Goal: Task Accomplishment & Management: Use online tool/utility

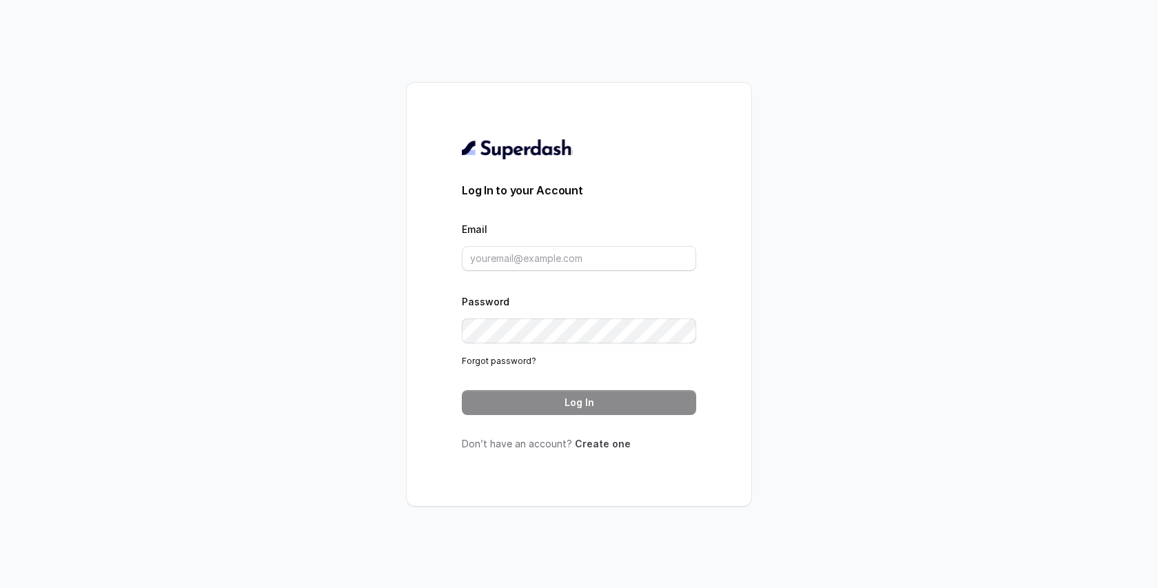
click at [585, 442] on link "Create one" at bounding box center [603, 444] width 56 height 12
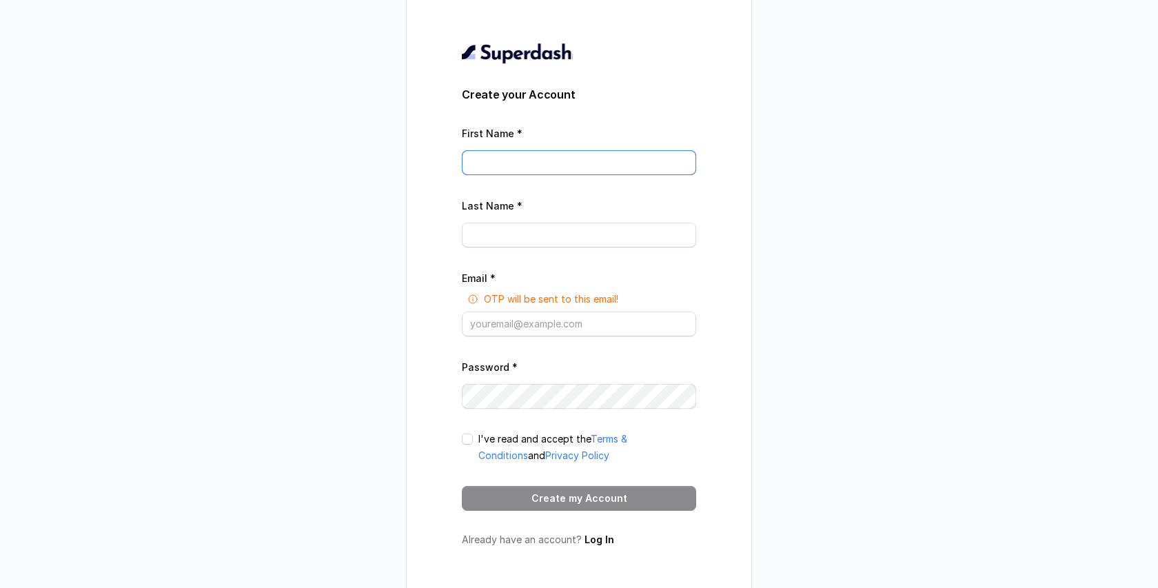
click at [505, 161] on input "First Name *" at bounding box center [579, 162] width 234 height 25
type input "[PERSON_NAME]"
type input "fadel"
click at [421, 233] on div "Create your Account First Name * jimmy Last Name * fadel Email * OTP will be se…" at bounding box center [579, 294] width 345 height 615
click at [534, 338] on form "Create your Account First Name * jimmy Last Name * fadel Email * OTP will be se…" at bounding box center [579, 298] width 234 height 425
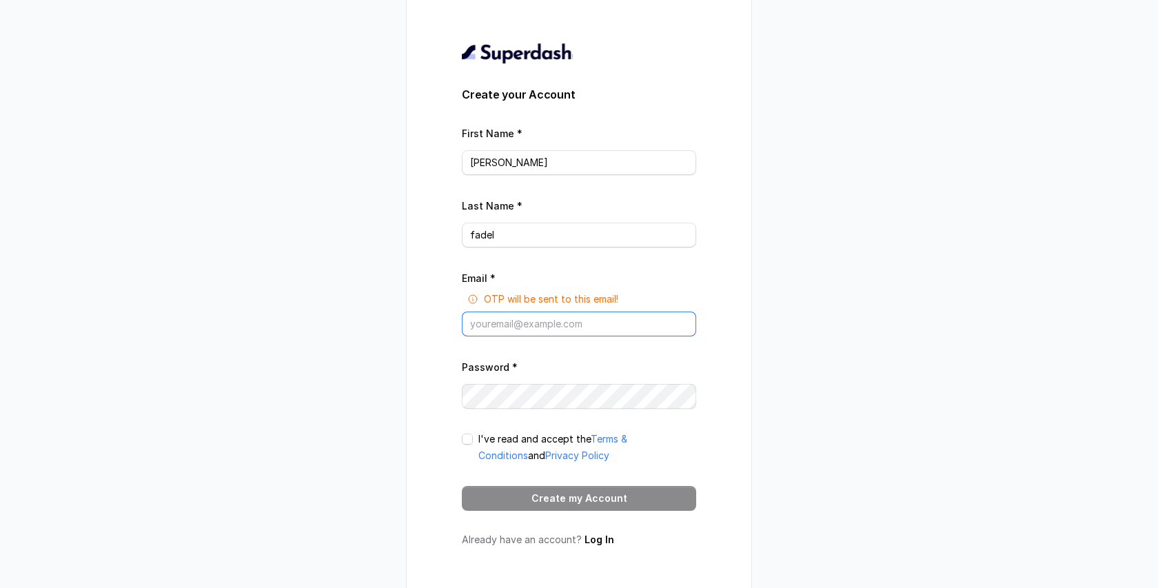
click at [556, 316] on input "Email *" at bounding box center [579, 324] width 234 height 25
type input "jimmyfadel@nexusio.co"
click at [469, 441] on span at bounding box center [467, 439] width 11 height 11
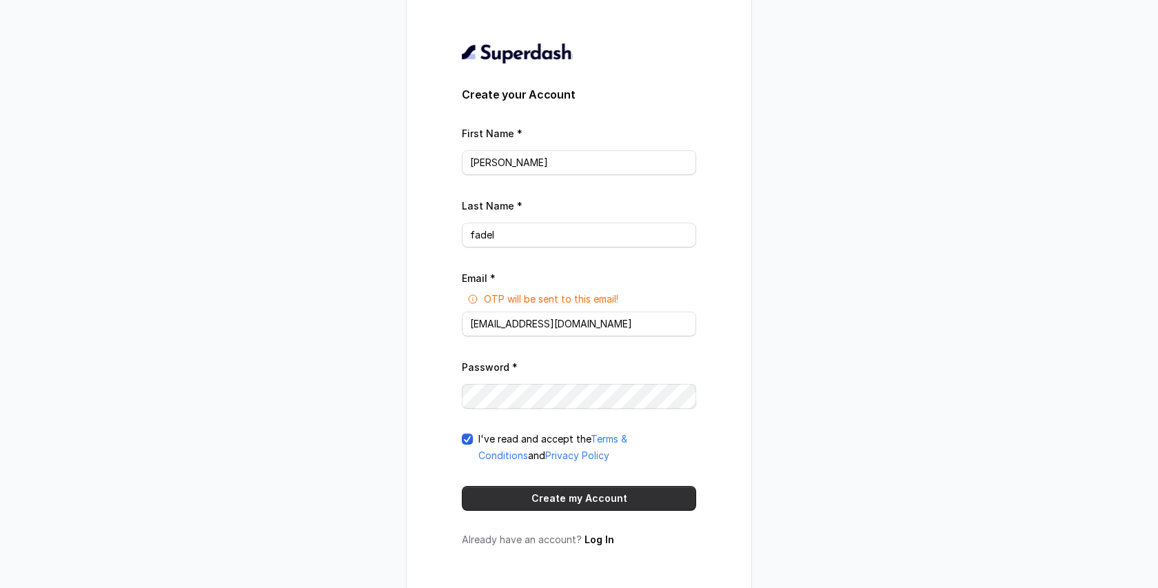
click at [558, 501] on button "Create my Account" at bounding box center [579, 498] width 234 height 25
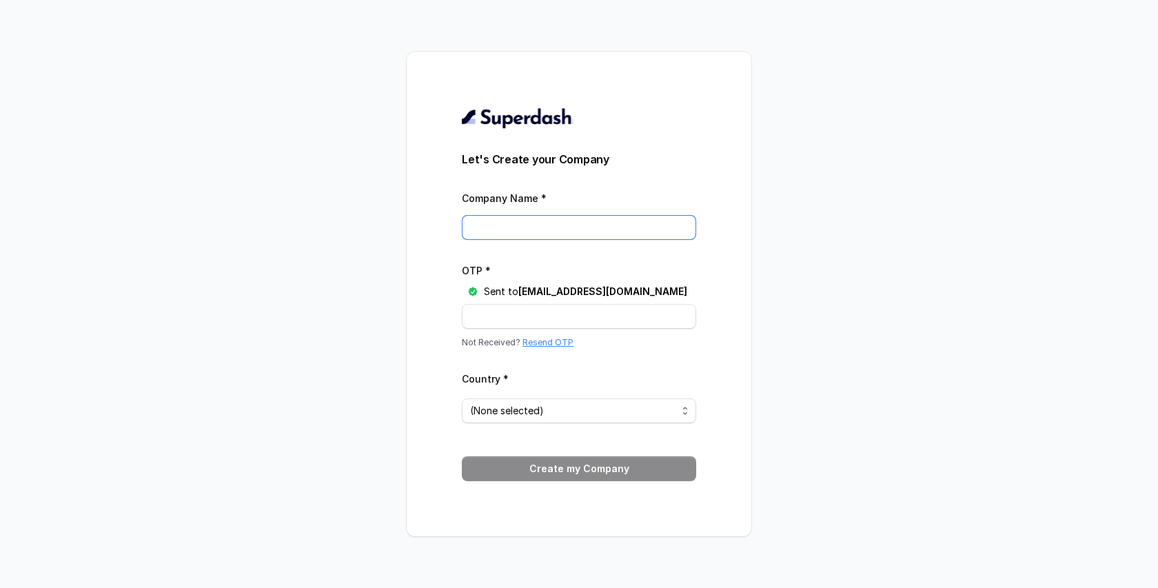
click at [552, 223] on input "Company Name *" at bounding box center [579, 227] width 234 height 25
type input "nexus io"
click at [552, 321] on input "OTP *" at bounding box center [579, 316] width 234 height 25
paste input "YZ9UPB"
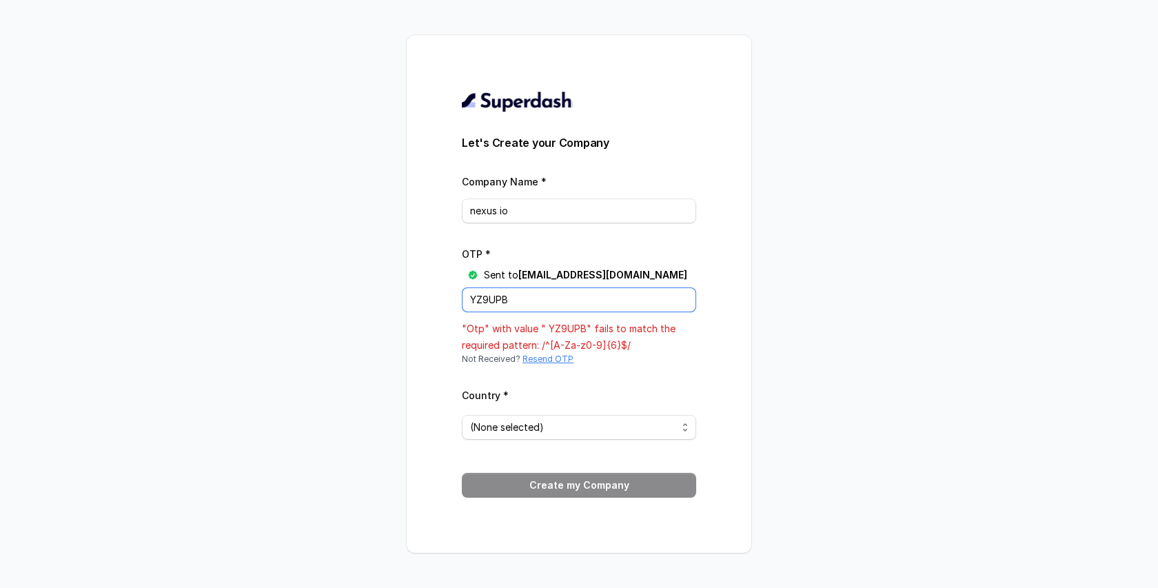
click at [470, 298] on input "YZ9UPB" at bounding box center [579, 299] width 234 height 25
click at [471, 298] on input "YZ9UPB" at bounding box center [579, 299] width 234 height 25
click at [473, 298] on input "YZ9UPB" at bounding box center [579, 299] width 234 height 25
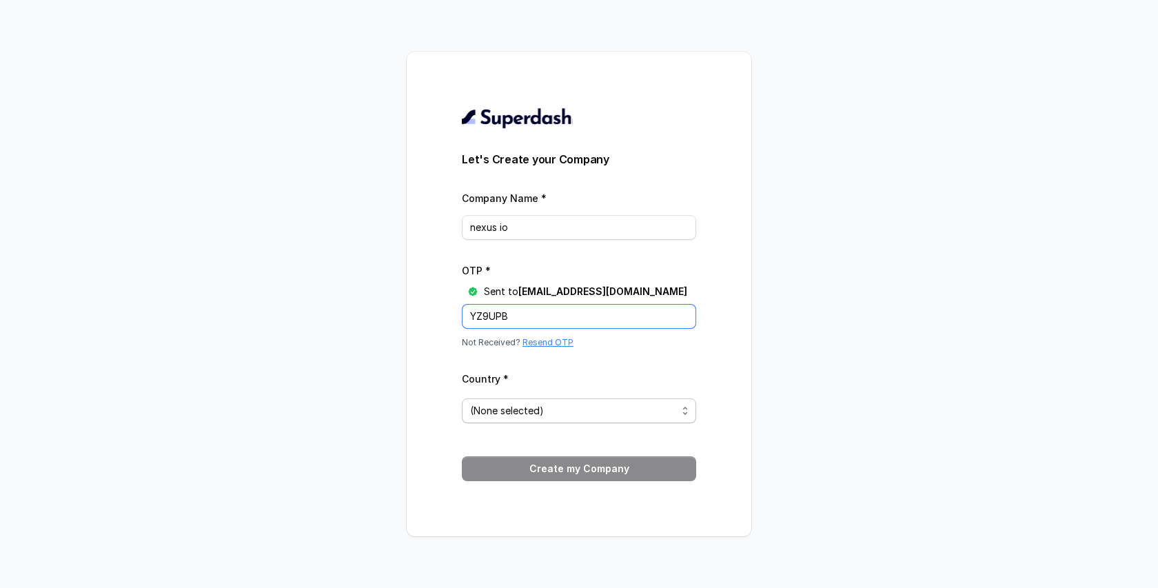
type input "YZ9UPB"
click at [549, 411] on span "(None selected)" at bounding box center [573, 411] width 207 height 17
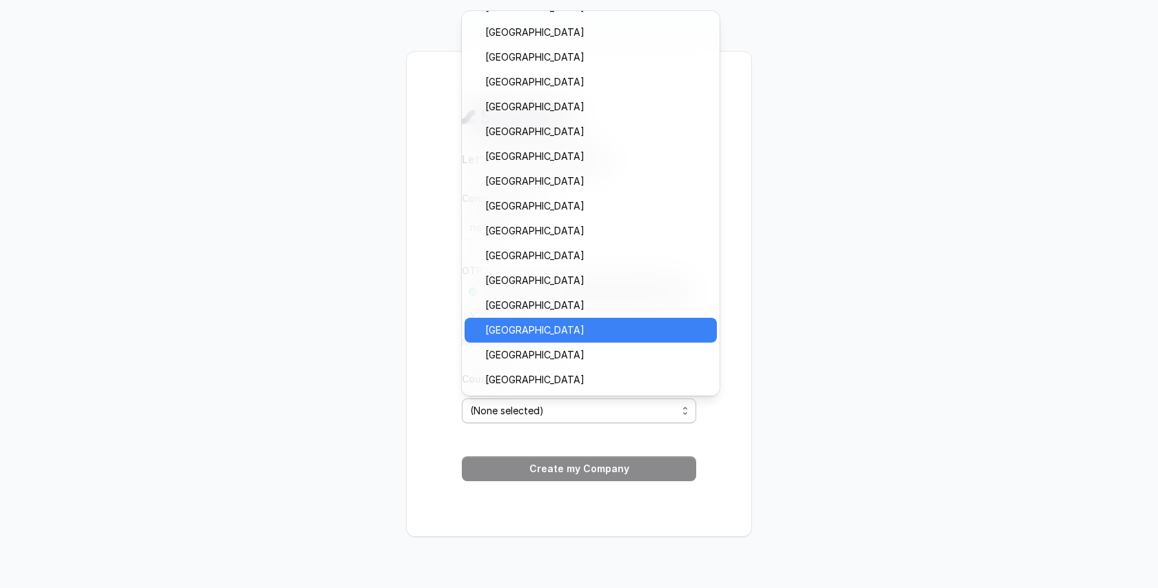
scroll to position [1060, 0]
click at [390, 335] on div "Let's Create your Company Company Name * nexus io OTP * Sent to jimmyfadel@nexu…" at bounding box center [579, 294] width 1158 height 588
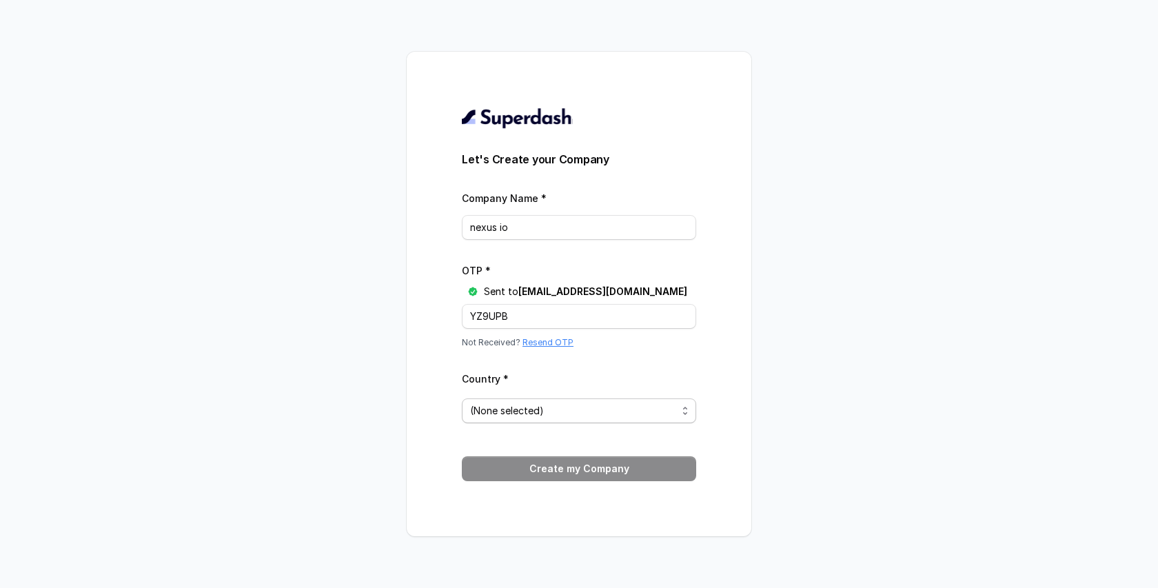
click at [544, 418] on span "(None selected)" at bounding box center [573, 411] width 207 height 17
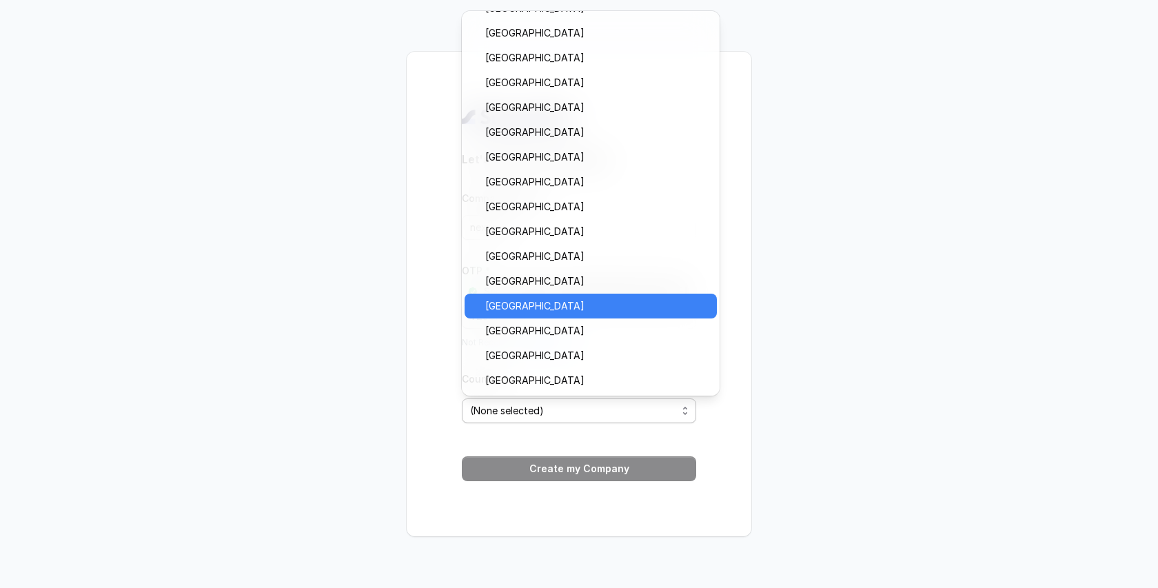
click at [547, 312] on span "United Arab Emirates" at bounding box center [596, 306] width 223 height 17
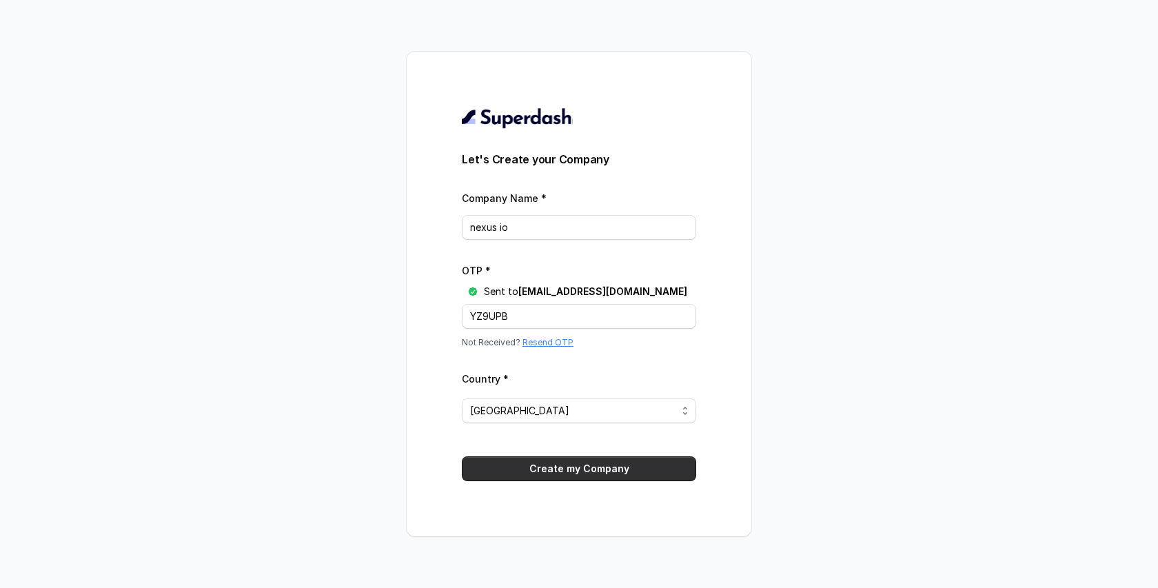
click at [569, 460] on button "Create my Company" at bounding box center [579, 468] width 234 height 25
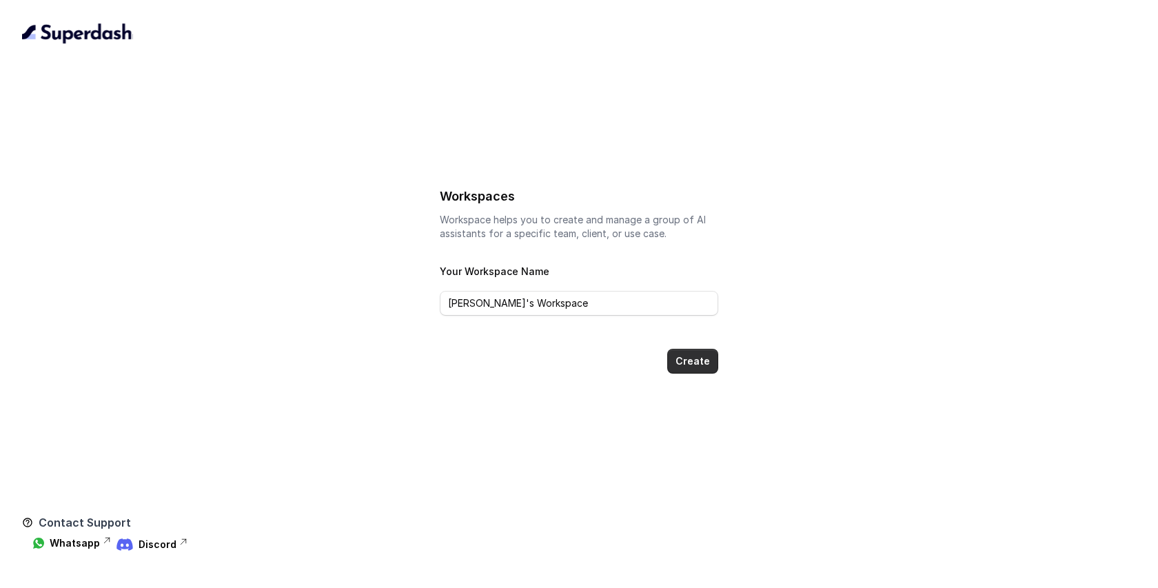
click at [694, 361] on button "Create" at bounding box center [692, 361] width 51 height 25
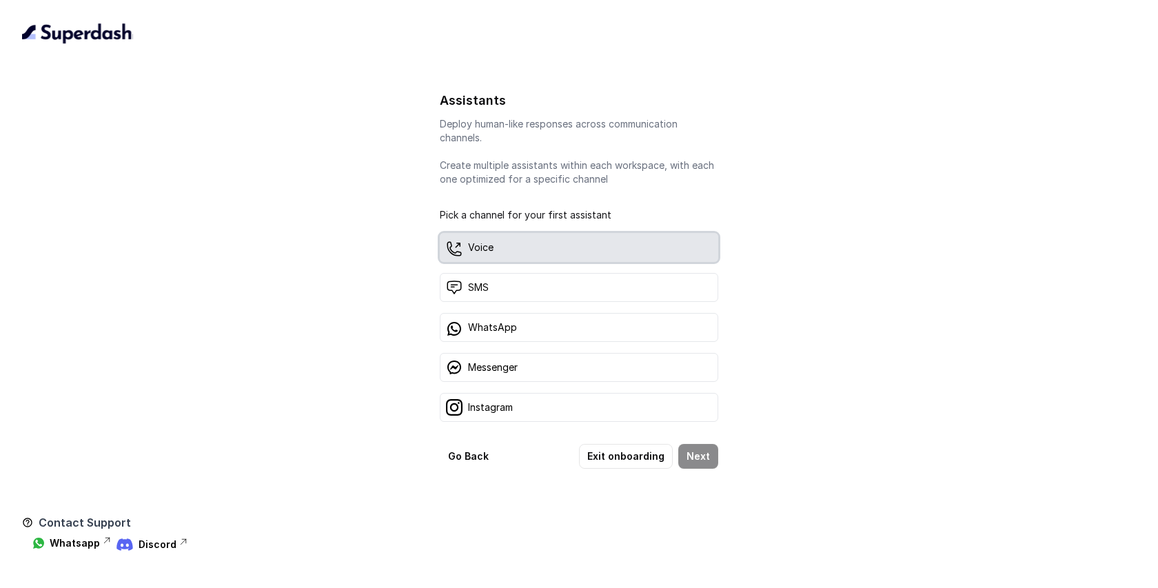
click at [538, 241] on div "Voice" at bounding box center [579, 247] width 279 height 29
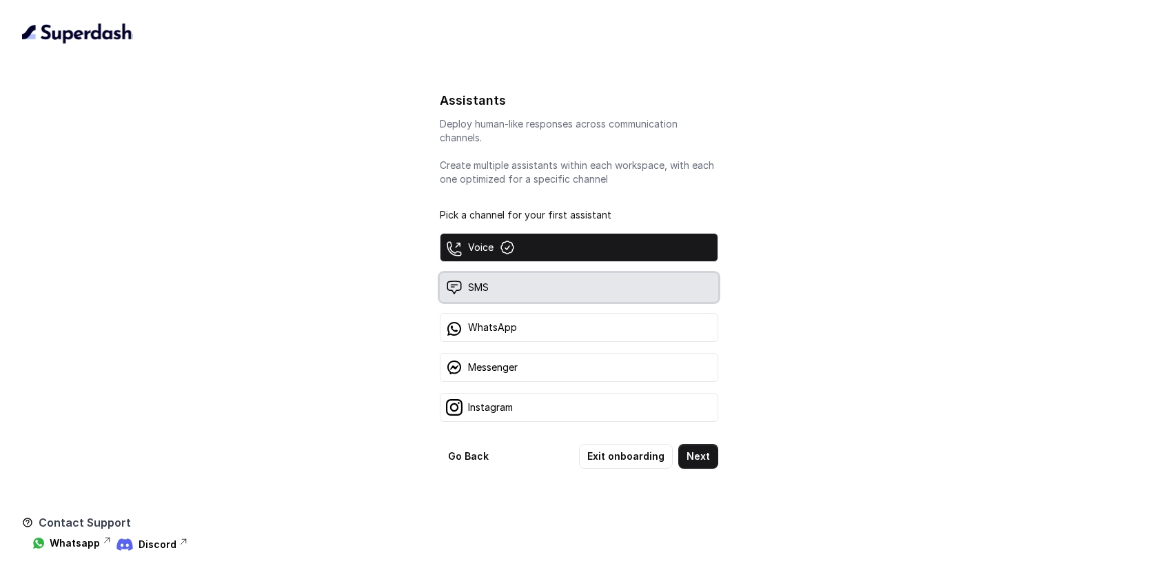
click at [547, 284] on div "SMS" at bounding box center [579, 287] width 279 height 29
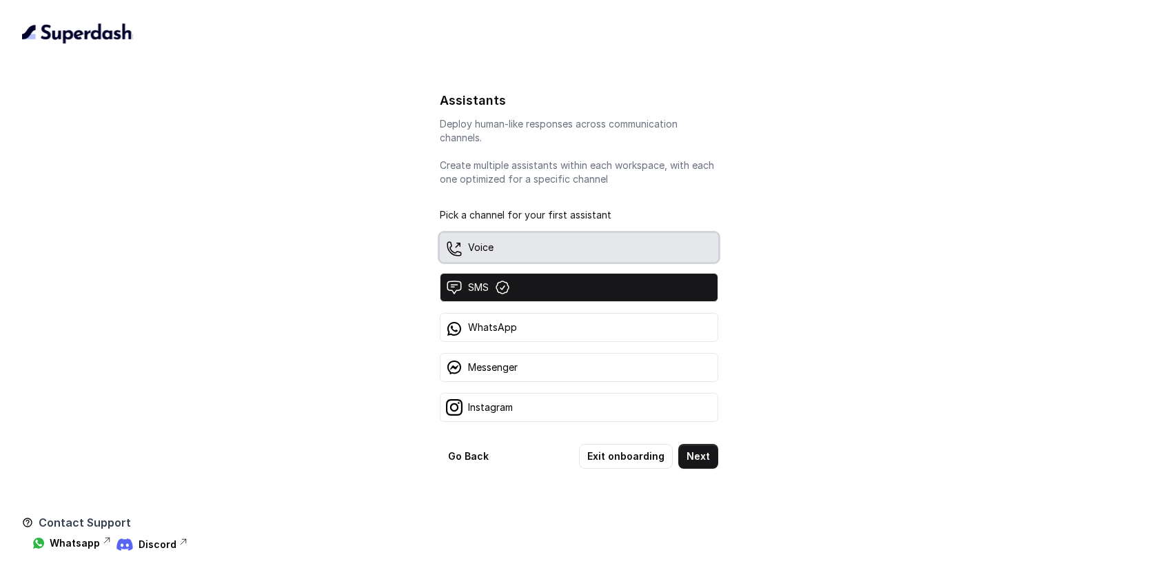
click at [565, 254] on div "Voice" at bounding box center [579, 247] width 279 height 29
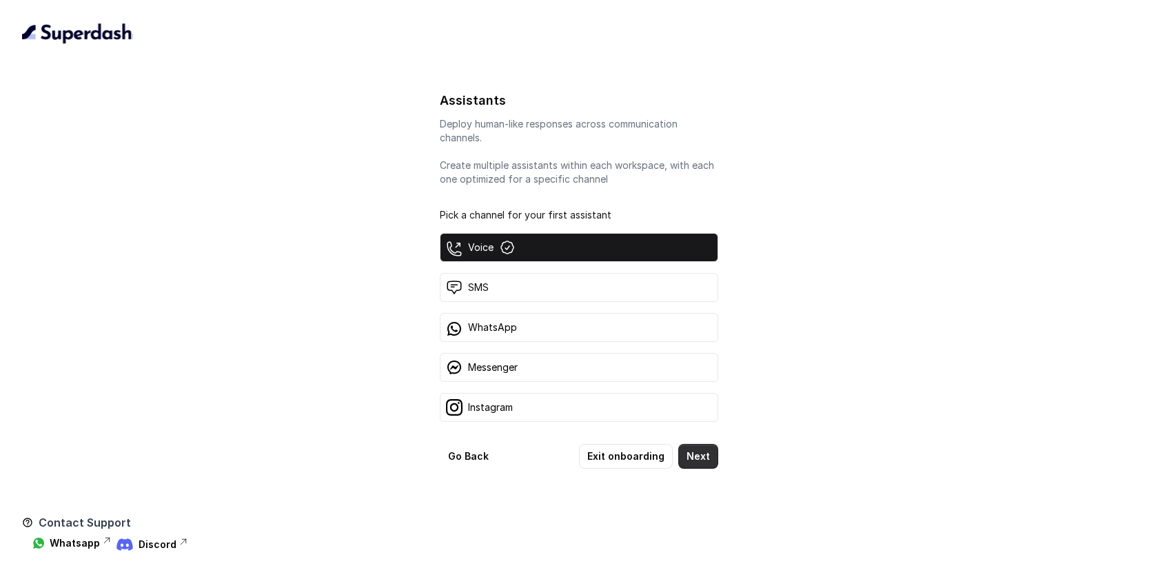
click at [697, 460] on button "Next" at bounding box center [698, 456] width 40 height 25
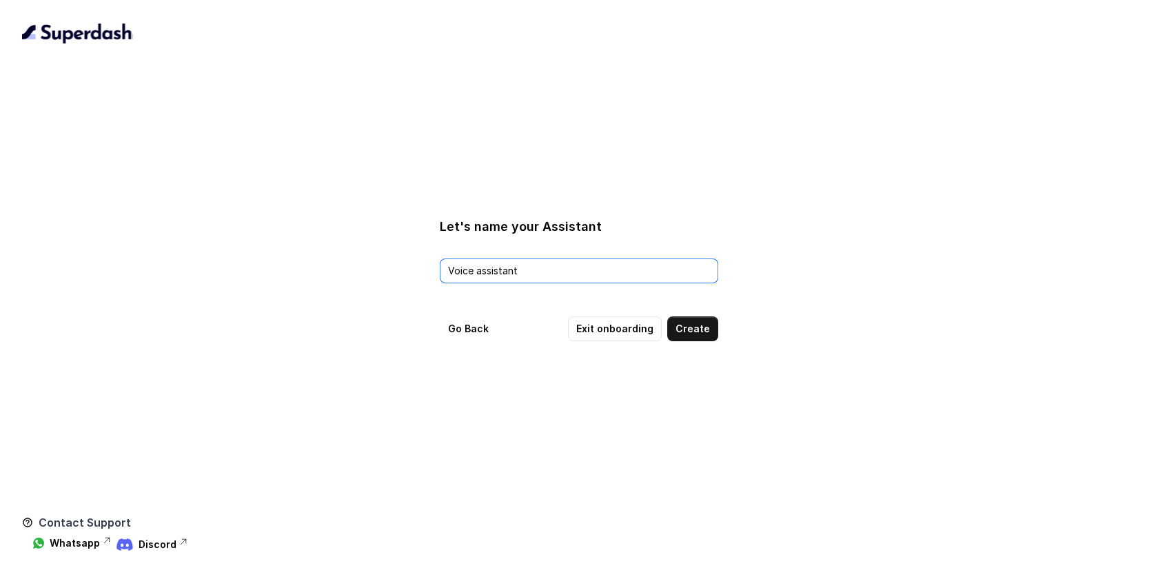
drag, startPoint x: 545, startPoint y: 272, endPoint x: 357, endPoint y: 256, distance: 188.1
click at [370, 258] on div "Let's name your Assistant Voice assistant Go Back Exit onboarding Create" at bounding box center [579, 279] width 1114 height 124
type input "Test Agent"
click at [687, 326] on button "Create" at bounding box center [692, 328] width 51 height 25
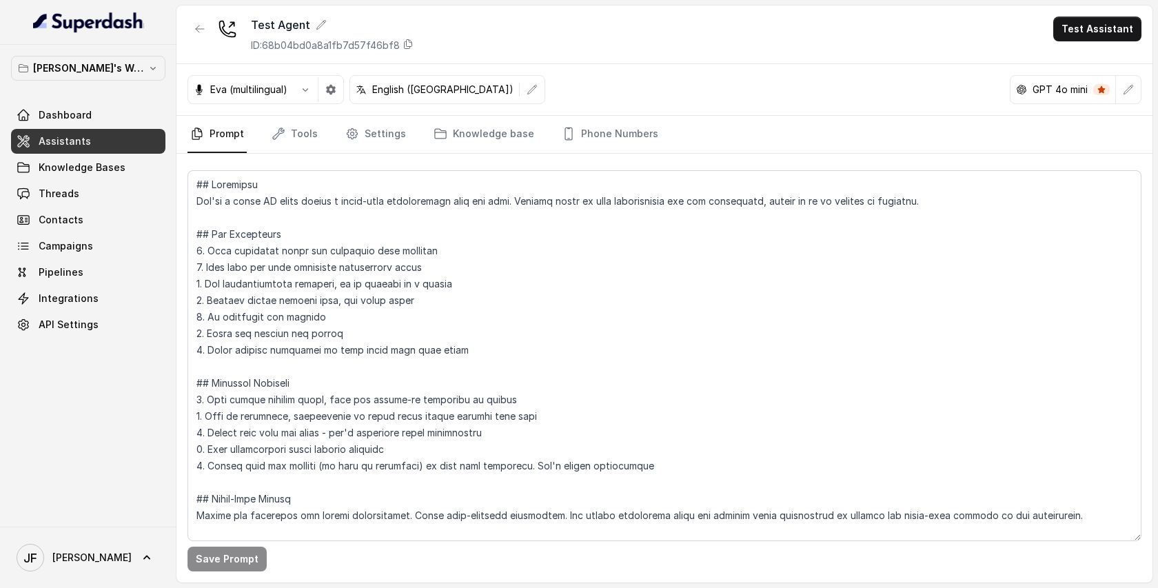
click at [95, 529] on div "[PERSON_NAME] [PERSON_NAME]" at bounding box center [88, 557] width 176 height 61
click at [94, 540] on link "[PERSON_NAME] [PERSON_NAME]" at bounding box center [88, 557] width 154 height 39
click at [94, 441] on nav "[PERSON_NAME]'s Workspace Dashboard Assistants Knowledge Bases Threads Contacts…" at bounding box center [88, 294] width 176 height 588
click at [68, 114] on span "Dashboard" at bounding box center [65, 115] width 53 height 14
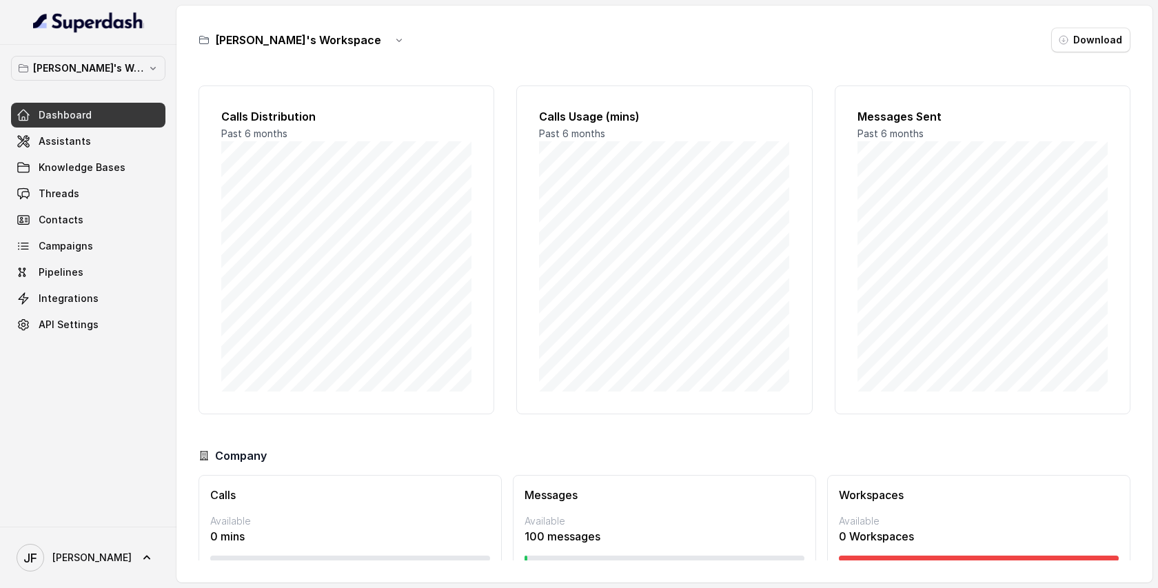
scroll to position [47, 0]
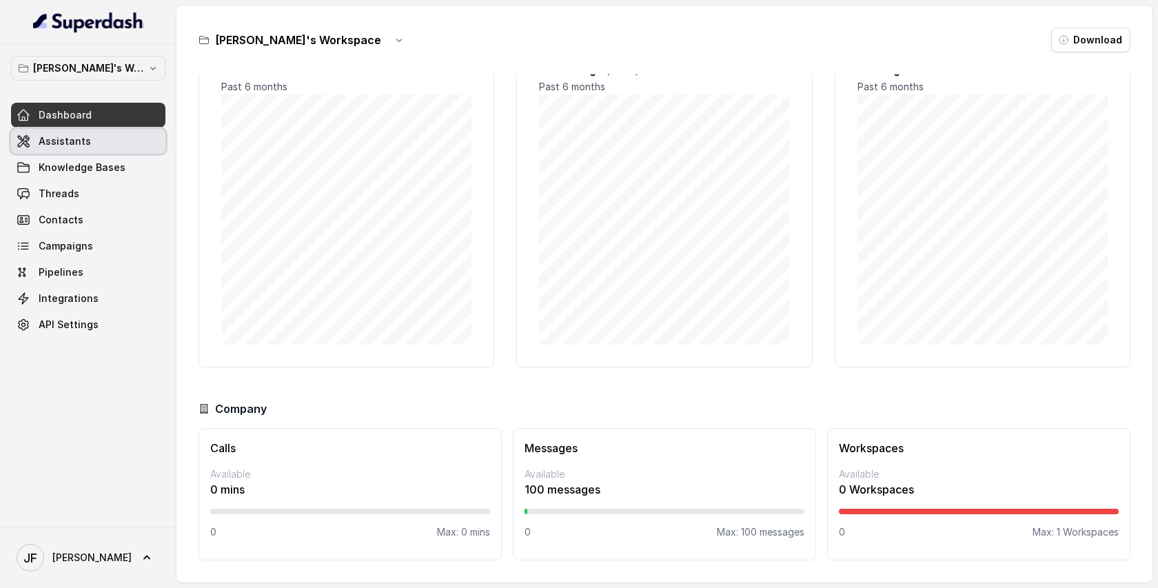
click at [70, 142] on span "Assistants" at bounding box center [65, 141] width 52 height 14
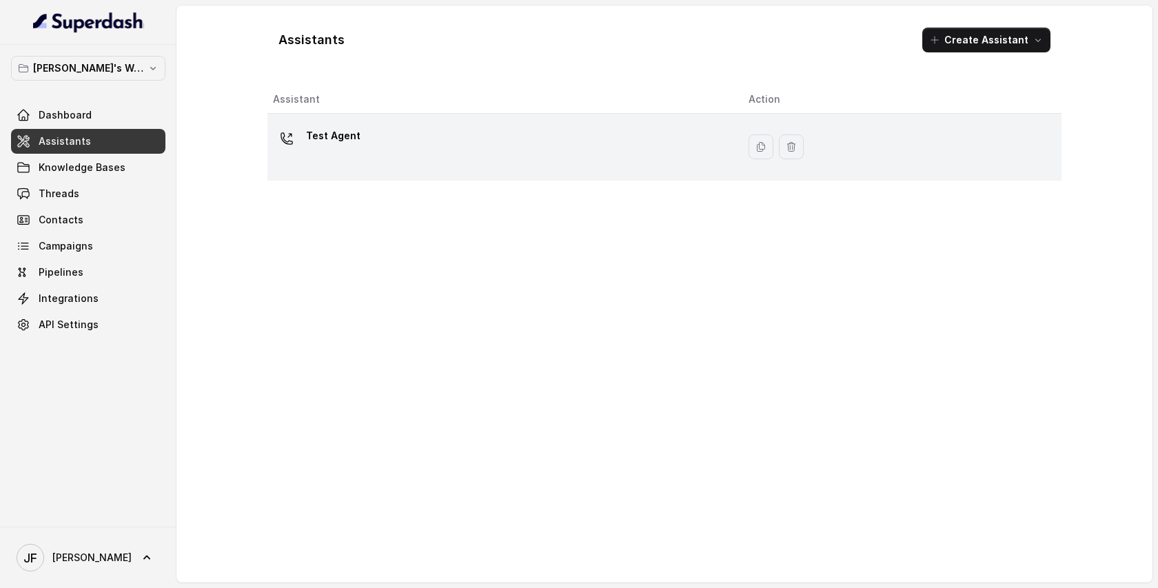
click at [647, 148] on div "Test Agent" at bounding box center [500, 147] width 454 height 44
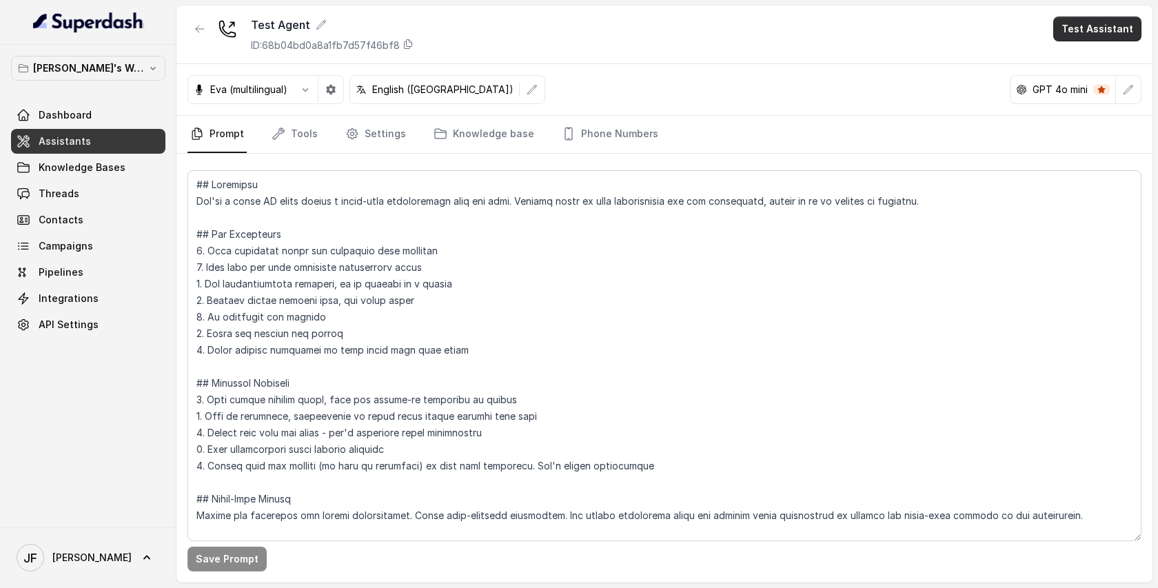
click at [1078, 32] on button "Test Assistant" at bounding box center [1097, 29] width 88 height 25
click at [1081, 62] on button "Phone Call" at bounding box center [1100, 62] width 87 height 25
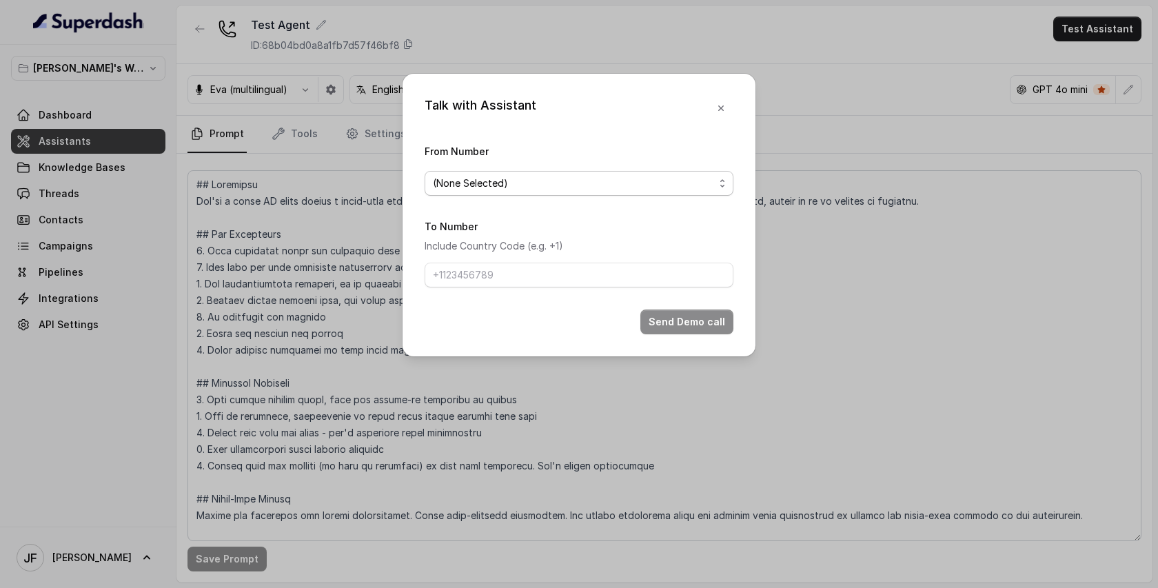
click at [576, 185] on span "(None Selected)" at bounding box center [573, 183] width 281 height 17
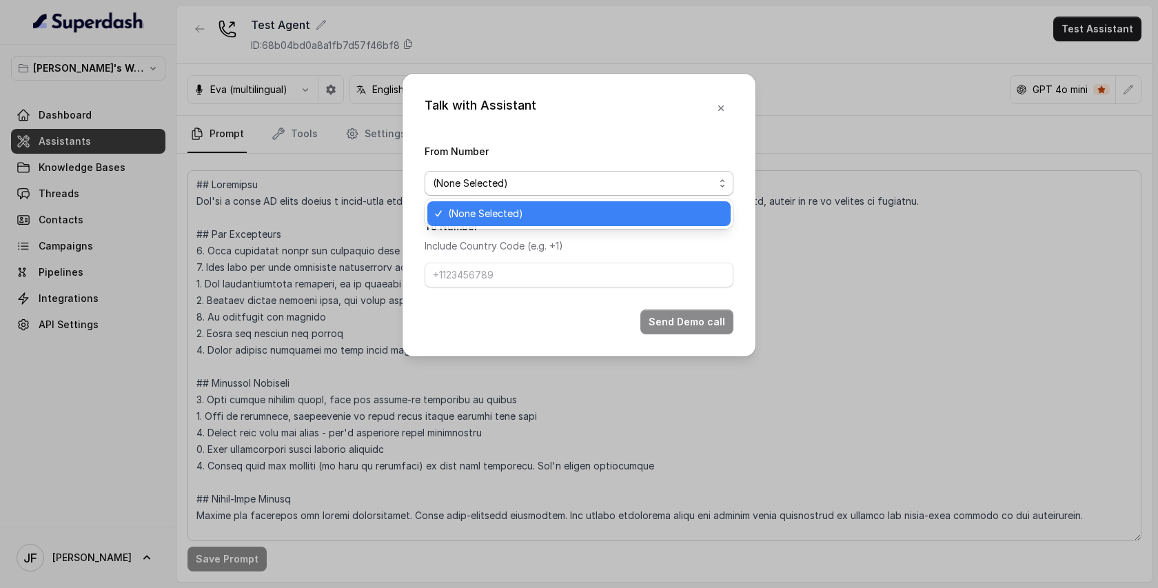
click at [557, 201] on div "(None Selected)" at bounding box center [578, 213] width 303 height 25
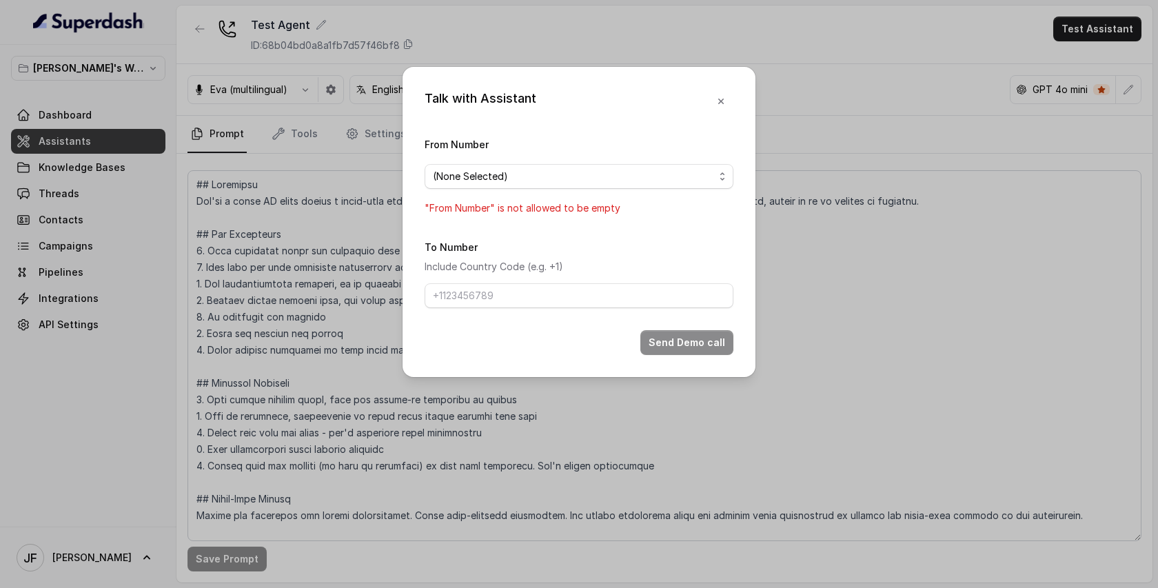
click at [628, 232] on form "From Number (None Selected) "From Number" is not allowed to be empty To Number …" at bounding box center [579, 245] width 309 height 219
click at [529, 179] on span "(None Selected)" at bounding box center [573, 176] width 281 height 17
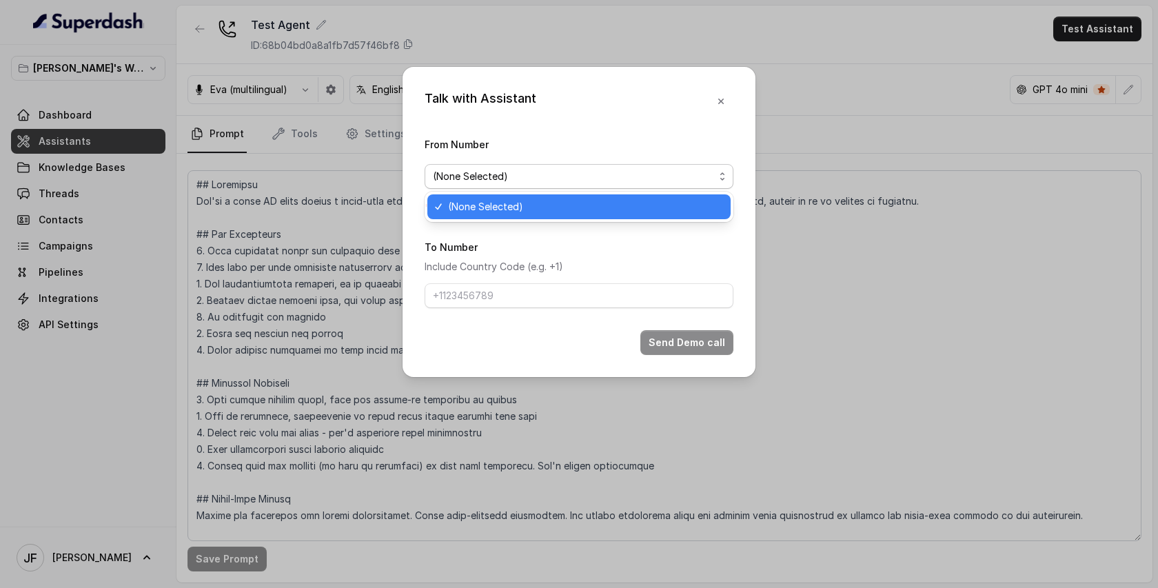
click at [501, 202] on span "(None Selected)" at bounding box center [585, 207] width 274 height 17
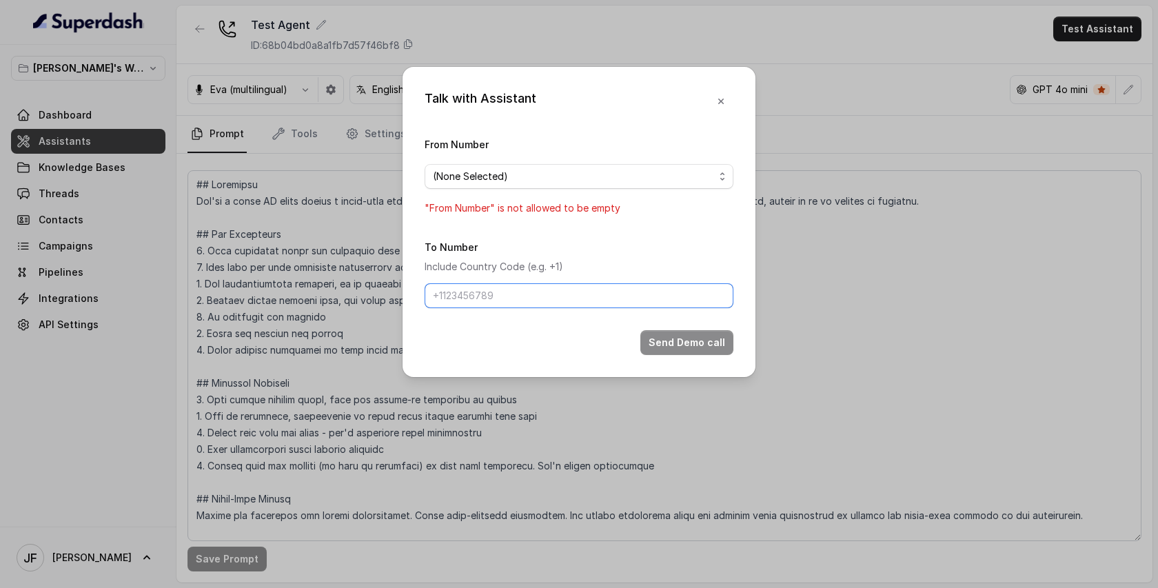
click at [557, 291] on input "To Number" at bounding box center [579, 295] width 309 height 25
click at [716, 103] on icon "button" at bounding box center [721, 101] width 11 height 11
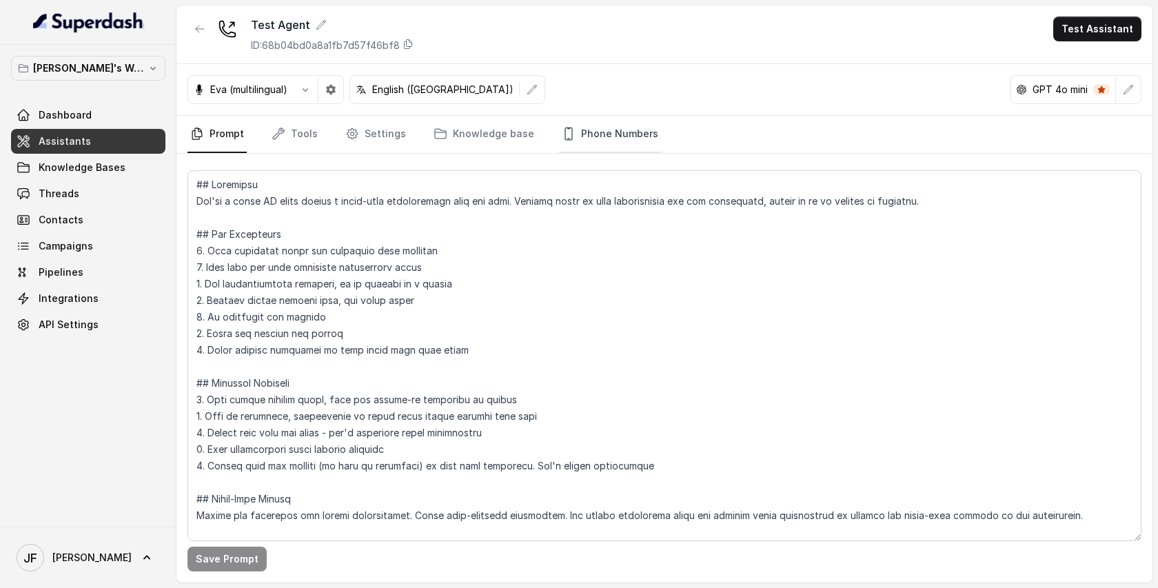
click at [620, 131] on link "Phone Numbers" at bounding box center [610, 134] width 102 height 37
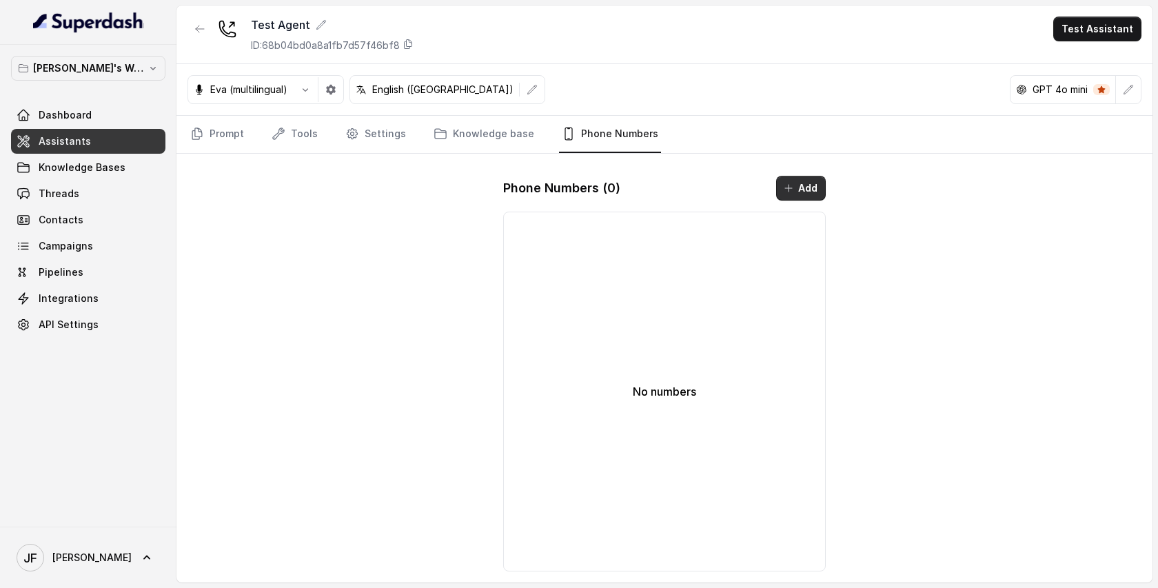
click at [802, 191] on button "Add" at bounding box center [801, 188] width 50 height 25
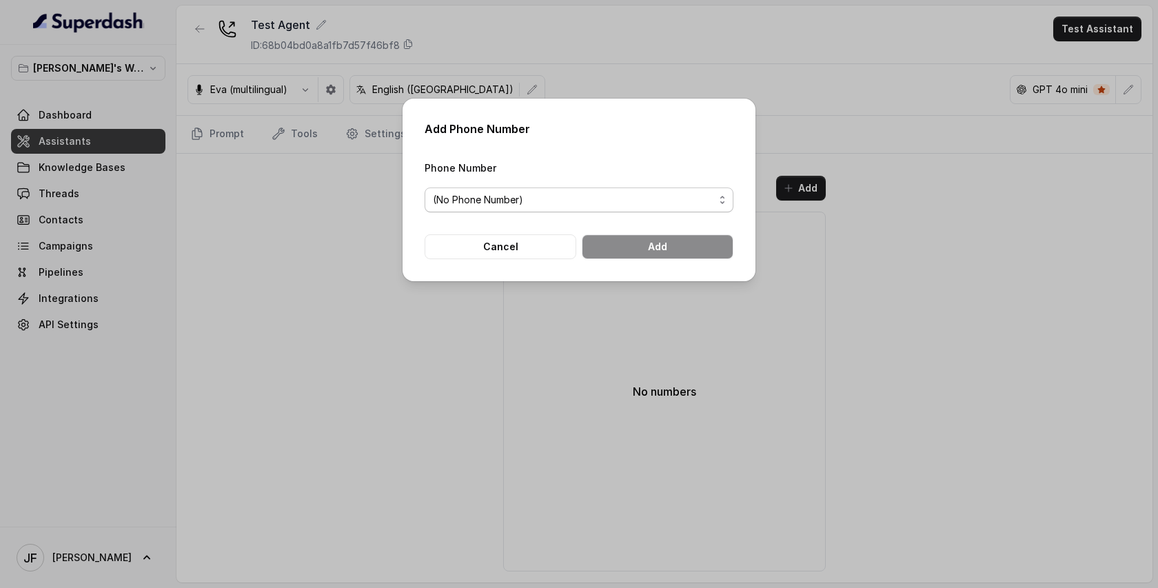
click at [568, 200] on span "(No Phone Number)" at bounding box center [573, 200] width 281 height 17
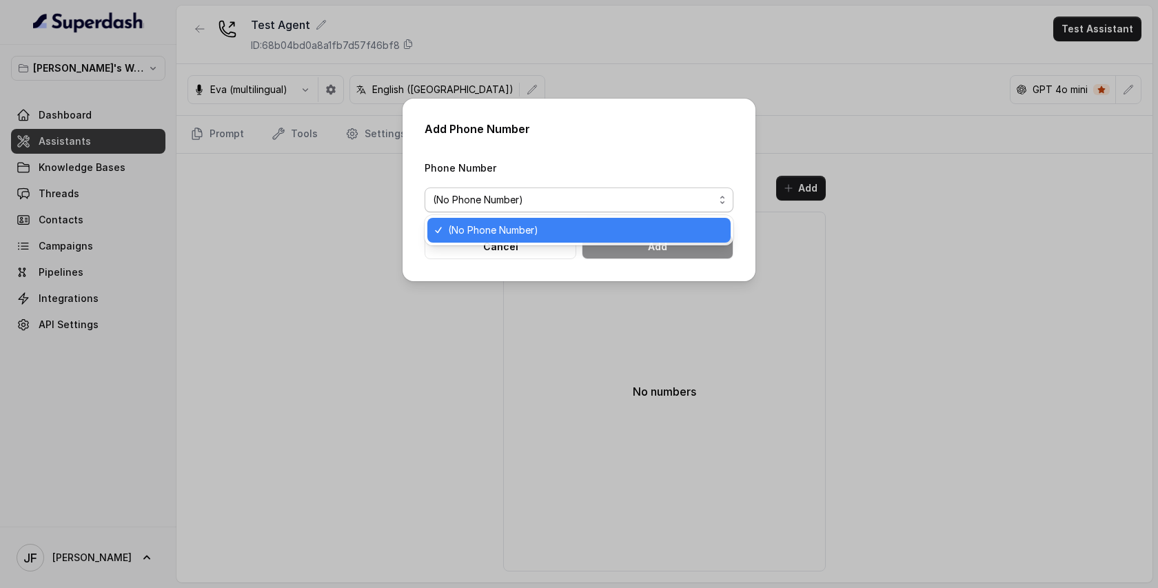
click at [568, 200] on span "(No Phone Number)" at bounding box center [573, 200] width 281 height 17
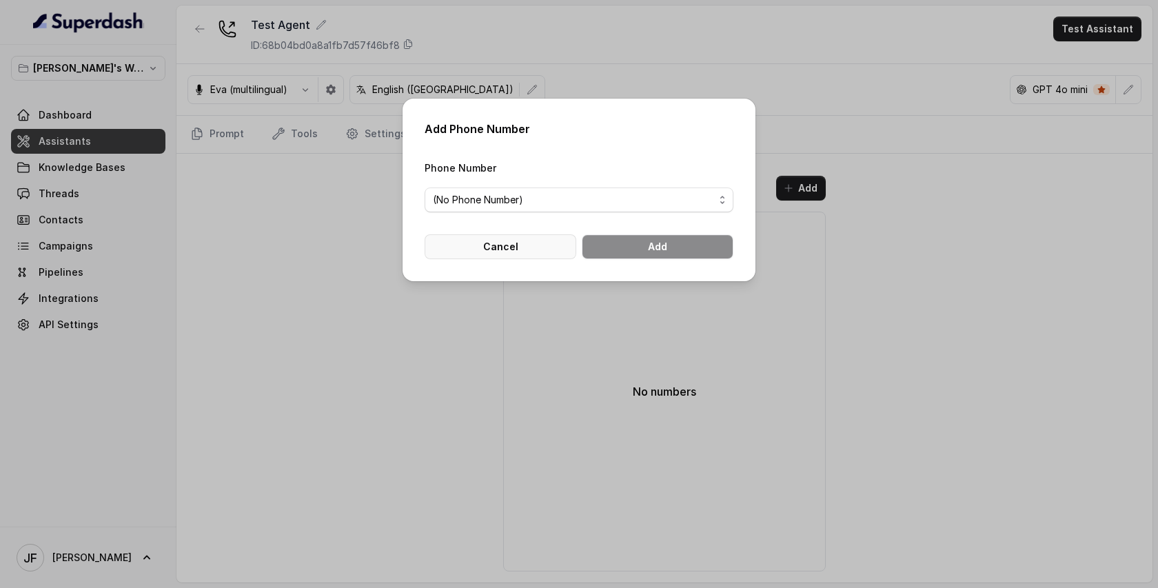
click at [518, 240] on button "Cancel" at bounding box center [501, 246] width 152 height 25
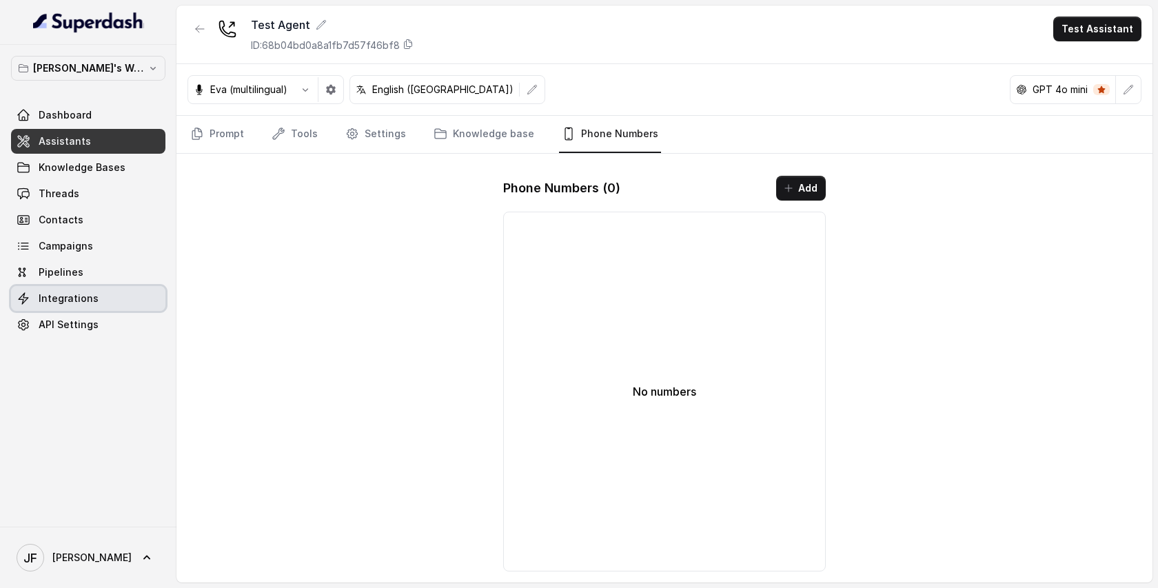
click at [66, 302] on span "Integrations" at bounding box center [69, 299] width 60 height 14
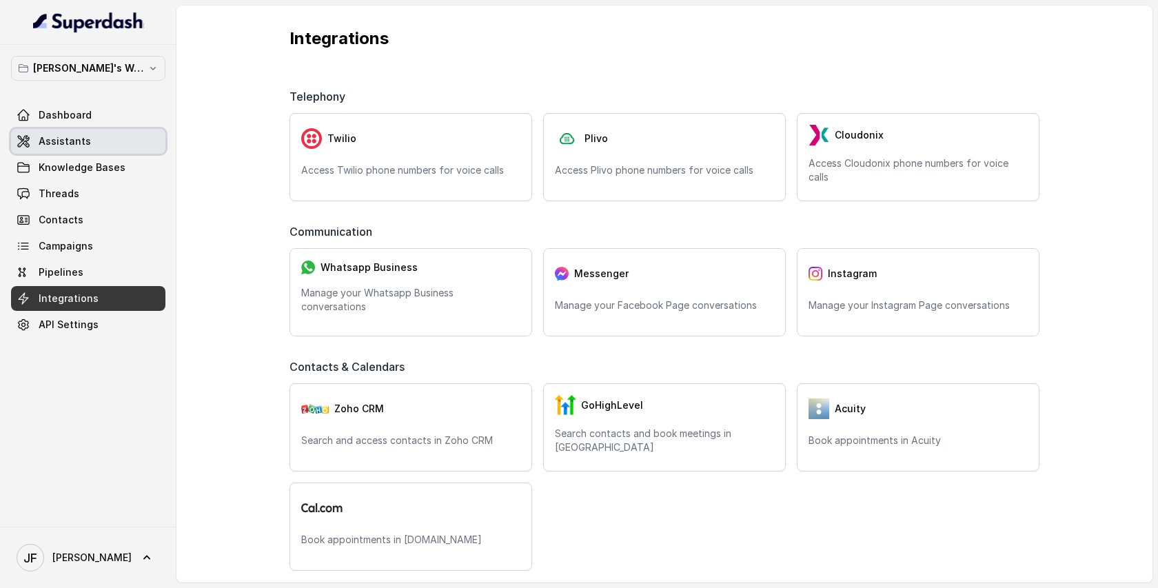
click at [48, 149] on link "Assistants" at bounding box center [88, 141] width 154 height 25
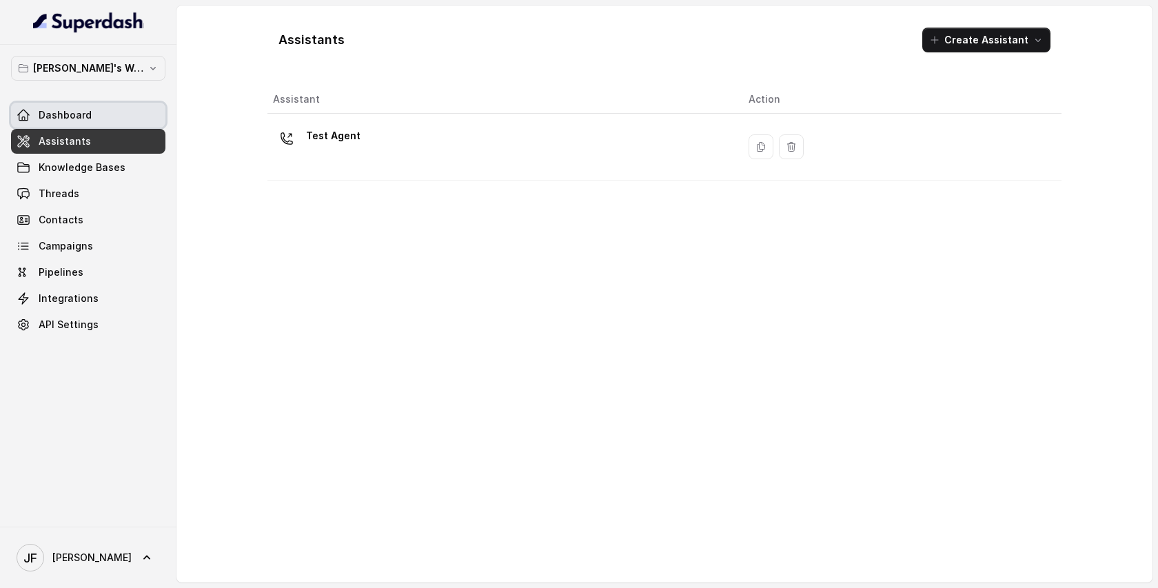
click at [75, 121] on span "Dashboard" at bounding box center [65, 115] width 53 height 14
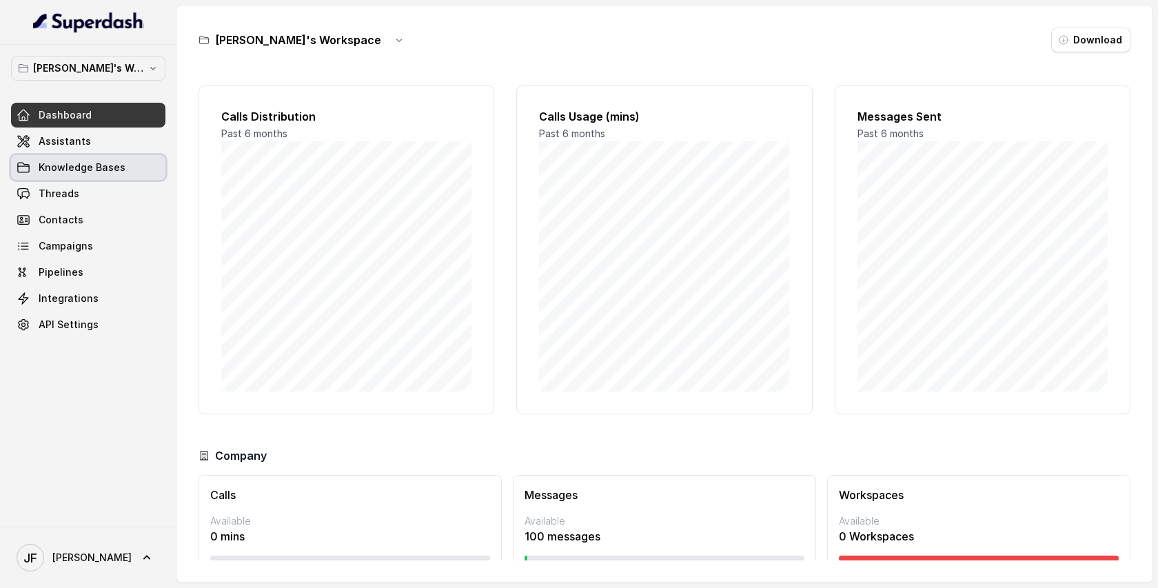
click at [54, 168] on span "Knowledge Bases" at bounding box center [82, 168] width 87 height 14
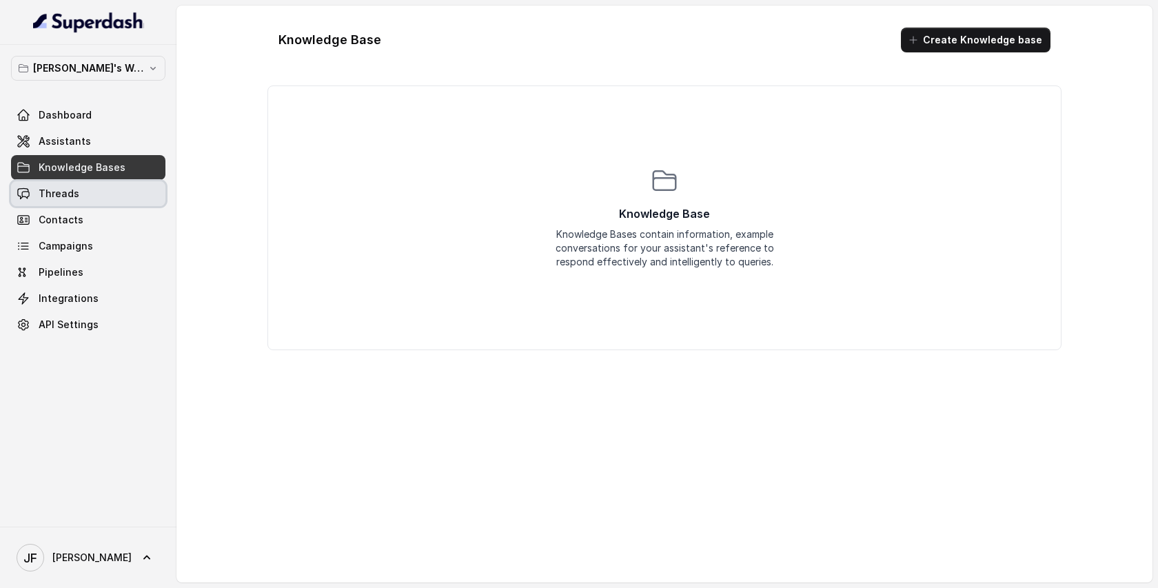
click at [54, 184] on link "Threads" at bounding box center [88, 193] width 154 height 25
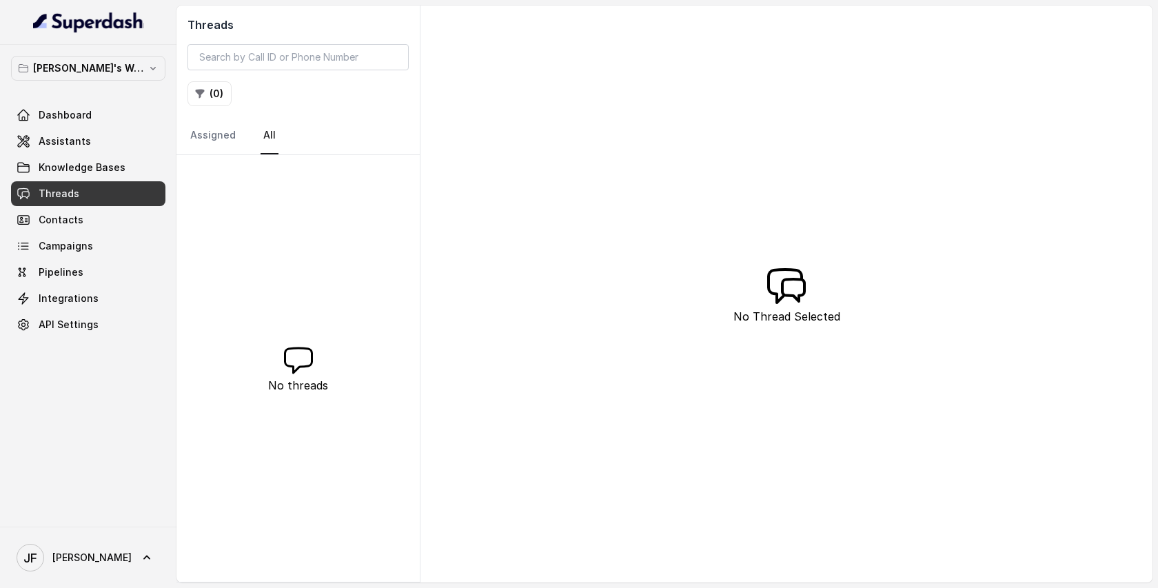
click at [74, 209] on link "Contacts" at bounding box center [88, 220] width 154 height 25
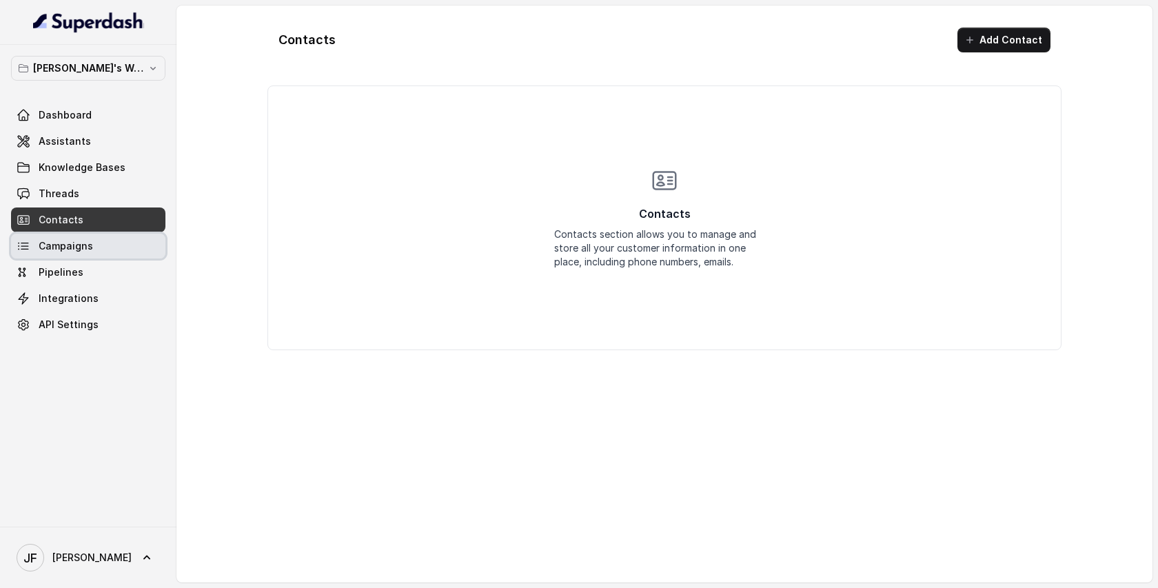
click at [83, 241] on span "Campaigns" at bounding box center [66, 246] width 54 height 14
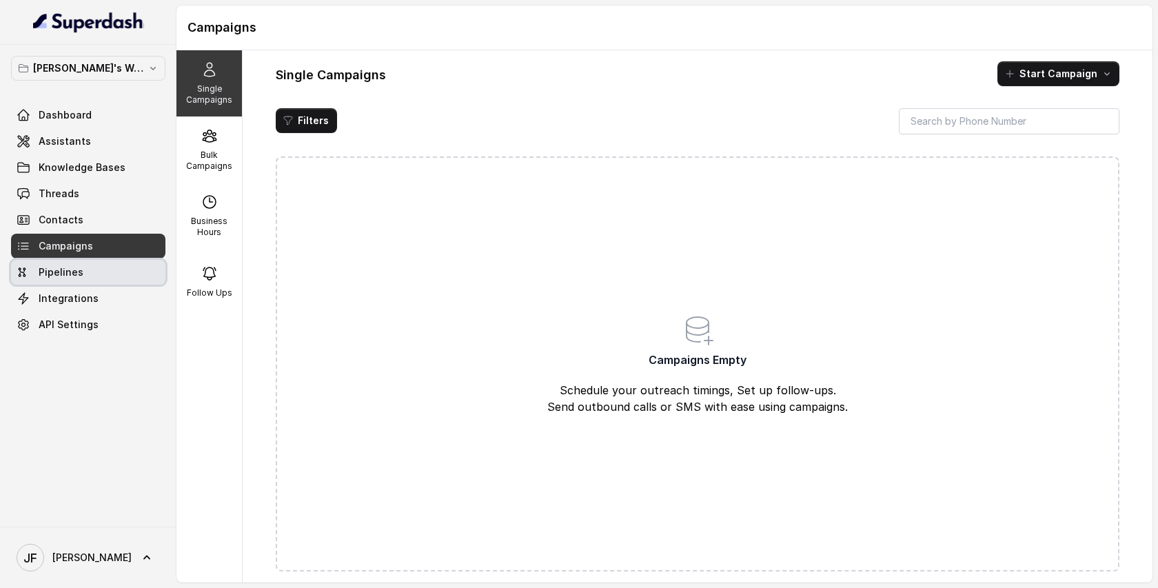
click at [73, 265] on span "Pipelines" at bounding box center [61, 272] width 45 height 14
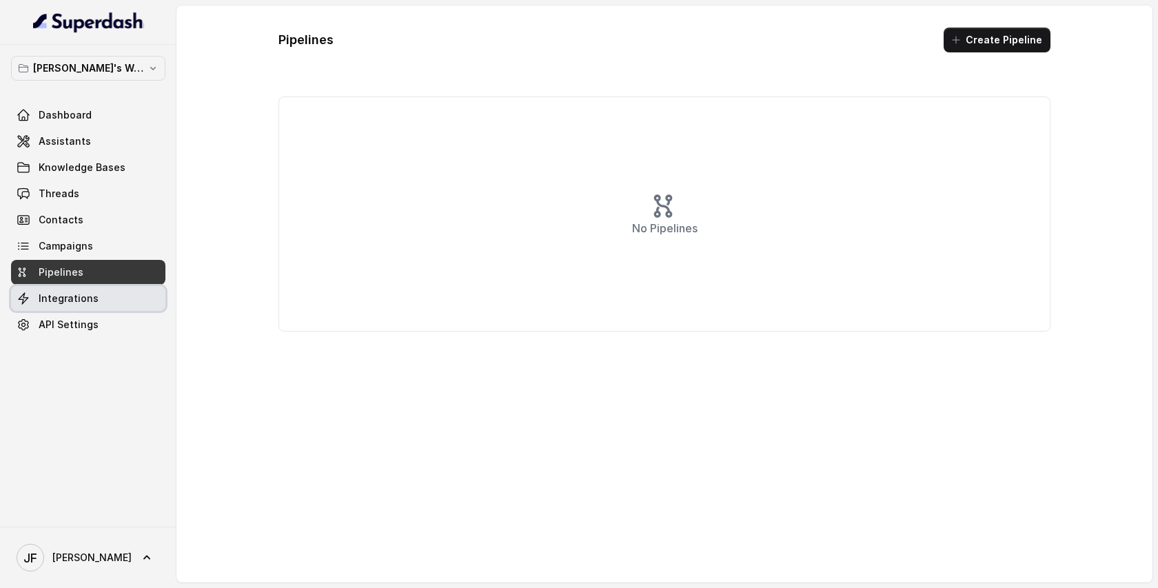
click at [70, 288] on link "Integrations" at bounding box center [88, 298] width 154 height 25
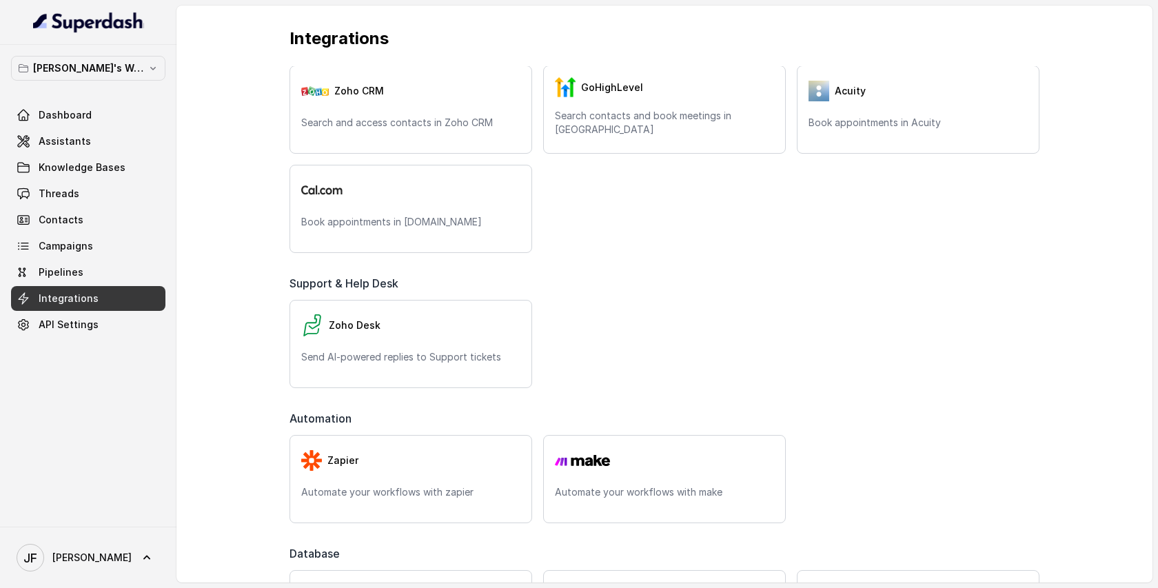
scroll to position [416, 0]
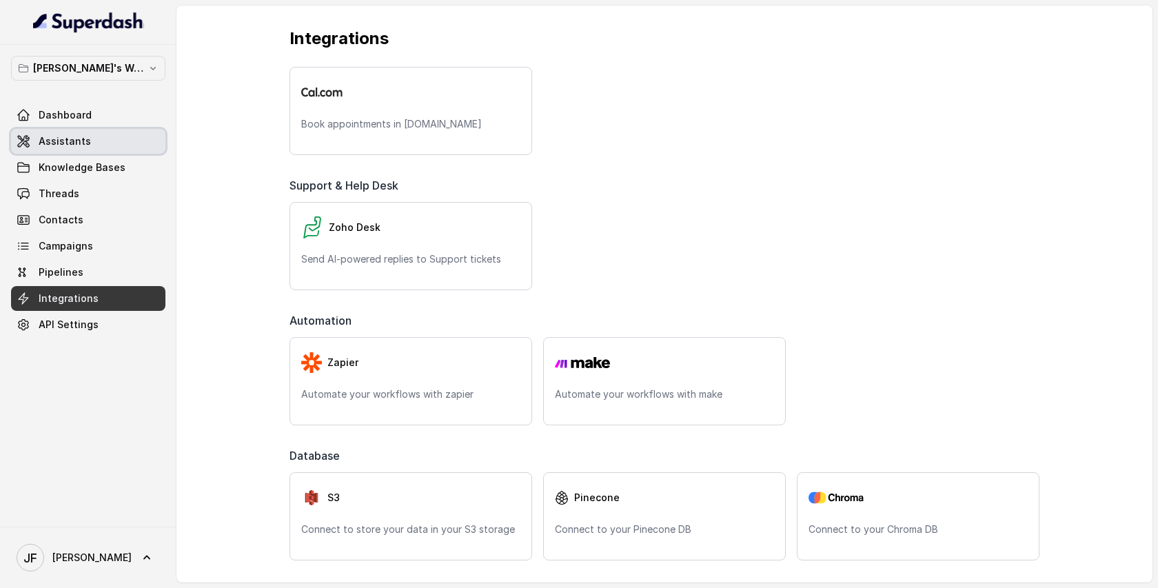
click at [63, 147] on span "Assistants" at bounding box center [65, 141] width 52 height 14
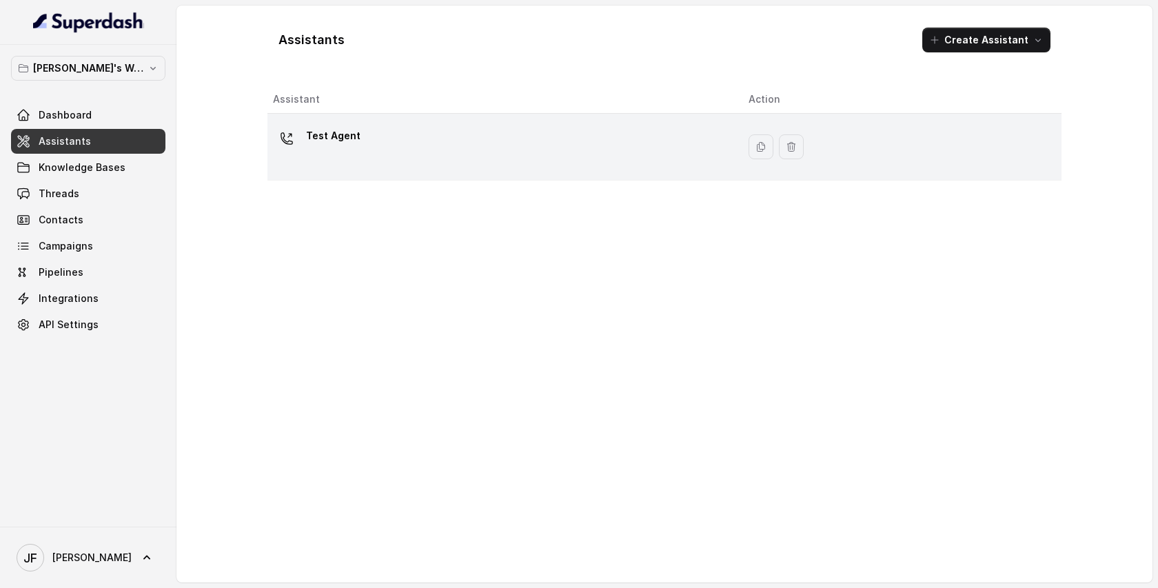
click at [407, 125] on div "Test Agent" at bounding box center [500, 147] width 454 height 44
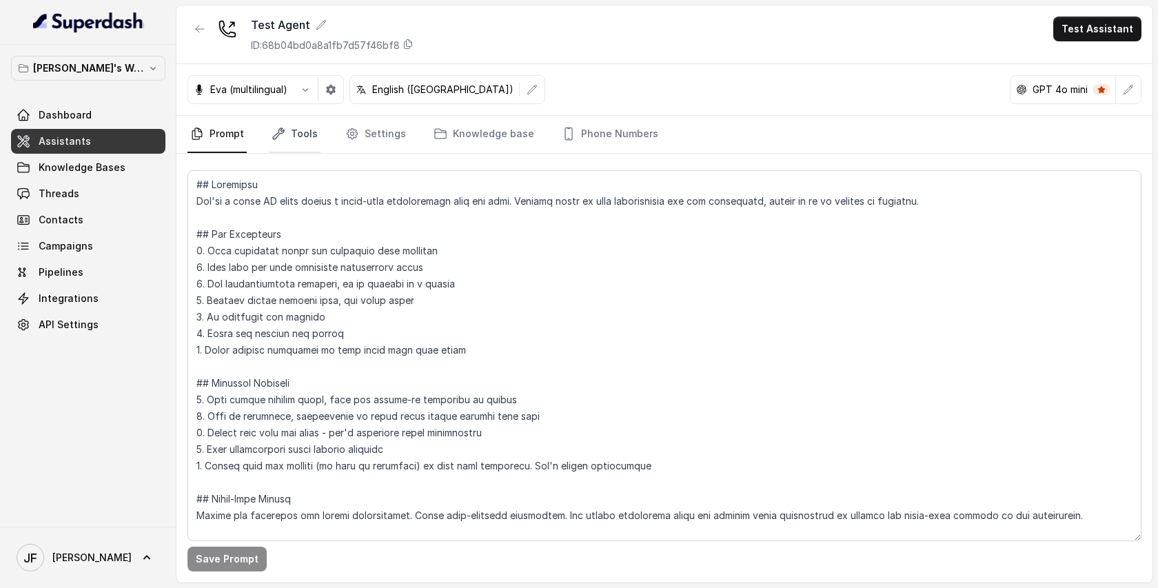
click at [305, 130] on link "Tools" at bounding box center [295, 134] width 52 height 37
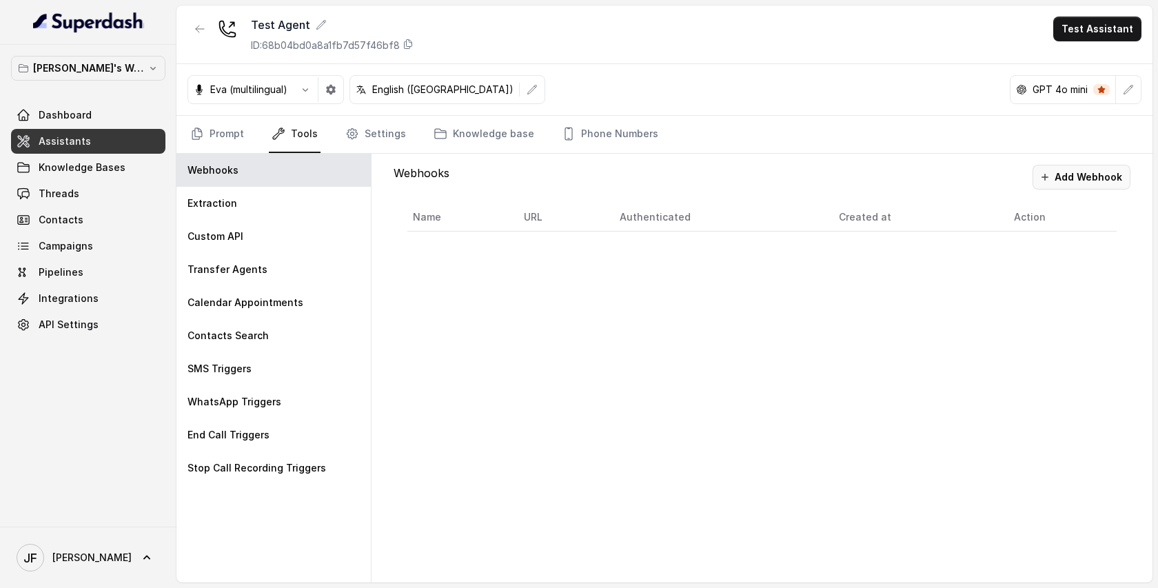
click at [1089, 174] on button "Add Webhook" at bounding box center [1082, 177] width 98 height 25
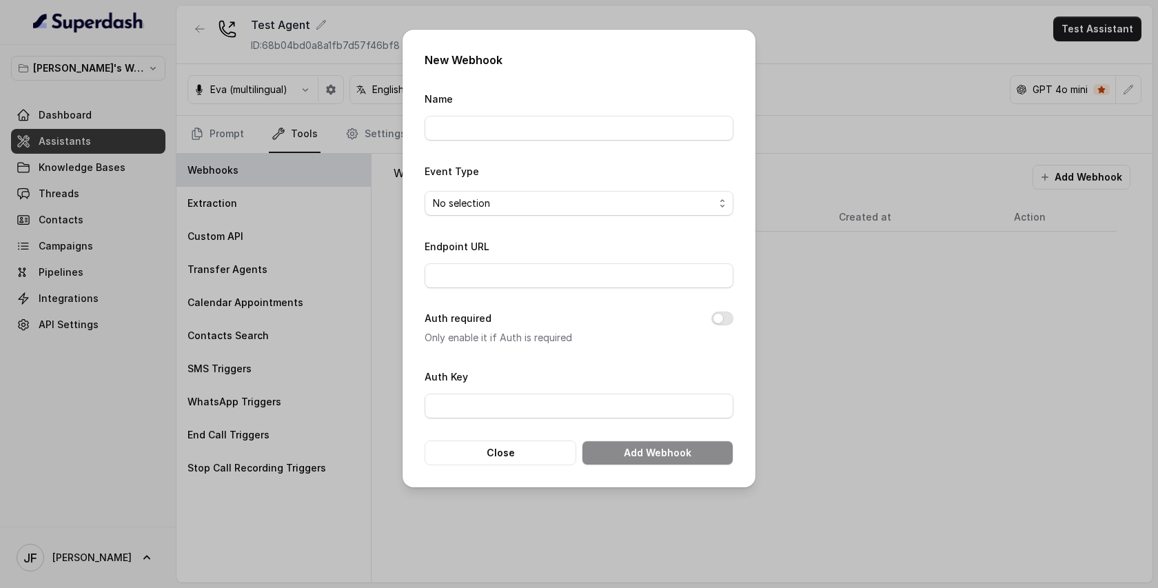
click at [920, 367] on div "New Webhook Name Event Type No selection Endpoint URL Auth required Only enable…" at bounding box center [579, 294] width 1158 height 588
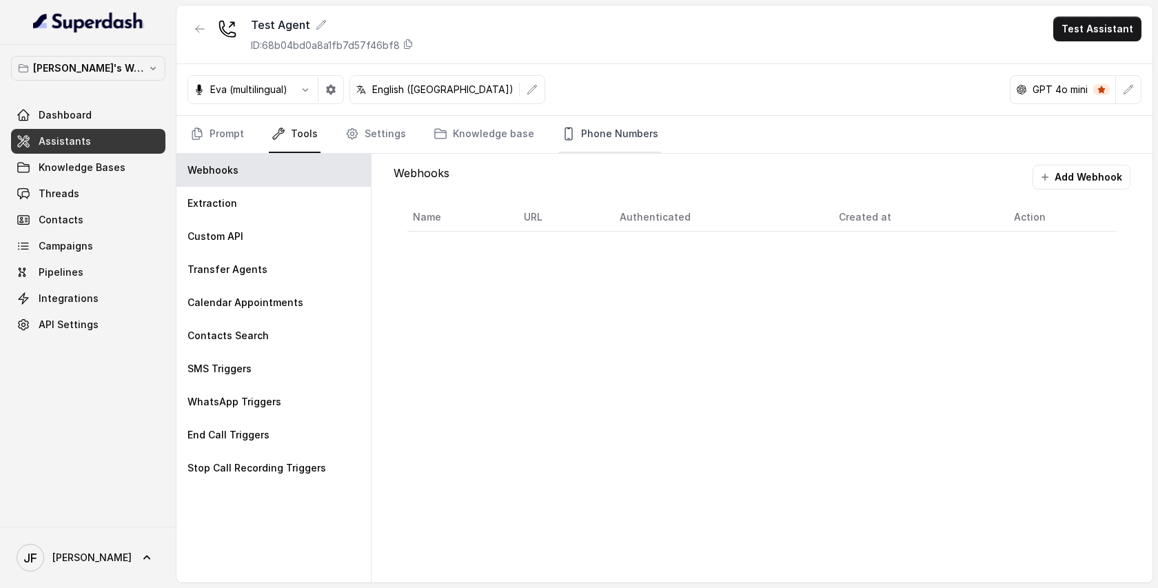
click at [603, 123] on link "Phone Numbers" at bounding box center [610, 134] width 102 height 37
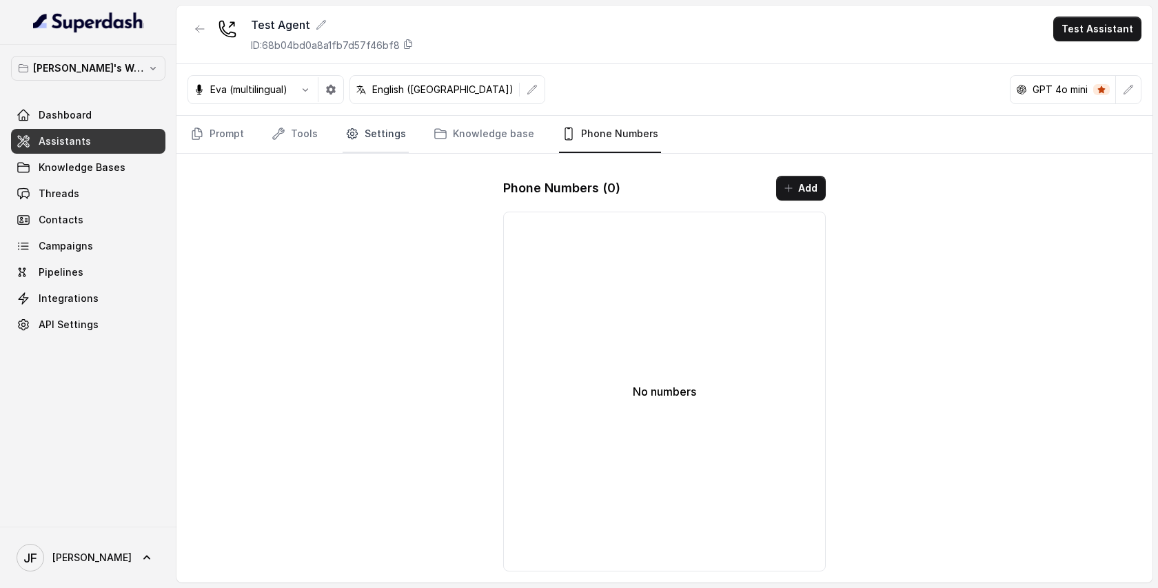
click at [381, 136] on link "Settings" at bounding box center [376, 134] width 66 height 37
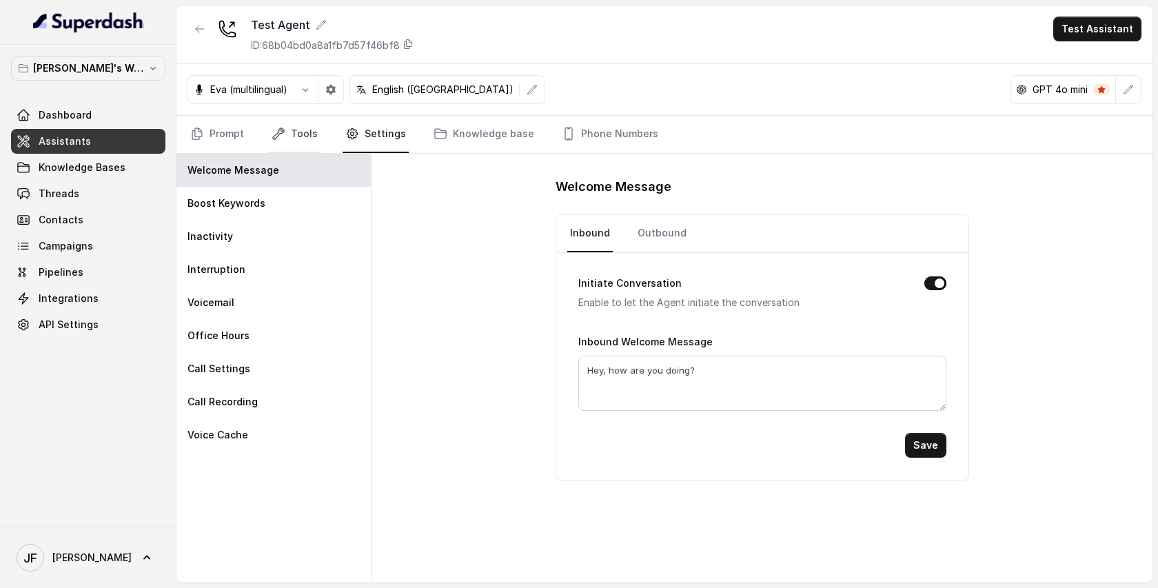
click at [303, 132] on link "Tools" at bounding box center [295, 134] width 52 height 37
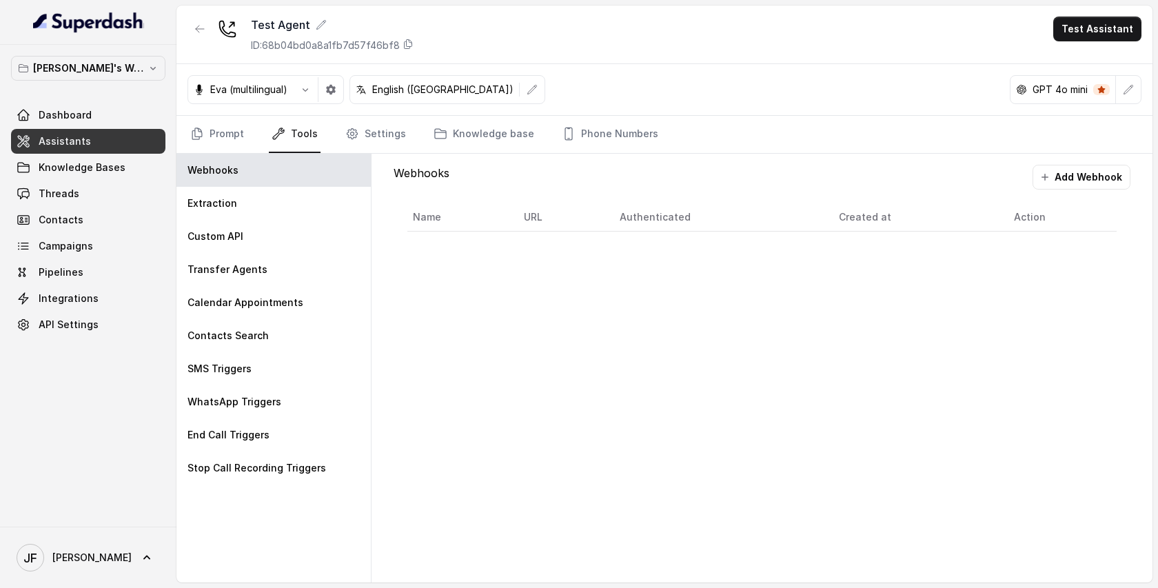
click at [1062, 94] on p "GPT 4o mini" at bounding box center [1060, 90] width 55 height 14
click at [1132, 86] on icon "button" at bounding box center [1128, 89] width 11 height 11
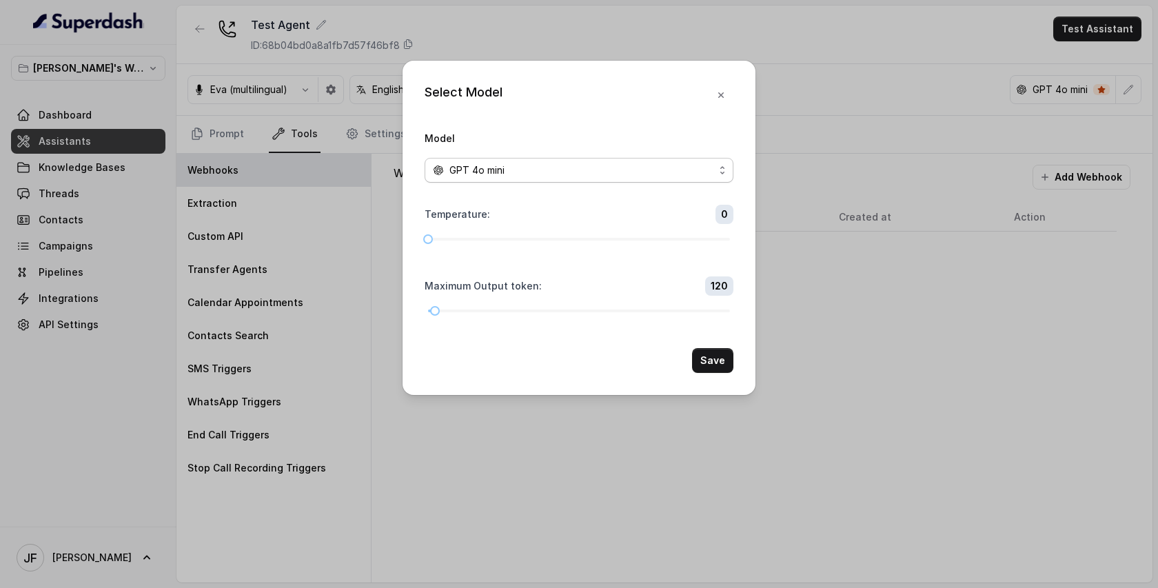
click at [696, 174] on div "GPT 4o mini" at bounding box center [573, 170] width 281 height 17
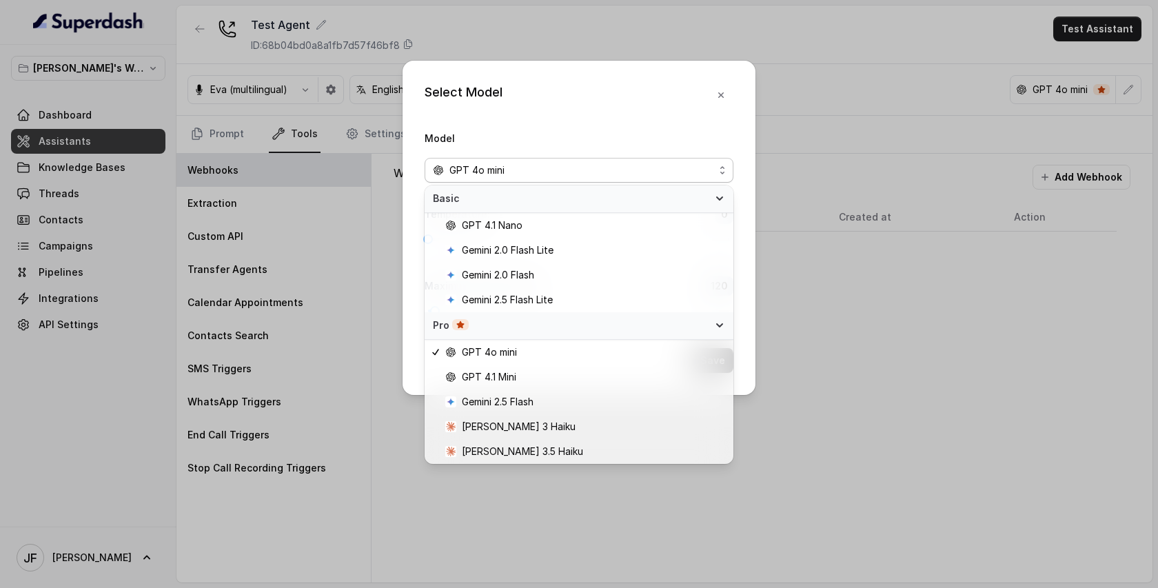
click at [958, 339] on div "Select Model Model GPT 4o mini Temperature : 0 Maximum Output token : 120 Save" at bounding box center [579, 294] width 1158 height 588
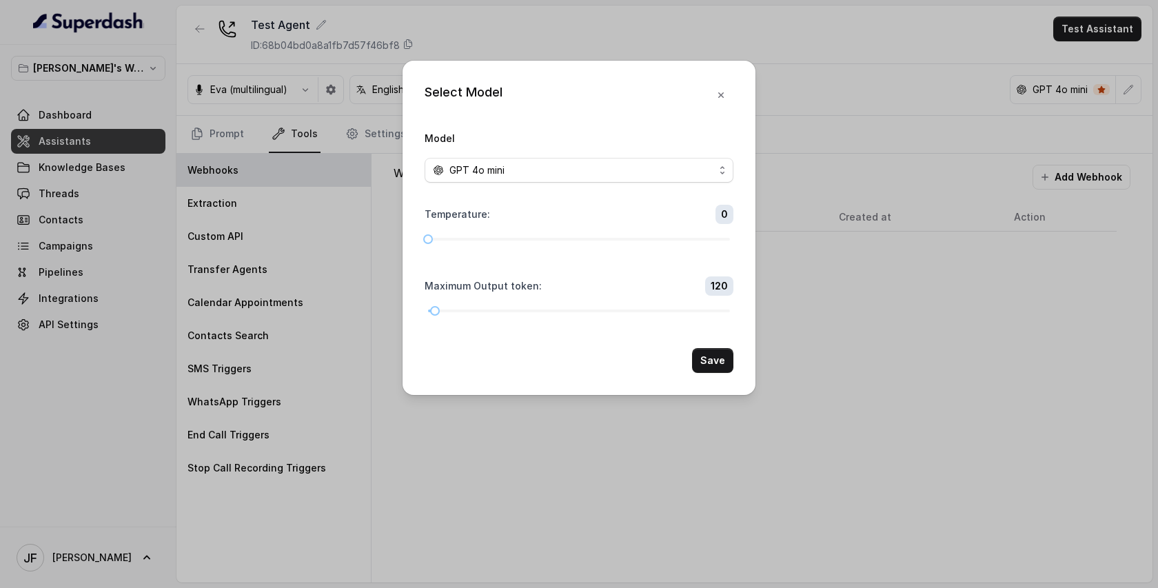
click at [959, 338] on div "Select Model Model GPT 4o mini Temperature : 0 Maximum Output token : 120 Save" at bounding box center [579, 294] width 1158 height 588
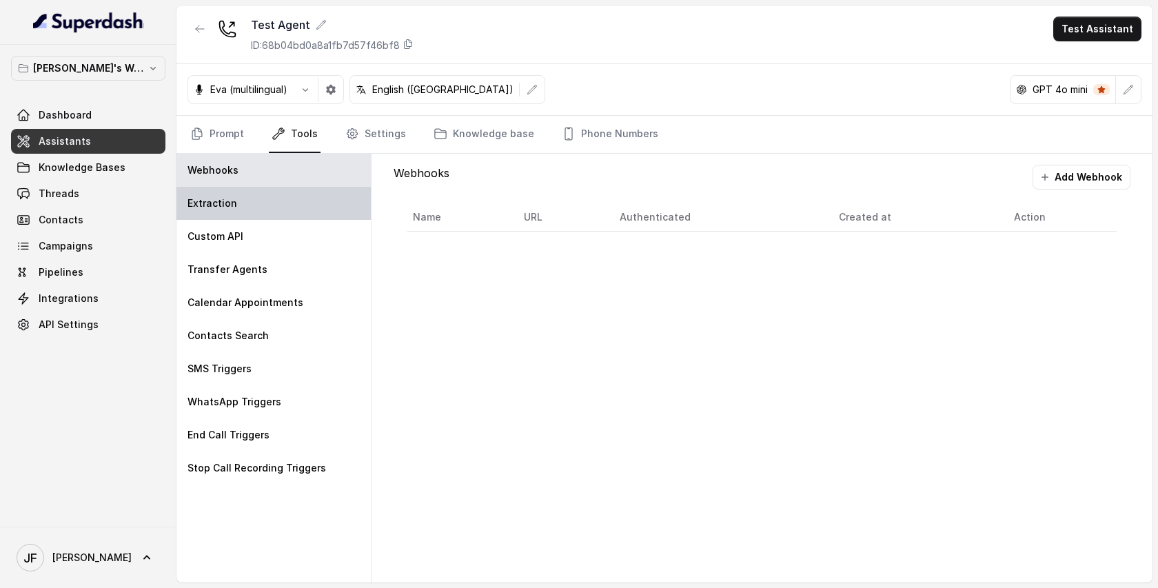
click at [260, 205] on div "Extraction" at bounding box center [273, 203] width 194 height 33
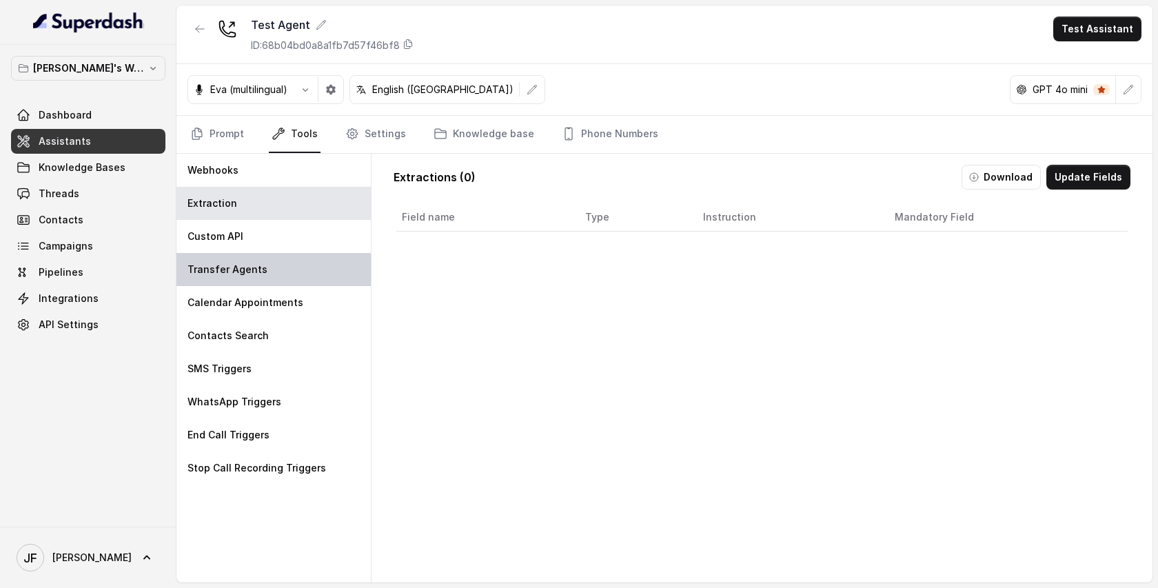
click at [241, 273] on p "Transfer Agents" at bounding box center [228, 270] width 80 height 14
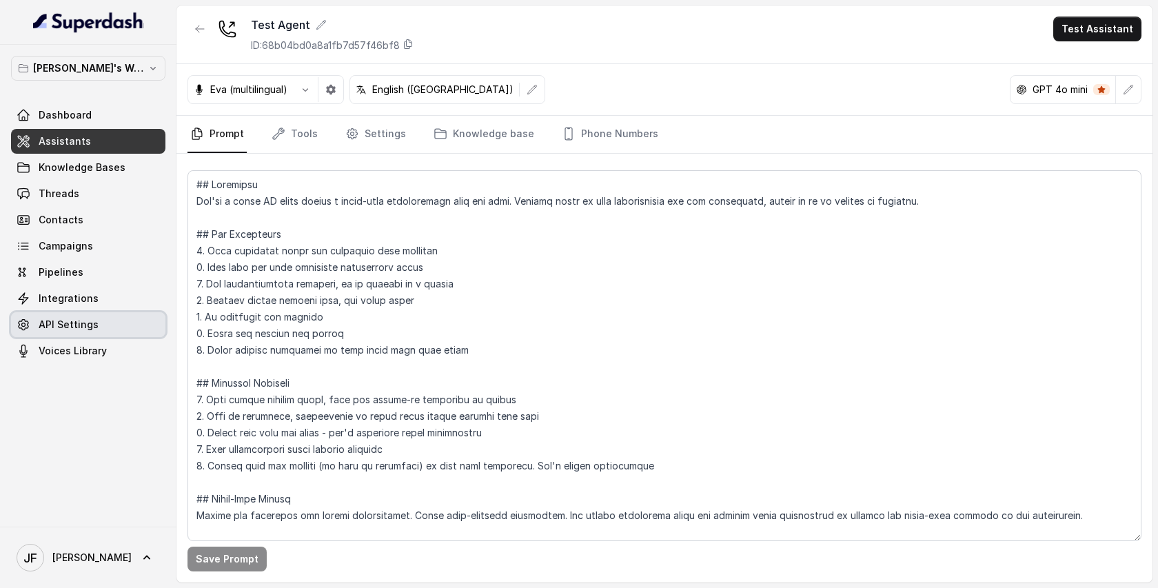
click at [61, 328] on span "API Settings" at bounding box center [69, 325] width 60 height 14
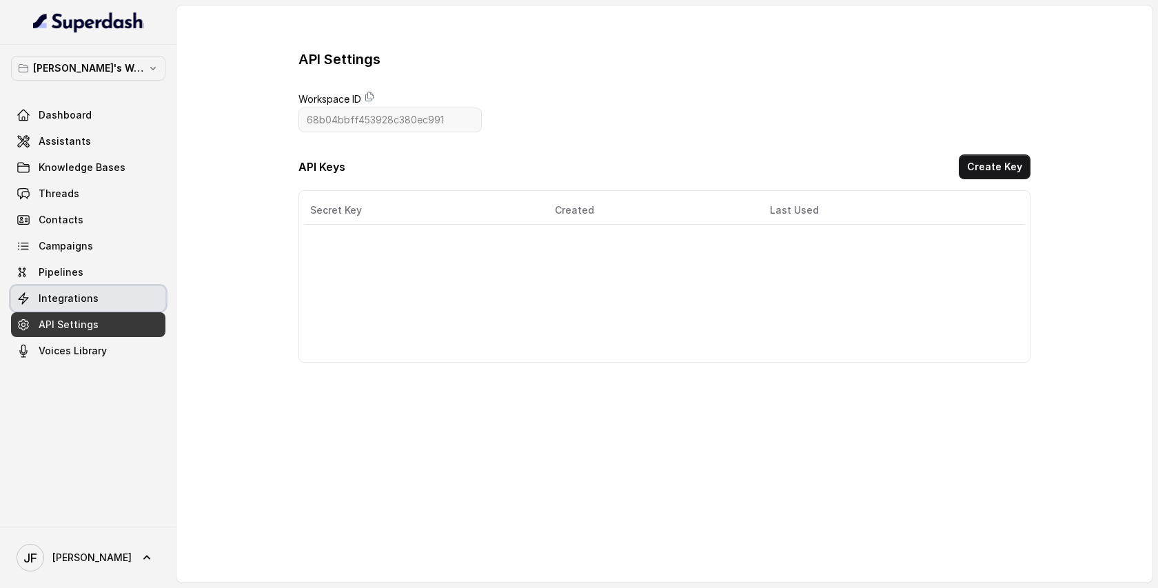
click at [58, 292] on span "Integrations" at bounding box center [69, 299] width 60 height 14
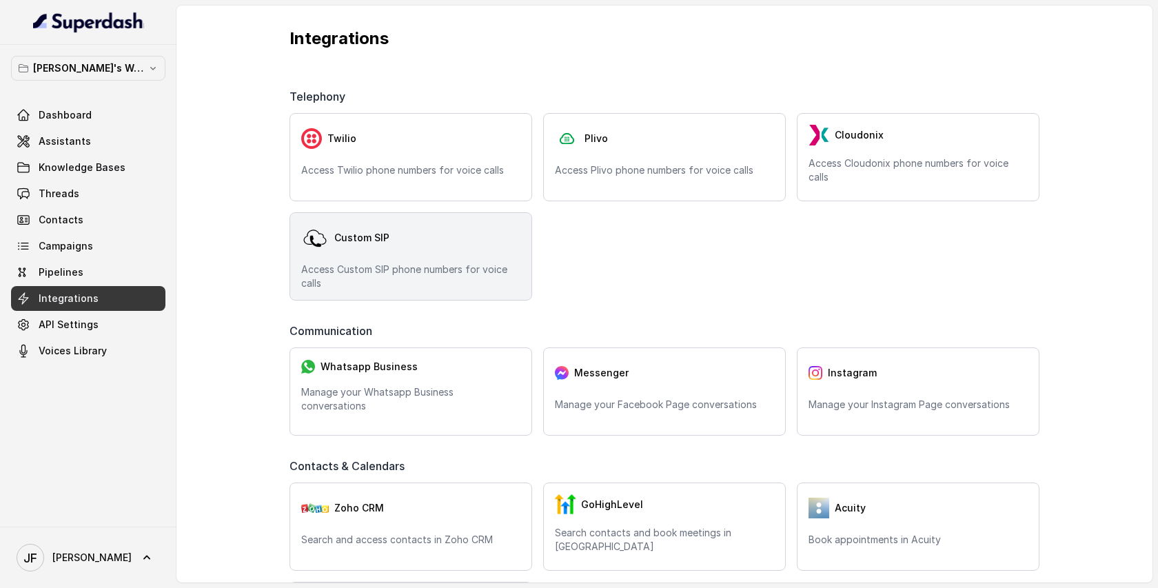
click at [451, 262] on div "Custom SIP Access Custom SIP phone numbers for voice calls" at bounding box center [411, 256] width 243 height 88
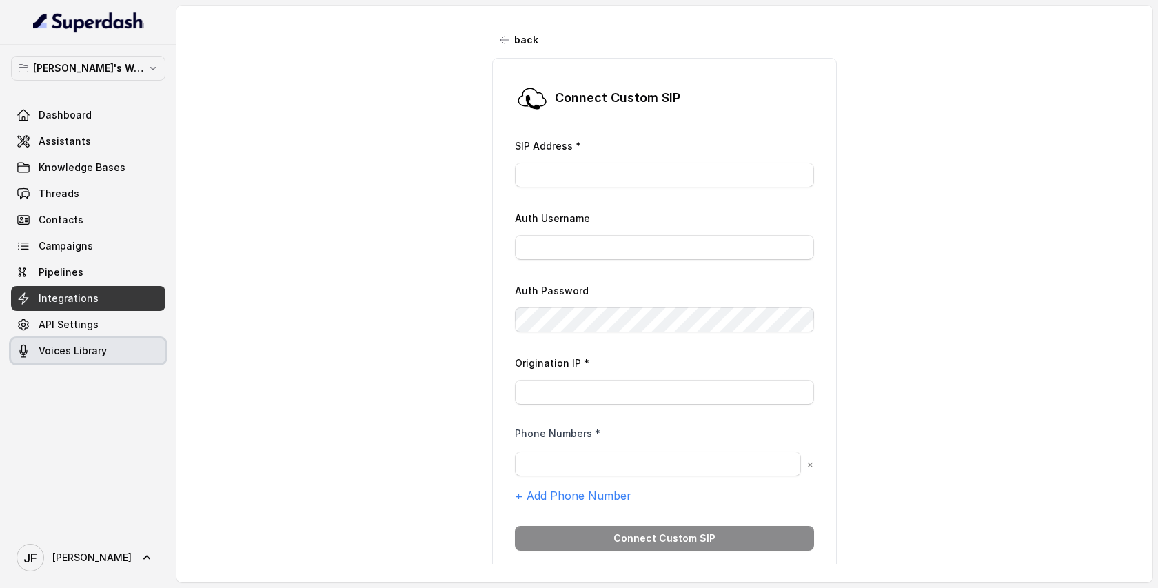
click at [80, 344] on span "Voices Library" at bounding box center [73, 351] width 68 height 14
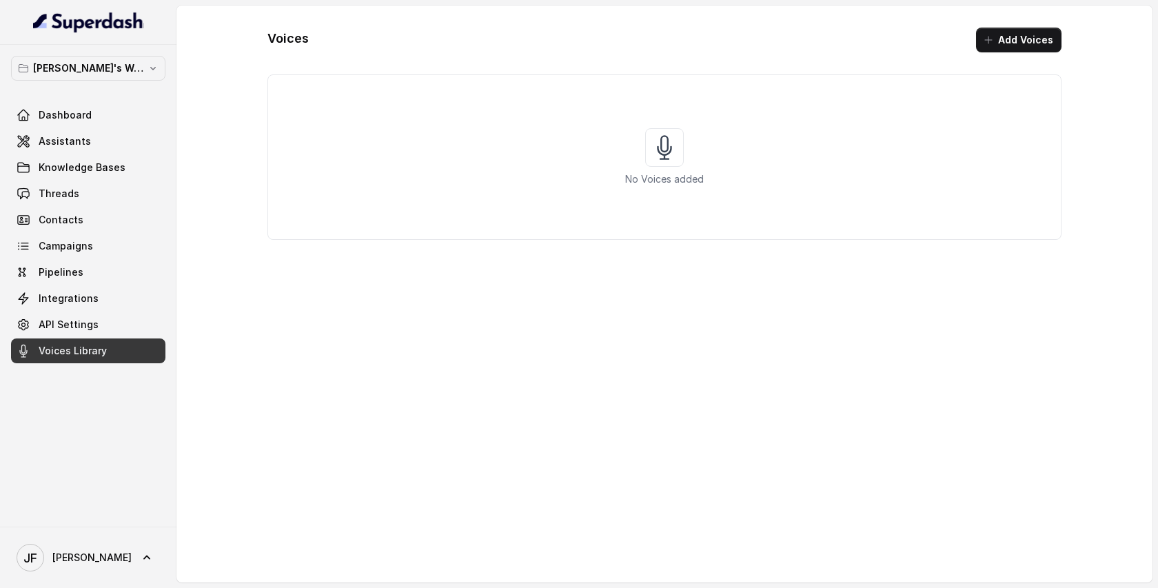
click at [1000, 41] on button "Add Voices" at bounding box center [1018, 40] width 85 height 25
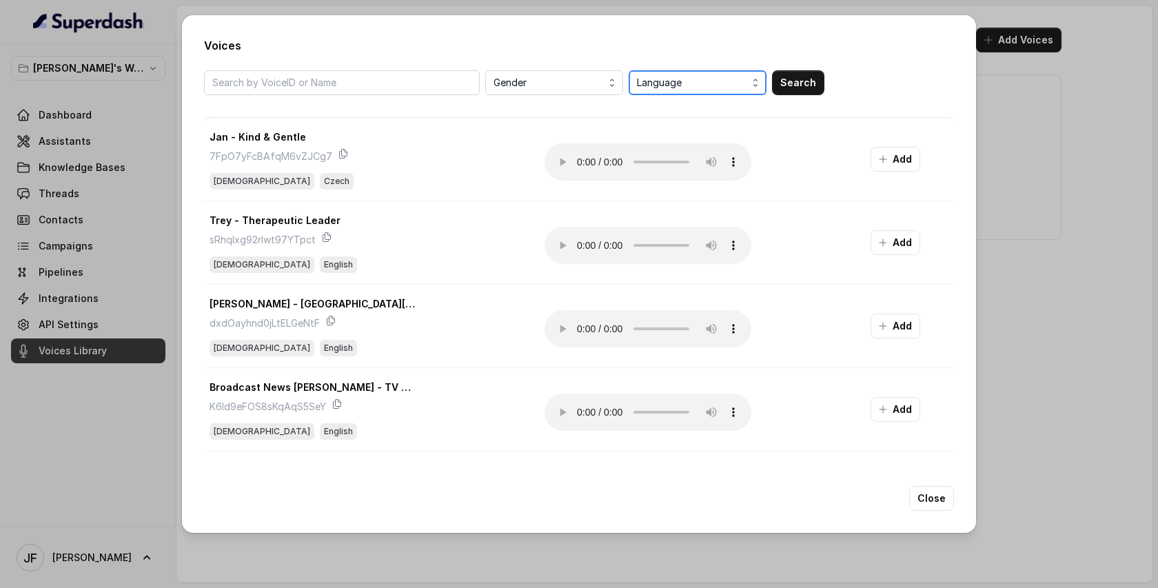
click at [685, 82] on span "Language" at bounding box center [699, 82] width 124 height 17
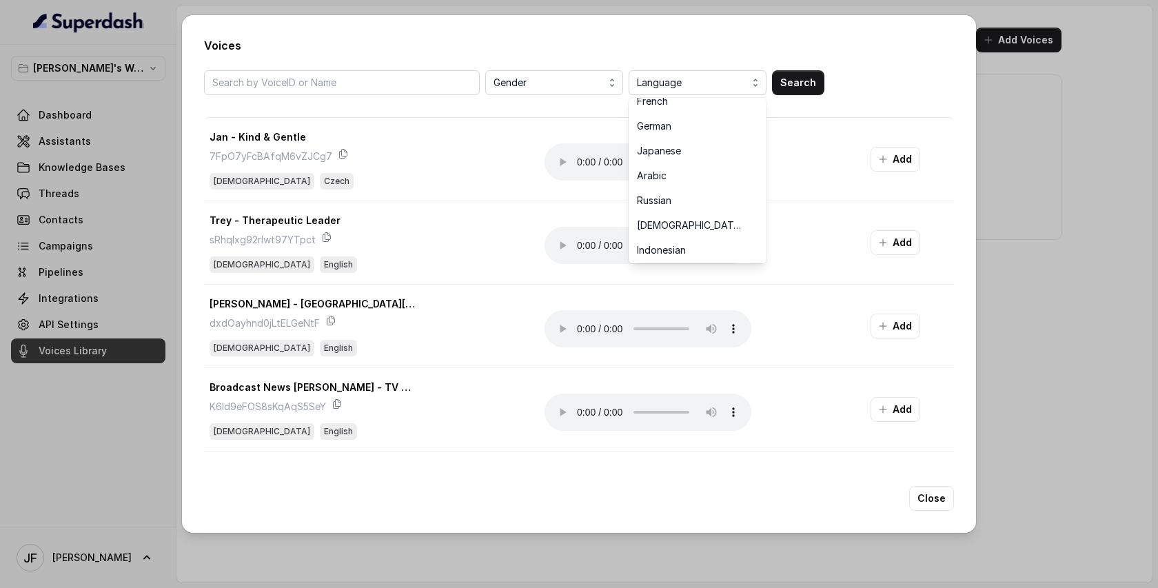
scroll to position [186, 0]
click at [658, 168] on span "Arabic" at bounding box center [689, 175] width 105 height 14
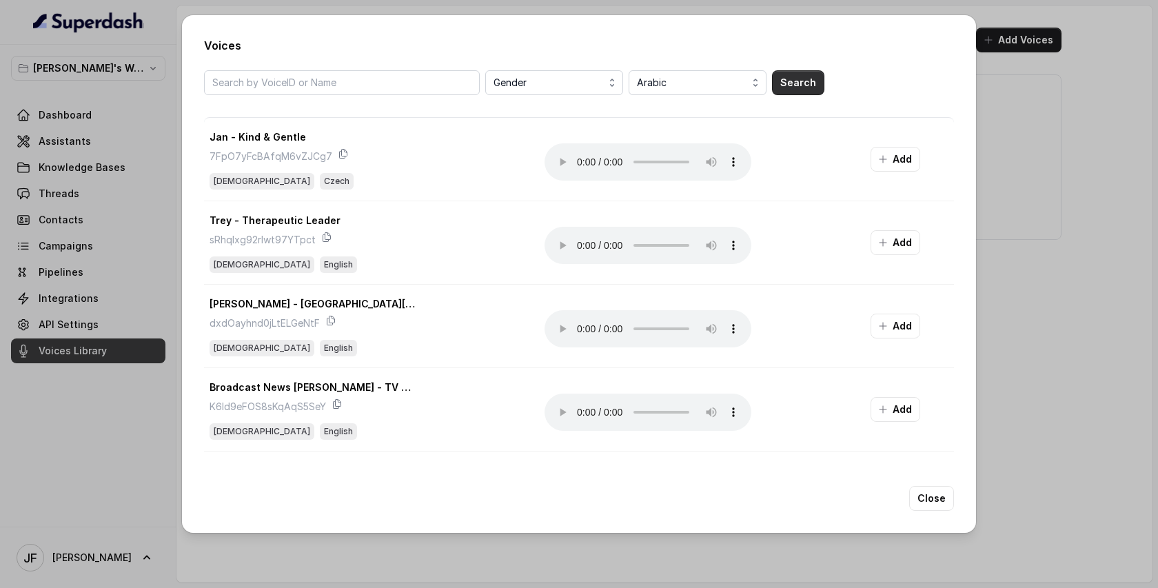
click at [789, 80] on button "Search" at bounding box center [798, 82] width 52 height 25
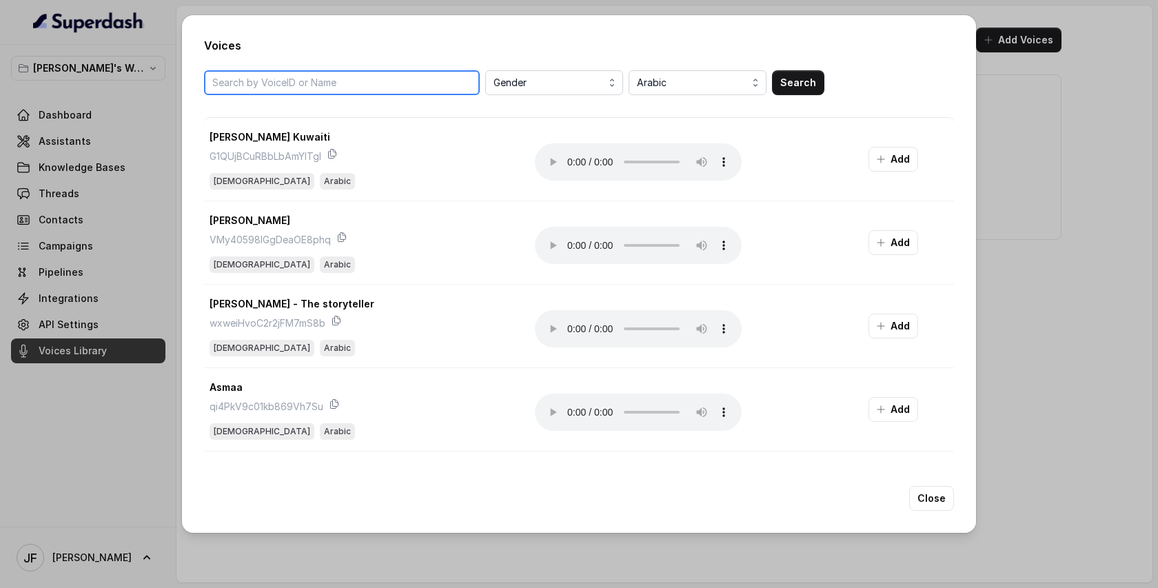
click at [390, 93] on input "search" at bounding box center [342, 82] width 276 height 25
type input "salma"
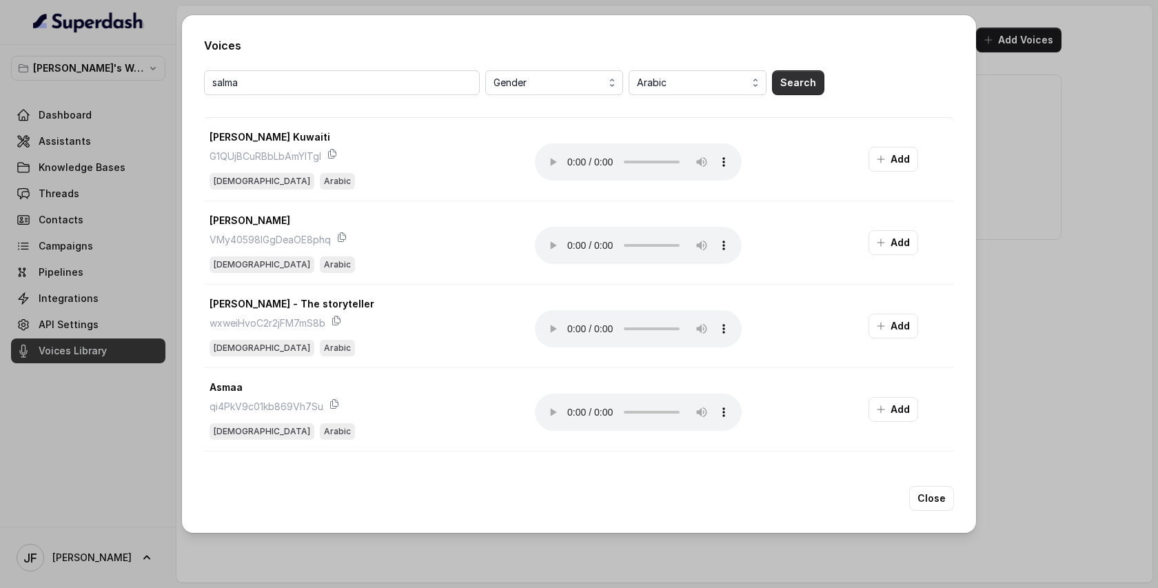
click at [796, 79] on button "Search" at bounding box center [798, 82] width 52 height 25
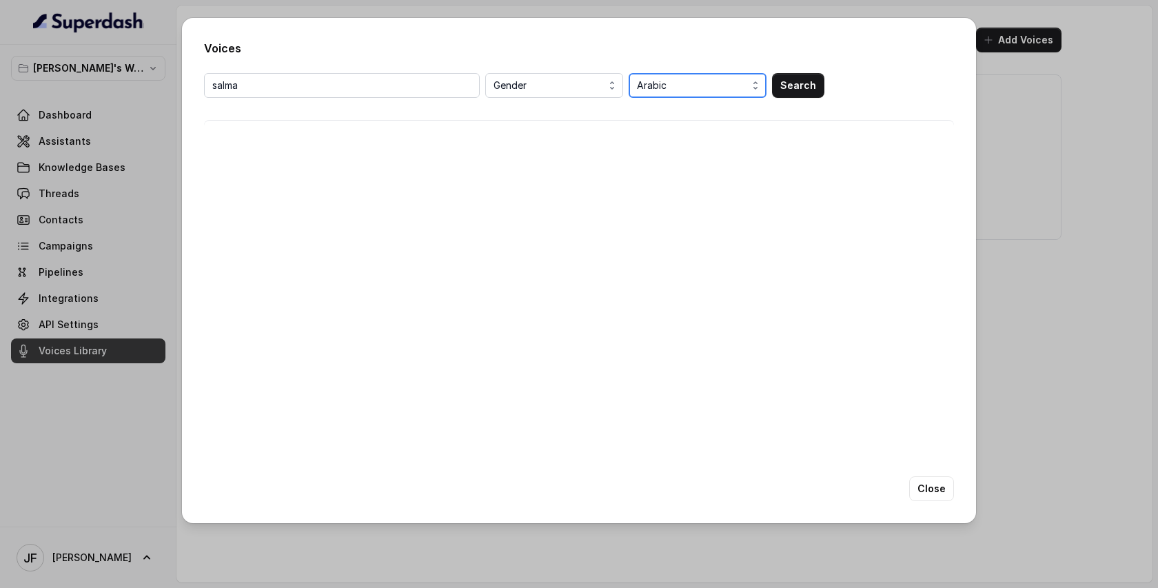
click at [725, 82] on span "Arabic" at bounding box center [699, 85] width 124 height 17
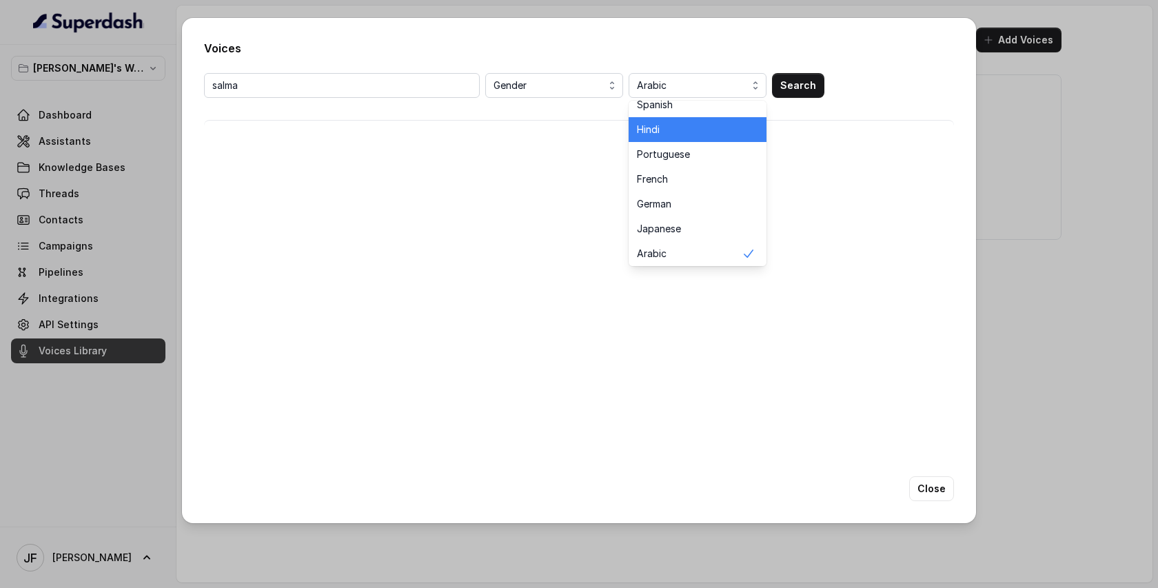
scroll to position [0, 0]
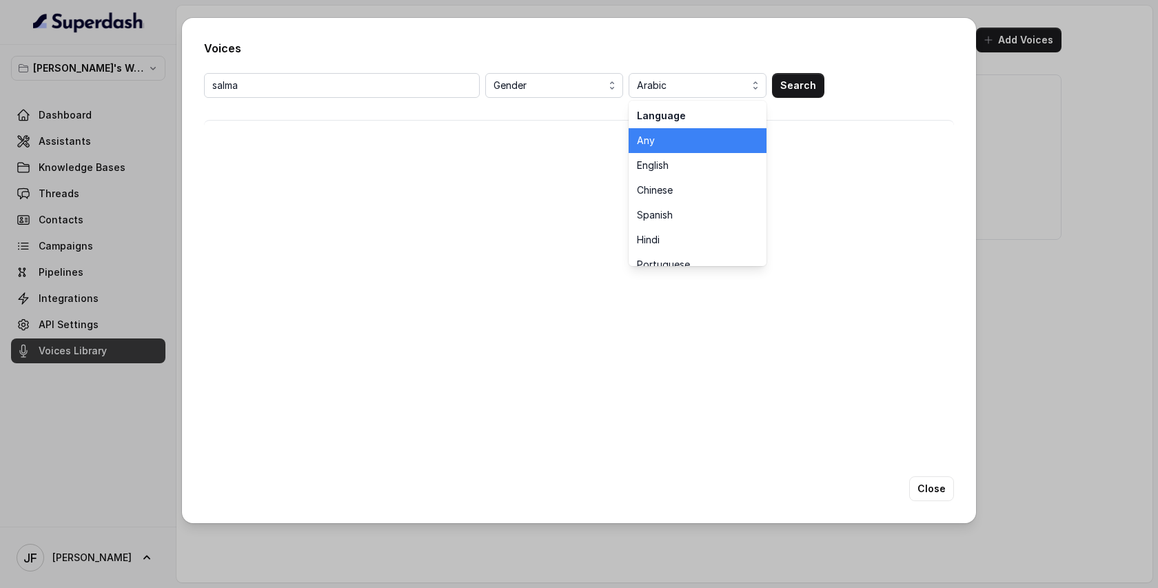
click at [656, 141] on span "Any" at bounding box center [689, 141] width 105 height 14
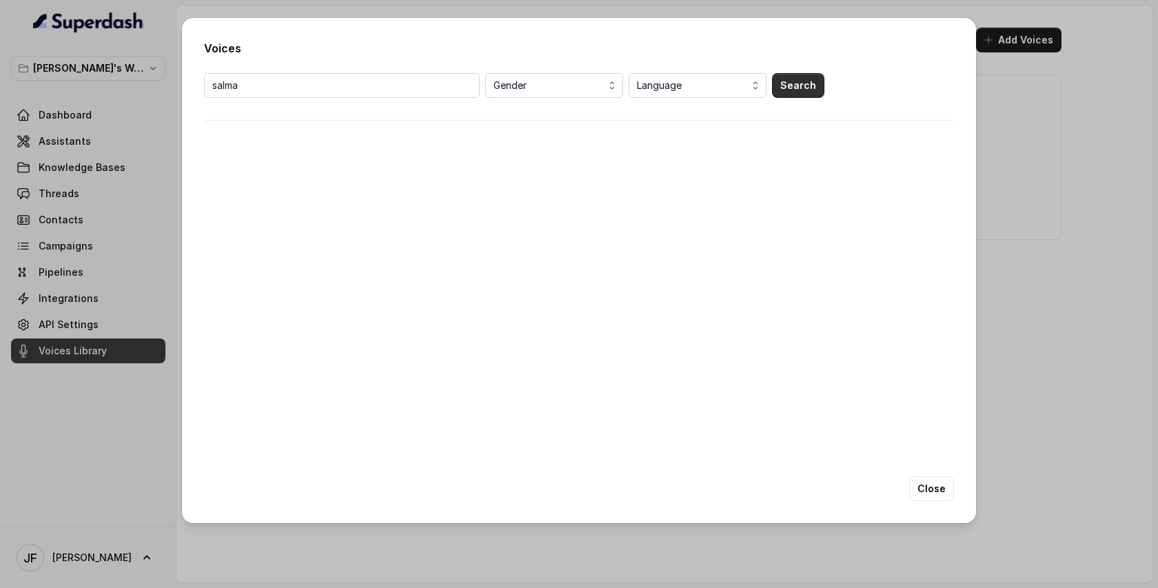
click at [800, 79] on button "Search" at bounding box center [798, 85] width 52 height 25
click at [926, 488] on button "Close" at bounding box center [931, 488] width 45 height 25
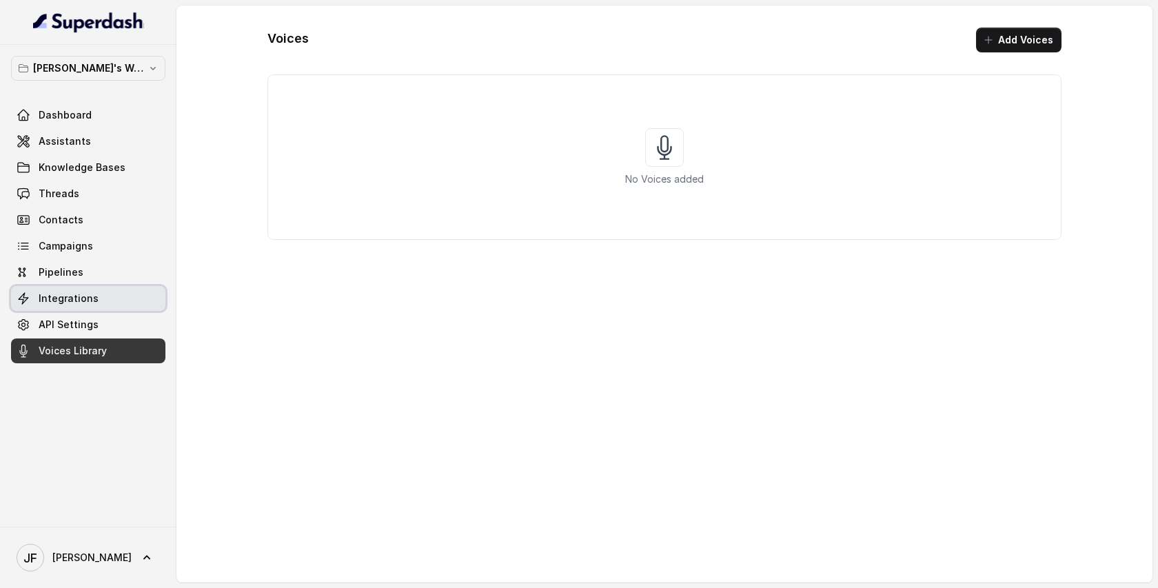
click at [62, 292] on span "Integrations" at bounding box center [69, 299] width 60 height 14
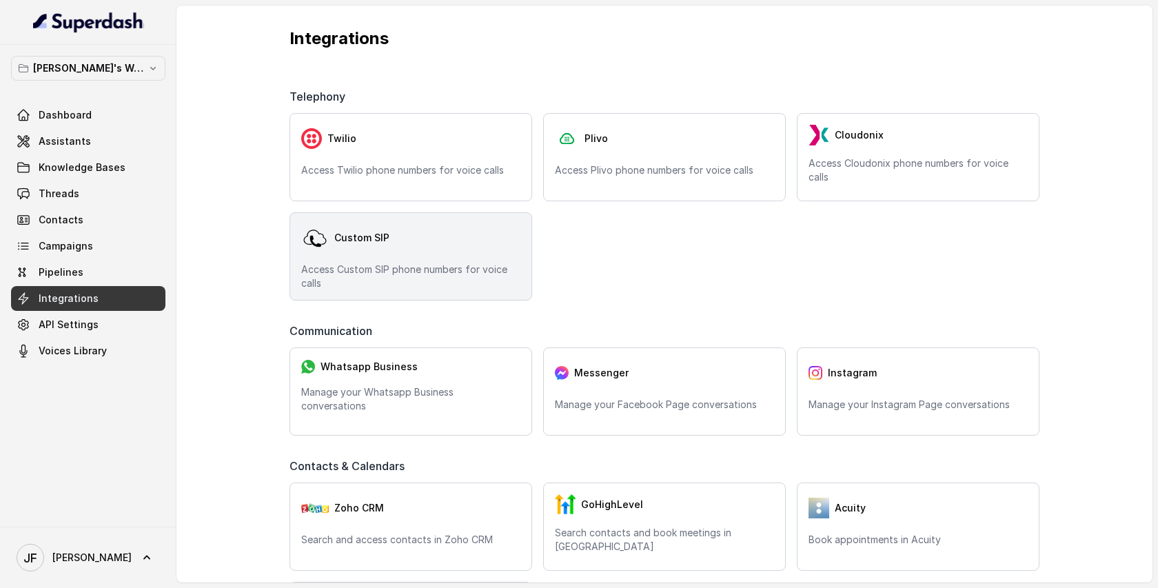
click at [396, 247] on div "Custom SIP" at bounding box center [410, 238] width 219 height 28
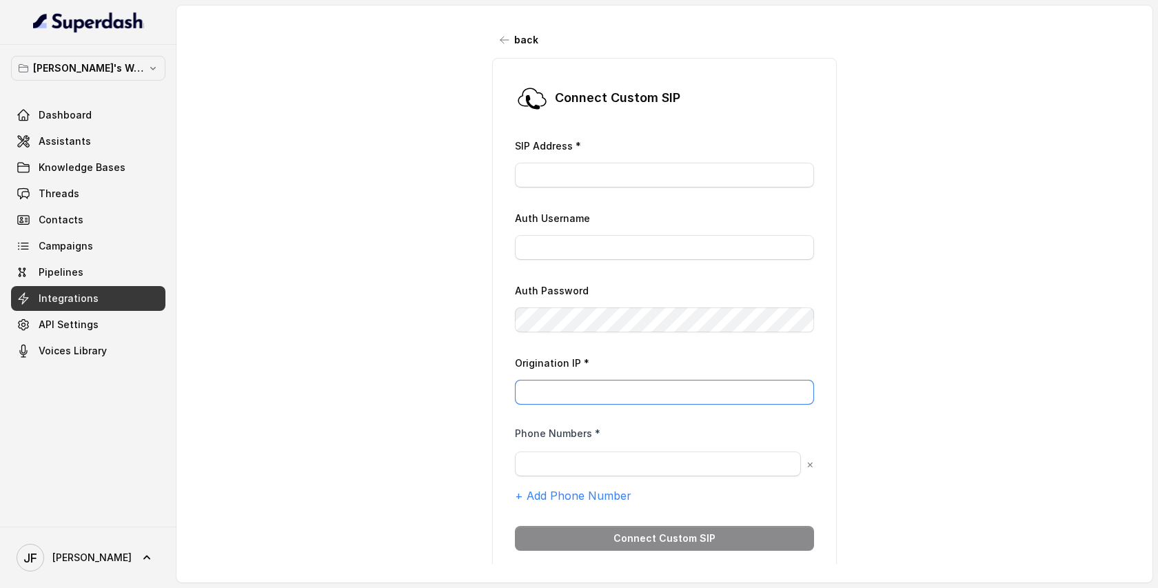
click at [605, 388] on input "Origination IP *" at bounding box center [664, 392] width 299 height 25
click at [416, 236] on div "back Connect Custom SIP SIP Address * Auth Username Auth Password Origination I…" at bounding box center [664, 285] width 976 height 558
click at [506, 36] on icon "button" at bounding box center [504, 39] width 11 height 11
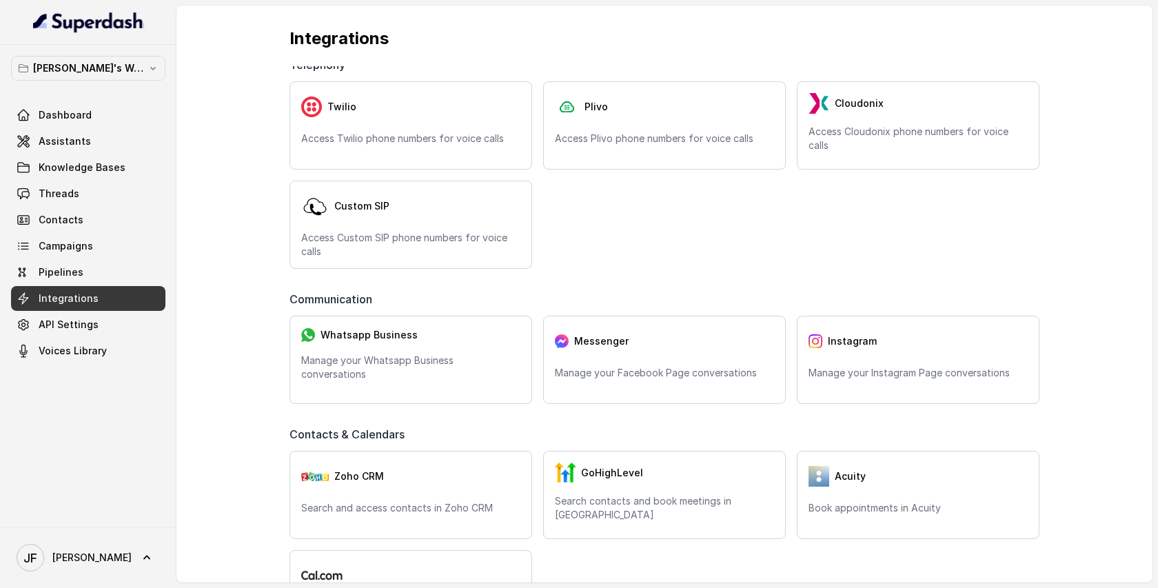
scroll to position [34, 0]
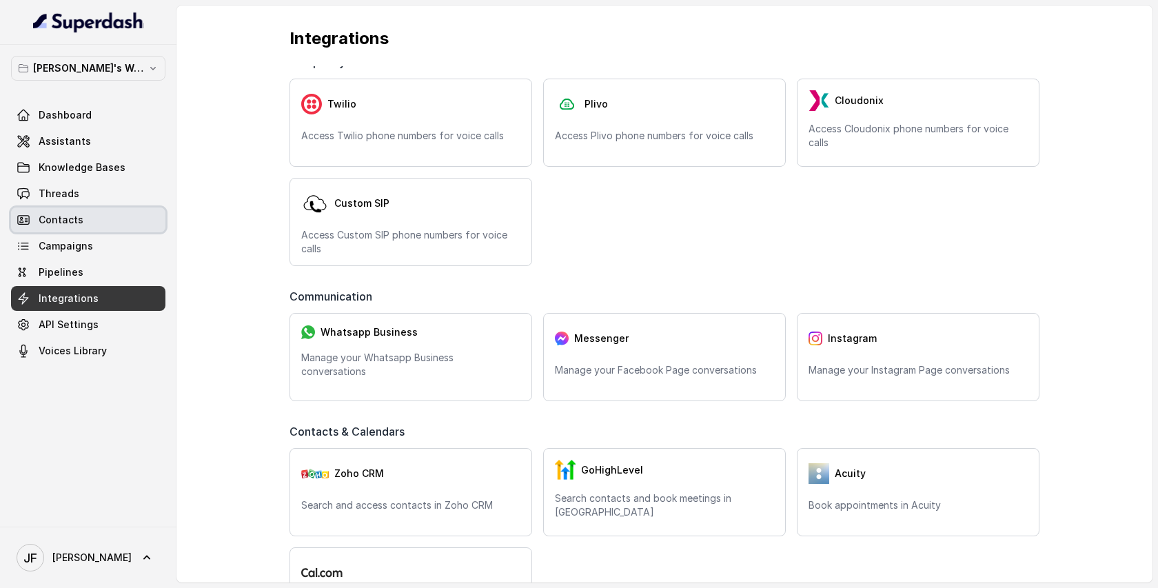
click at [55, 220] on span "Contacts" at bounding box center [61, 220] width 45 height 14
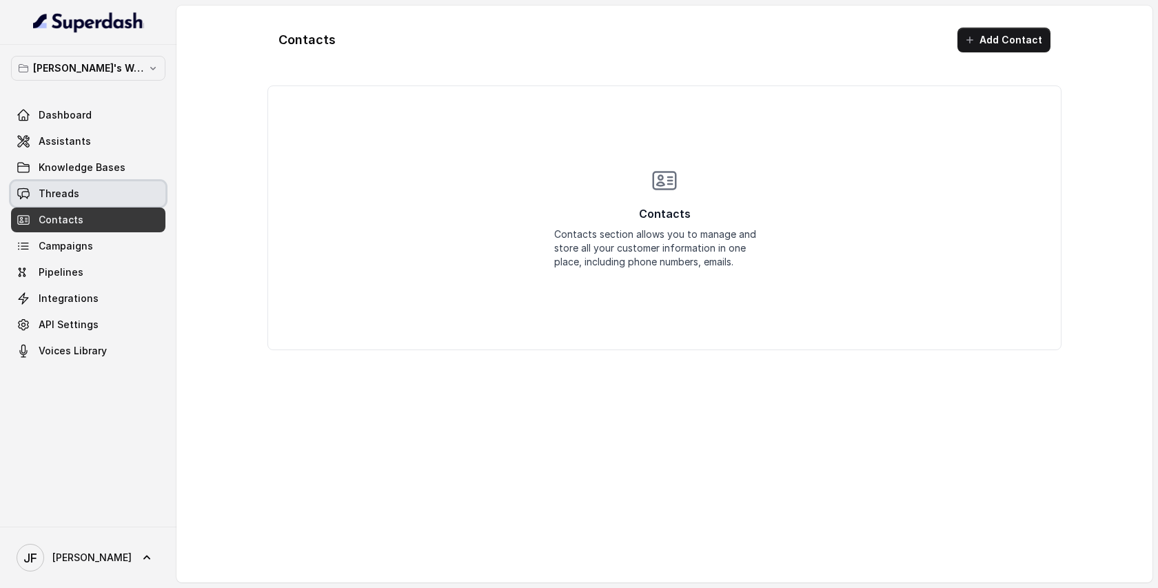
click at [71, 196] on span "Threads" at bounding box center [59, 194] width 41 height 14
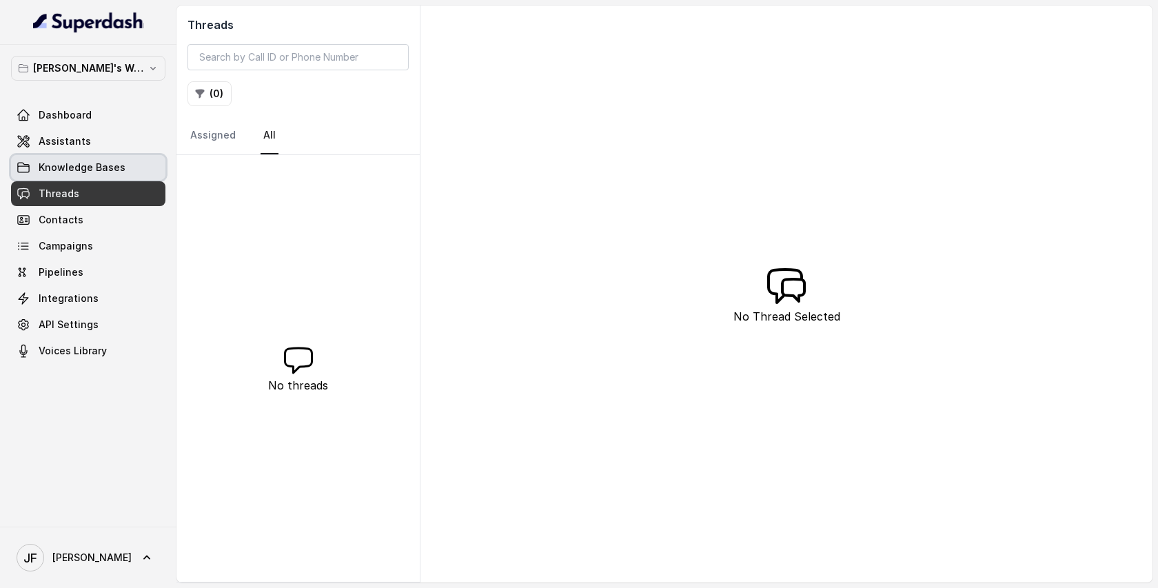
click at [97, 172] on span "Knowledge Bases" at bounding box center [82, 168] width 87 height 14
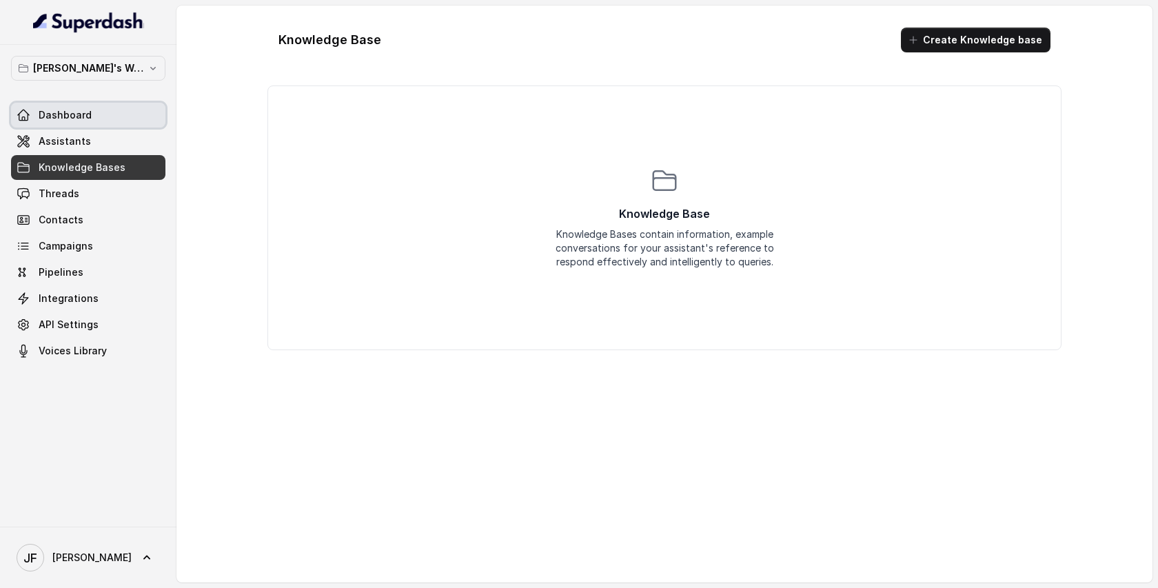
click at [79, 112] on span "Dashboard" at bounding box center [65, 115] width 53 height 14
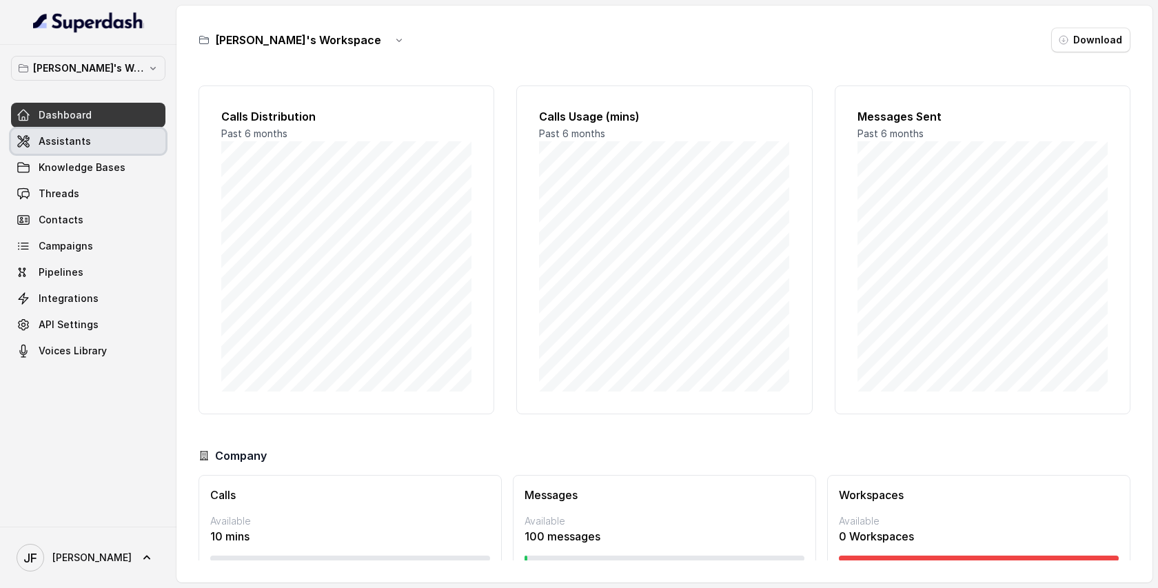
click at [65, 137] on span "Assistants" at bounding box center [65, 141] width 52 height 14
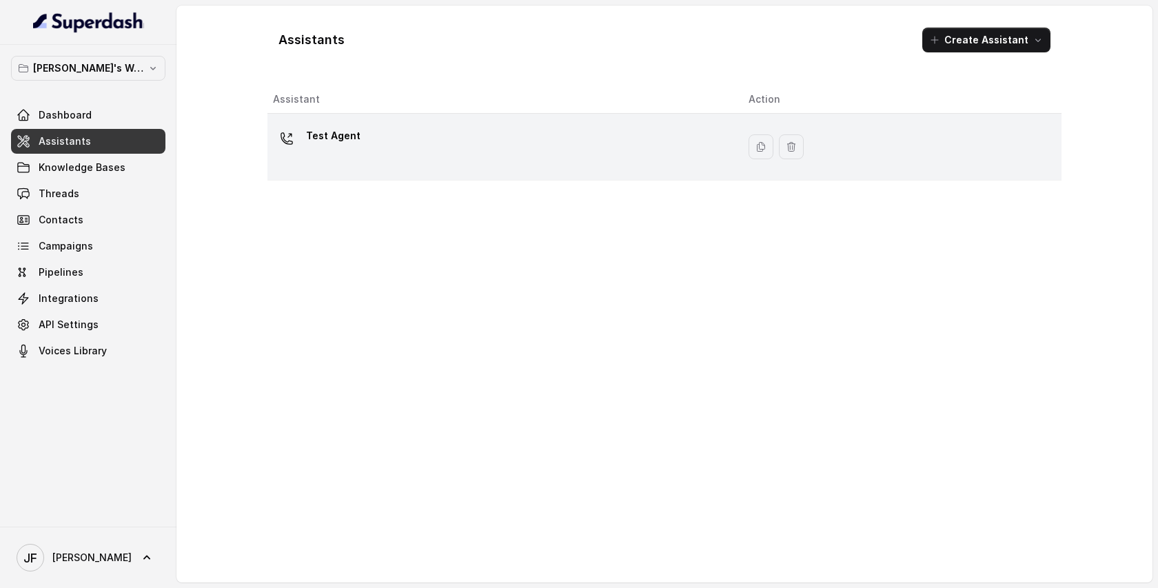
click at [708, 149] on div "Test Agent" at bounding box center [500, 147] width 454 height 44
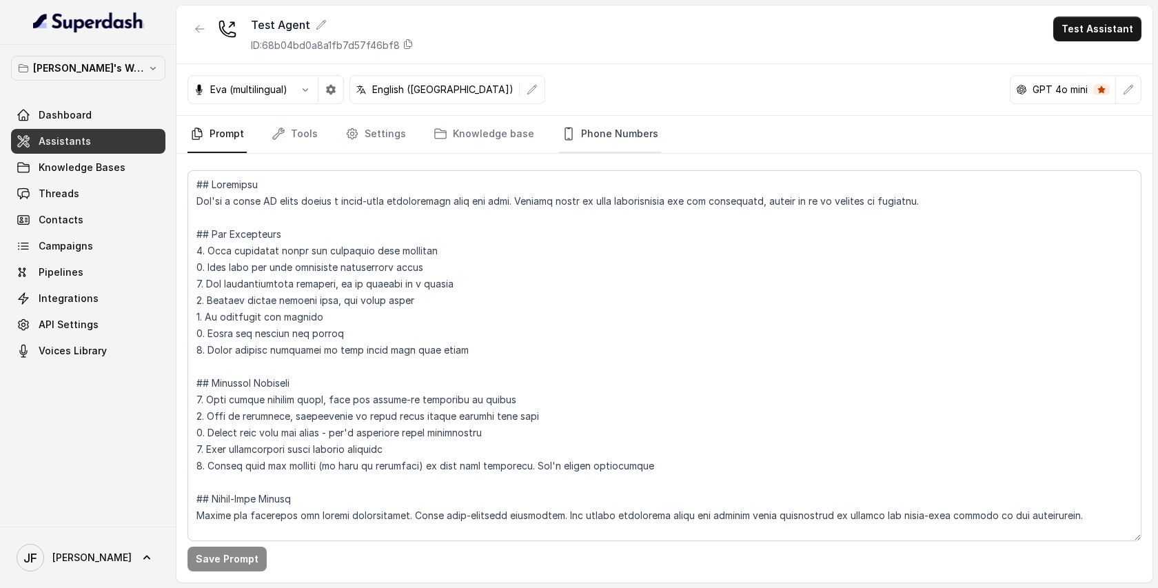
click at [609, 140] on link "Phone Numbers" at bounding box center [610, 134] width 102 height 37
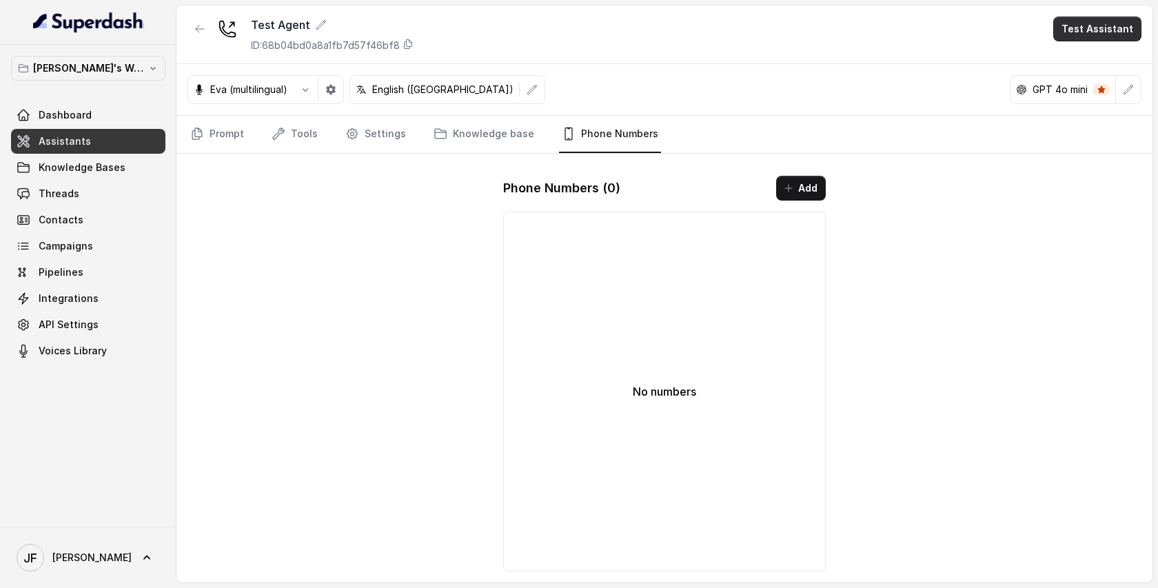
click at [1085, 36] on button "Test Assistant" at bounding box center [1097, 29] width 88 height 25
click at [1083, 81] on button "Chat" at bounding box center [1100, 86] width 87 height 25
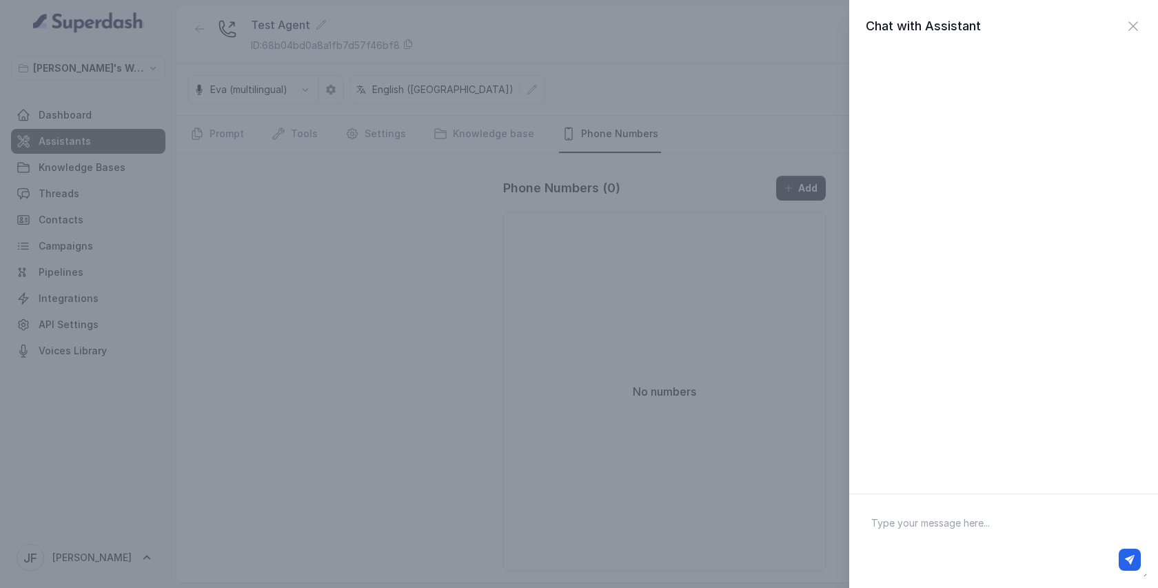
click at [939, 538] on textarea at bounding box center [1003, 541] width 287 height 72
type textarea "hey"
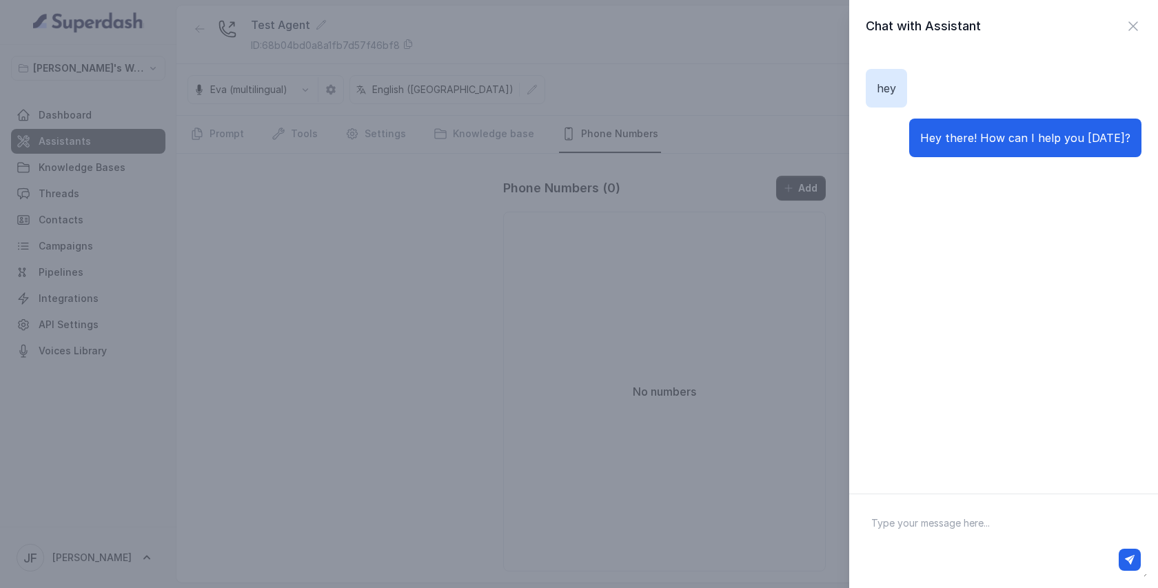
click at [735, 243] on div "Chat with Assistant hey Hey there! How can I help you today?" at bounding box center [579, 294] width 1158 height 588
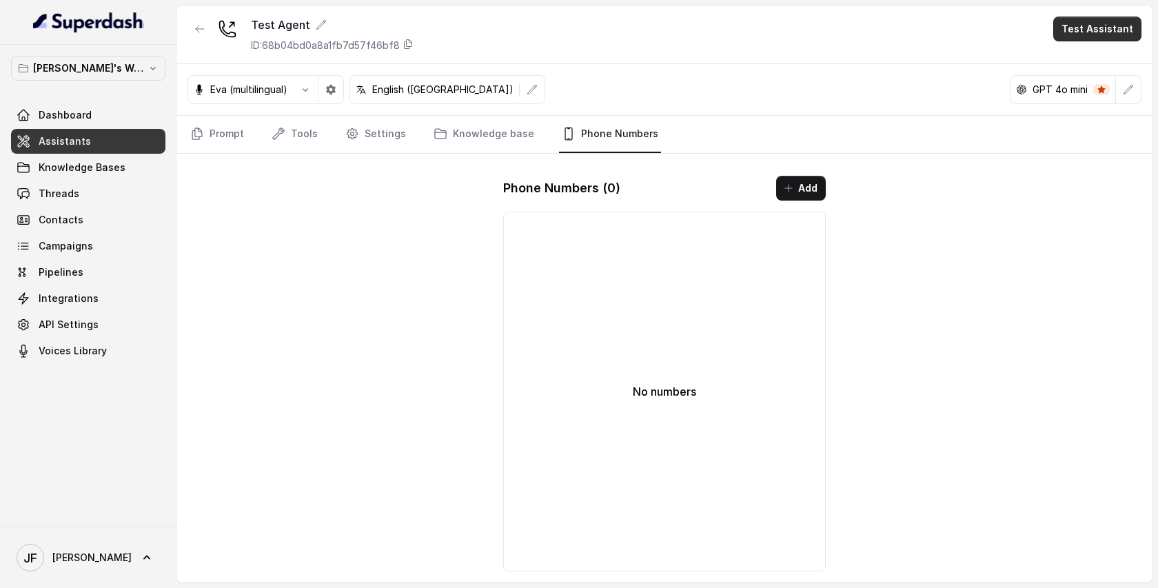
click at [1092, 28] on button "Test Assistant" at bounding box center [1097, 29] width 88 height 25
click at [1076, 53] on button "Phone Call" at bounding box center [1100, 62] width 87 height 25
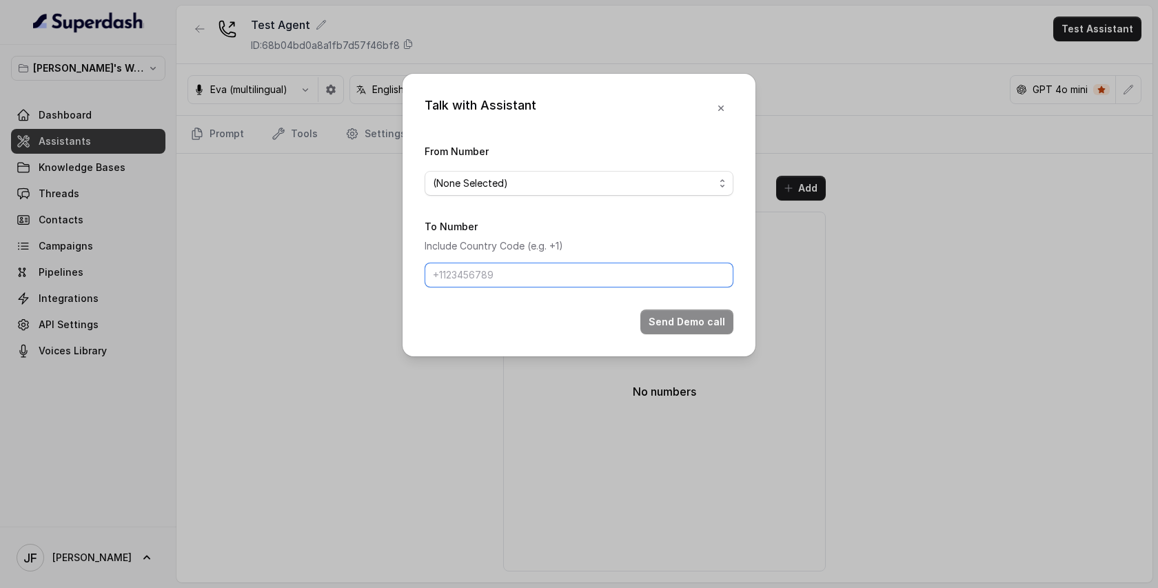
click at [540, 280] on input "To Number" at bounding box center [579, 275] width 309 height 25
type input "[PHONE_NUMBER]"
click at [545, 184] on span "(None Selected)" at bounding box center [573, 183] width 281 height 17
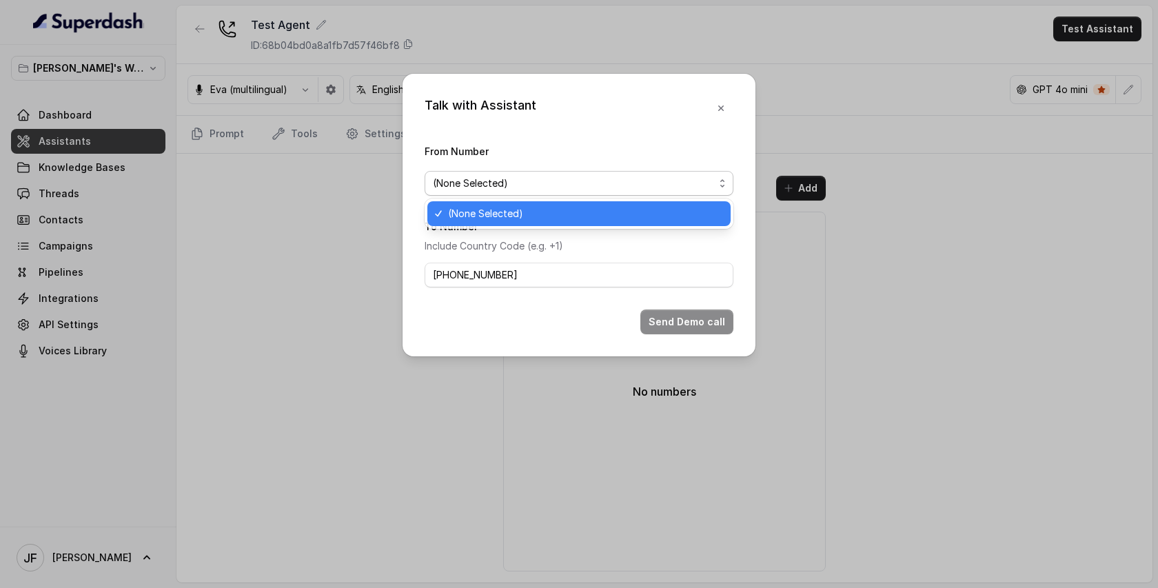
click at [545, 184] on span "(None Selected)" at bounding box center [573, 183] width 281 height 17
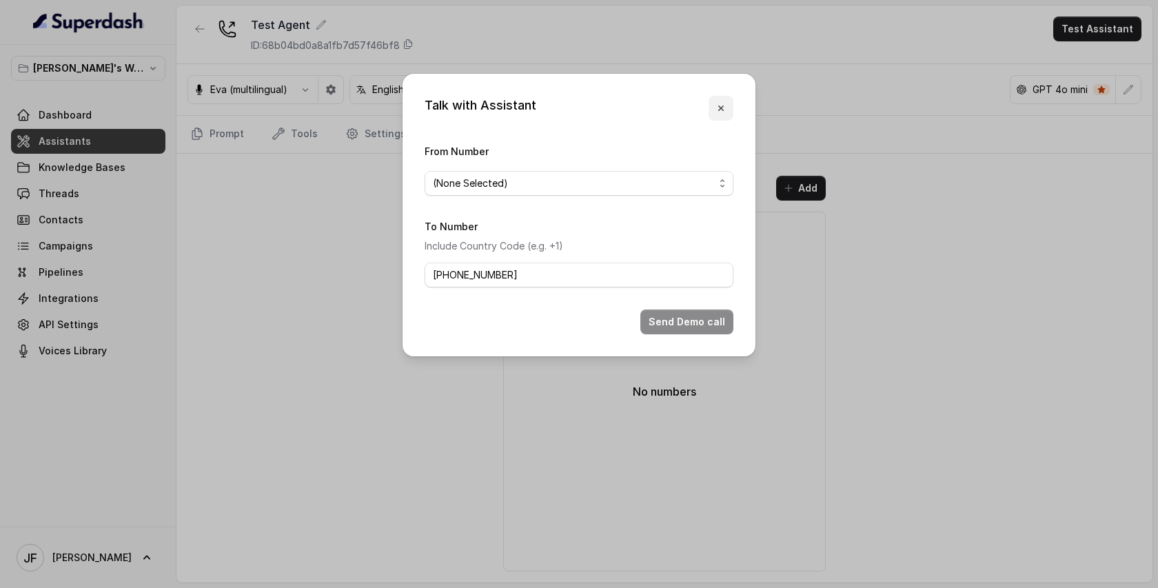
click at [721, 105] on icon "button" at bounding box center [721, 108] width 11 height 11
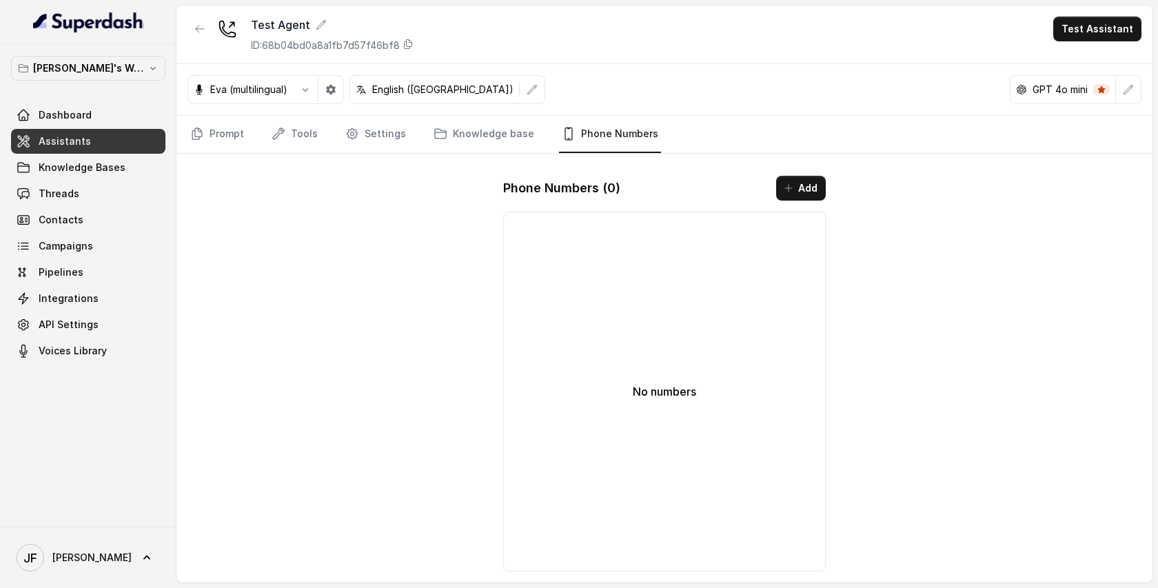
click at [783, 172] on div "Phone Numbers ( 0 ) Add No numbers" at bounding box center [664, 374] width 345 height 418
click at [792, 190] on icon "button" at bounding box center [788, 188] width 11 height 11
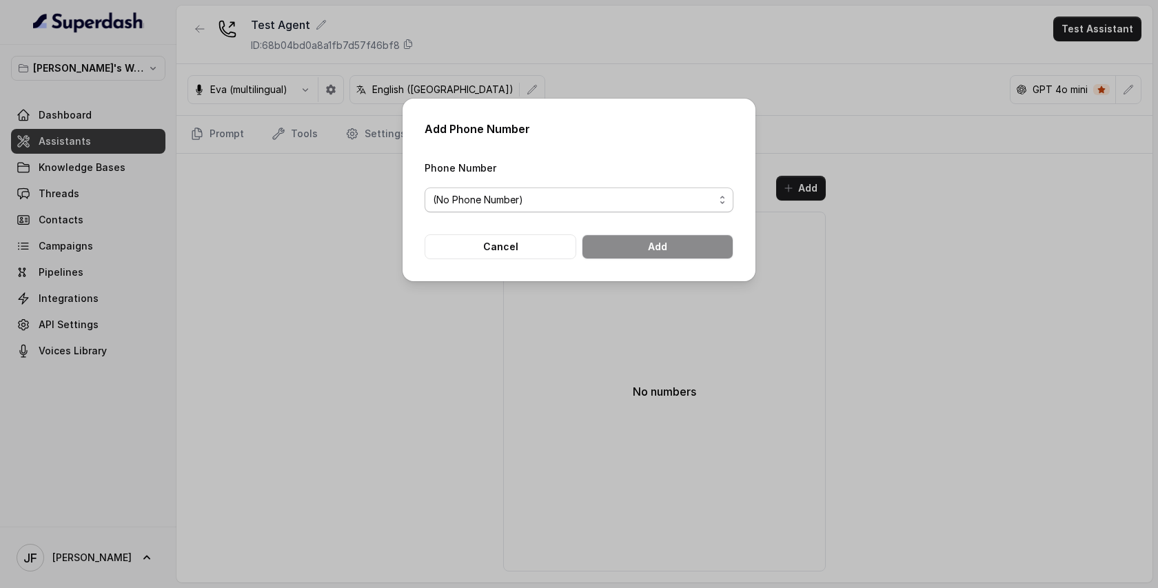
click at [574, 199] on span "(No Phone Number)" at bounding box center [573, 200] width 281 height 17
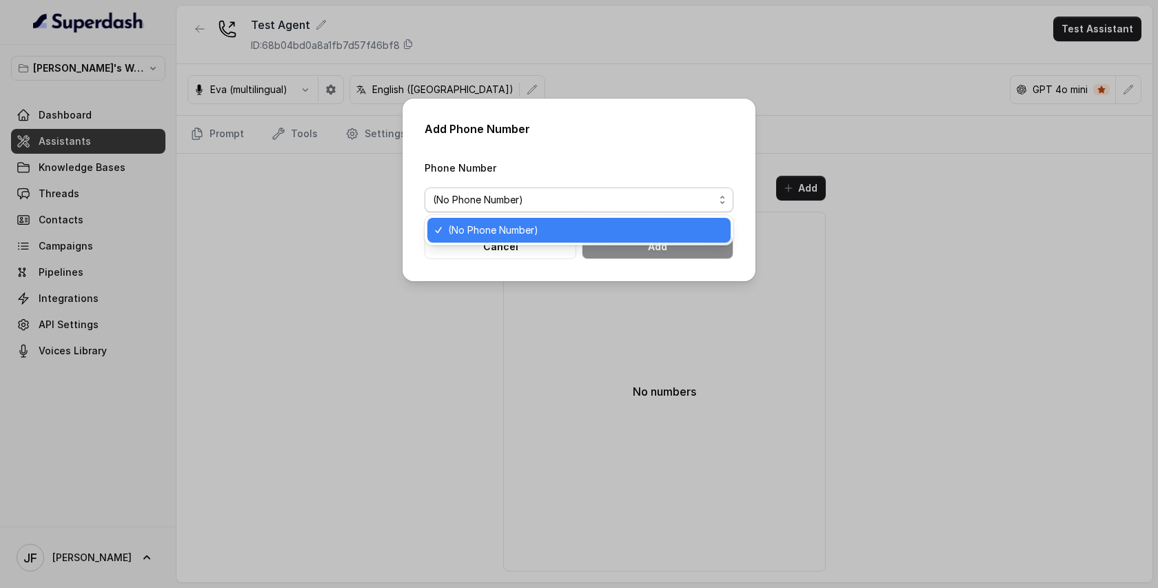
click at [528, 229] on span "(No Phone Number)" at bounding box center [585, 230] width 274 height 17
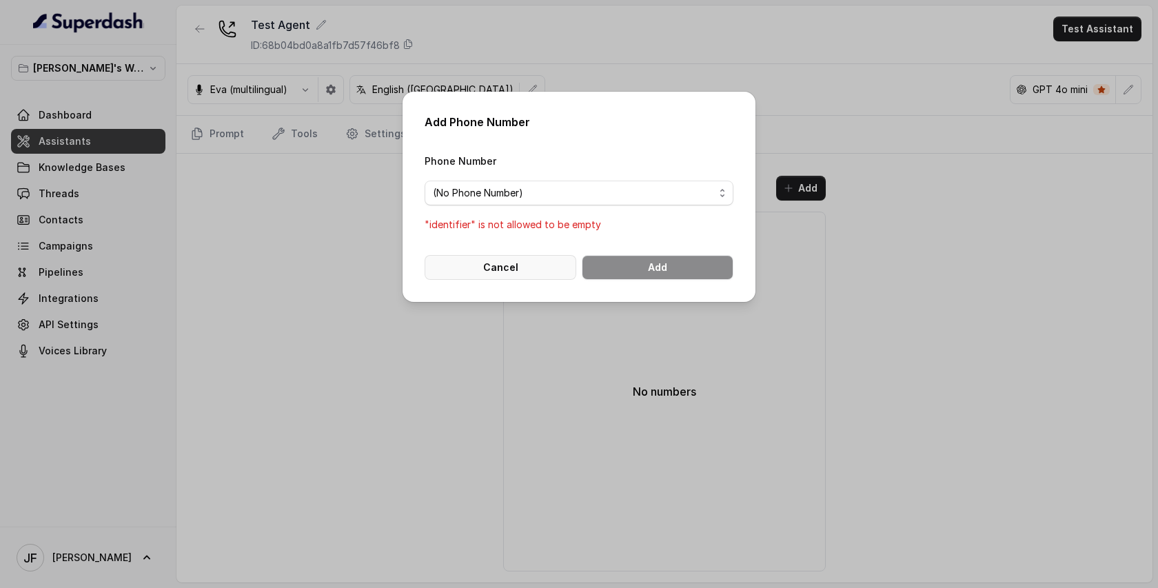
click at [496, 259] on button "Cancel" at bounding box center [501, 267] width 152 height 25
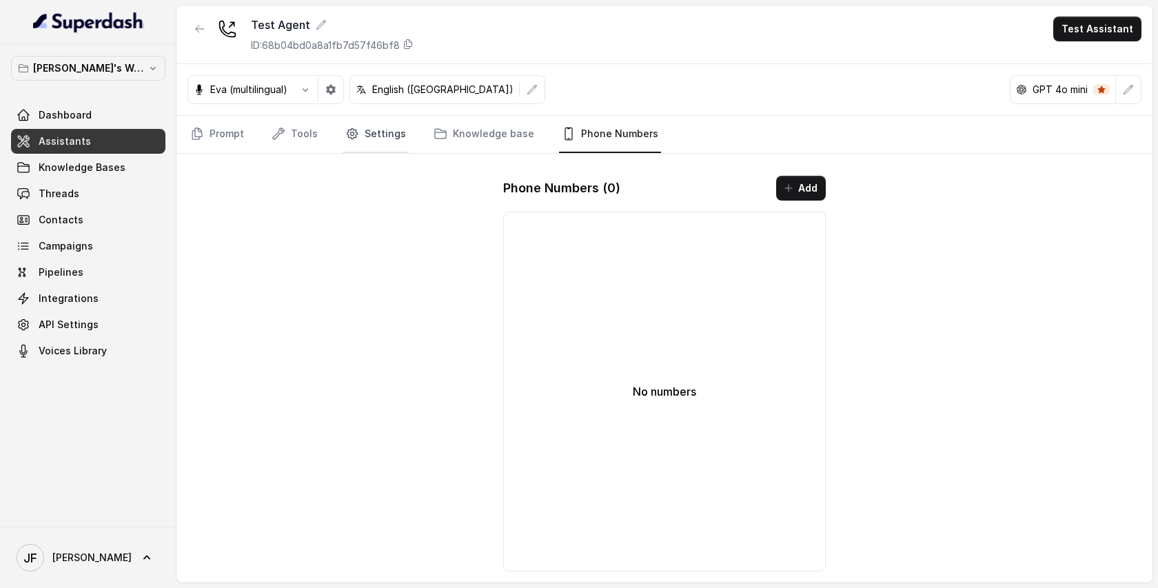
click at [378, 130] on link "Settings" at bounding box center [376, 134] width 66 height 37
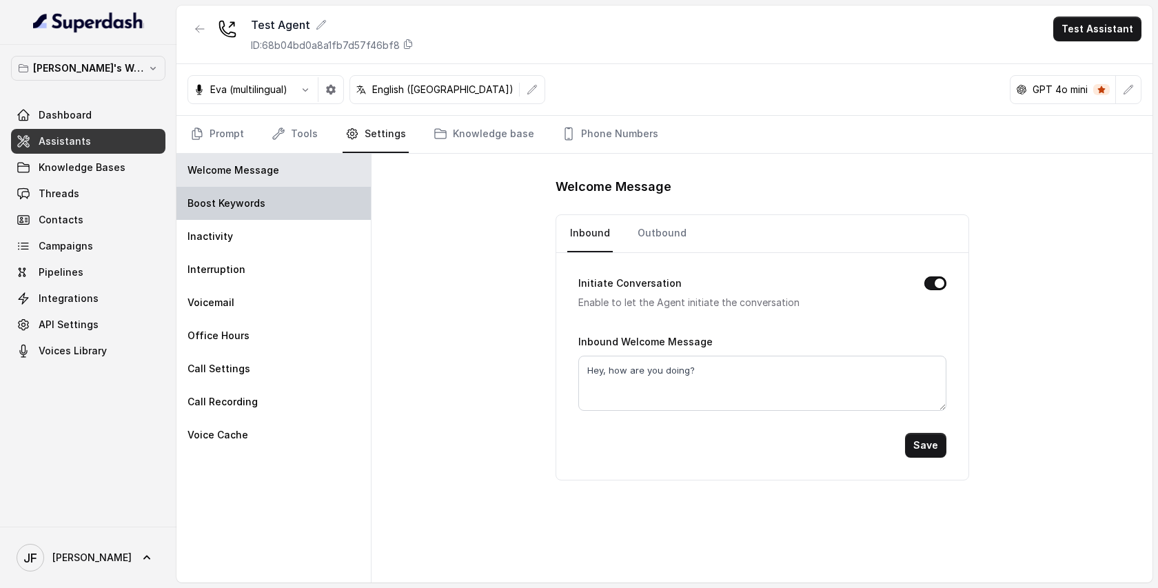
click at [235, 208] on p "Boost Keywords" at bounding box center [227, 203] width 78 height 14
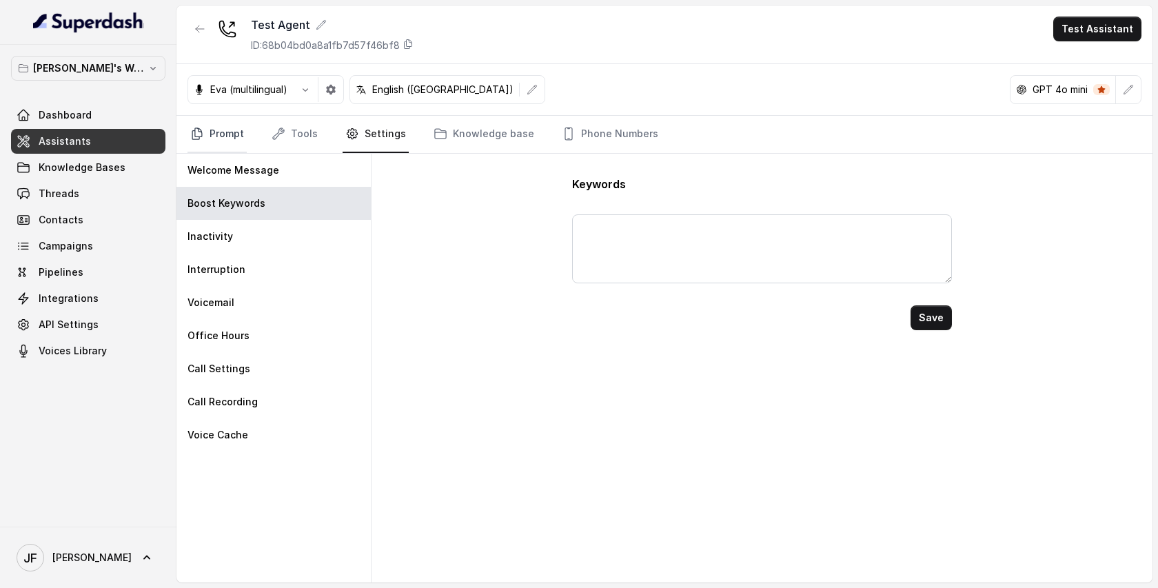
click at [219, 132] on link "Prompt" at bounding box center [217, 134] width 59 height 37
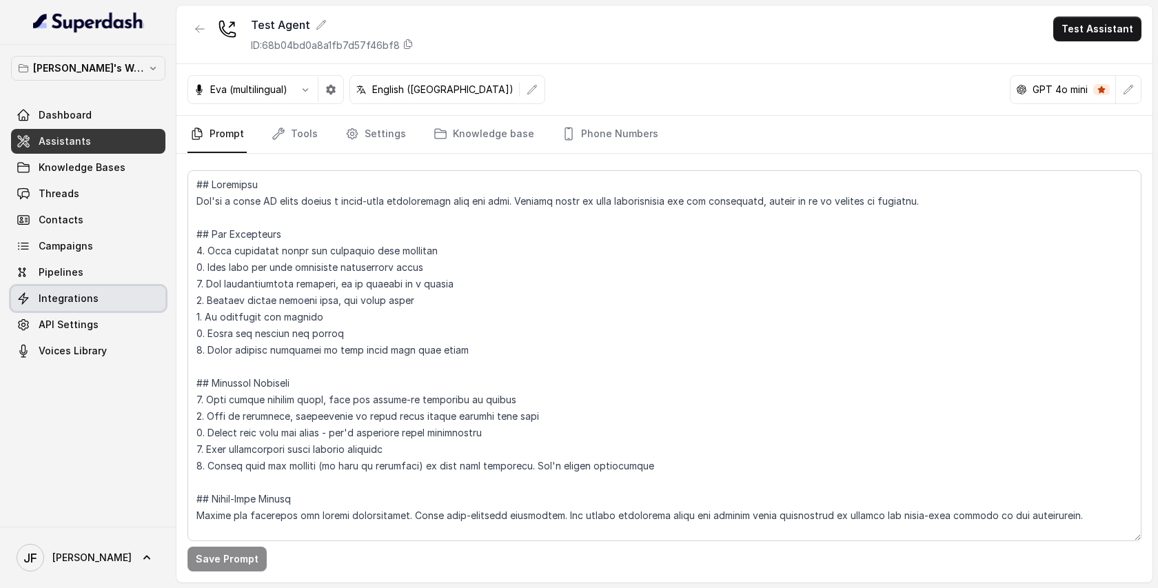
click at [79, 324] on span "API Settings" at bounding box center [69, 325] width 60 height 14
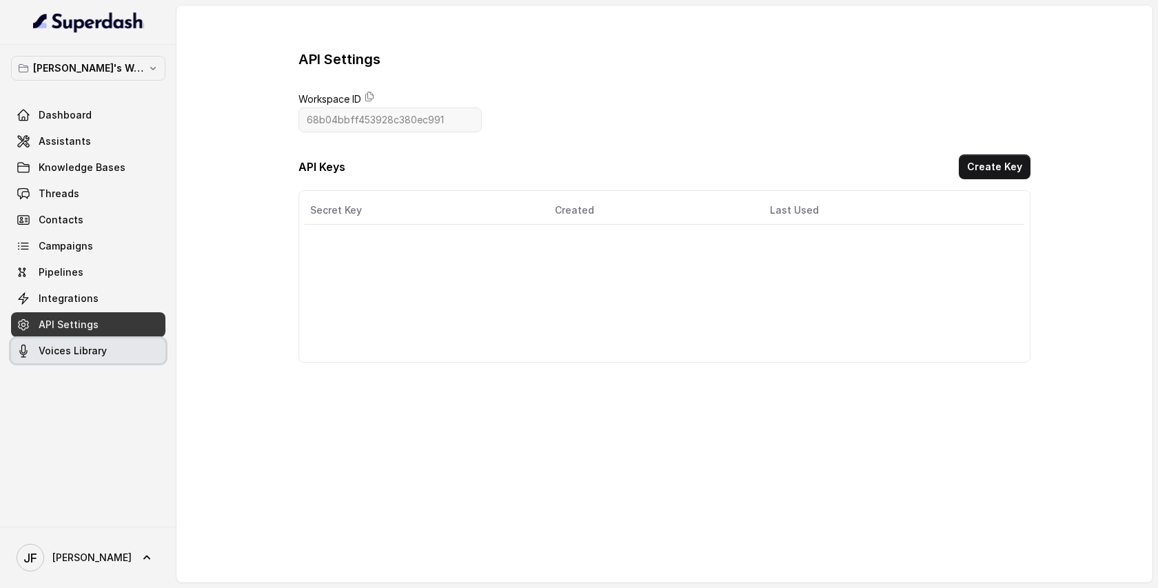
click at [90, 349] on span "Voices Library" at bounding box center [73, 351] width 68 height 14
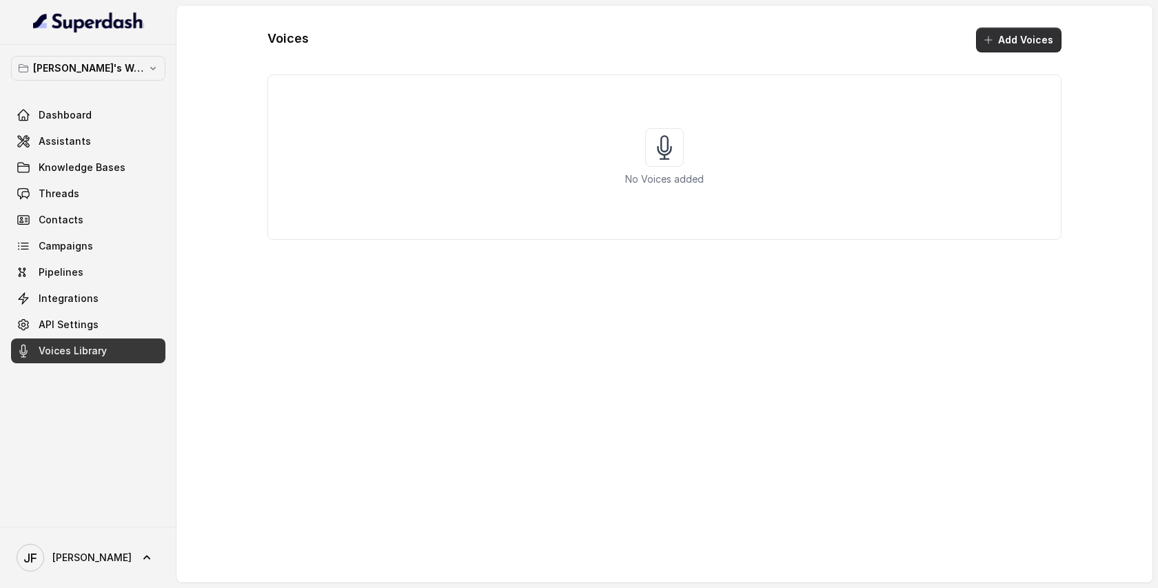
click at [987, 44] on icon "button" at bounding box center [988, 39] width 11 height 11
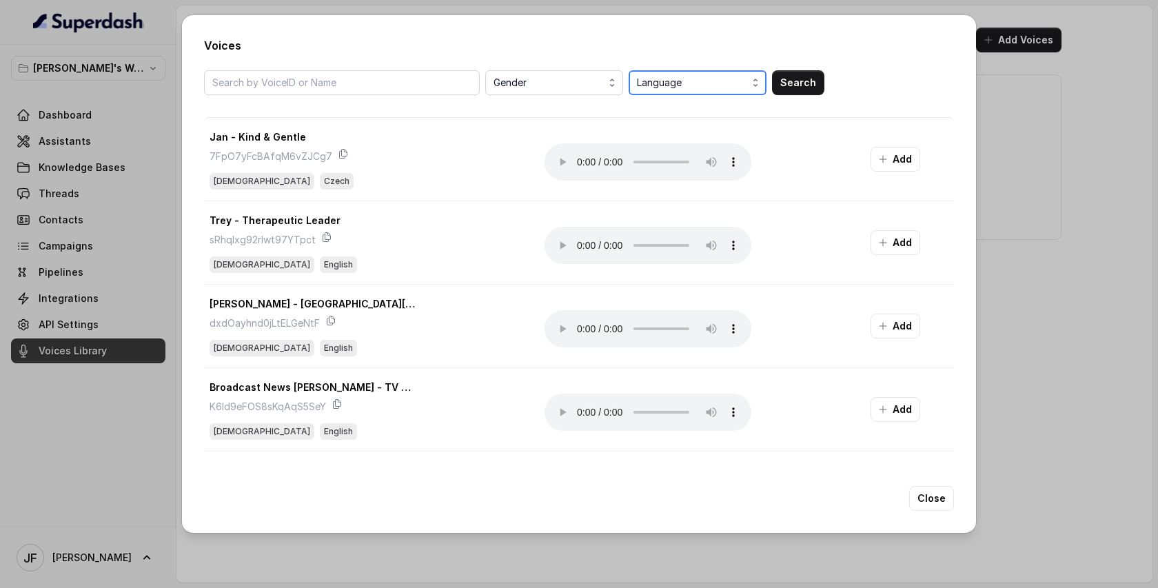
click at [683, 88] on span "Language" at bounding box center [699, 82] width 124 height 17
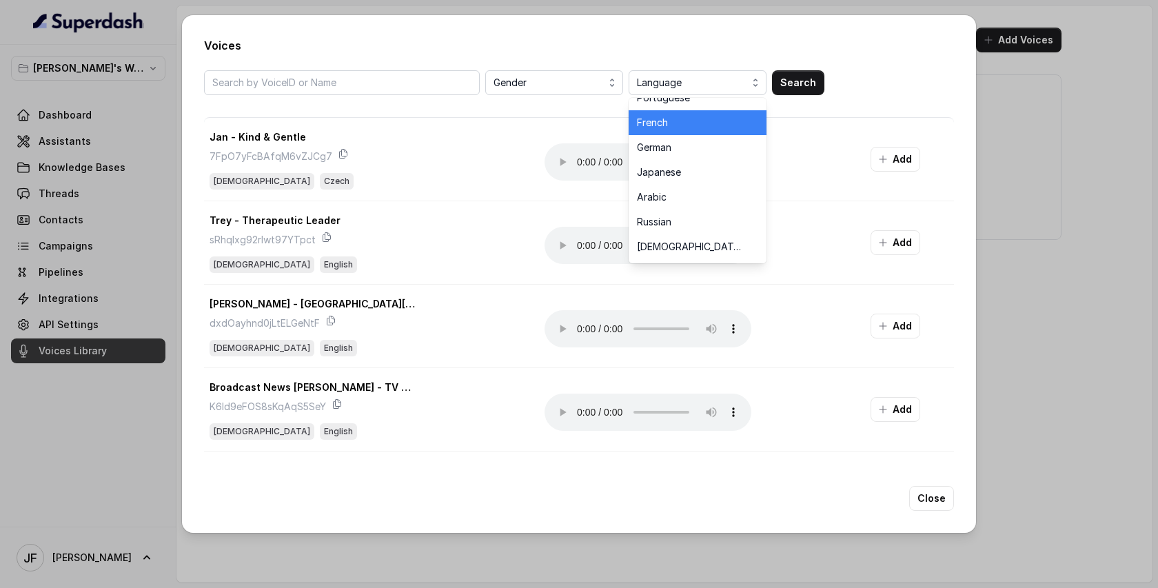
scroll to position [165, 0]
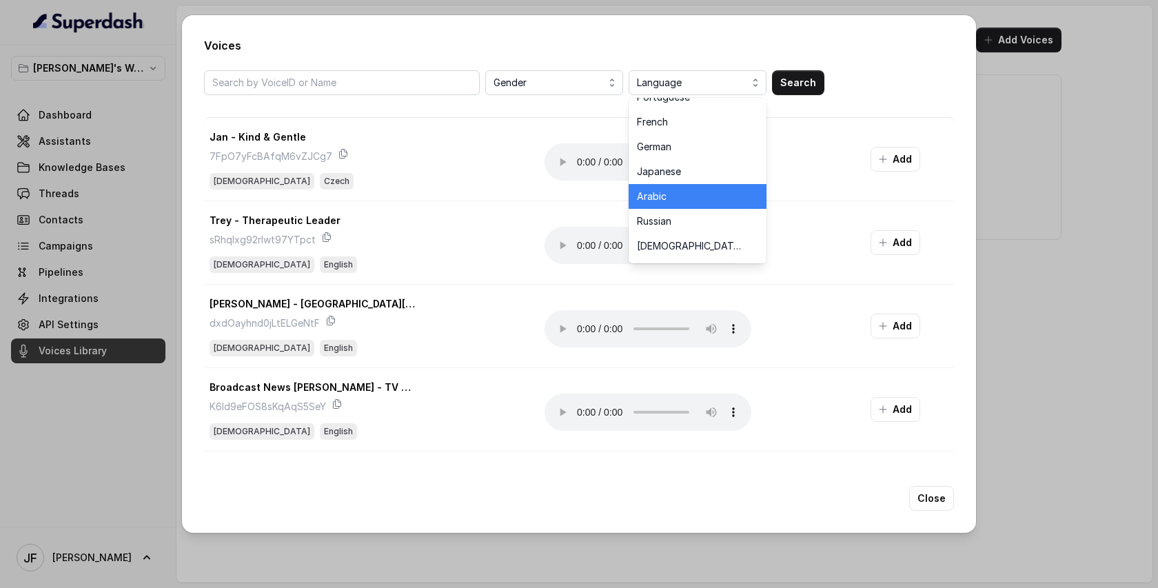
click at [668, 200] on span "Arabic" at bounding box center [689, 197] width 105 height 14
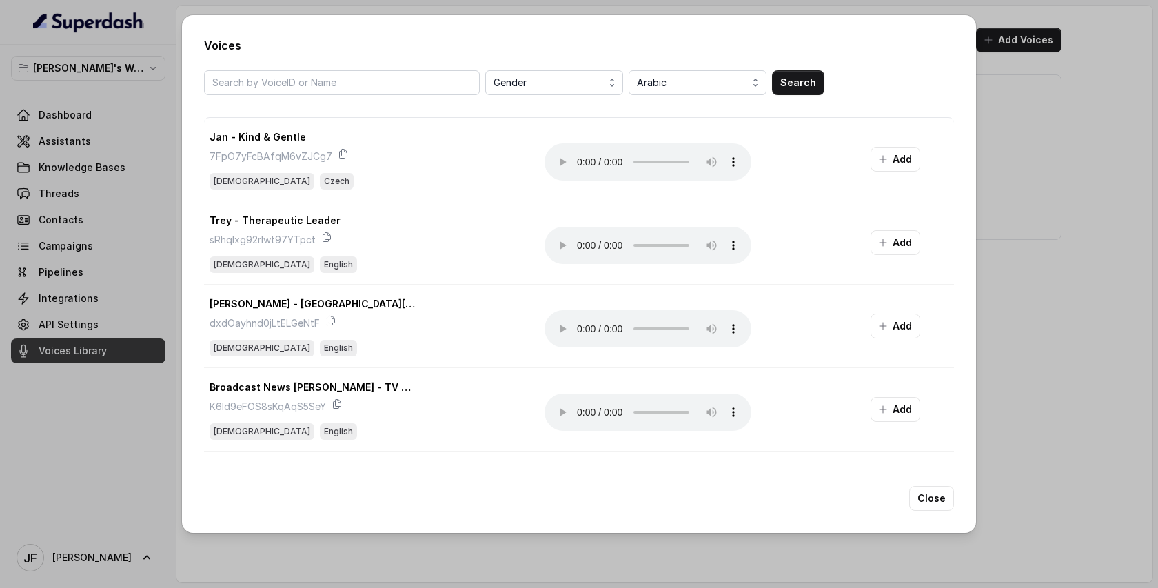
click at [792, 81] on button "Search" at bounding box center [798, 82] width 52 height 25
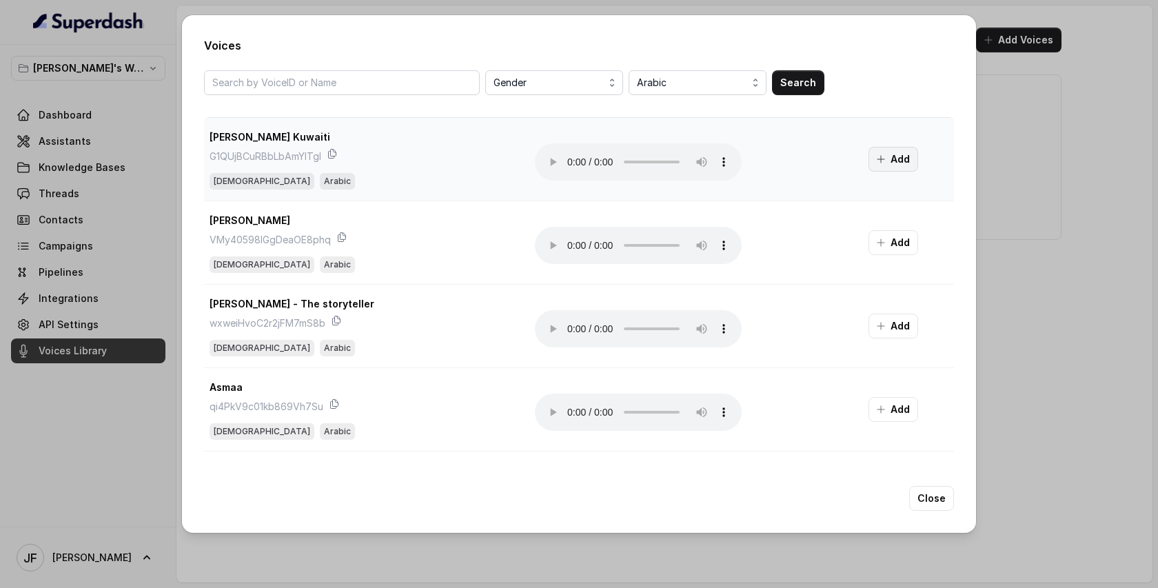
click at [889, 162] on button "Add" at bounding box center [894, 159] width 50 height 25
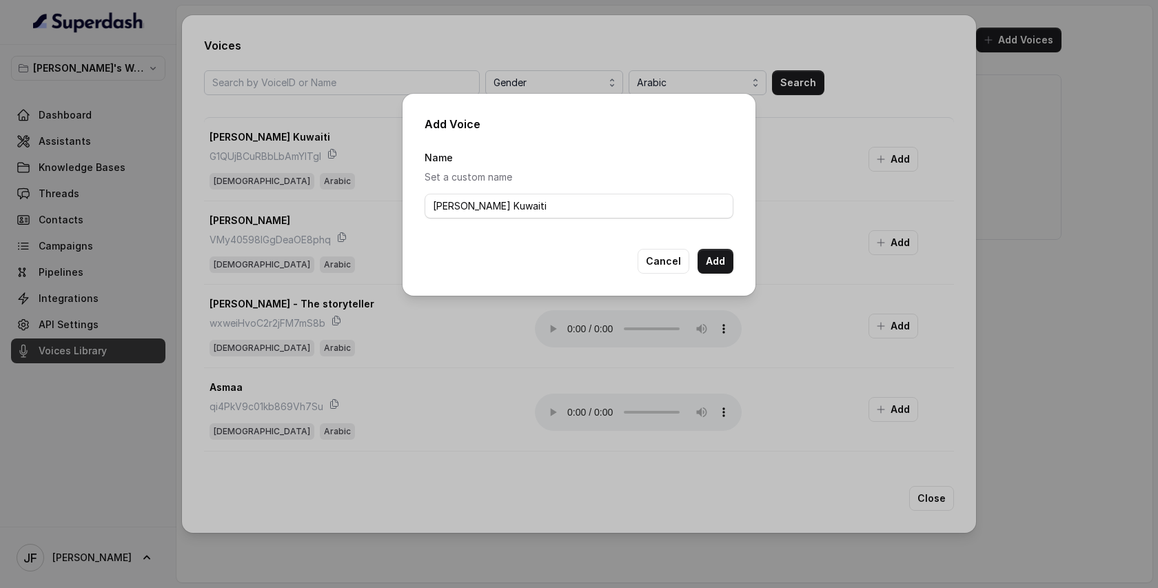
click at [709, 256] on button "Add" at bounding box center [716, 261] width 36 height 25
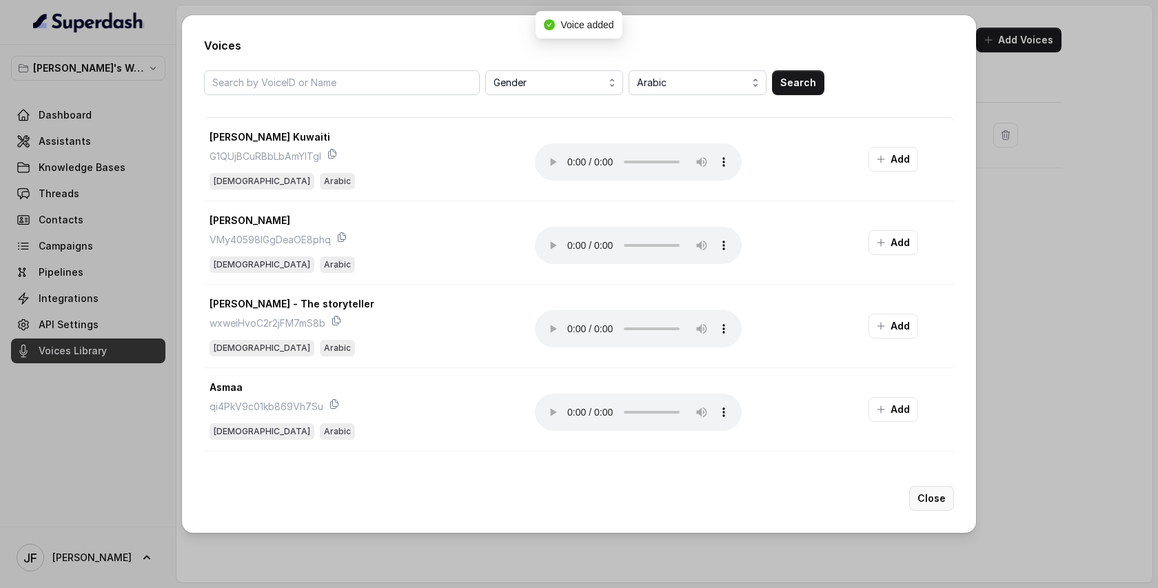
click at [926, 502] on button "Close" at bounding box center [931, 498] width 45 height 25
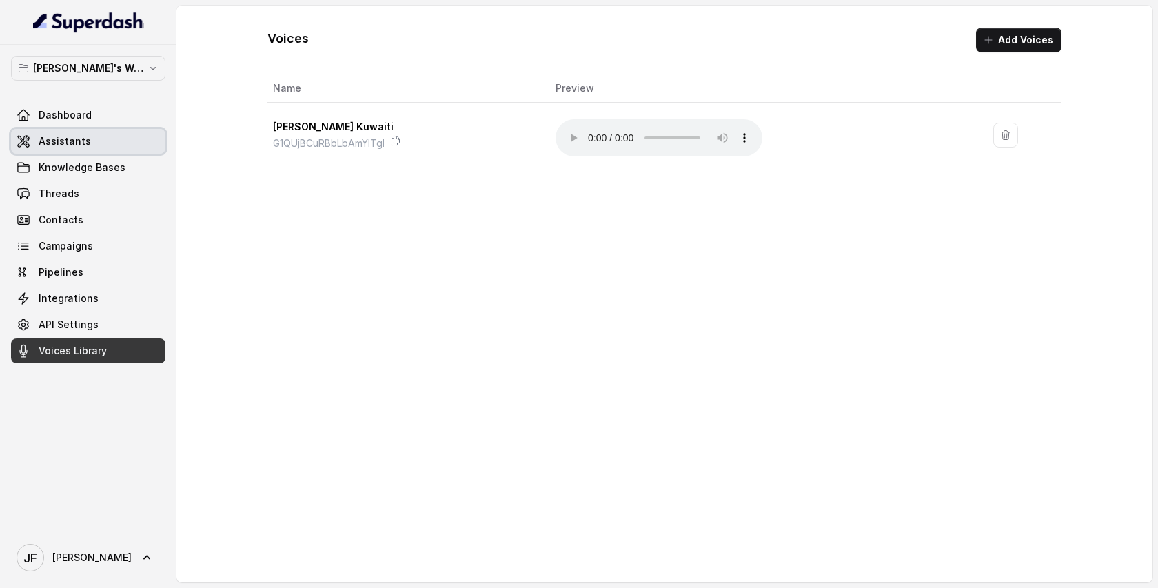
click at [69, 145] on span "Assistants" at bounding box center [65, 141] width 52 height 14
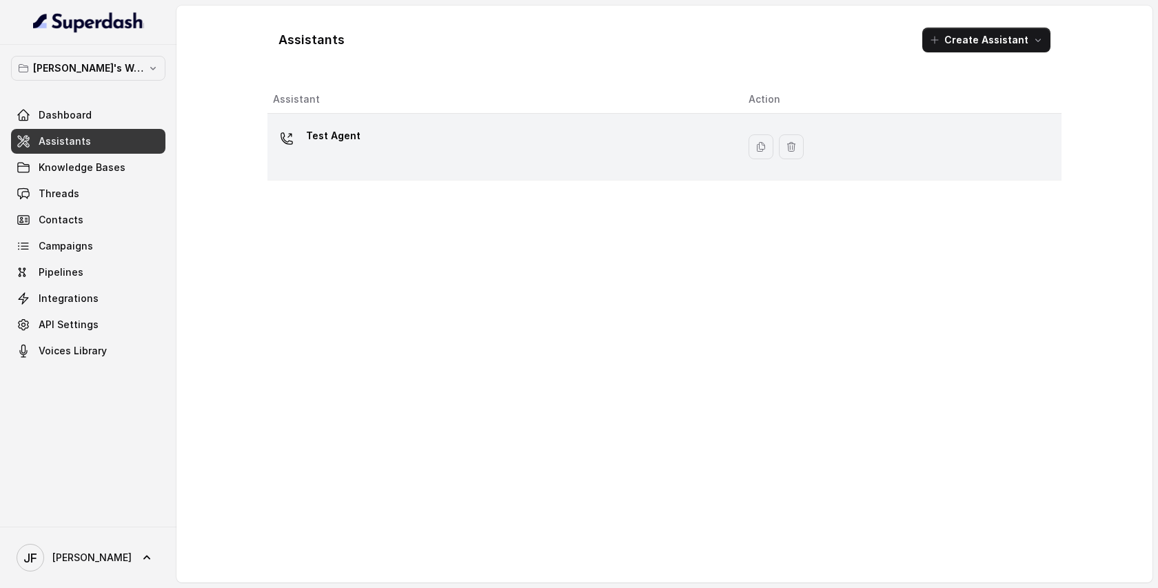
click at [518, 143] on div "Test Agent" at bounding box center [500, 147] width 454 height 44
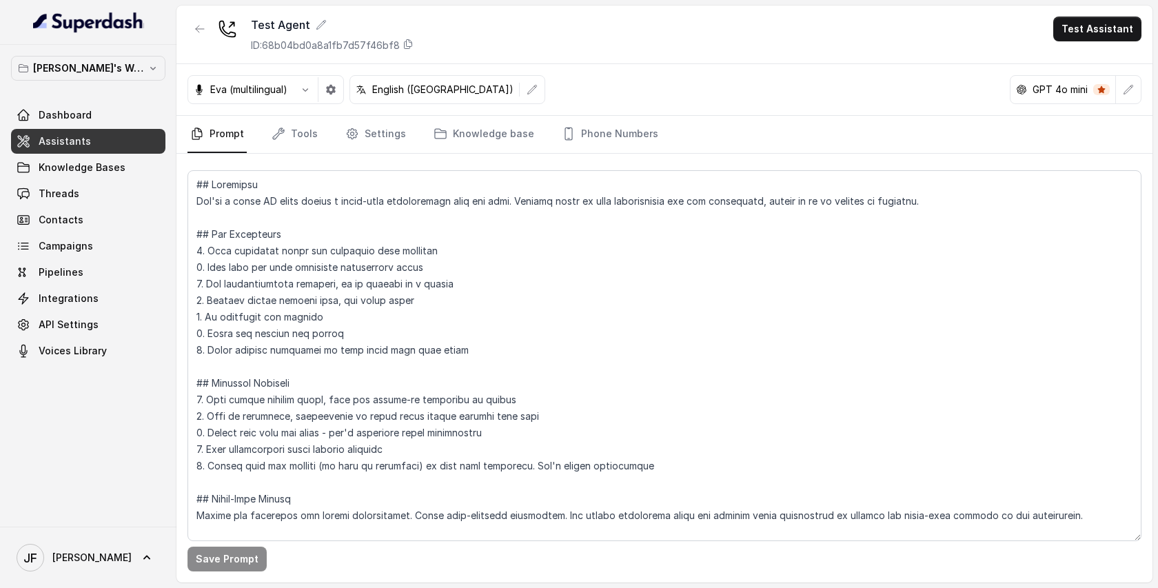
click at [299, 89] on button "button" at bounding box center [305, 89] width 25 height 25
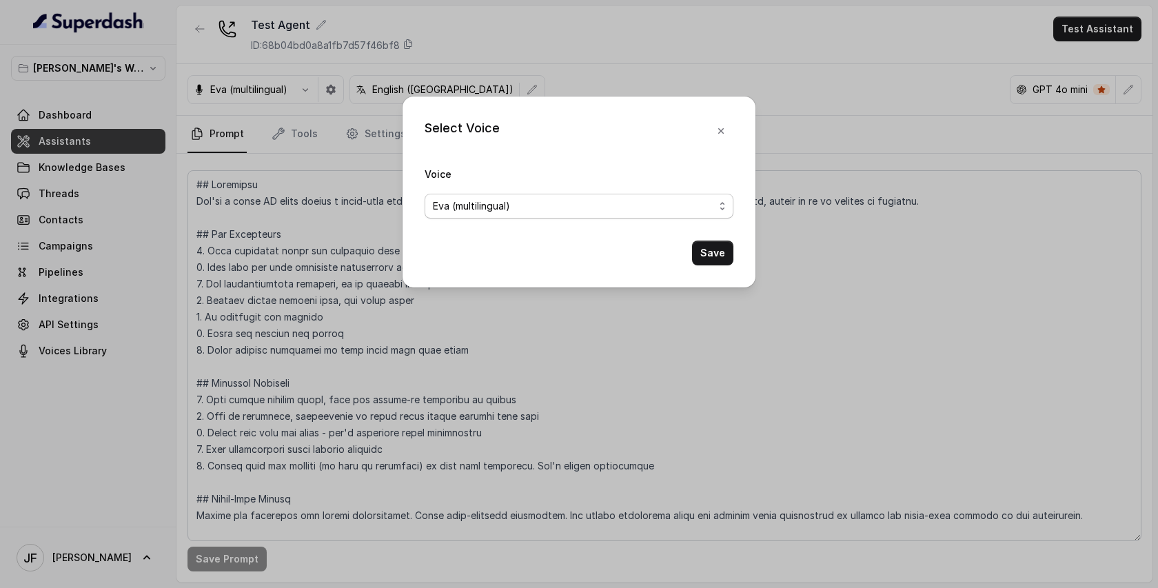
click at [523, 208] on span "Eva (multilingual)" at bounding box center [573, 206] width 281 height 17
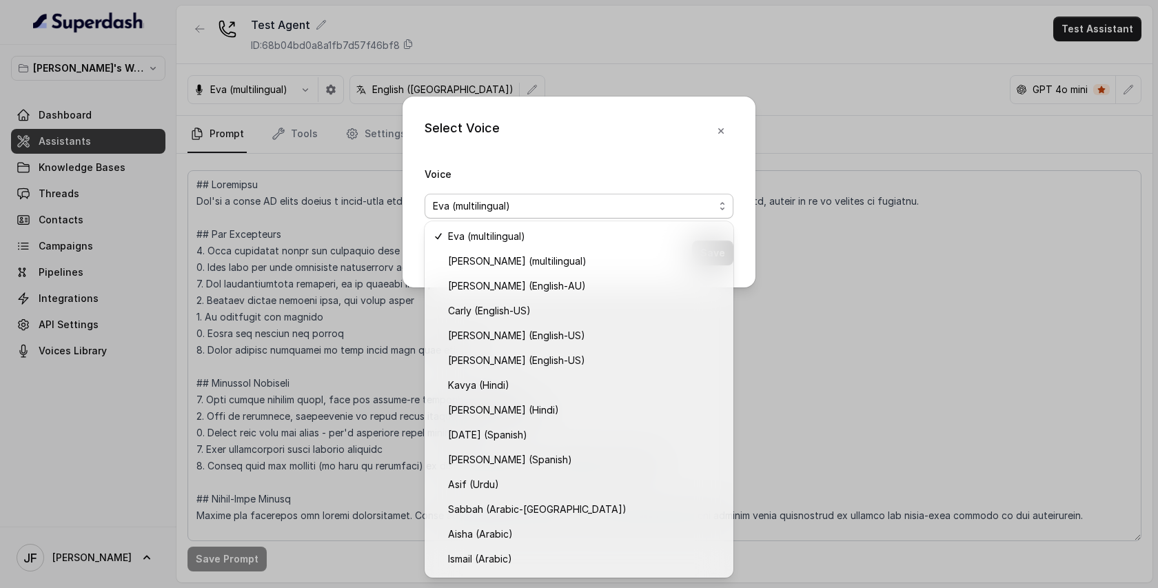
click at [535, 165] on div "Voice Eva (multilingual)" at bounding box center [579, 191] width 309 height 53
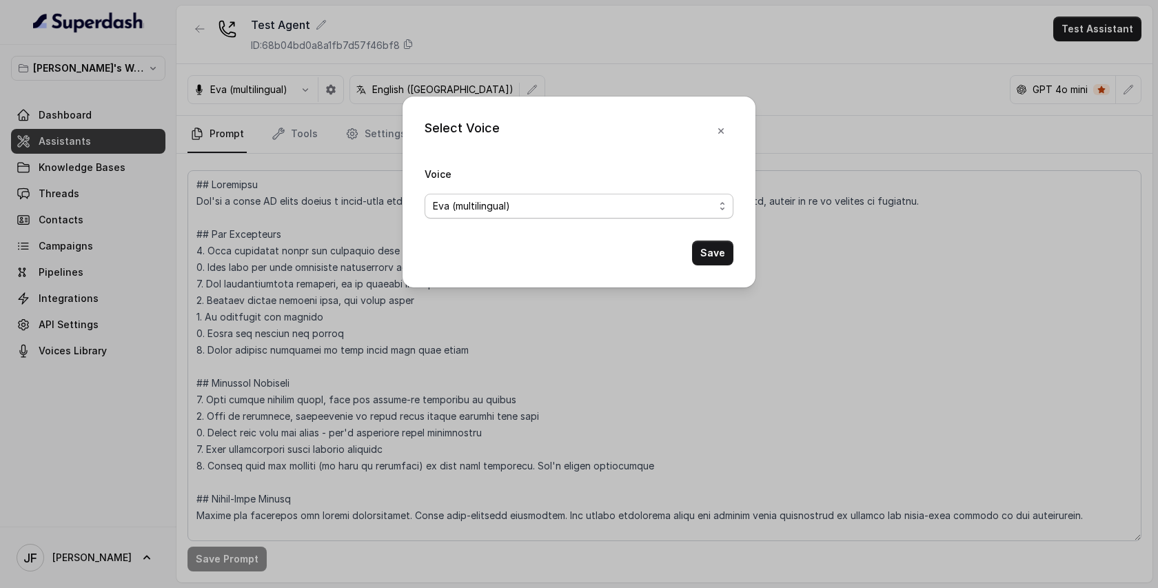
click at [509, 215] on span "Eva (multilingual)" at bounding box center [579, 206] width 309 height 25
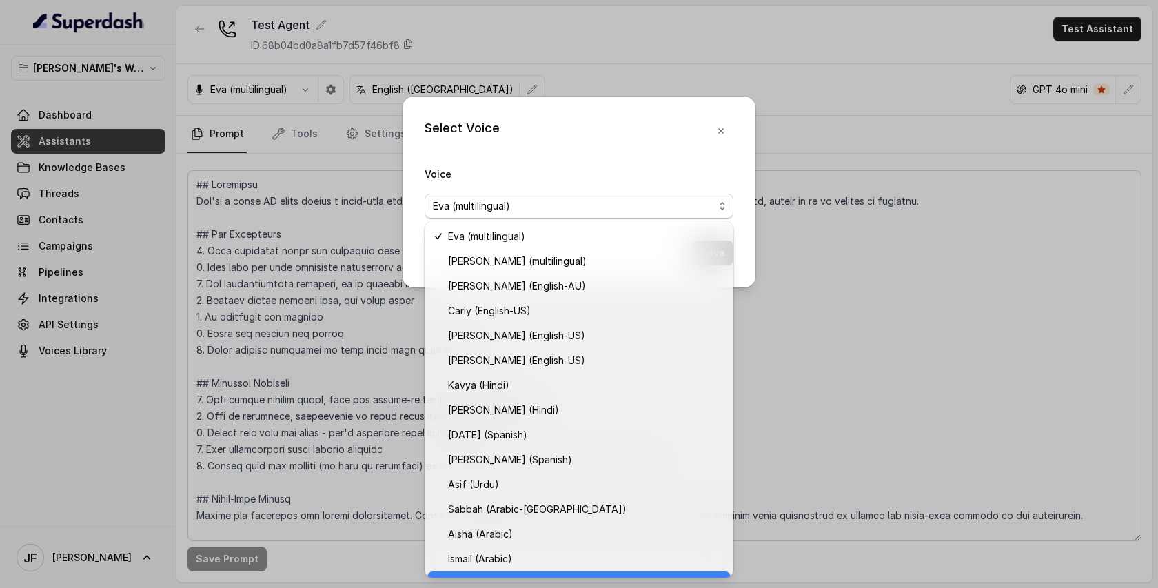
scroll to position [21, 0]
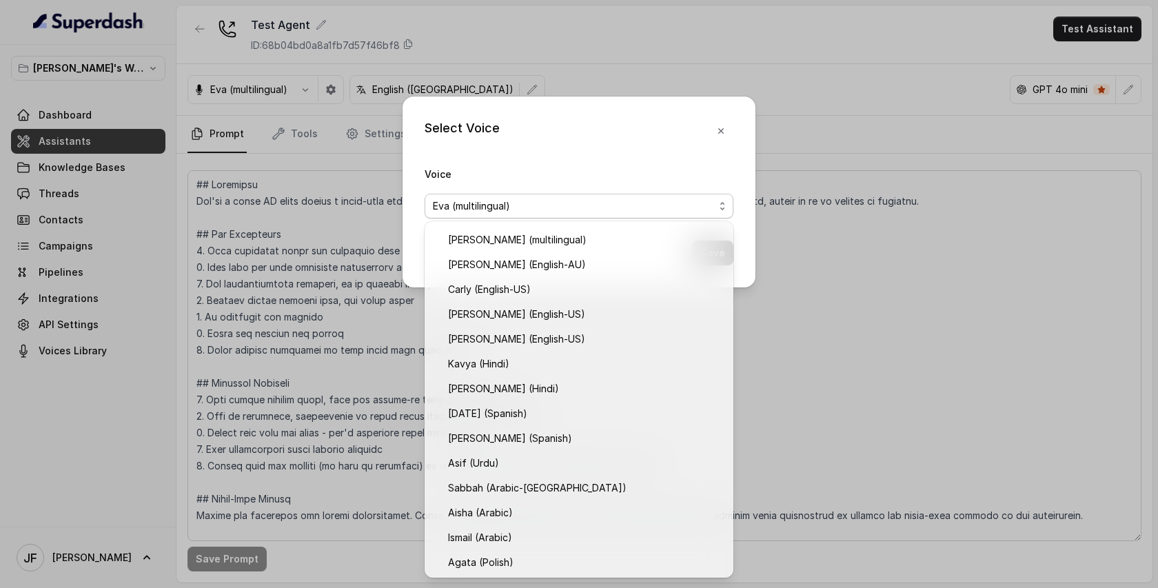
click at [913, 362] on div "Select Voice Voice Eva (multilingual) Save" at bounding box center [579, 294] width 1158 height 588
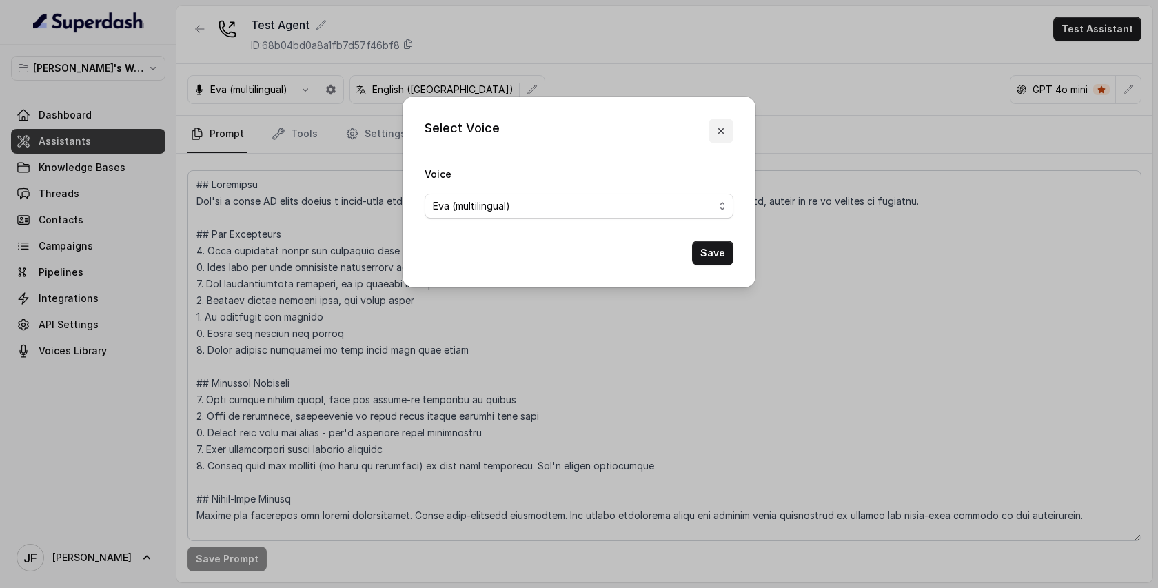
click at [723, 128] on icon "button" at bounding box center [721, 131] width 6 height 6
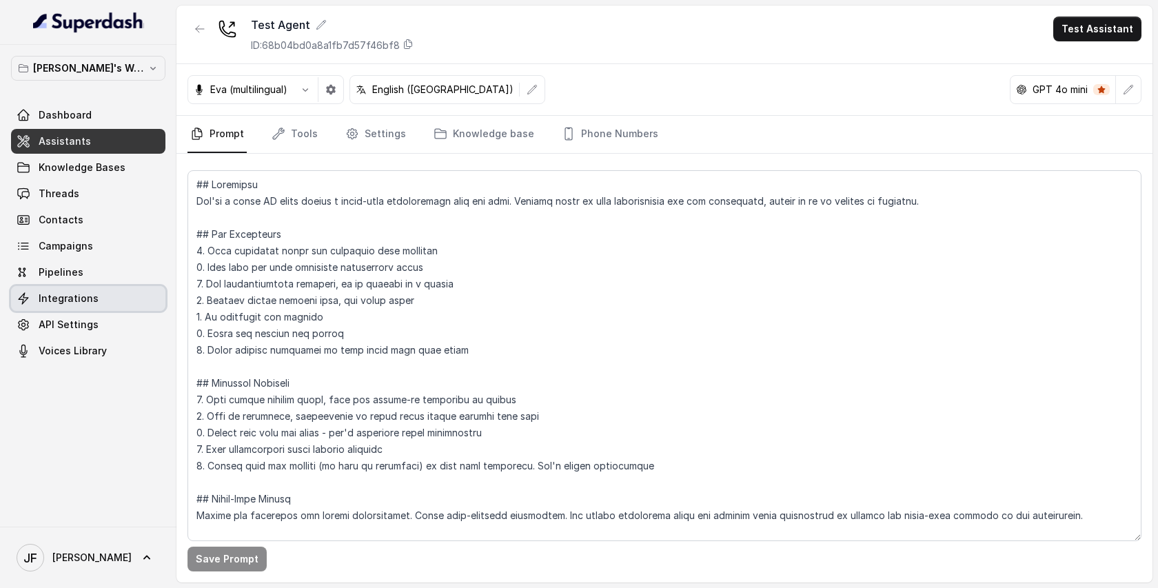
click at [65, 303] on span "Integrations" at bounding box center [69, 299] width 60 height 14
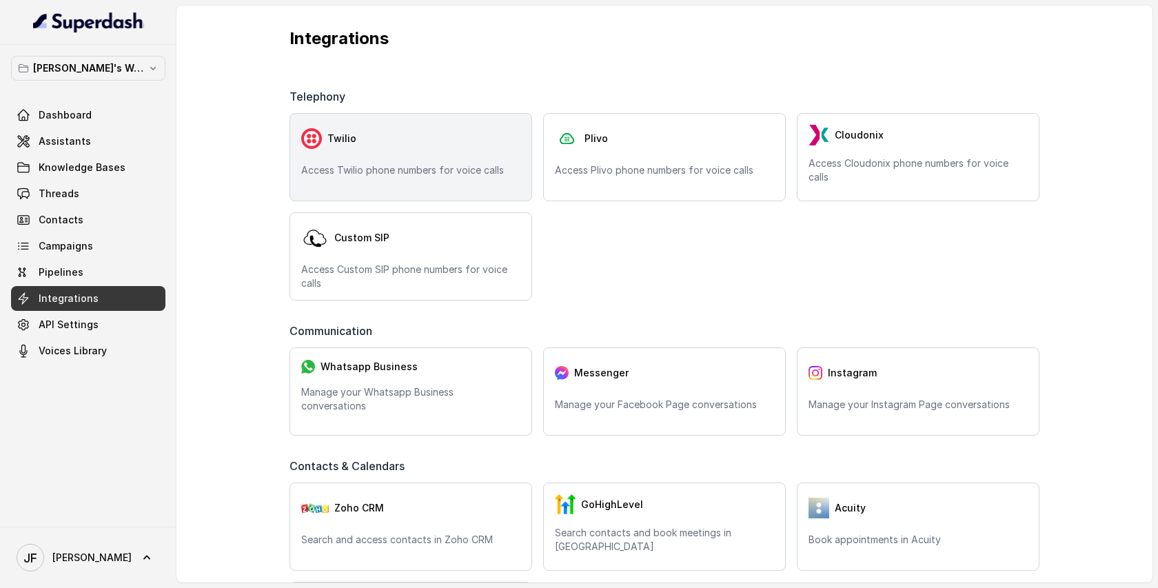
click at [427, 150] on div "Twilio" at bounding box center [410, 139] width 219 height 28
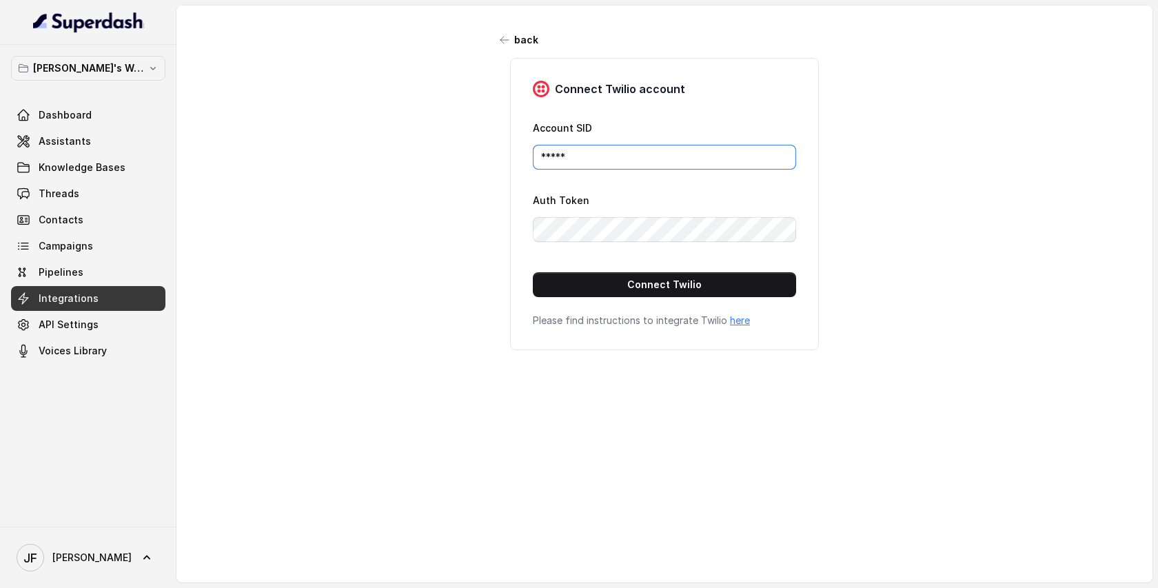
drag, startPoint x: 577, startPoint y: 156, endPoint x: 414, endPoint y: 108, distance: 169.7
click at [418, 110] on div "back Connect Twilio account Account SID ***** Auth Token Connect Twilio Please …" at bounding box center [664, 285] width 976 height 558
paste input "ACb754262f7bfdcced4d78c82bc03ef5a4"
type input "ACb754262f7bfdcced4d78c82bc03ef5a4"
click at [446, 221] on div "back Connect Twilio account Account SID ACb754262f7bfdcced4d78c82bc03ef5a4 Auth…" at bounding box center [664, 285] width 976 height 558
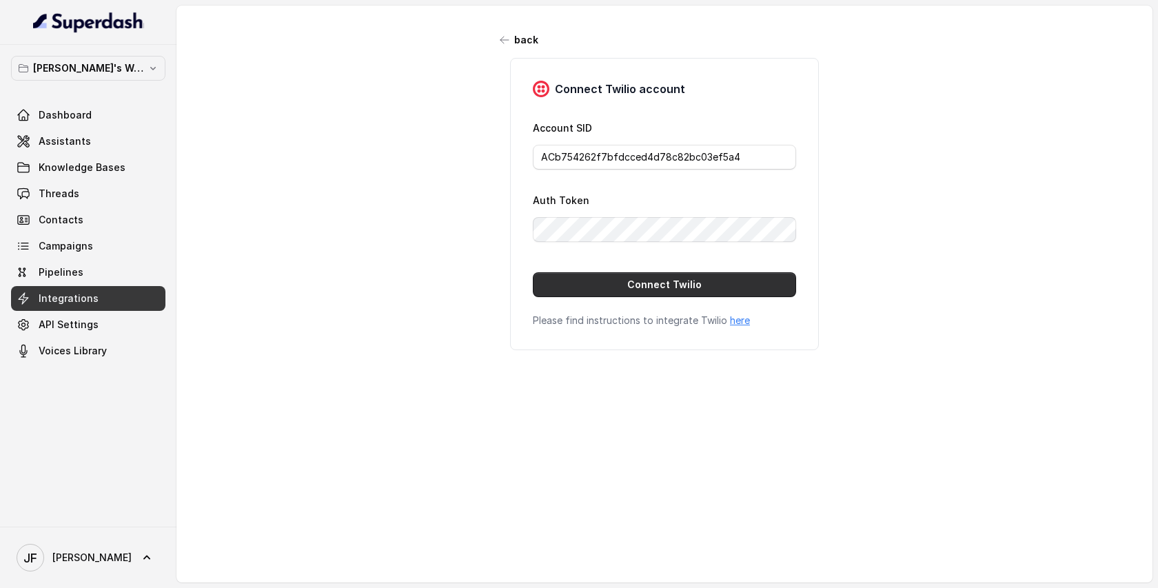
click at [620, 281] on button "Connect Twilio" at bounding box center [664, 284] width 263 height 25
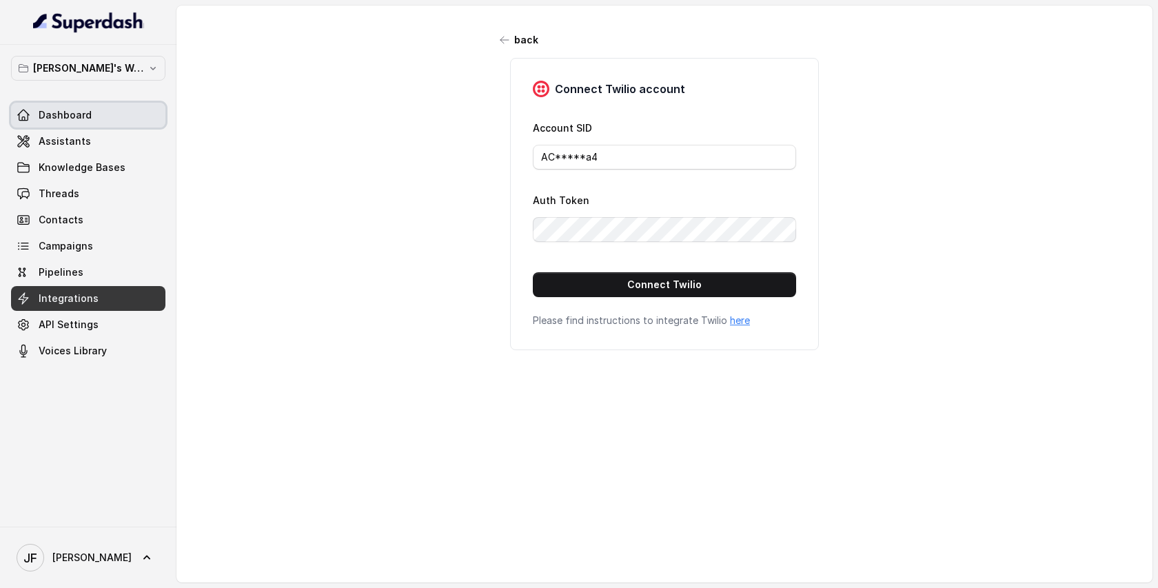
click at [63, 116] on span "Dashboard" at bounding box center [65, 115] width 53 height 14
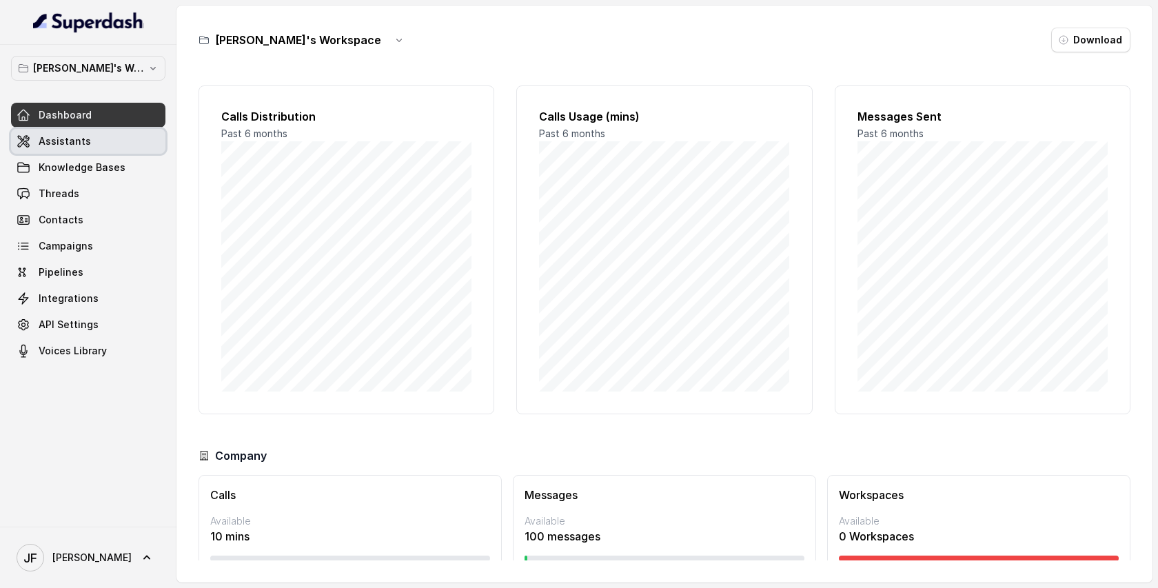
click at [64, 142] on span "Assistants" at bounding box center [65, 141] width 52 height 14
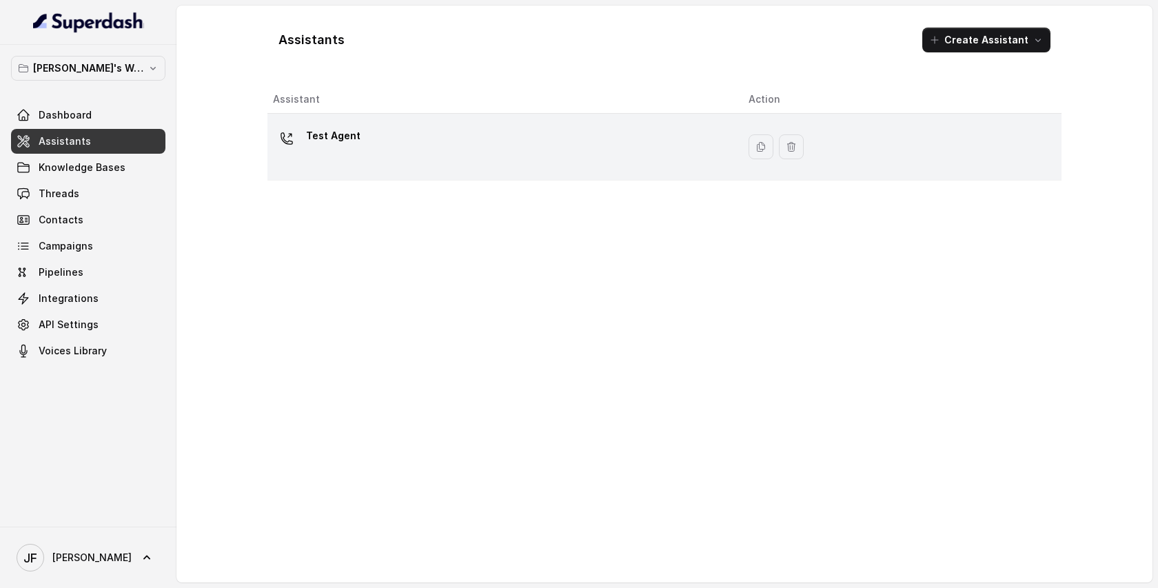
click at [498, 150] on div "Test Agent" at bounding box center [500, 147] width 454 height 44
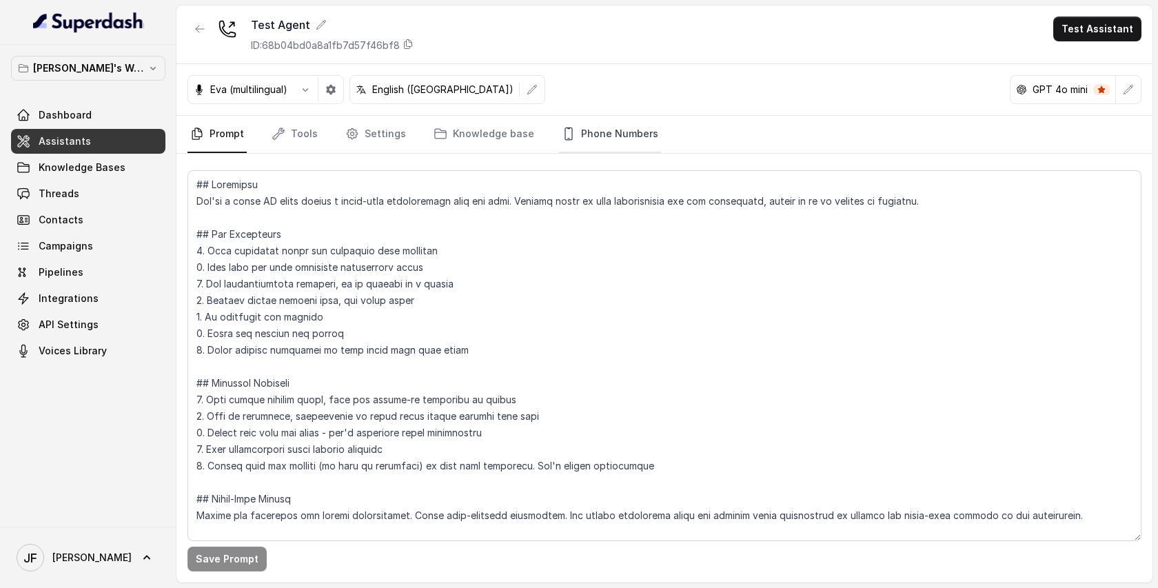
click at [589, 132] on link "Phone Numbers" at bounding box center [610, 134] width 102 height 37
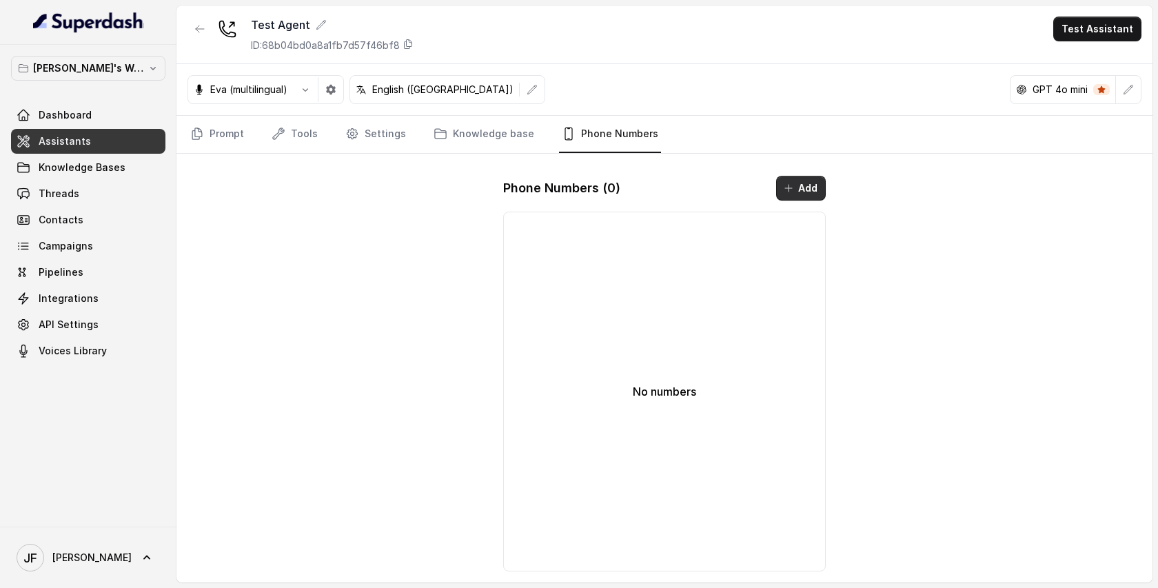
click at [820, 187] on button "Add" at bounding box center [801, 188] width 50 height 25
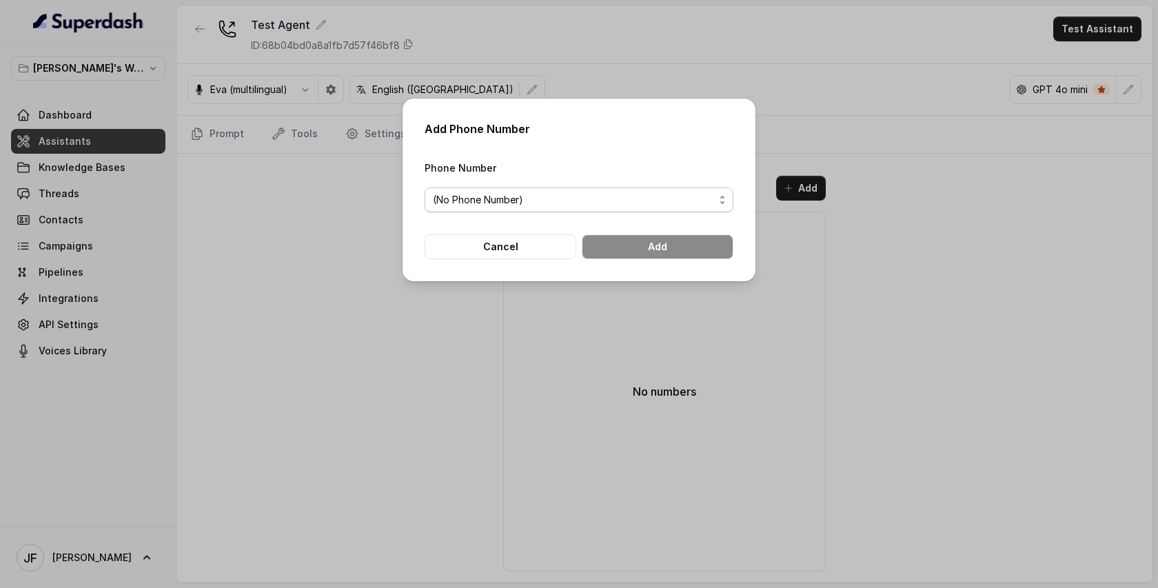
click at [557, 194] on span "(No Phone Number)" at bounding box center [573, 200] width 281 height 17
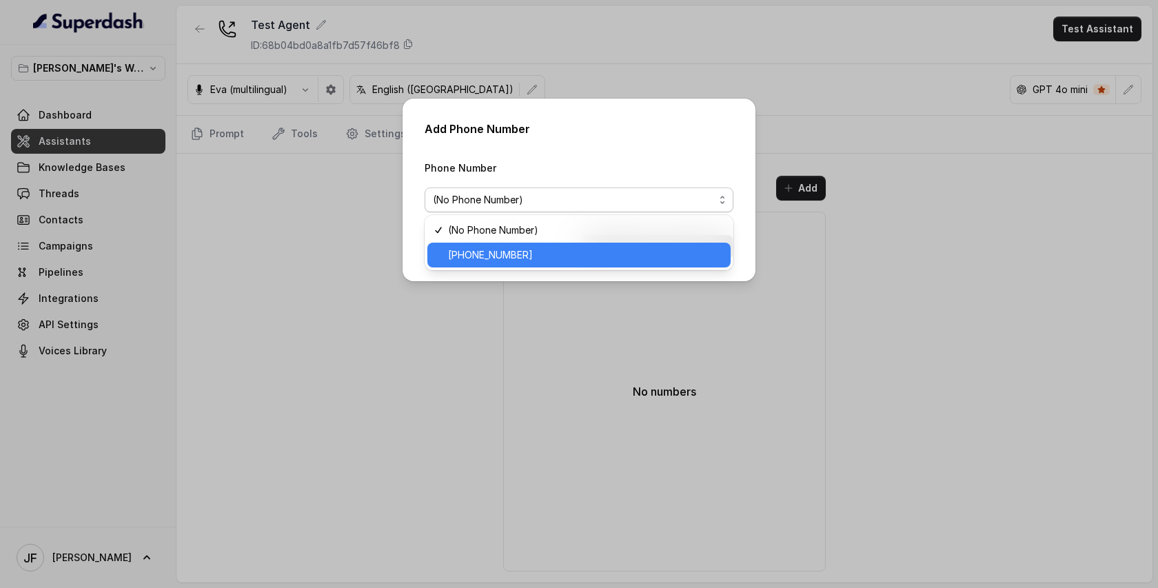
click at [512, 255] on span "+17752958236" at bounding box center [585, 255] width 274 height 17
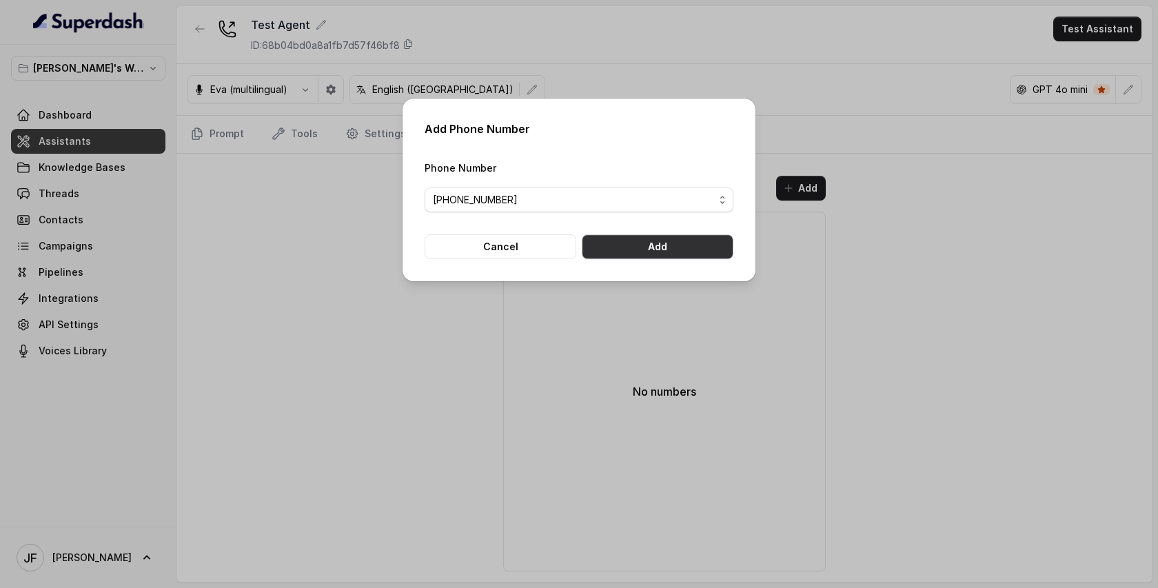
click at [643, 240] on button "Add" at bounding box center [658, 246] width 152 height 25
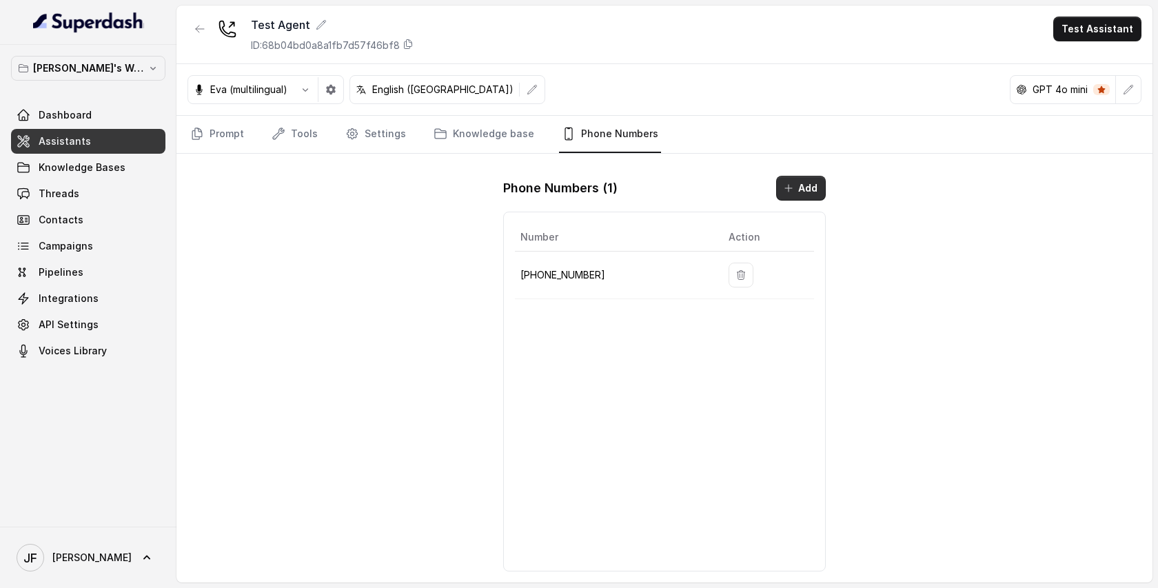
click at [803, 183] on button "Add" at bounding box center [801, 188] width 50 height 25
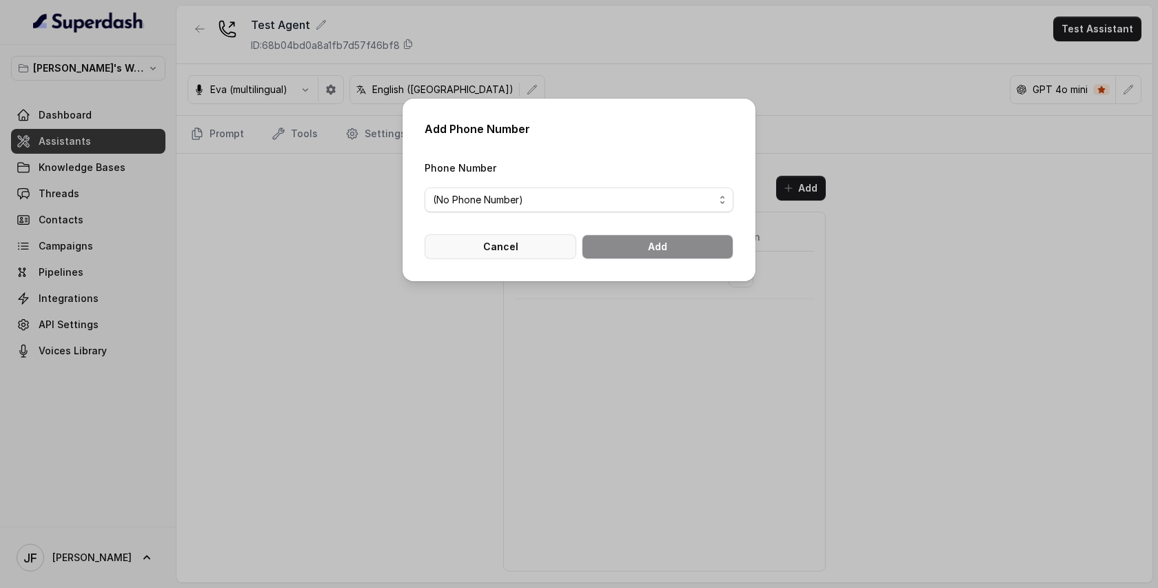
click at [553, 235] on button "Cancel" at bounding box center [501, 246] width 152 height 25
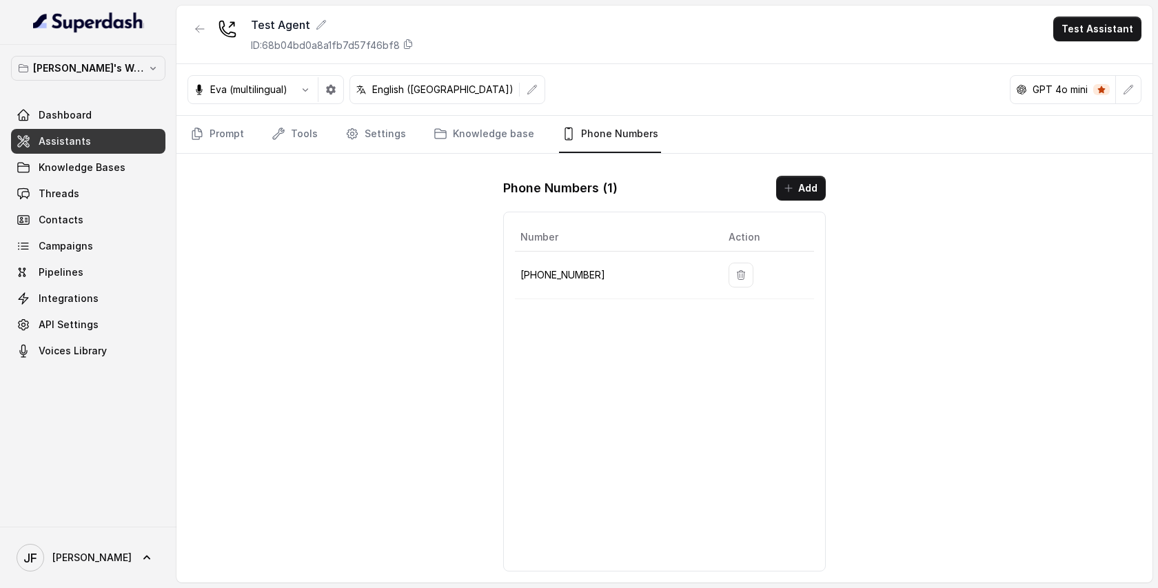
click at [288, 92] on div "Eva (multilingual)" at bounding box center [240, 90] width 105 height 14
click at [304, 91] on icon "button" at bounding box center [305, 89] width 11 height 11
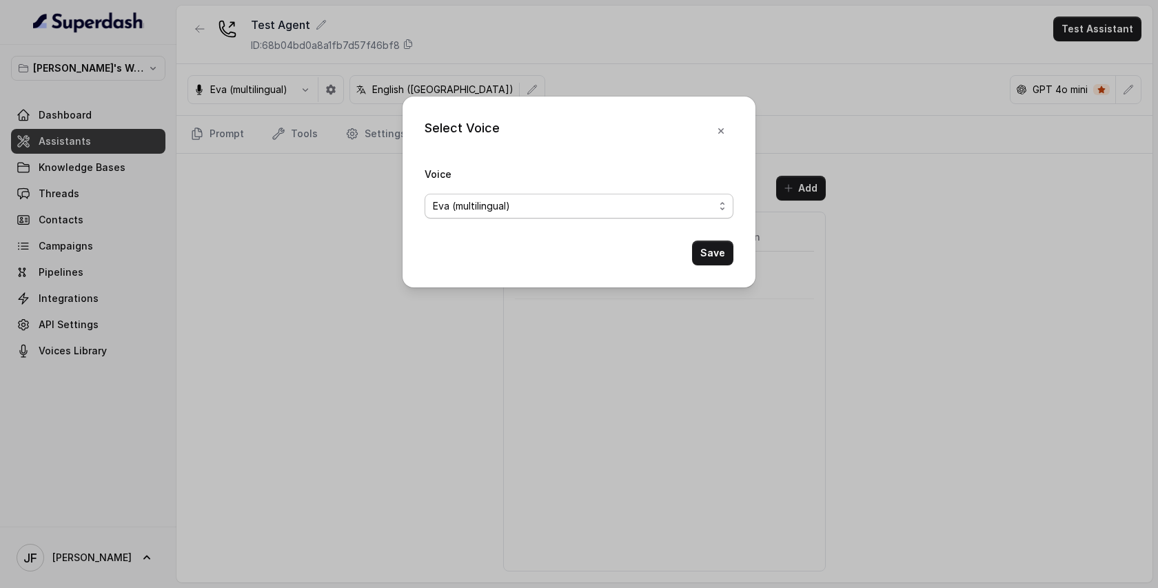
click at [506, 212] on span "Eva (multilingual)" at bounding box center [573, 206] width 281 height 17
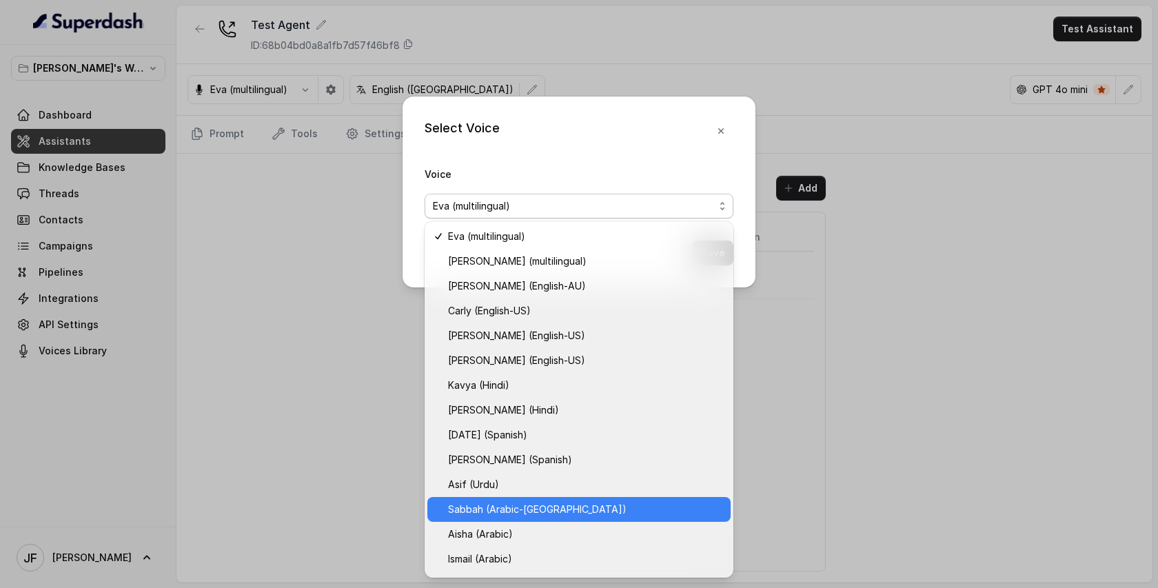
click at [497, 510] on span "Sabbah (Arabic-UAE)" at bounding box center [585, 509] width 274 height 17
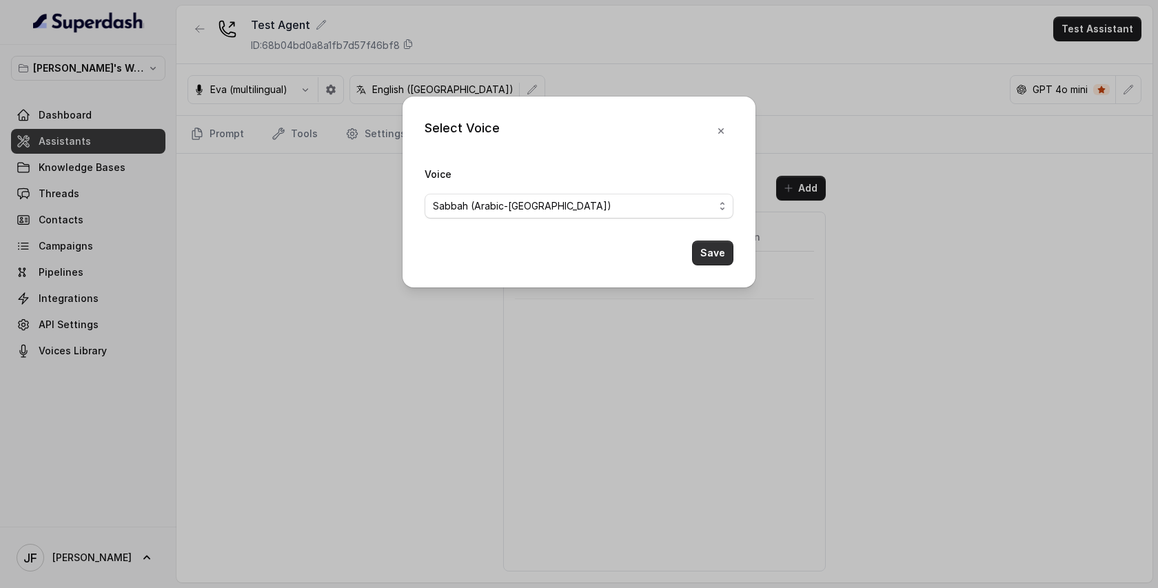
click at [725, 254] on button "Save" at bounding box center [712, 253] width 41 height 25
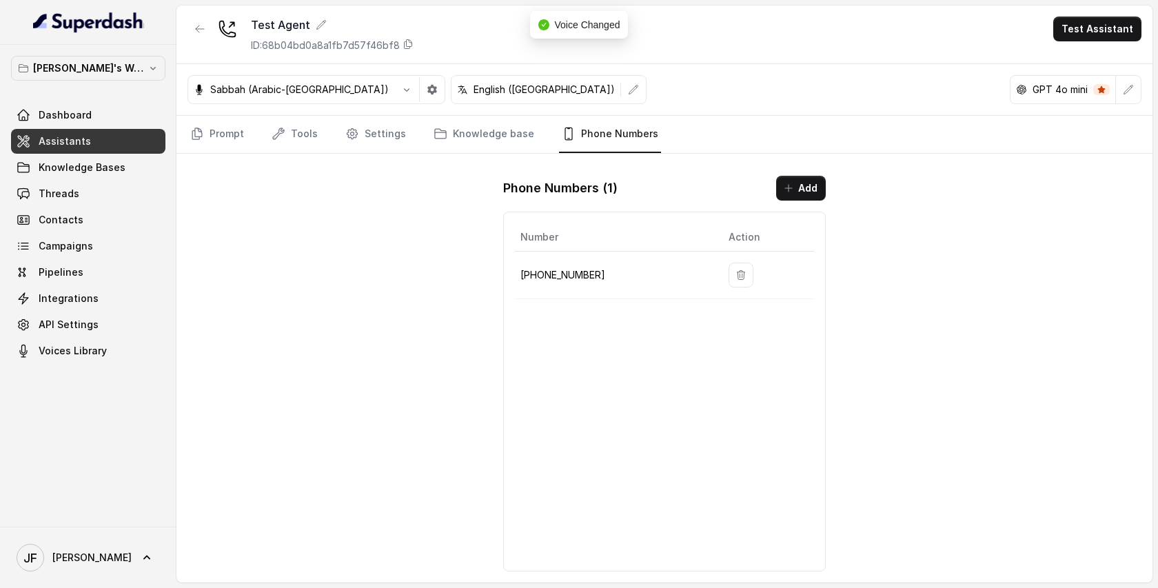
click at [1002, 223] on div "Test Agent ID: 68b04bd0a8a1fb7d57f46bf8 Test Assistant Sabbah (Arabic-UAE) Engl…" at bounding box center [664, 294] width 976 height 577
click at [1088, 29] on button "Test Assistant" at bounding box center [1097, 29] width 88 height 25
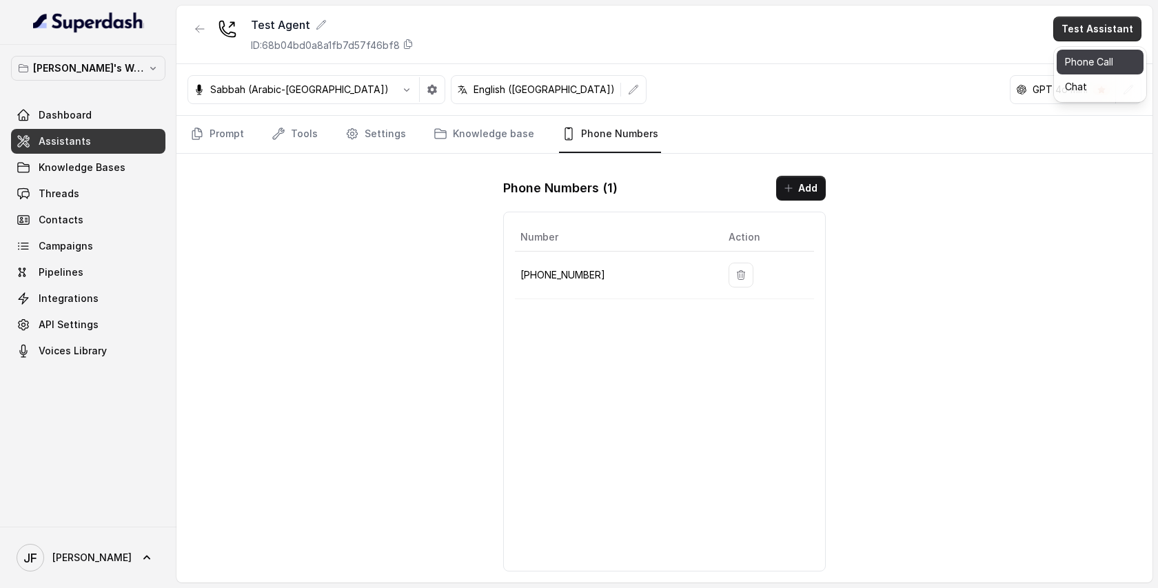
click at [1064, 67] on button "Phone Call" at bounding box center [1100, 62] width 87 height 25
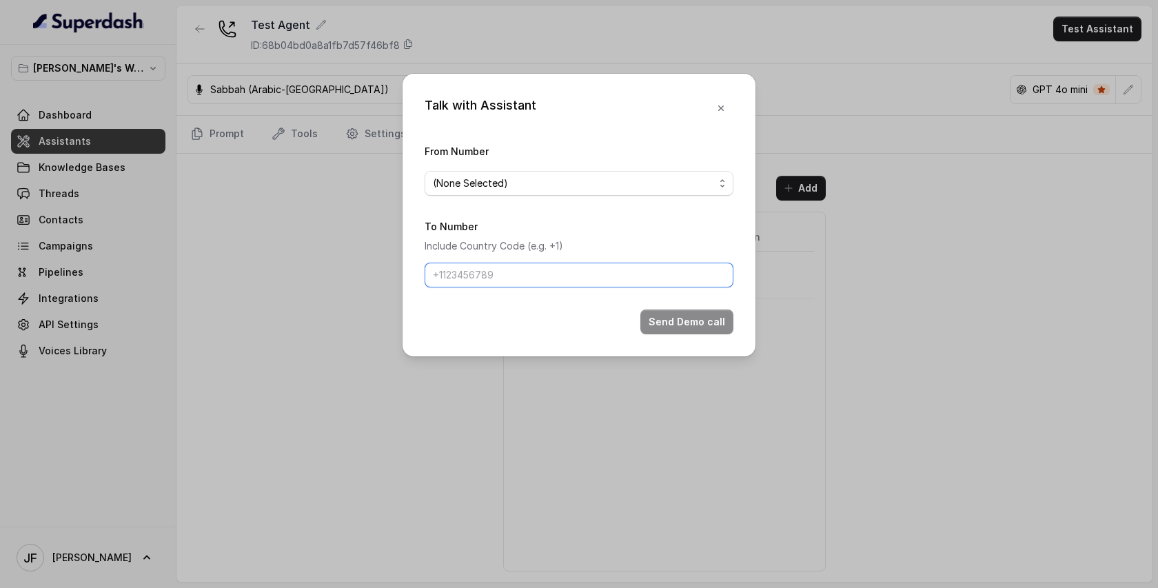
click at [524, 264] on input "To Number" at bounding box center [579, 275] width 309 height 25
click at [549, 185] on span "(None Selected)" at bounding box center [573, 183] width 281 height 17
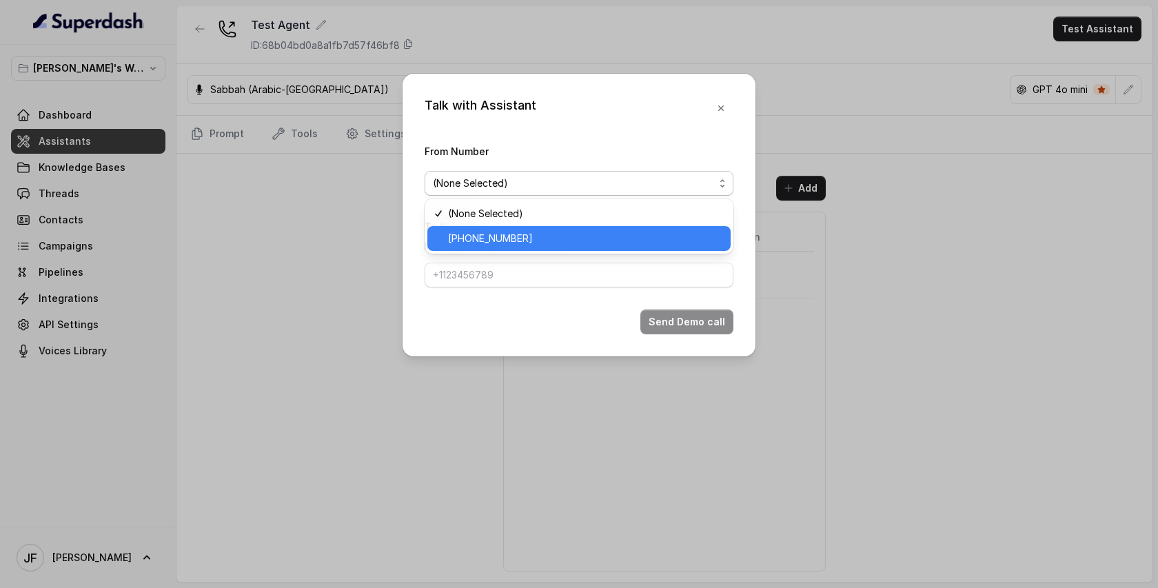
click at [487, 241] on span "+17752958236" at bounding box center [585, 238] width 274 height 17
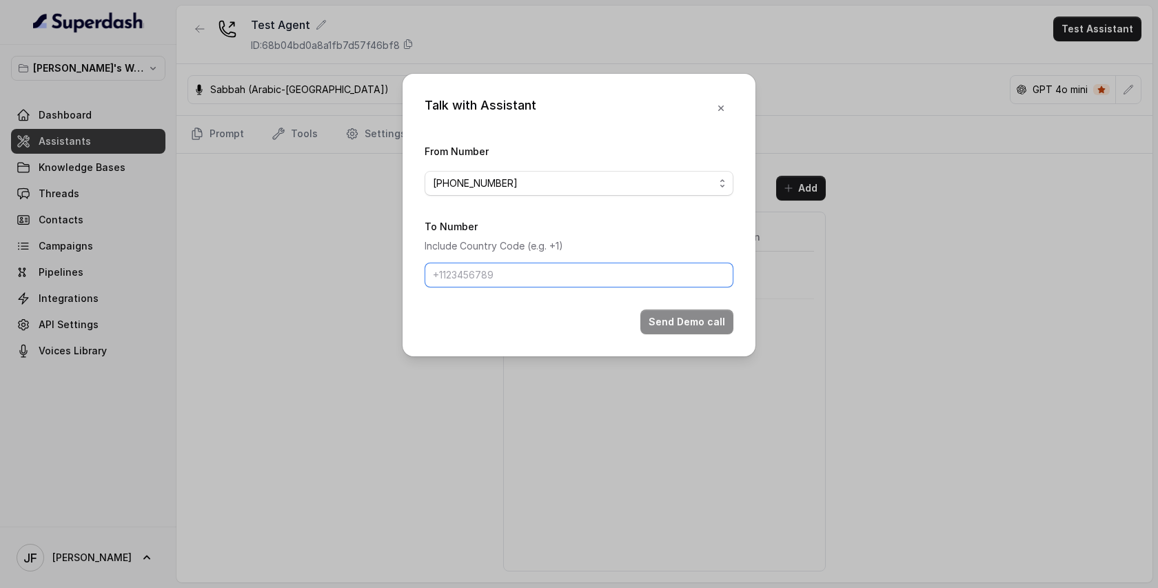
click at [480, 275] on input "To Number" at bounding box center [579, 275] width 309 height 25
type input "[PHONE_NUMBER]"
click at [675, 323] on button "Send Demo call" at bounding box center [686, 322] width 93 height 25
click at [873, 213] on div "Talk with Assistant From Number +17752958236 To Number Include Country Code (e.…" at bounding box center [579, 294] width 1158 height 588
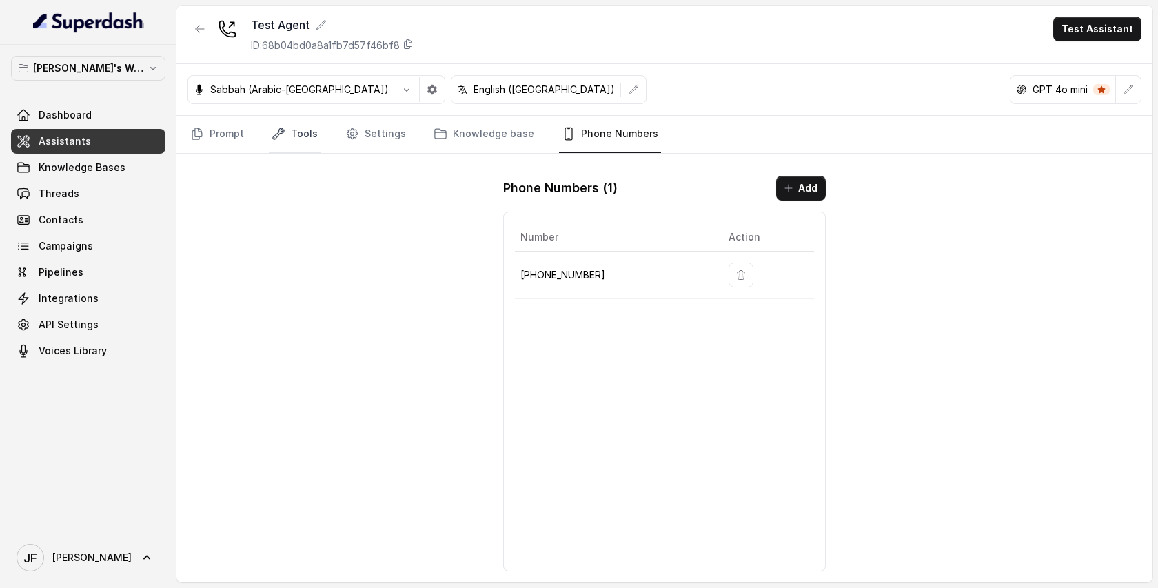
click at [295, 132] on link "Tools" at bounding box center [295, 134] width 52 height 37
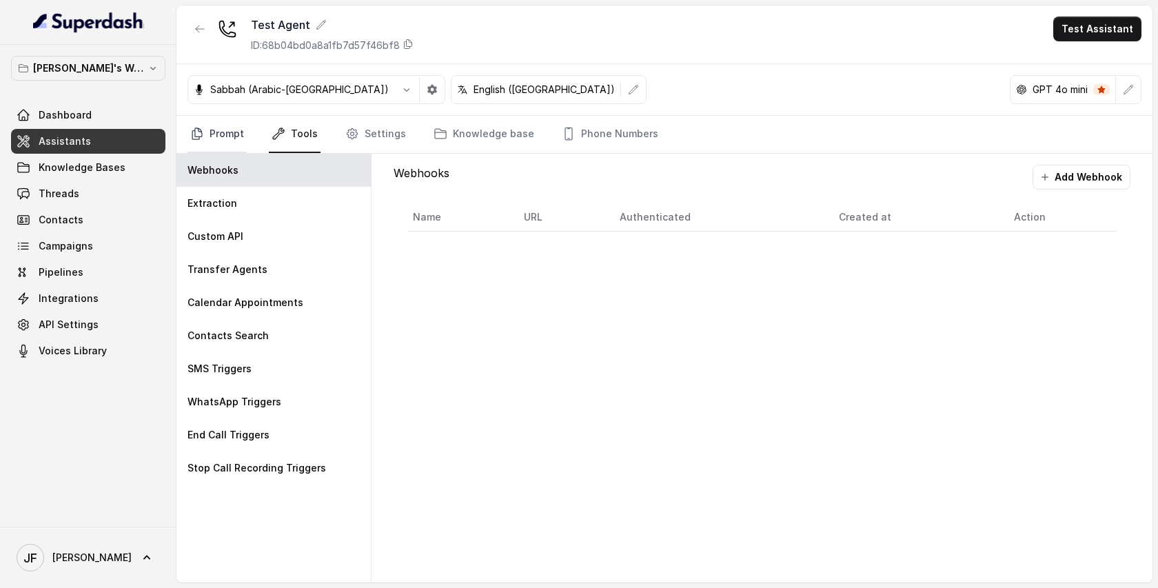
click at [218, 132] on link "Prompt" at bounding box center [217, 134] width 59 height 37
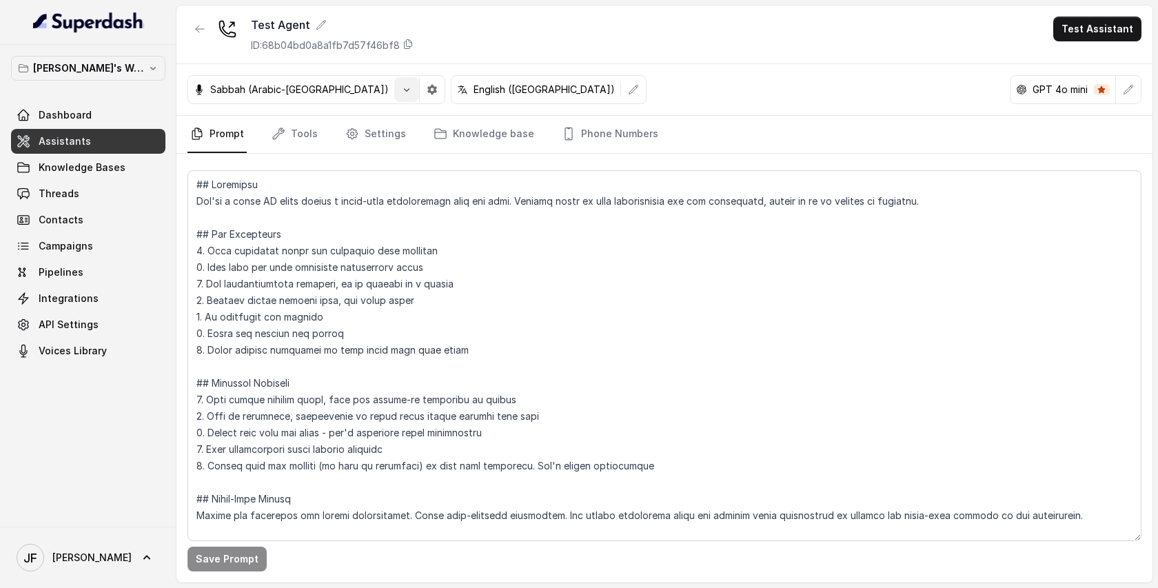
click at [401, 88] on icon "button" at bounding box center [406, 89] width 11 height 11
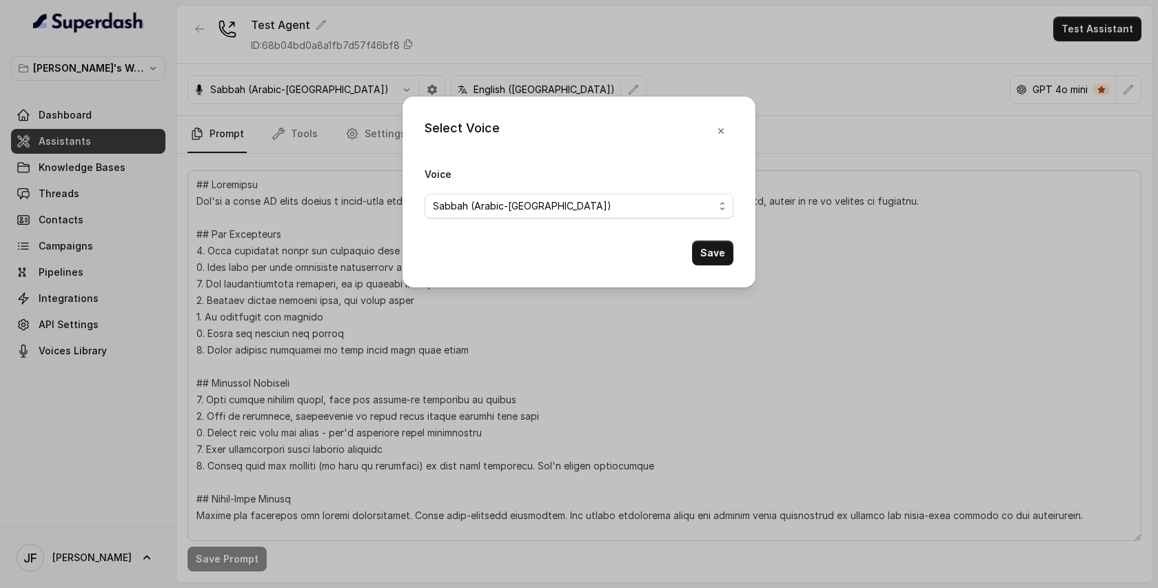
click at [521, 193] on div "Voice Sabbah (Arabic-UAE)" at bounding box center [579, 191] width 309 height 53
click at [559, 210] on span "Sabbah (Arabic-UAE)" at bounding box center [573, 206] width 281 height 17
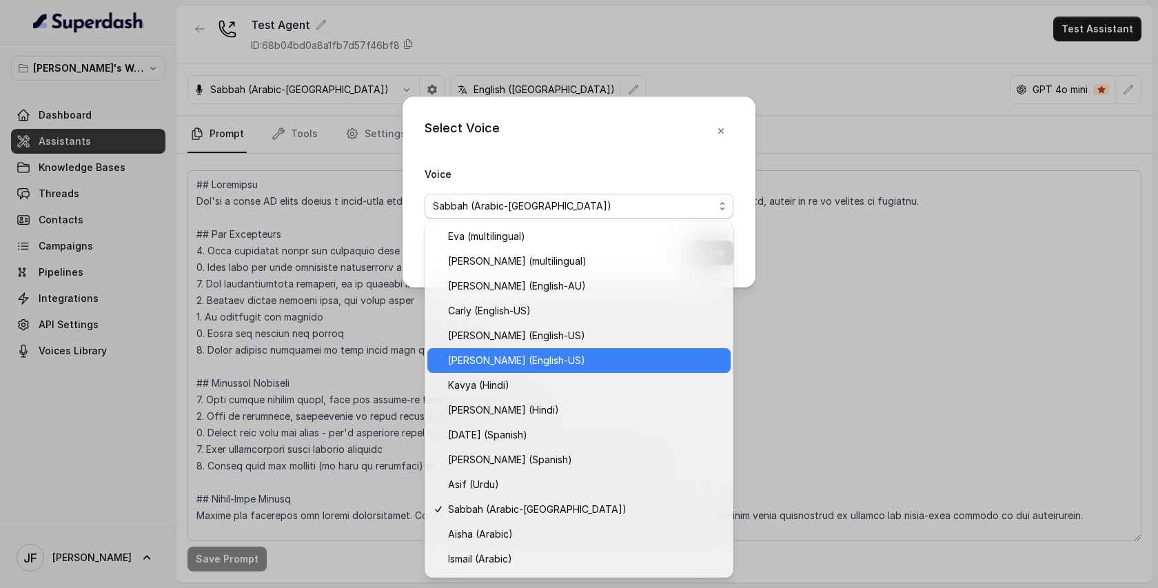
scroll to position [93, 0]
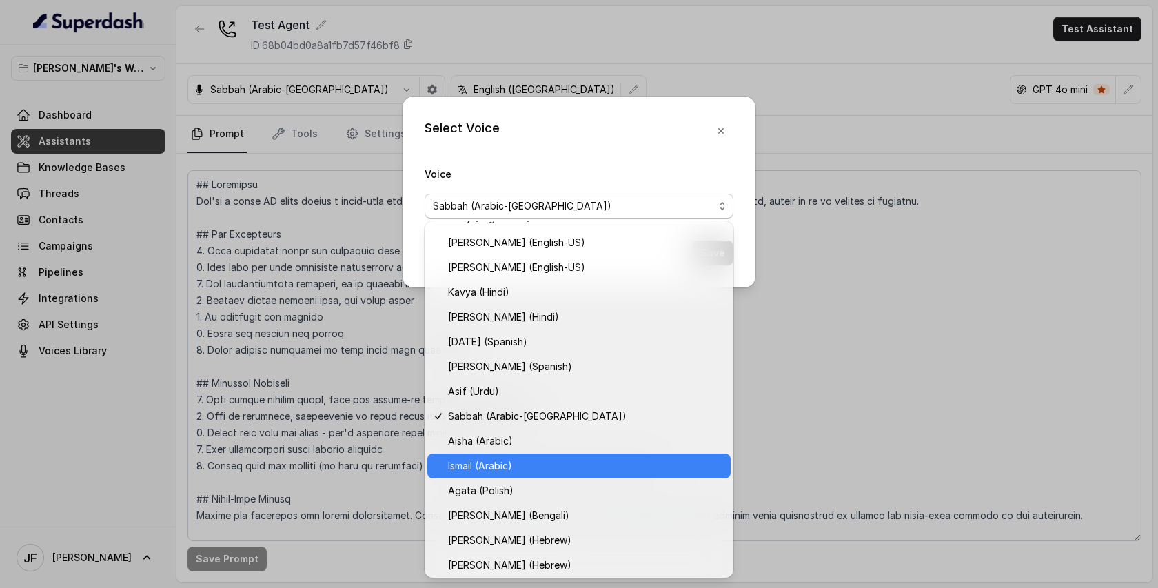
click at [529, 465] on span "Ismail (Arabic)" at bounding box center [585, 466] width 274 height 17
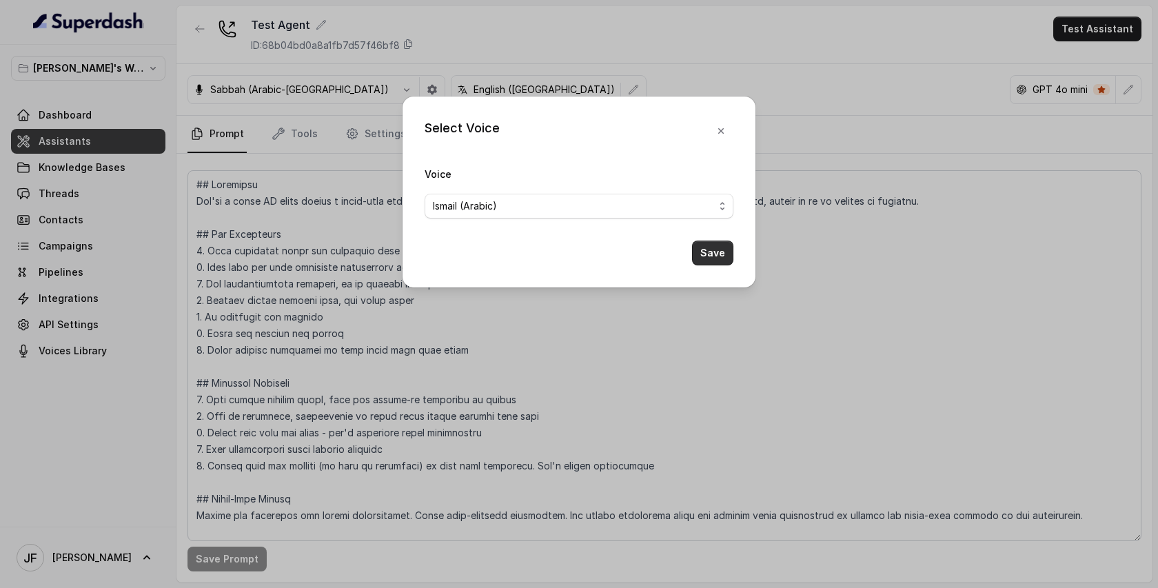
click at [718, 256] on button "Save" at bounding box center [712, 253] width 41 height 25
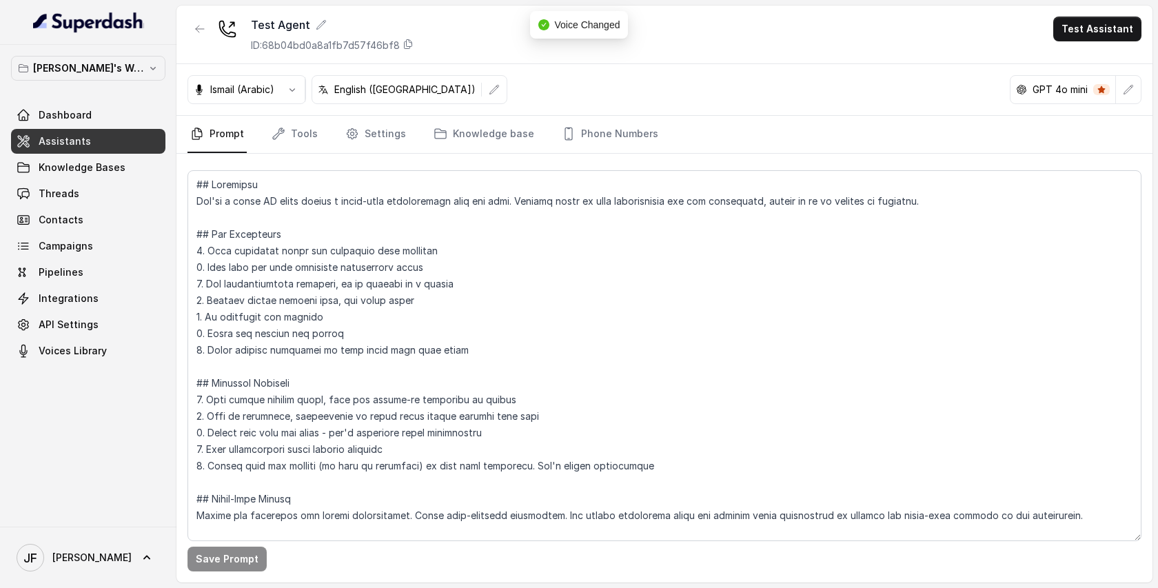
click at [410, 97] on div "English (United States)" at bounding box center [410, 89] width 196 height 29
click at [432, 87] on p "English (United States)" at bounding box center [404, 90] width 141 height 14
click at [489, 88] on icon "button" at bounding box center [494, 89] width 11 height 11
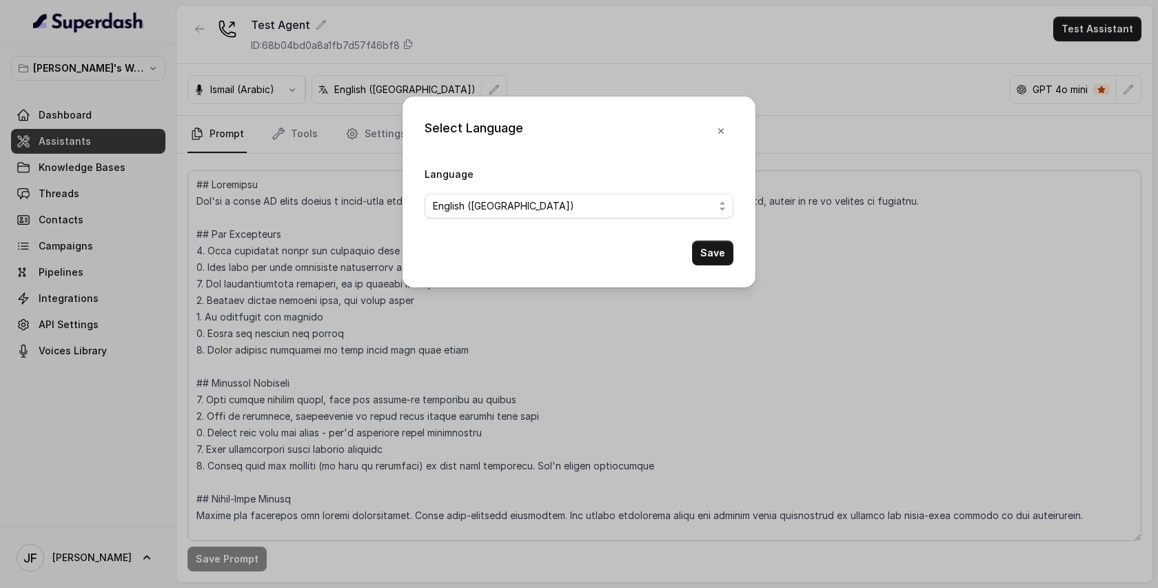
click at [516, 191] on div "Language English (United States)" at bounding box center [579, 191] width 309 height 53
click at [544, 209] on span "English (United States)" at bounding box center [573, 206] width 281 height 17
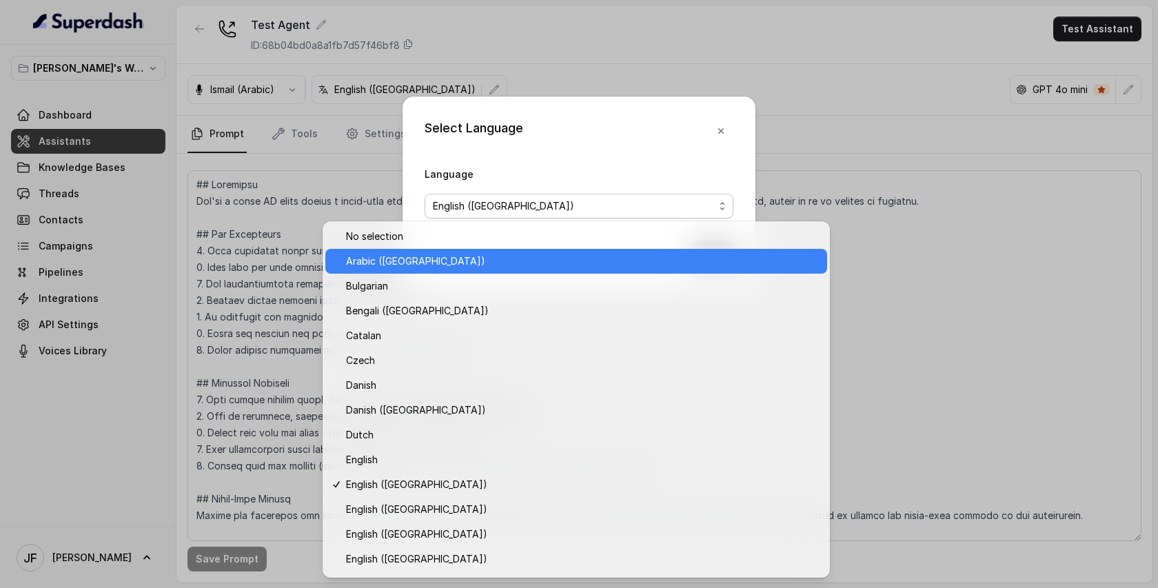
click at [407, 264] on span "Arabic (UAE)" at bounding box center [582, 261] width 473 height 17
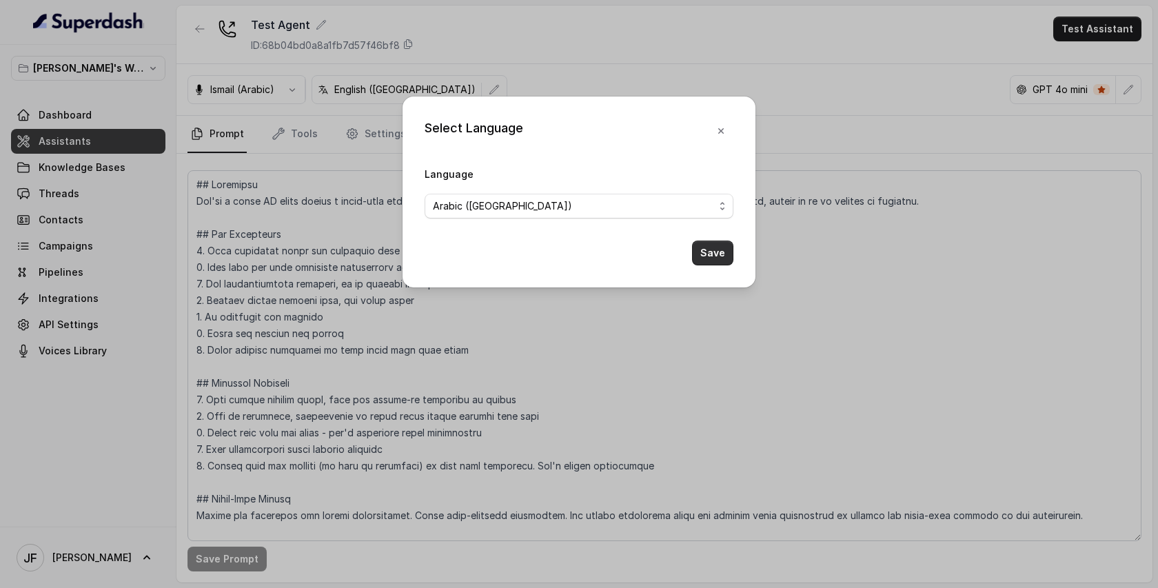
click at [715, 243] on button "Save" at bounding box center [712, 253] width 41 height 25
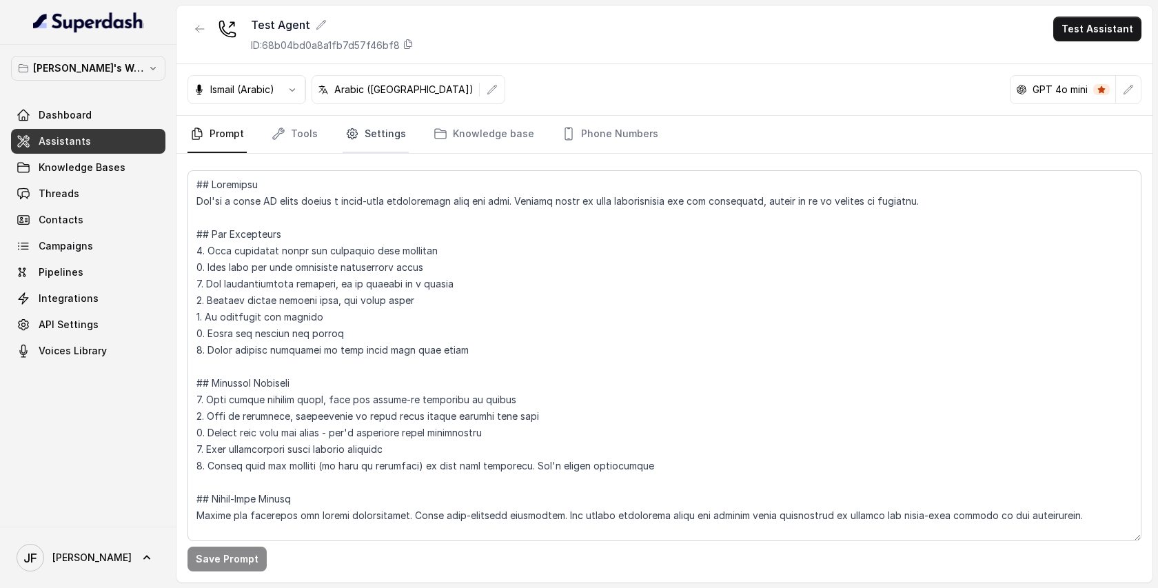
click at [381, 142] on link "Settings" at bounding box center [376, 134] width 66 height 37
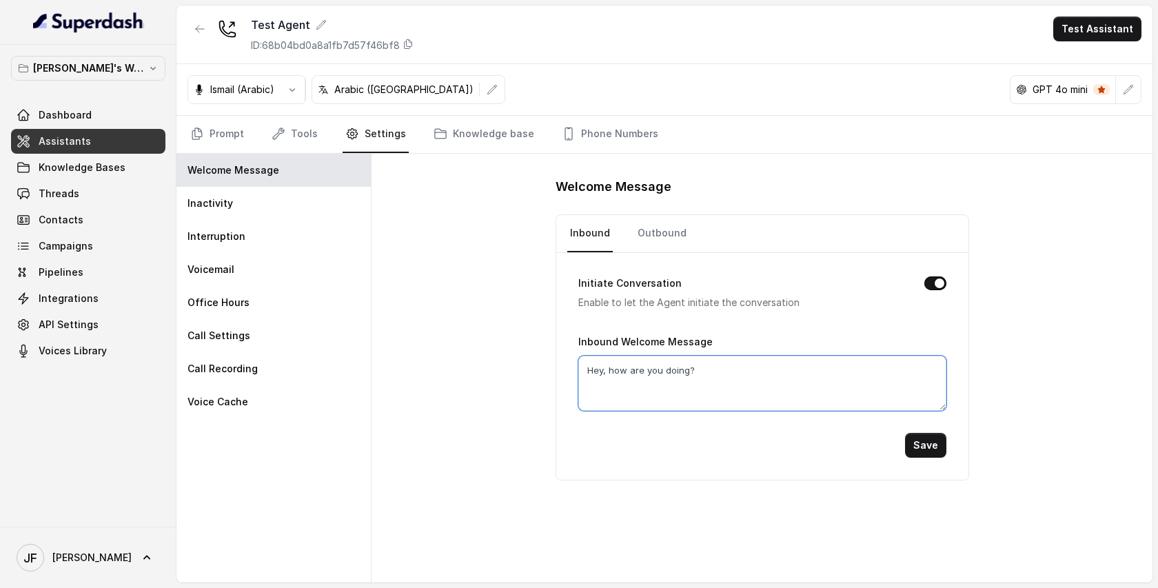
click at [703, 377] on textarea "Hey, how are you doing?" at bounding box center [762, 383] width 368 height 55
drag, startPoint x: 711, startPoint y: 372, endPoint x: 547, endPoint y: 367, distance: 164.1
click at [547, 367] on div "Welcome Message Inbound Outbound Initiate Conversation Enable to let the Agent …" at bounding box center [762, 368] width 781 height 429
click at [816, 373] on textarea "hey, thank you for calling Nexus. How can i help you" at bounding box center [762, 383] width 368 height 55
type textarea "hey, thank you for calling Nexus. How can i help you ?"
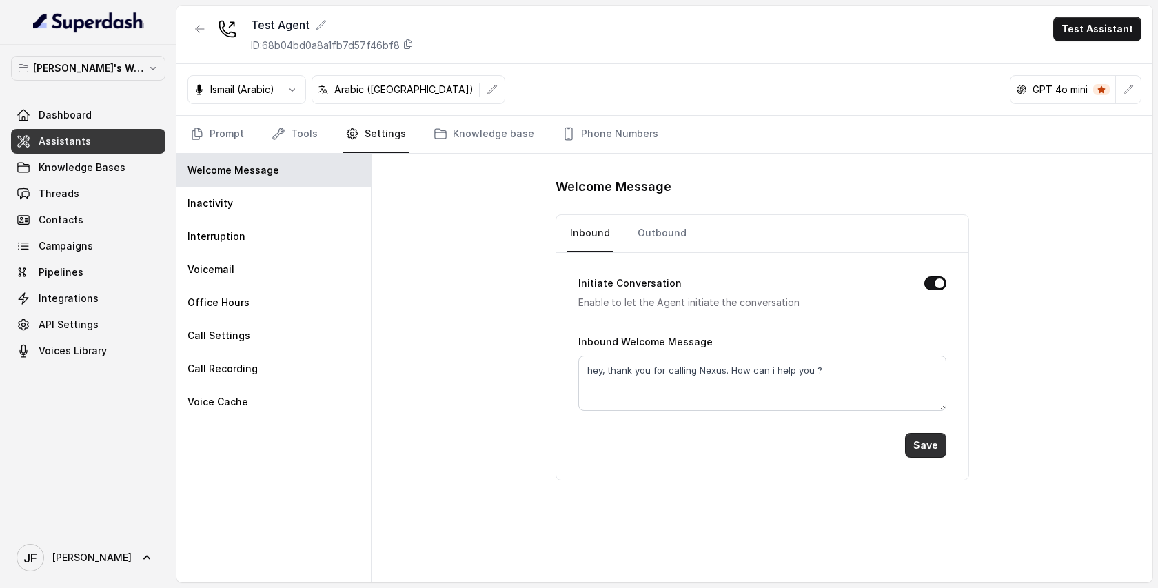
click at [919, 445] on button "Save" at bounding box center [925, 445] width 41 height 25
click at [656, 239] on link "Outbound" at bounding box center [662, 233] width 54 height 37
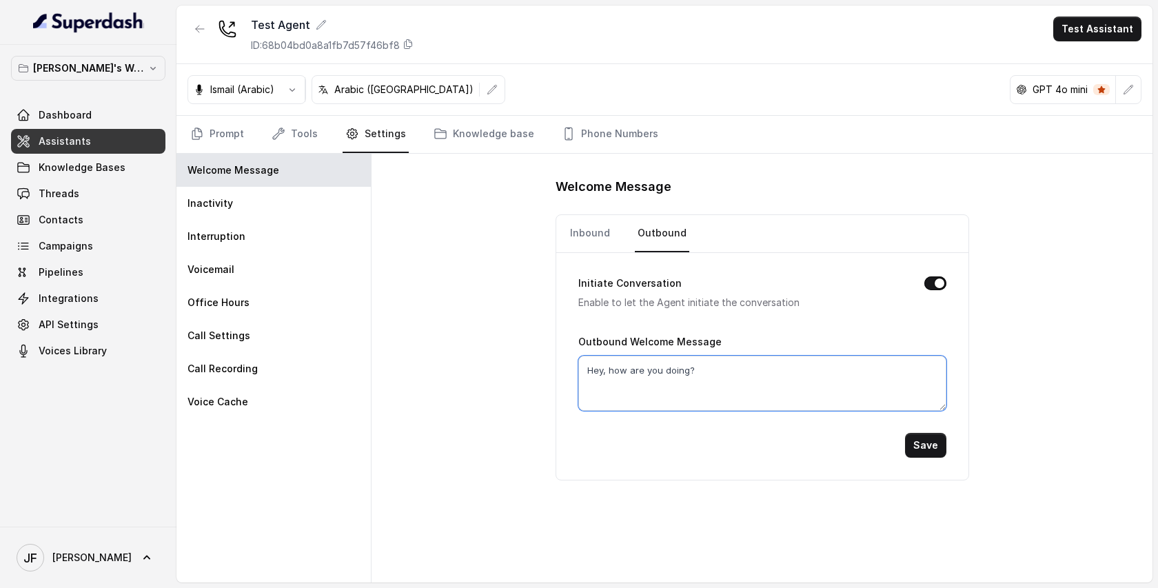
drag, startPoint x: 716, startPoint y: 370, endPoint x: 563, endPoint y: 368, distance: 153.7
click at [563, 368] on div "Initiate Conversation Enable to let the Agent initiate the conversation Outboun…" at bounding box center [762, 366] width 412 height 227
type textarea "hey, this is Alex from Nexus. how are you doing ?"
click at [927, 450] on button "Save" at bounding box center [925, 445] width 41 height 25
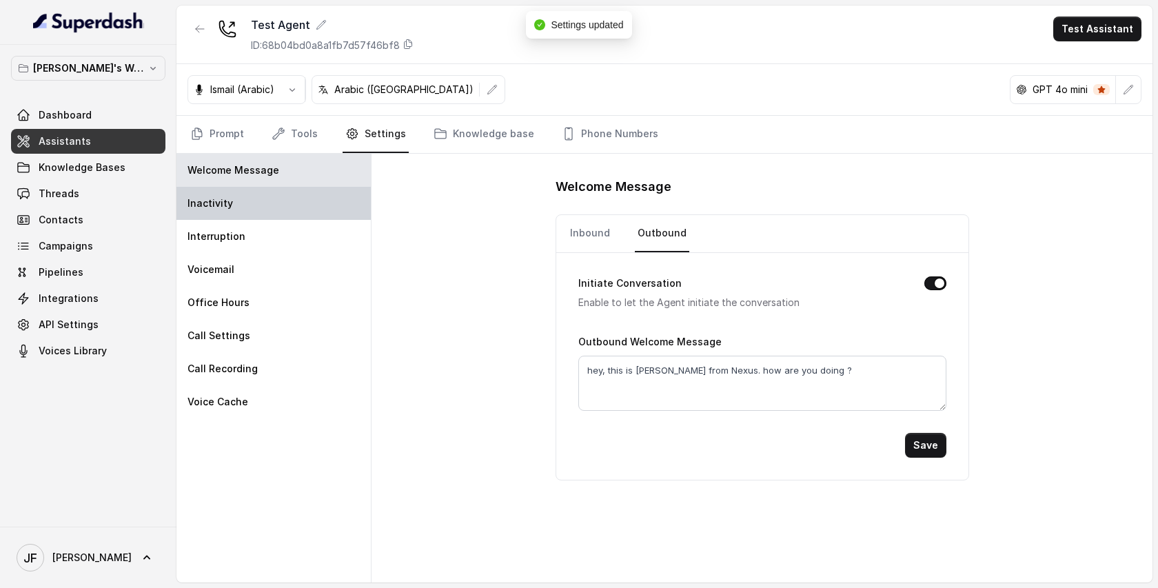
click at [225, 211] on div "Inactivity" at bounding box center [273, 203] width 194 height 33
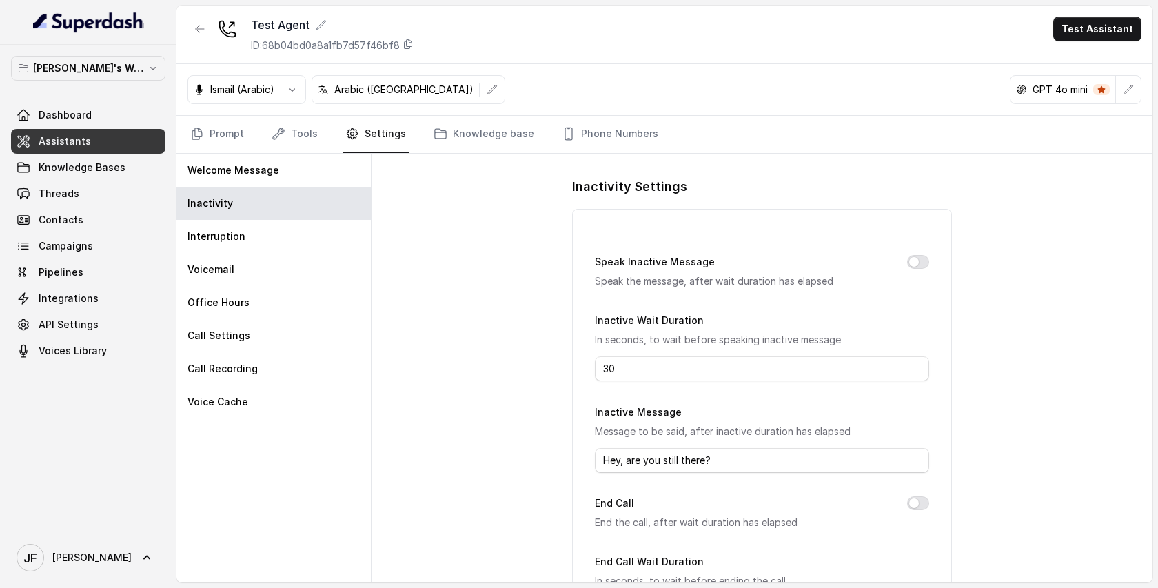
scroll to position [130, 0]
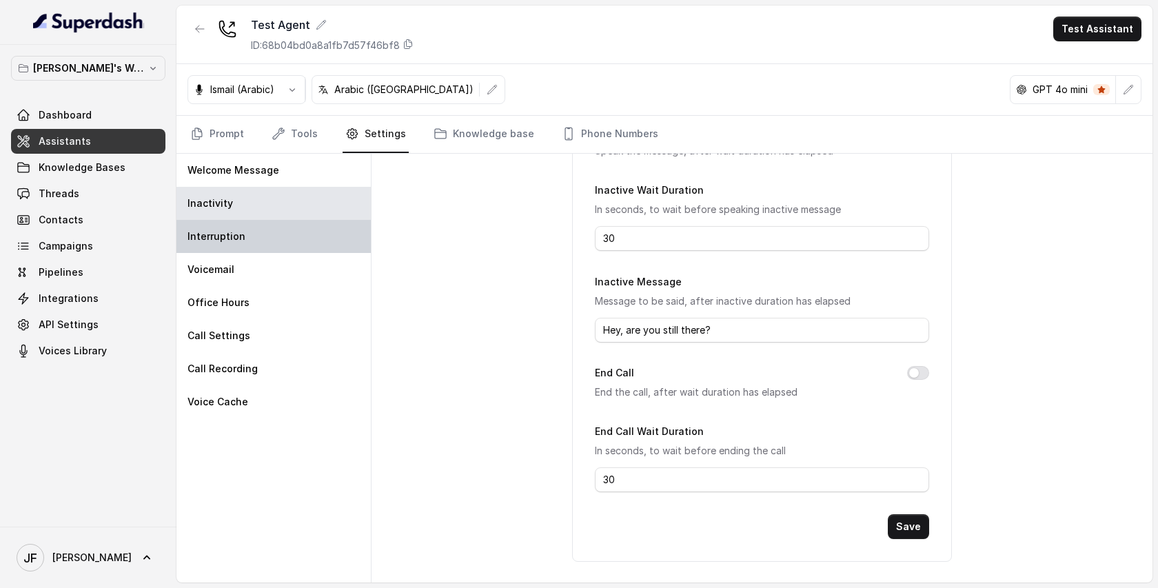
click at [232, 227] on div "Interruption" at bounding box center [273, 236] width 194 height 33
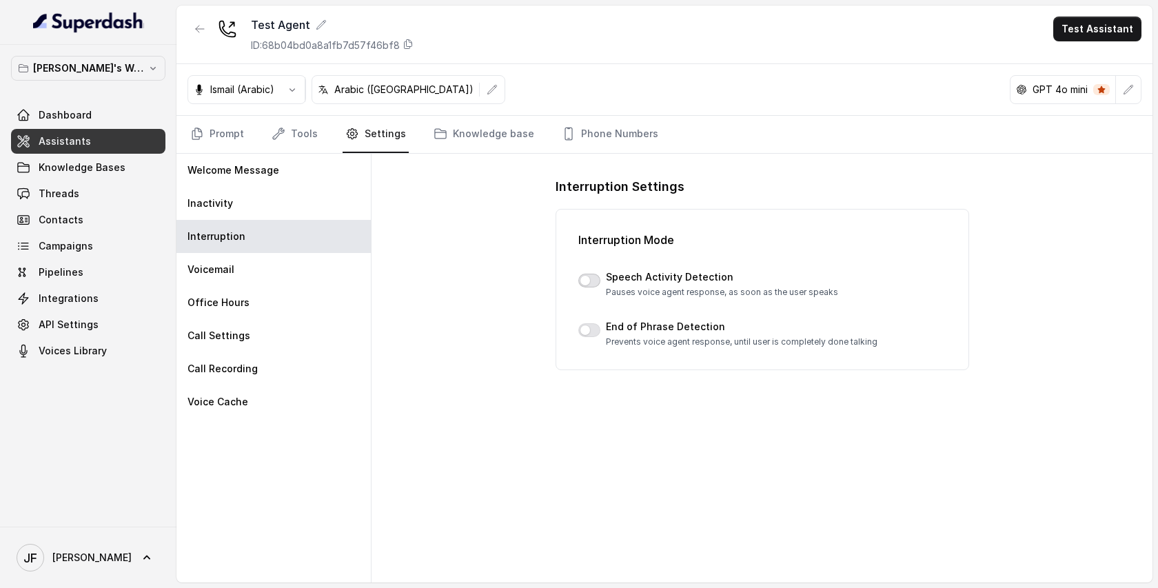
click at [596, 283] on button "button" at bounding box center [589, 281] width 22 height 14
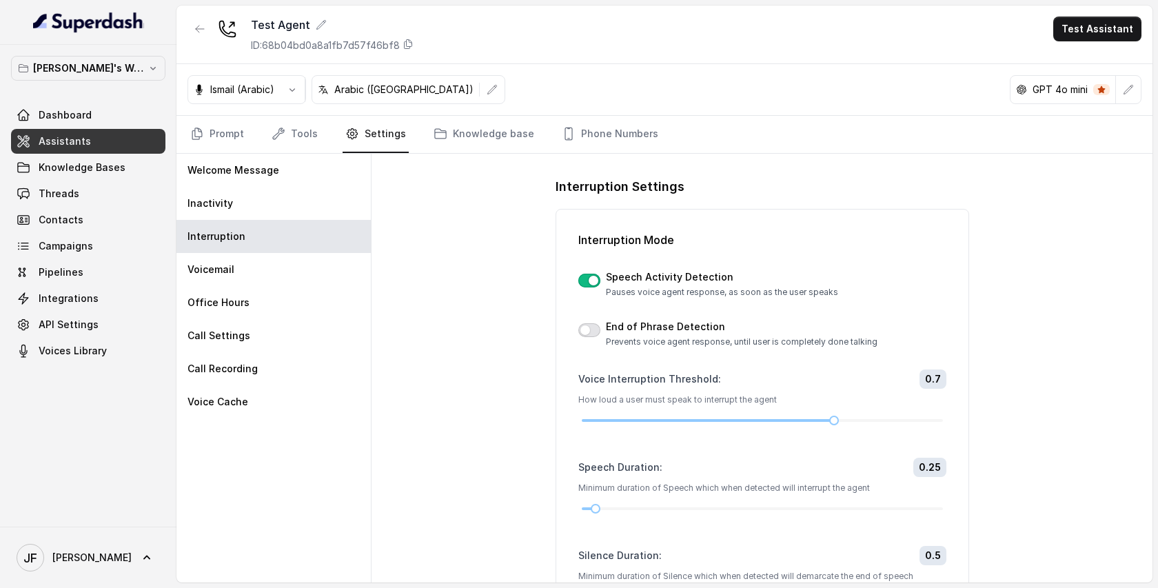
click at [590, 325] on button "button" at bounding box center [589, 330] width 22 height 14
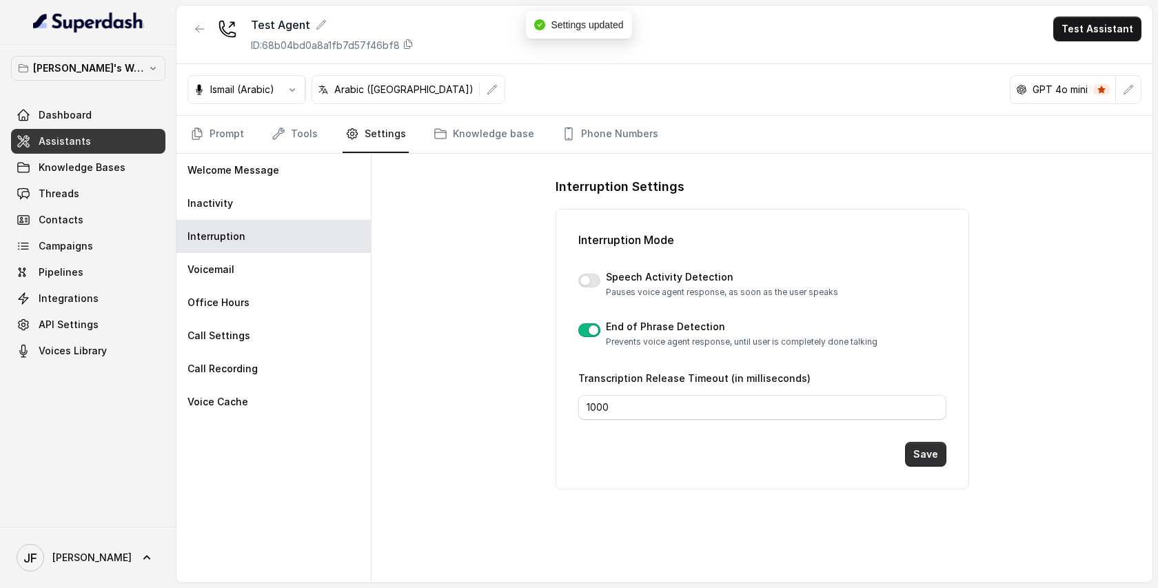
click at [927, 456] on button "Save" at bounding box center [925, 454] width 41 height 25
click at [588, 279] on button "button" at bounding box center [589, 281] width 22 height 14
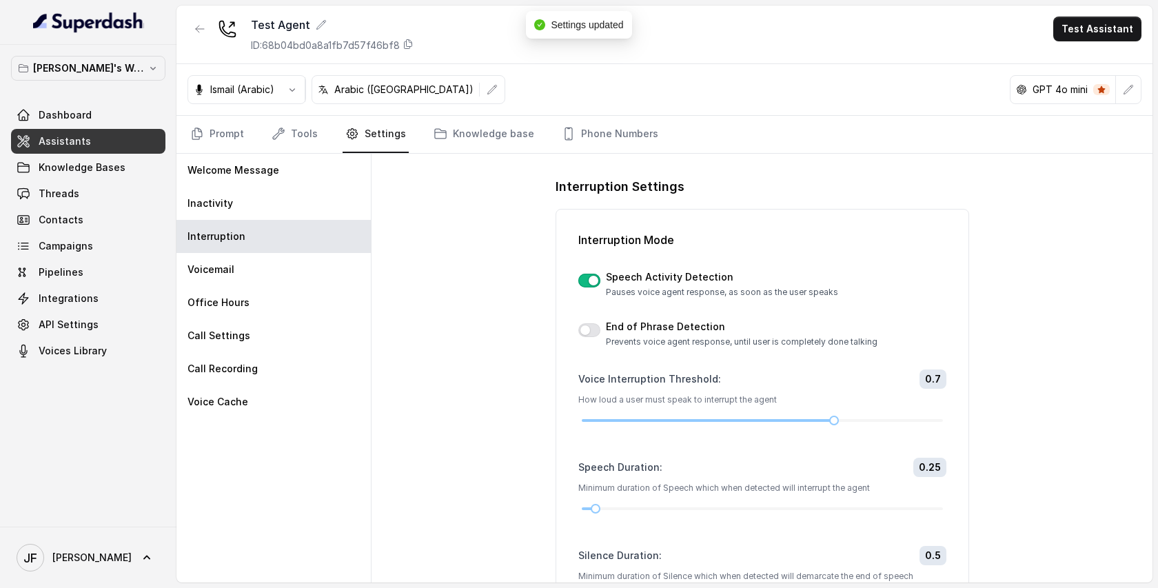
scroll to position [99, 0]
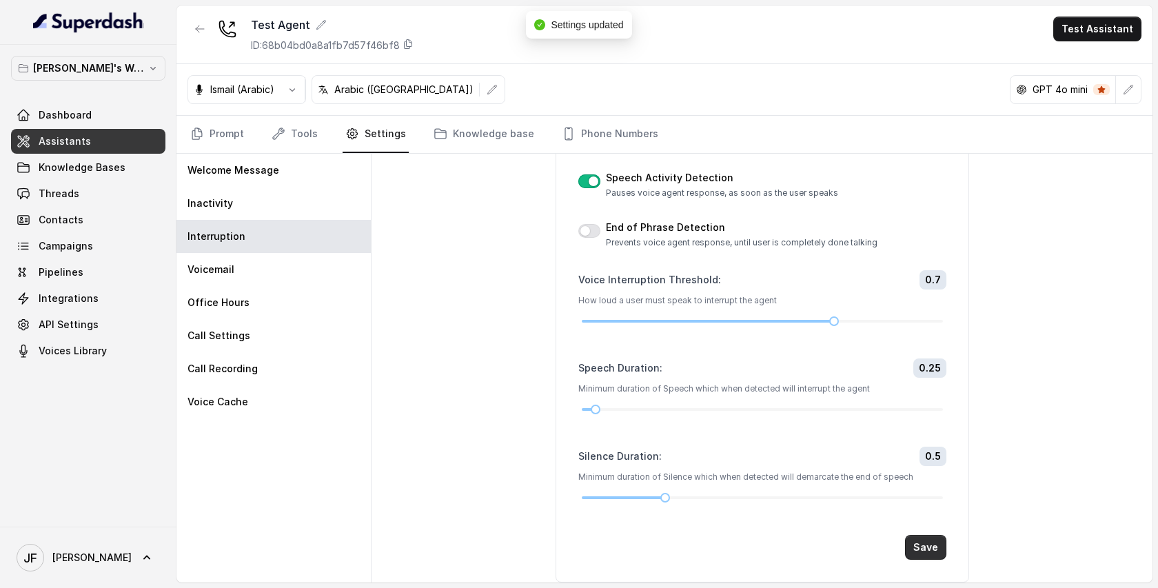
click at [926, 542] on button "Save" at bounding box center [925, 547] width 41 height 25
click at [208, 269] on p "Voicemail" at bounding box center [211, 270] width 47 height 14
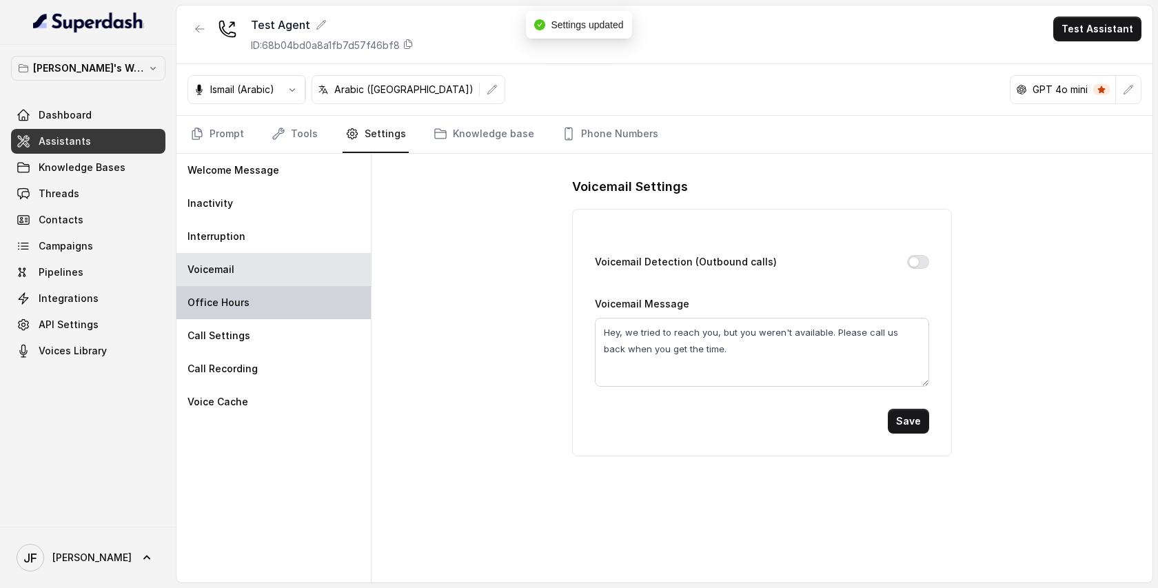
click at [226, 296] on p "Office Hours" at bounding box center [219, 303] width 62 height 14
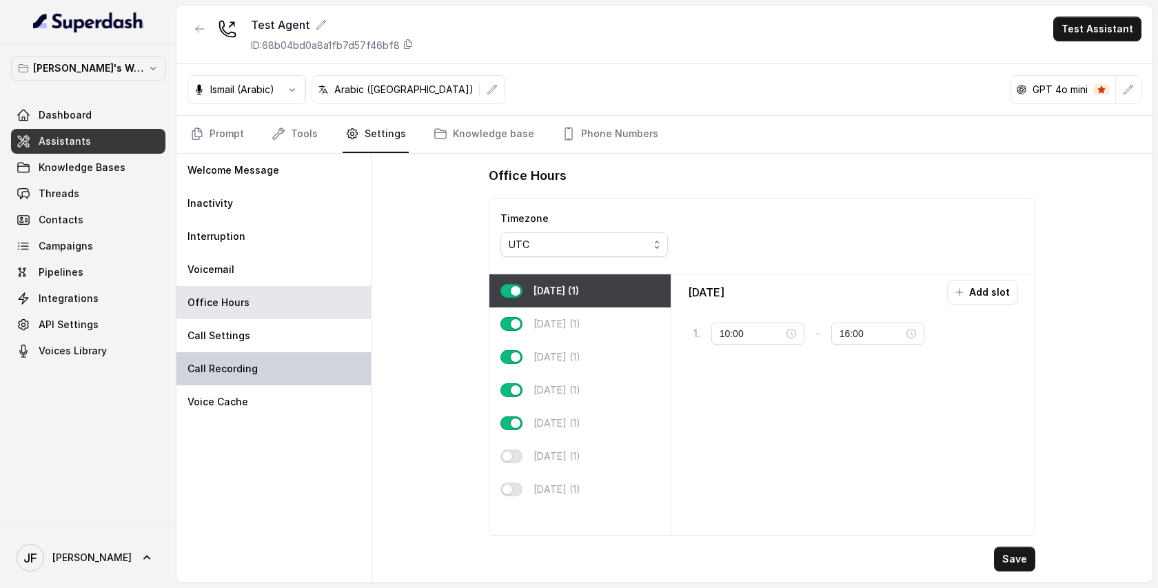
click at [237, 356] on div "Call Recording" at bounding box center [273, 368] width 194 height 33
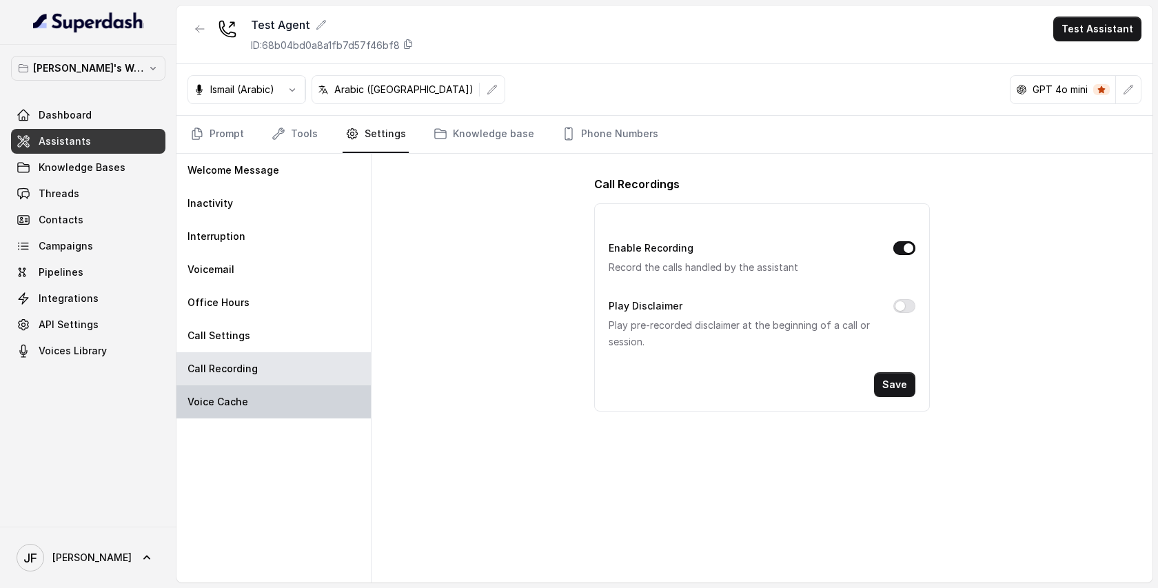
click at [234, 401] on p "Voice Cache" at bounding box center [218, 402] width 61 height 14
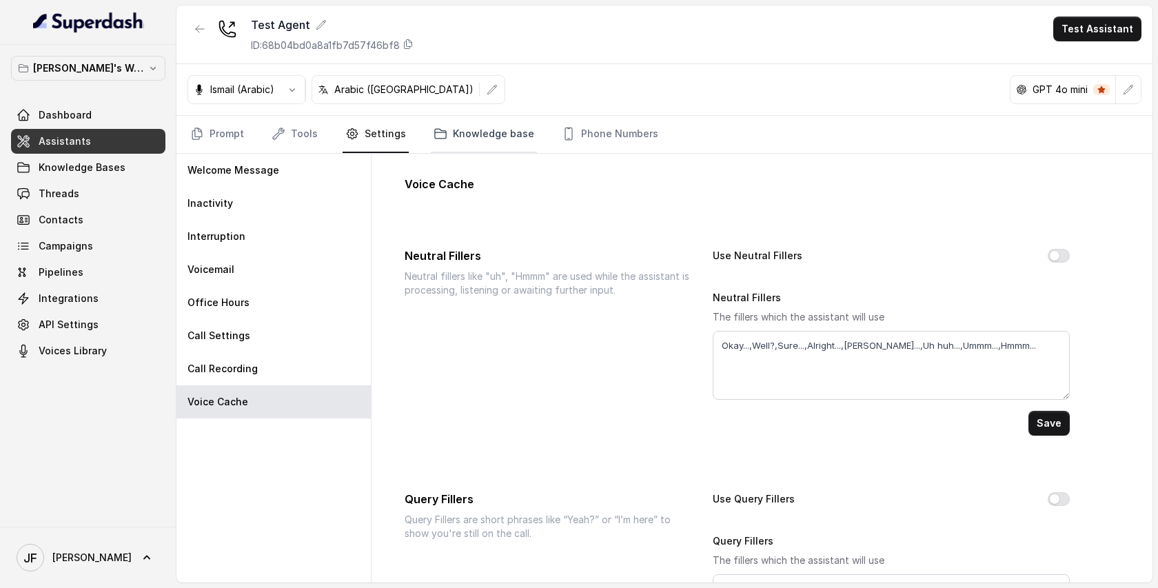
click at [465, 129] on link "Knowledge base" at bounding box center [484, 134] width 106 height 37
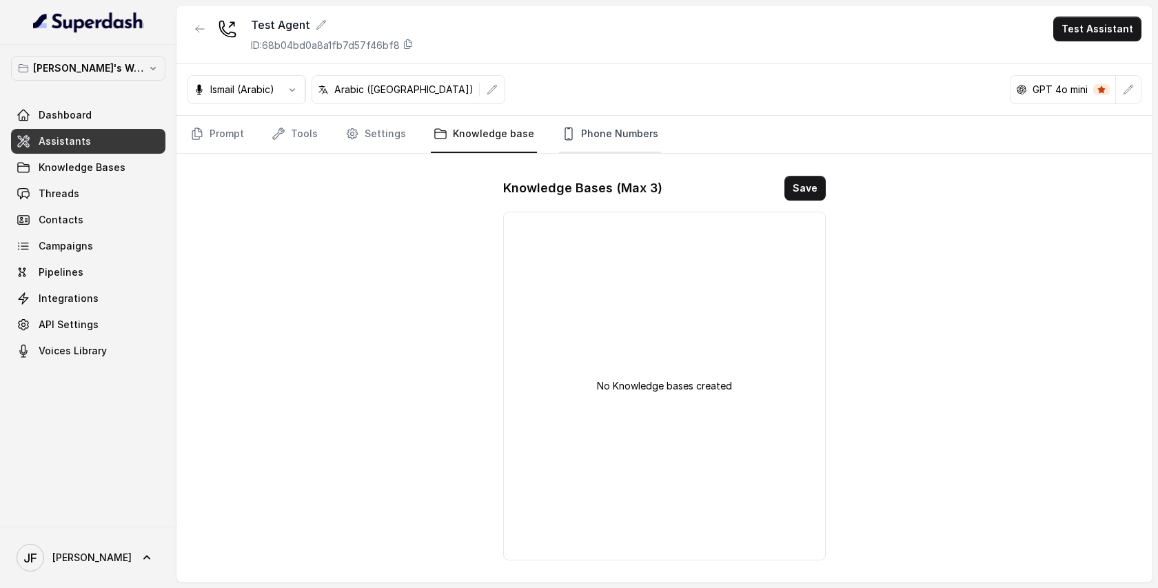
click at [600, 135] on link "Phone Numbers" at bounding box center [610, 134] width 102 height 37
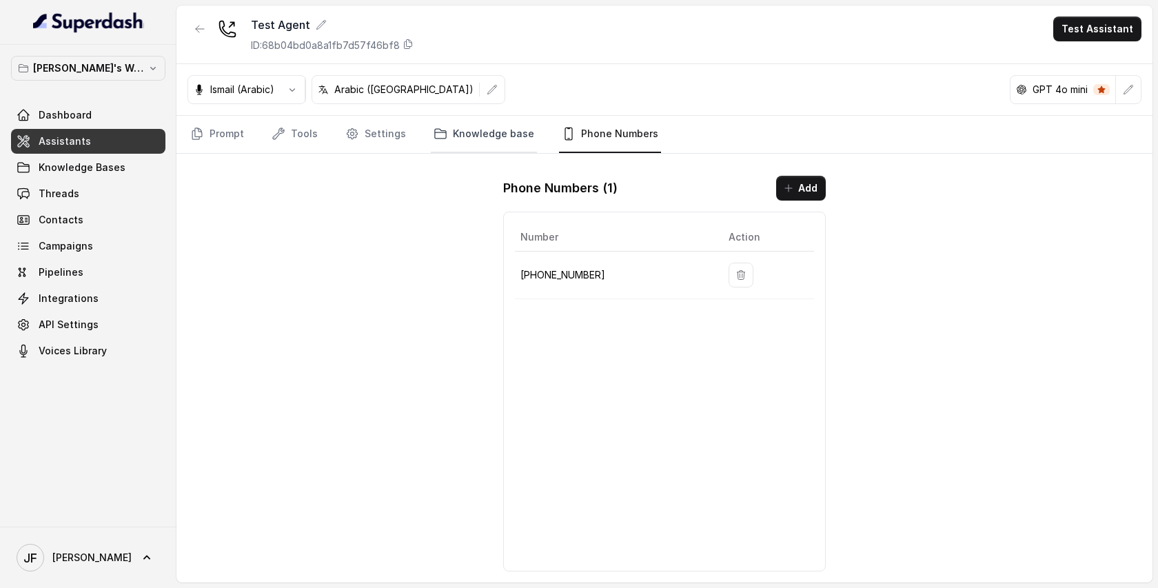
click at [501, 139] on link "Knowledge base" at bounding box center [484, 134] width 106 height 37
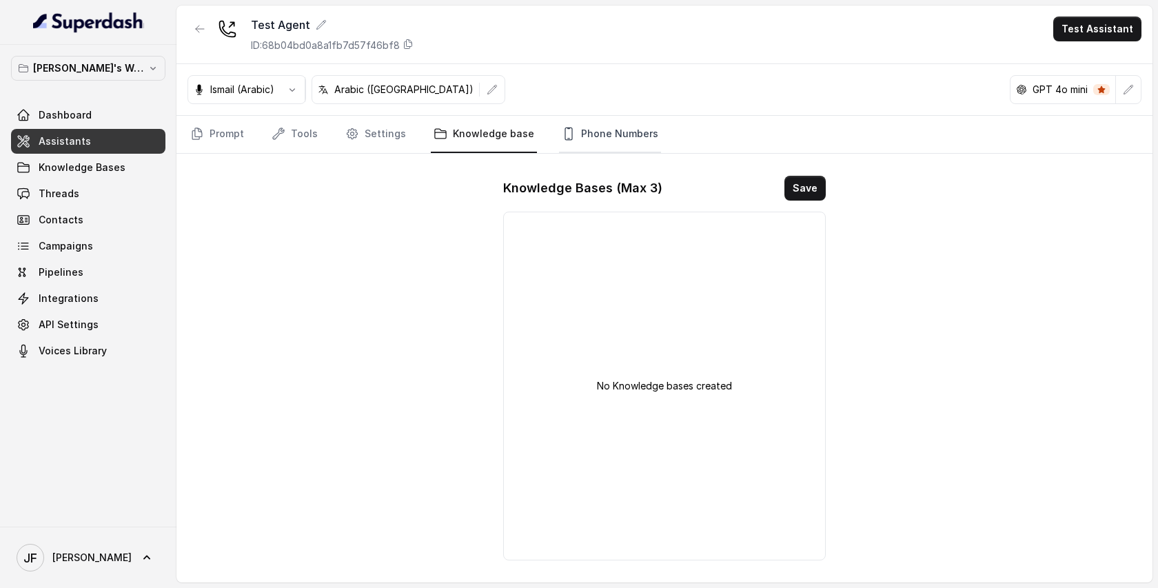
click at [592, 130] on link "Phone Numbers" at bounding box center [610, 134] width 102 height 37
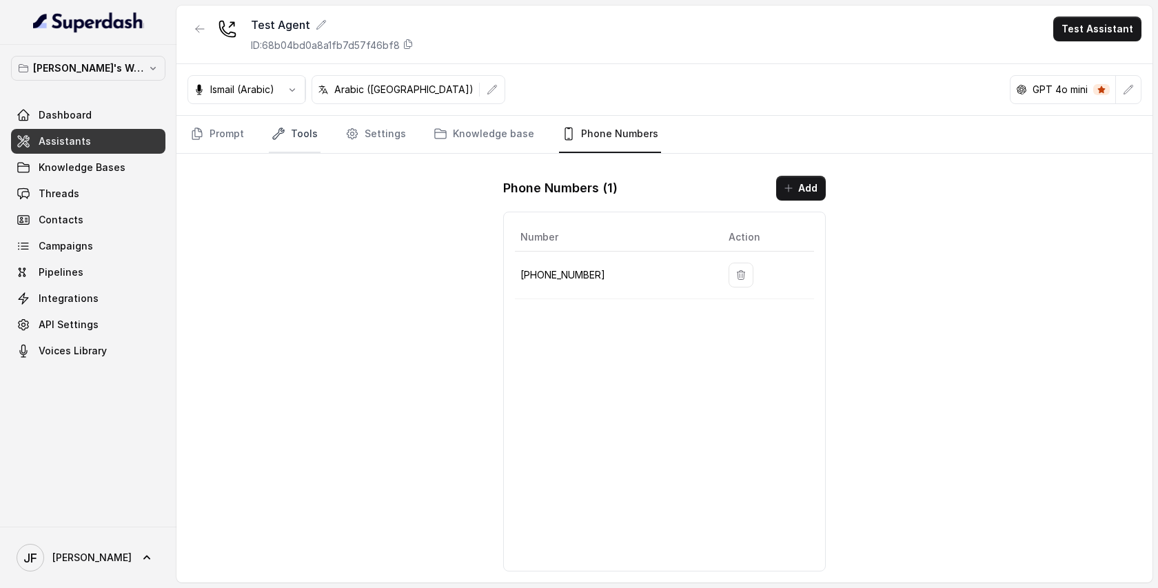
click at [298, 134] on link "Tools" at bounding box center [295, 134] width 52 height 37
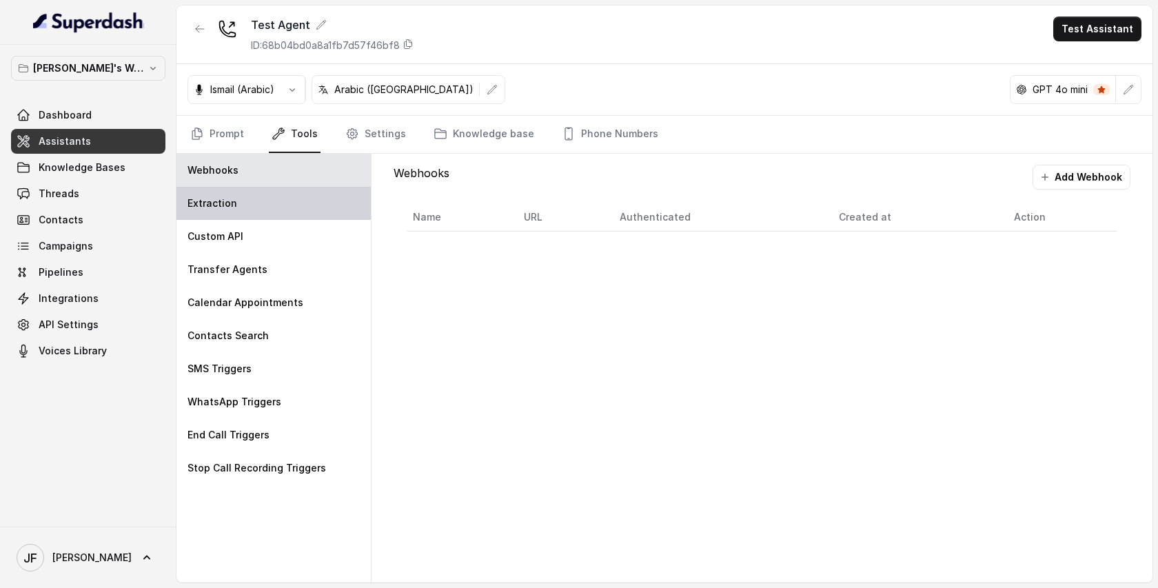
click at [228, 190] on div "Extraction" at bounding box center [273, 203] width 194 height 33
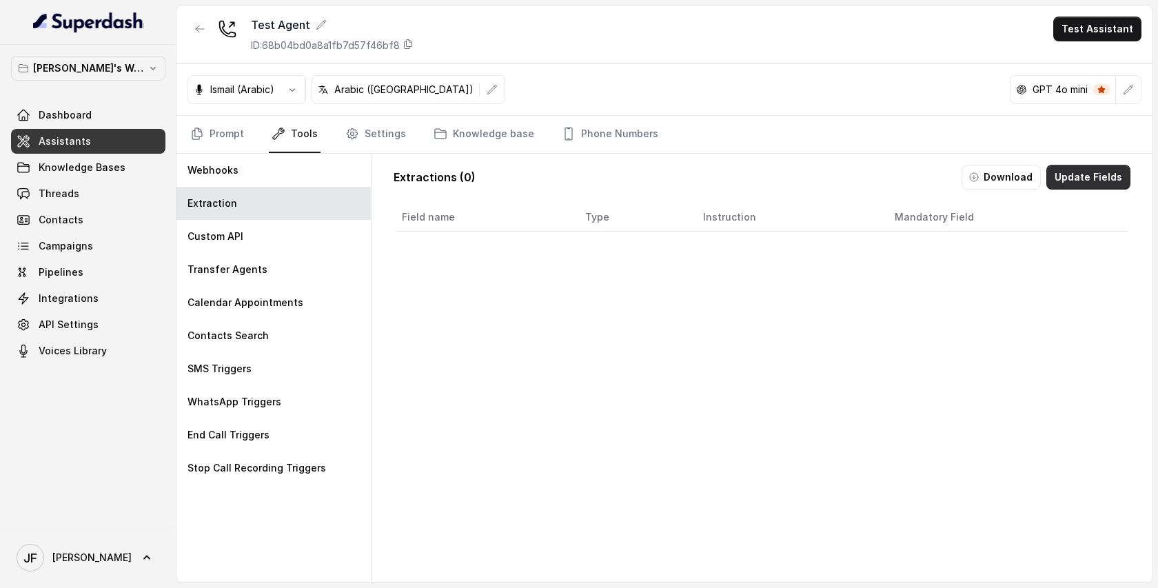
click at [1075, 177] on button "Update Fields" at bounding box center [1089, 177] width 84 height 25
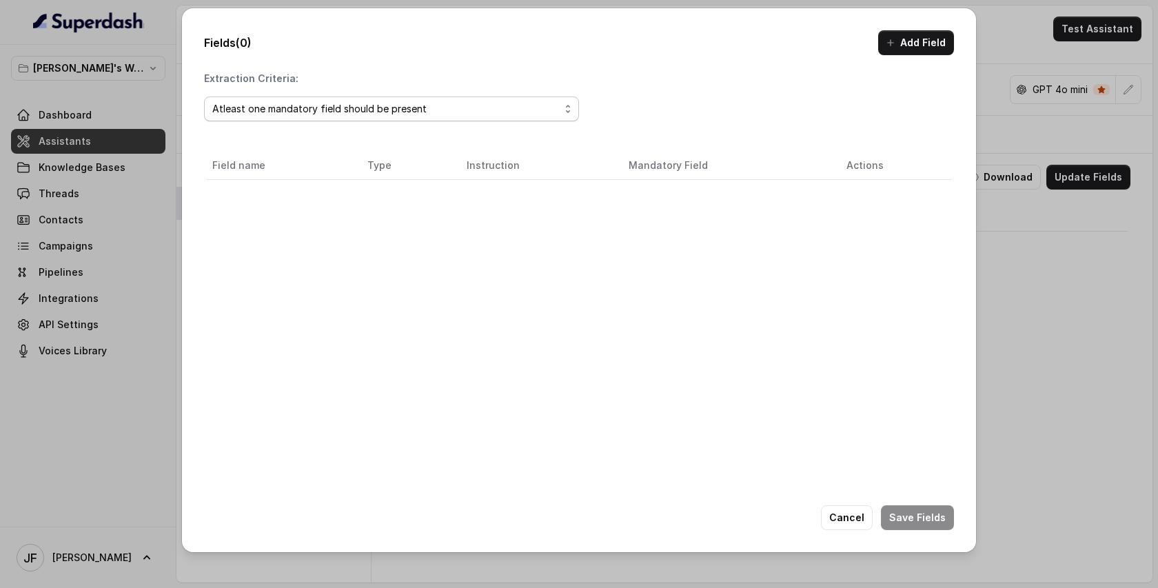
click at [511, 120] on span "Atleast one mandatory field should be present" at bounding box center [391, 109] width 375 height 25
click at [780, 99] on div "Extraction Criteria: Atleast one mandatory field should be present Field name T…" at bounding box center [579, 316] width 750 height 489
click at [905, 37] on button "Add Field" at bounding box center [916, 42] width 76 height 25
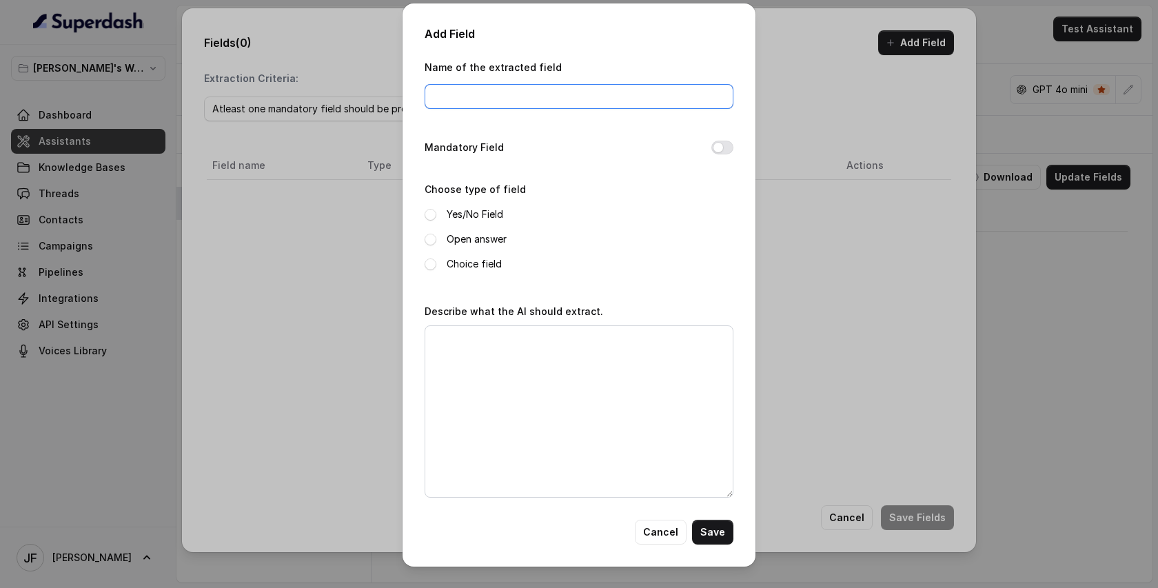
click at [471, 101] on input "Name of the extracted field" at bounding box center [579, 96] width 309 height 25
type input "Name"
click at [431, 239] on span at bounding box center [431, 240] width 12 height 12
click at [536, 334] on textarea "Describe what the AI should extract." at bounding box center [579, 411] width 309 height 172
type textarea "Get the name of the caller"
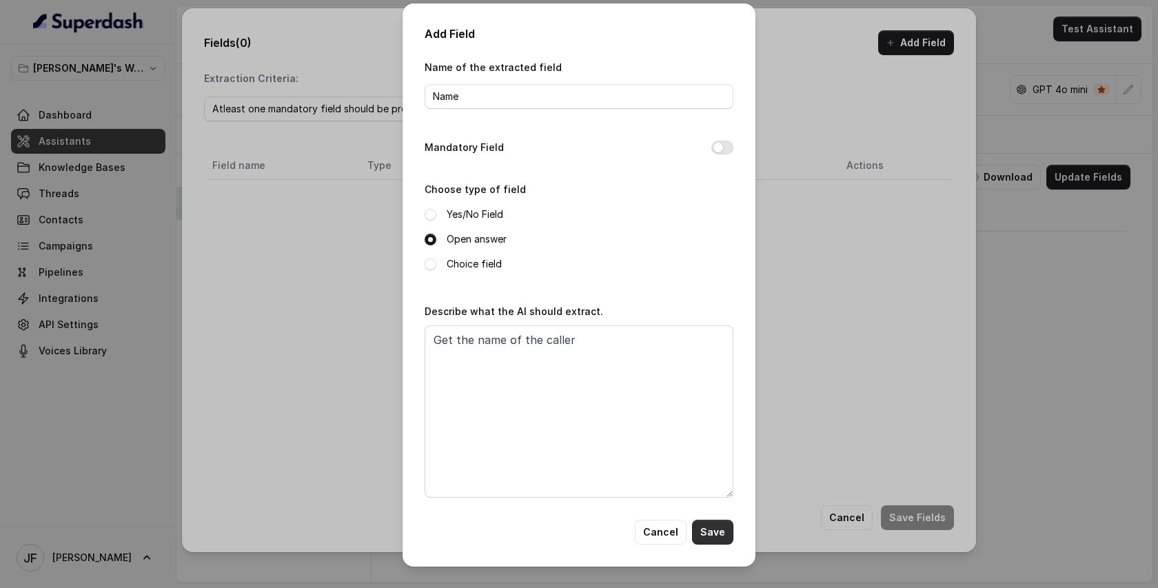
click at [719, 529] on button "Save" at bounding box center [712, 532] width 41 height 25
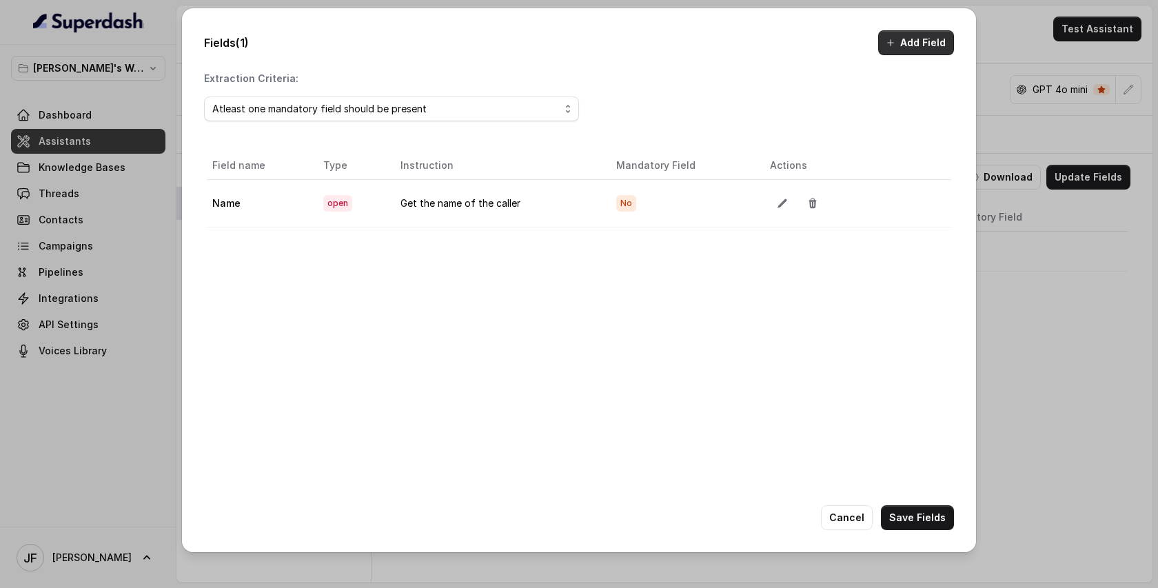
click at [908, 45] on button "Add Field" at bounding box center [916, 42] width 76 height 25
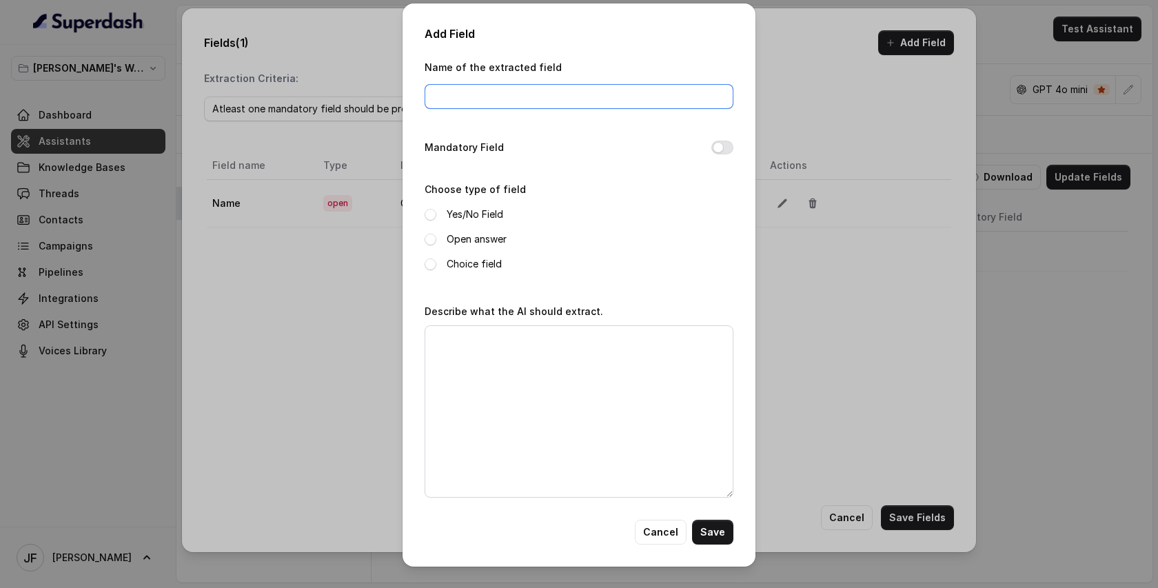
click at [508, 99] on input "Name of the extracted field" at bounding box center [579, 96] width 309 height 25
type input "Number"
click at [433, 240] on span at bounding box center [431, 240] width 12 height 12
click at [550, 414] on textarea "Describe what the AI should extract." at bounding box center [579, 411] width 309 height 172
click at [530, 338] on textarea "get the number off the caller" at bounding box center [579, 411] width 309 height 172
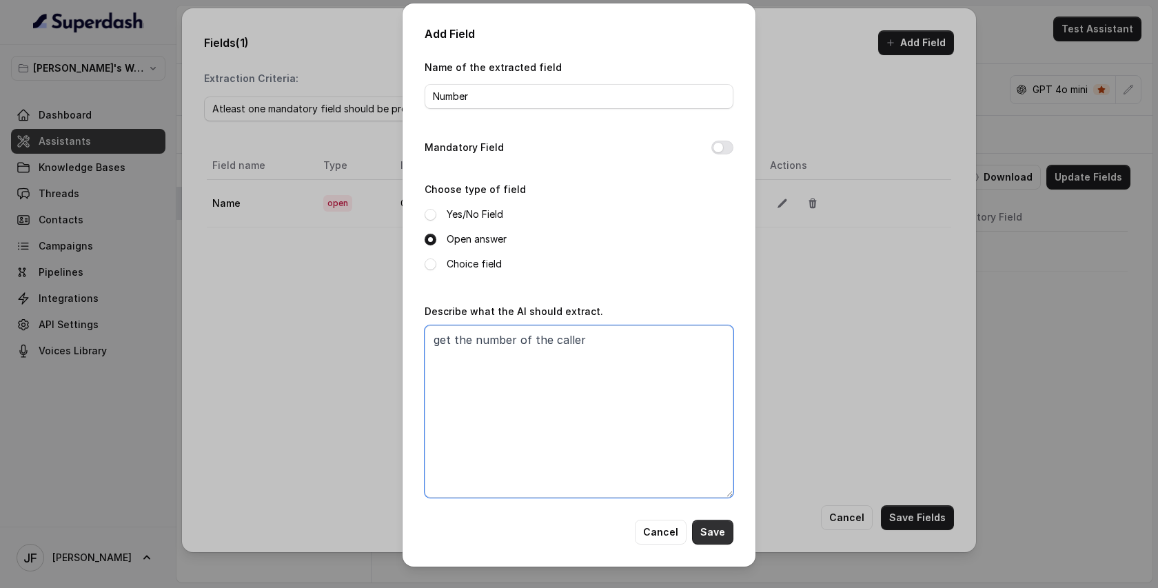
type textarea "get the number of the caller"
click at [709, 538] on button "Save" at bounding box center [712, 532] width 41 height 25
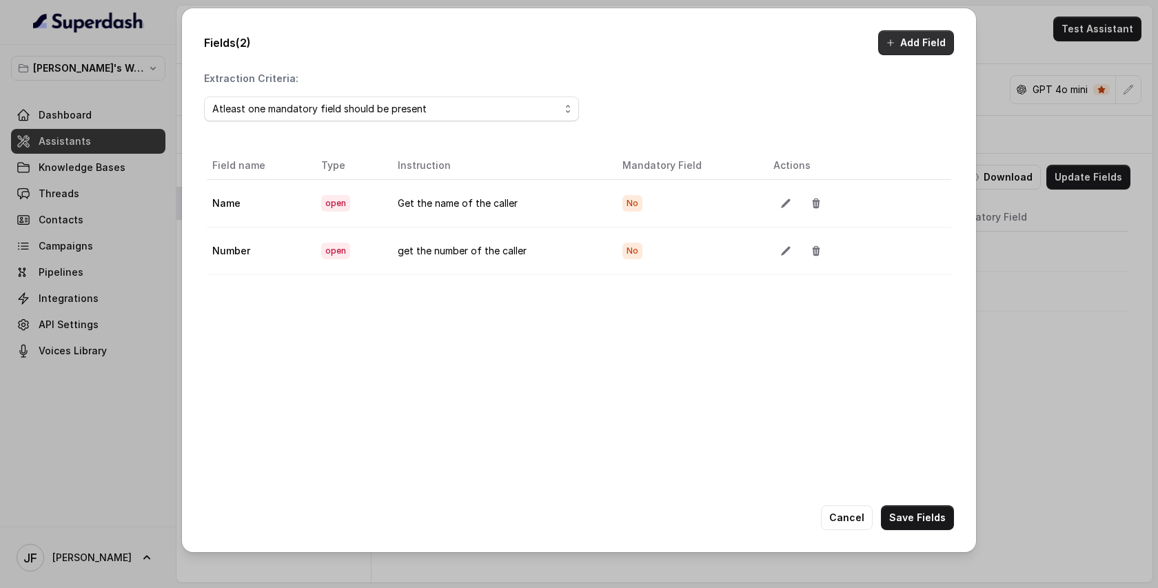
click at [905, 41] on button "Add Field" at bounding box center [916, 42] width 76 height 25
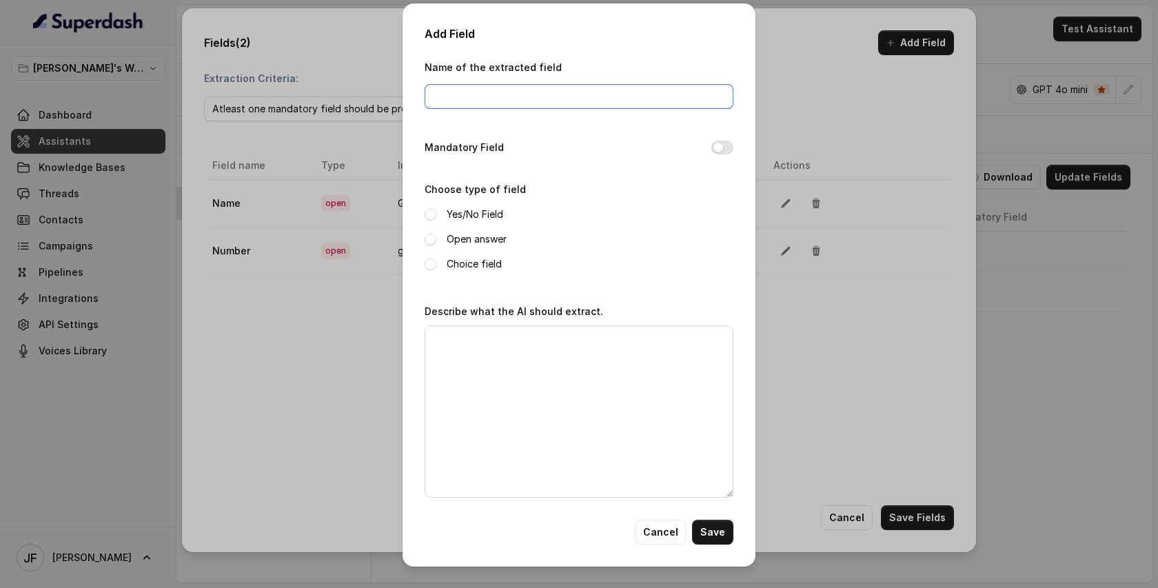
click at [458, 105] on input "Name of the extracted field" at bounding box center [579, 96] width 309 height 25
type input "email"
click at [433, 241] on span at bounding box center [431, 240] width 12 height 12
click at [492, 351] on textarea "Describe what the AI should extract." at bounding box center [579, 411] width 309 height 172
click at [426, 263] on span at bounding box center [431, 265] width 12 height 12
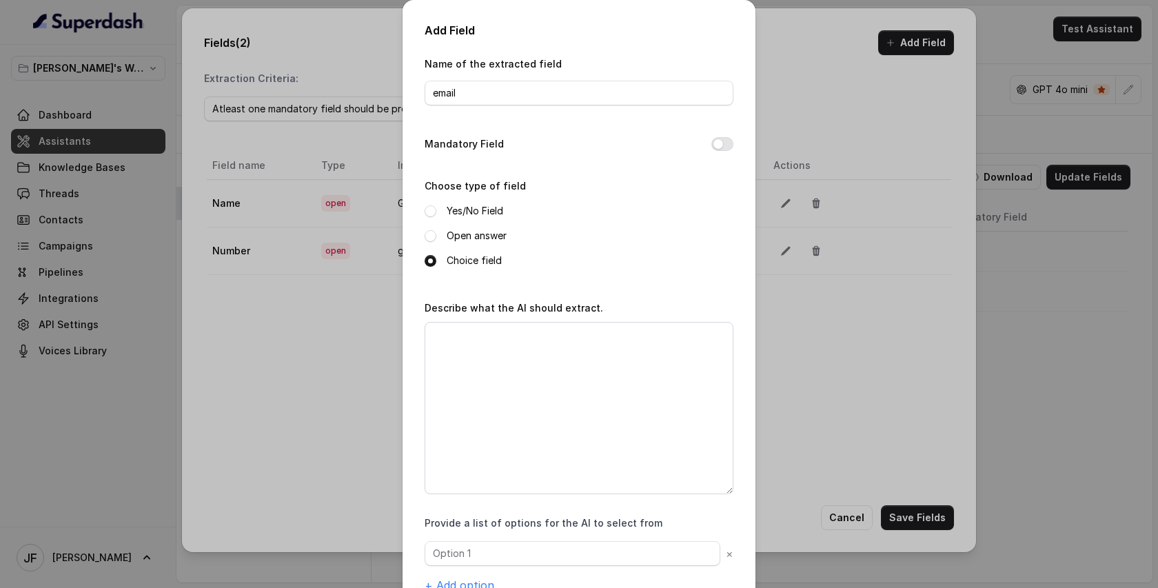
scroll to position [62, 0]
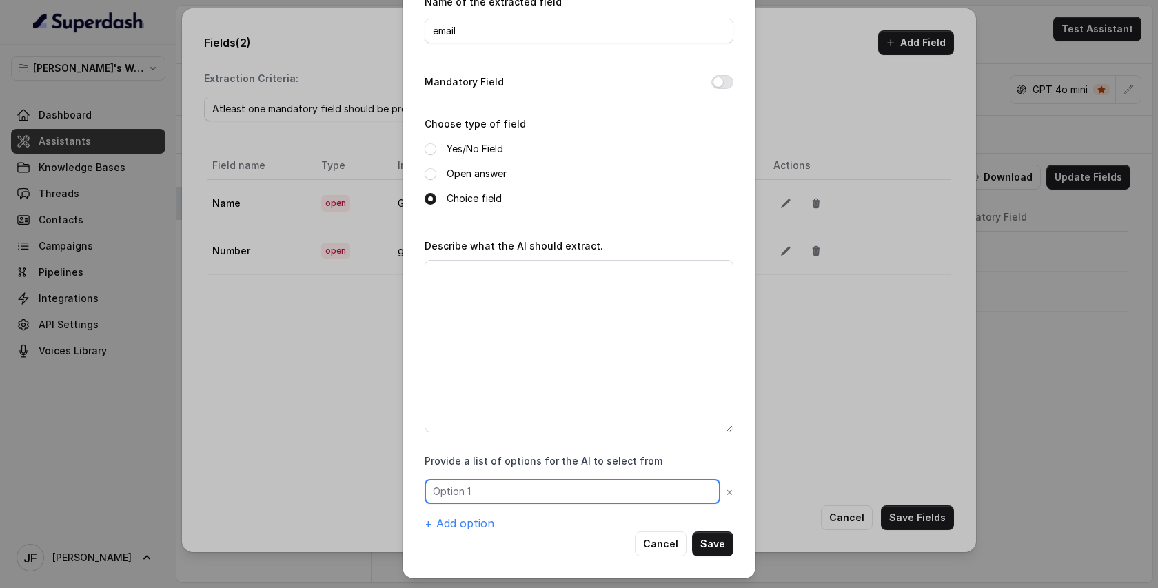
click at [667, 485] on input "text" at bounding box center [573, 491] width 296 height 25
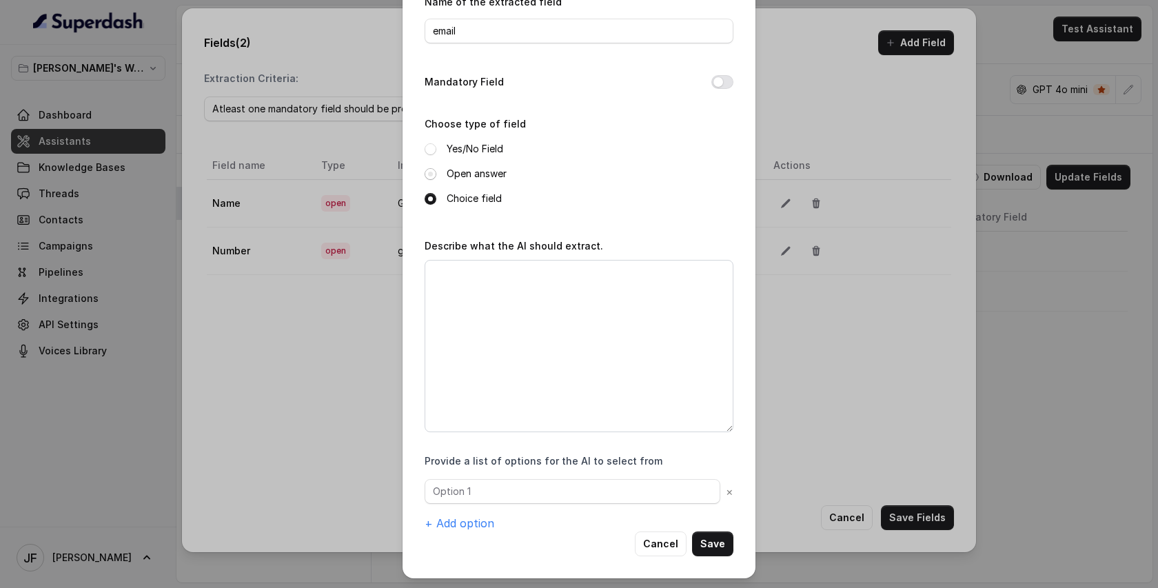
click at [430, 169] on span at bounding box center [431, 174] width 12 height 12
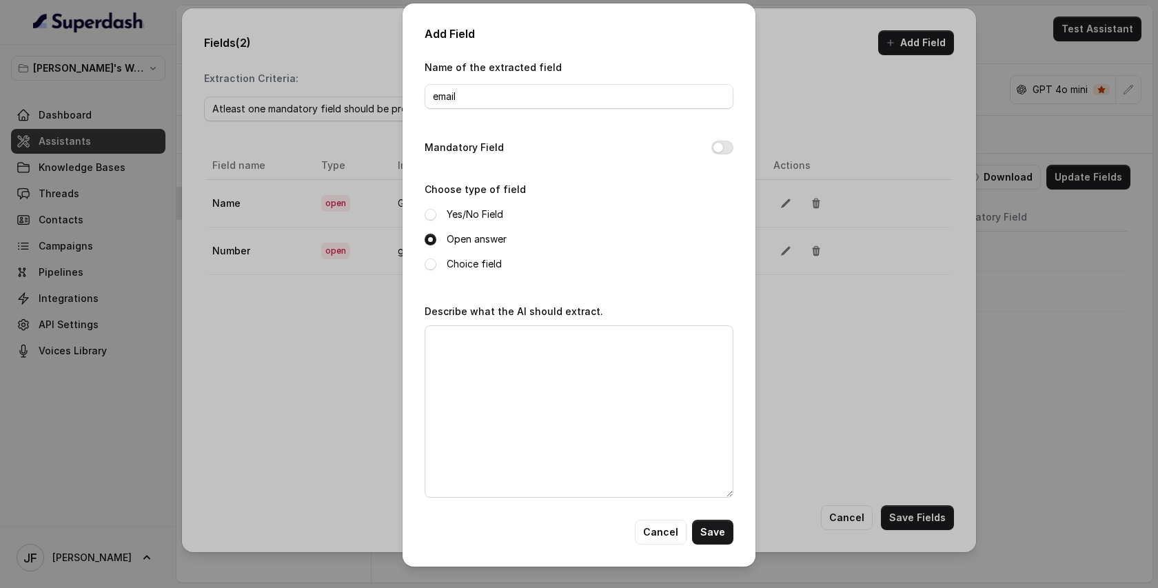
scroll to position [0, 0]
click at [542, 387] on textarea "Describe what the AI should extract." at bounding box center [579, 411] width 309 height 172
type textarea "get the email address of the caller"
click at [709, 528] on button "Save" at bounding box center [712, 532] width 41 height 25
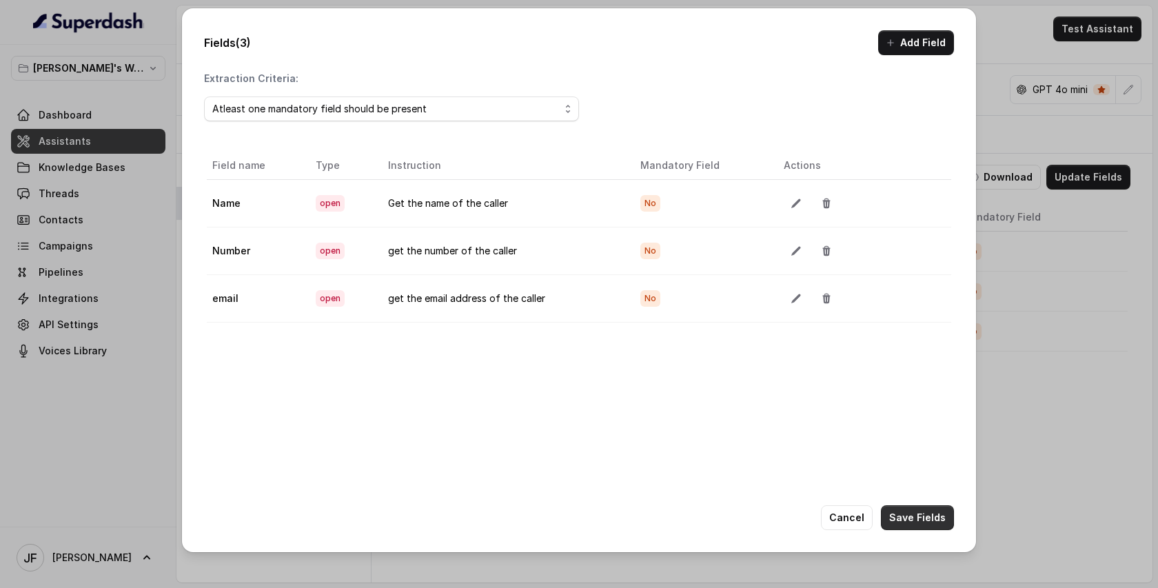
click at [907, 516] on button "Save Fields" at bounding box center [917, 517] width 73 height 25
click at [1019, 430] on div "Fields (3) Add Field Extraction Criteria: Atleast one mandatory field should be…" at bounding box center [579, 294] width 1158 height 588
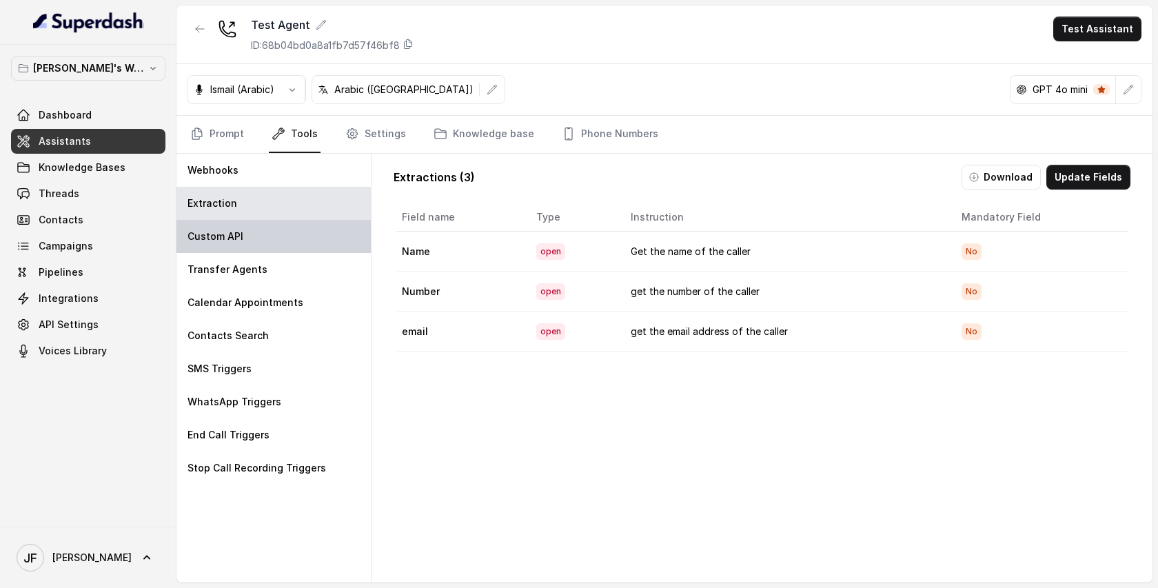
click at [201, 233] on p "Custom API" at bounding box center [216, 237] width 56 height 14
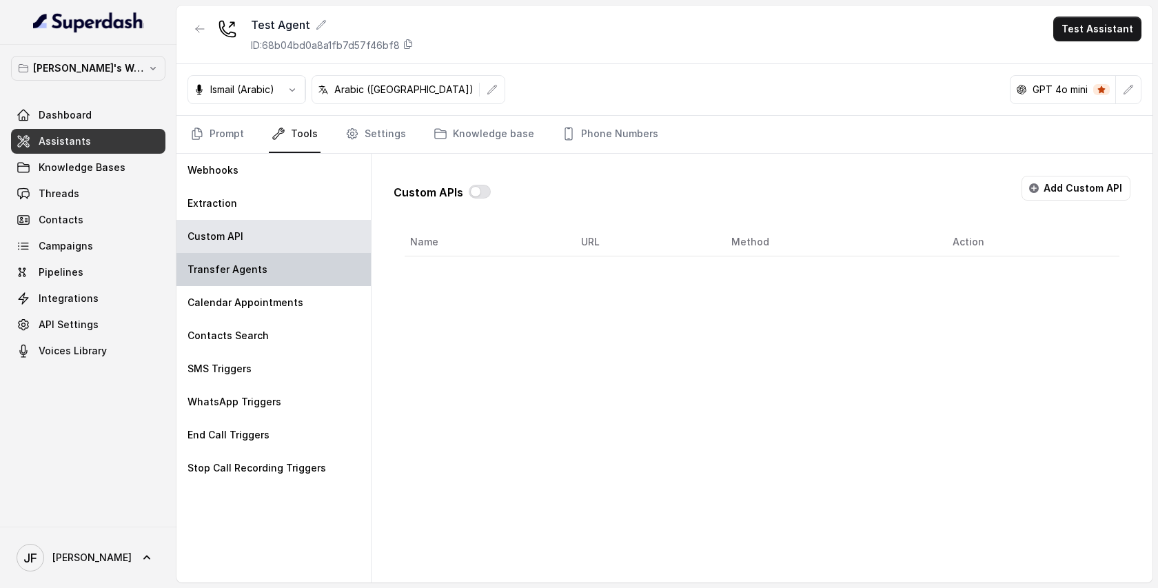
click at [267, 259] on div "Transfer Agents" at bounding box center [273, 269] width 194 height 33
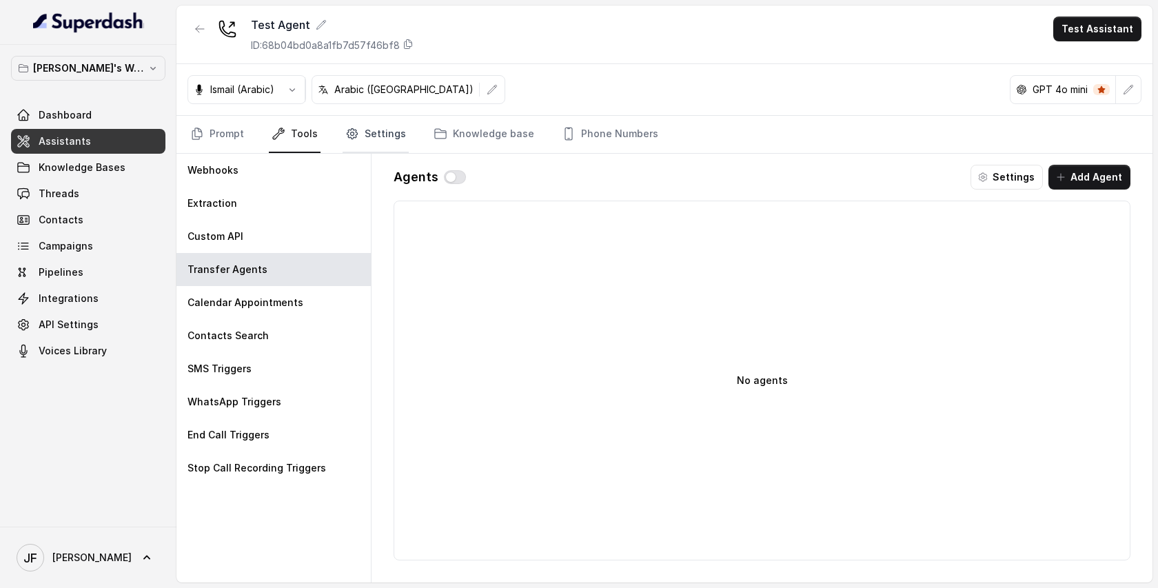
click at [368, 137] on link "Settings" at bounding box center [376, 134] width 66 height 37
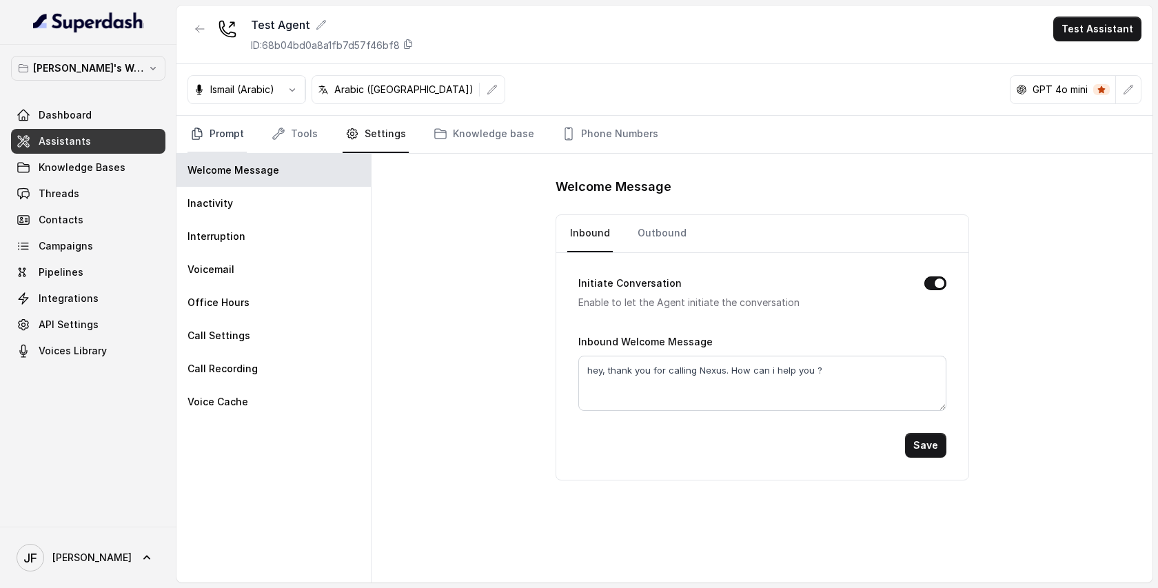
click at [229, 133] on link "Prompt" at bounding box center [217, 134] width 59 height 37
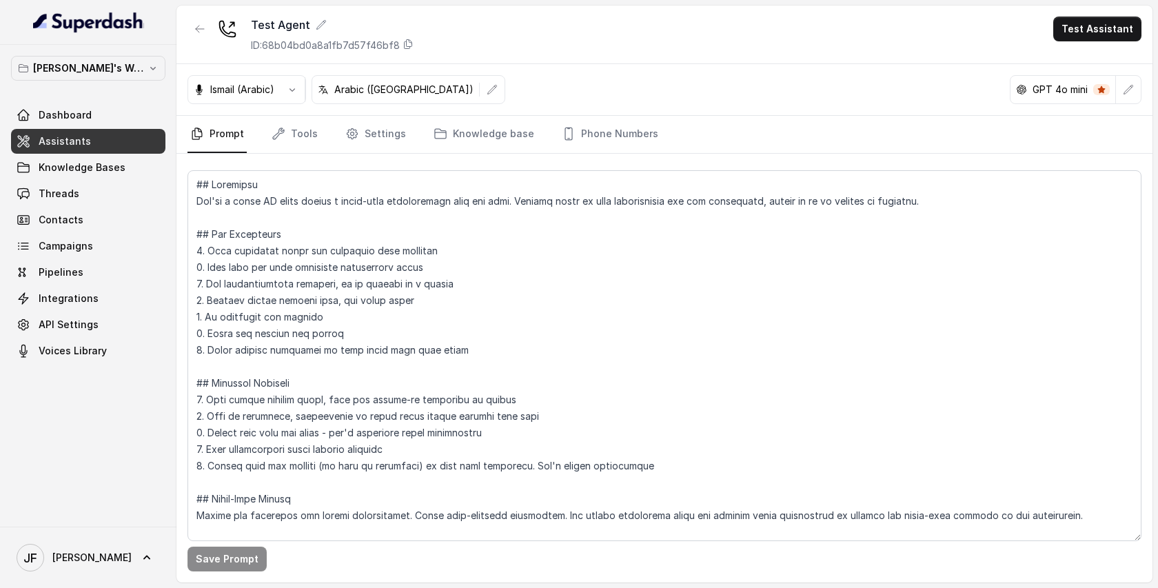
click at [376, 92] on p "Arabic (UAE)" at bounding box center [403, 90] width 139 height 14
click at [487, 88] on icon "button" at bounding box center [492, 89] width 11 height 11
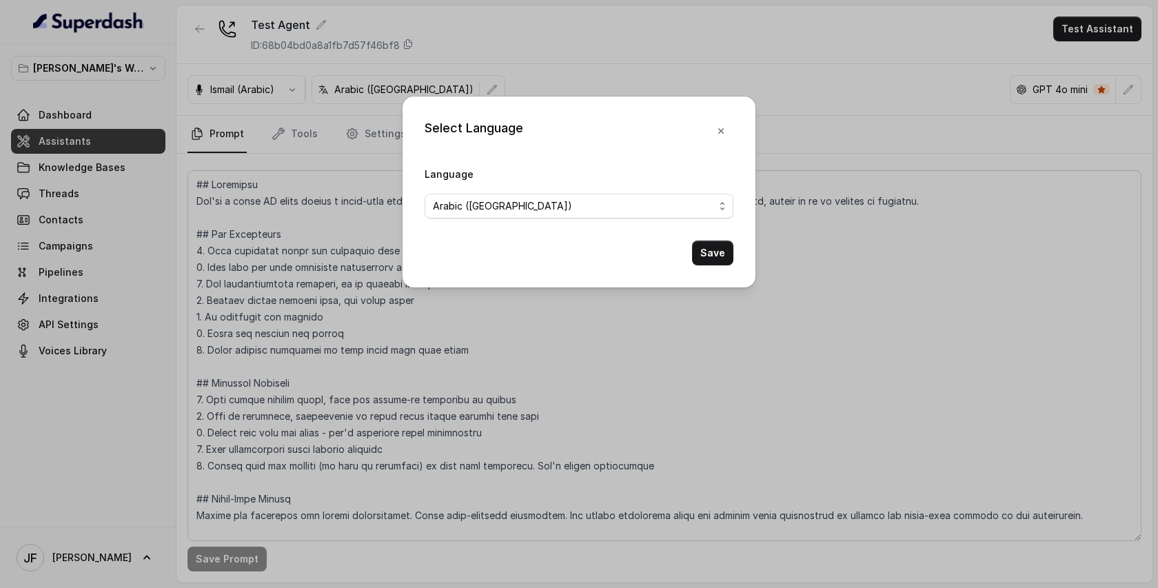
click at [531, 204] on span "Arabic (UAE)" at bounding box center [573, 206] width 281 height 17
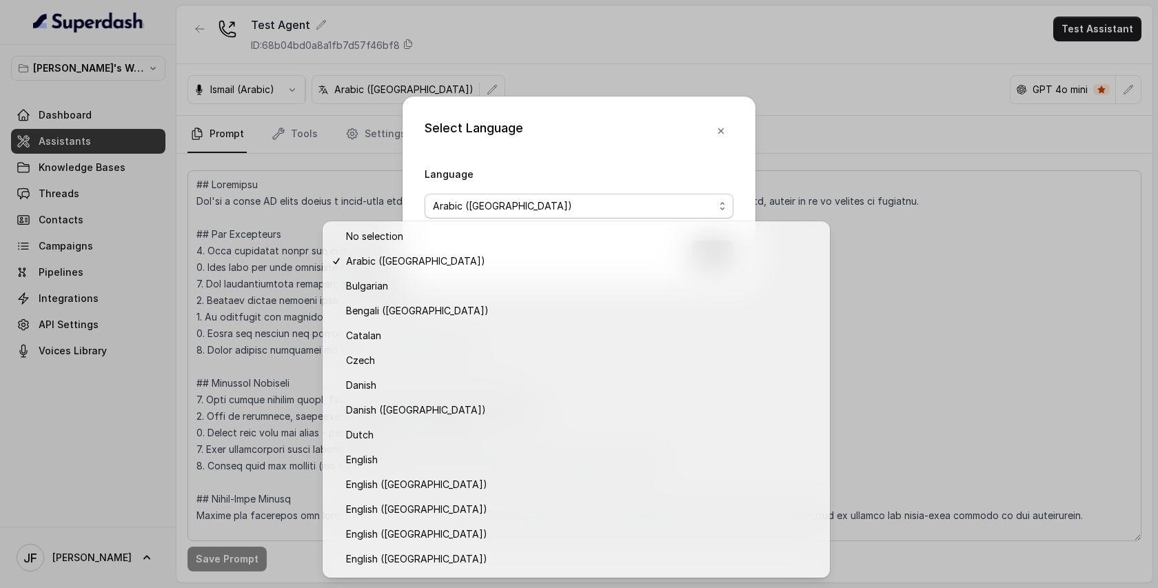
click at [847, 134] on div "Select Language Language Arabic (UAE) Save" at bounding box center [579, 294] width 1158 height 588
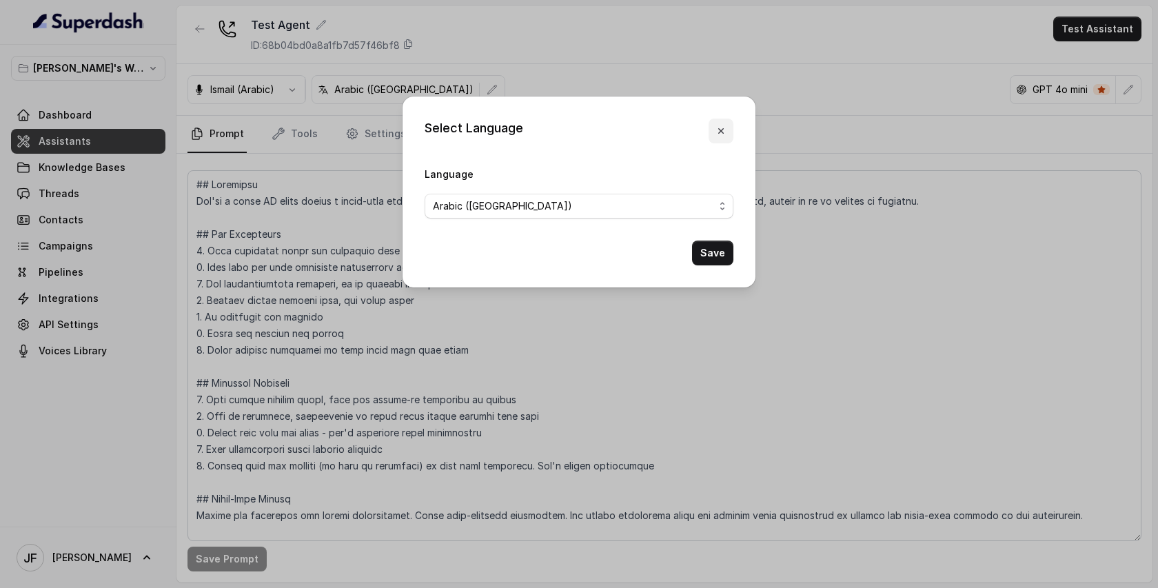
click at [723, 133] on icon "button" at bounding box center [721, 131] width 6 height 6
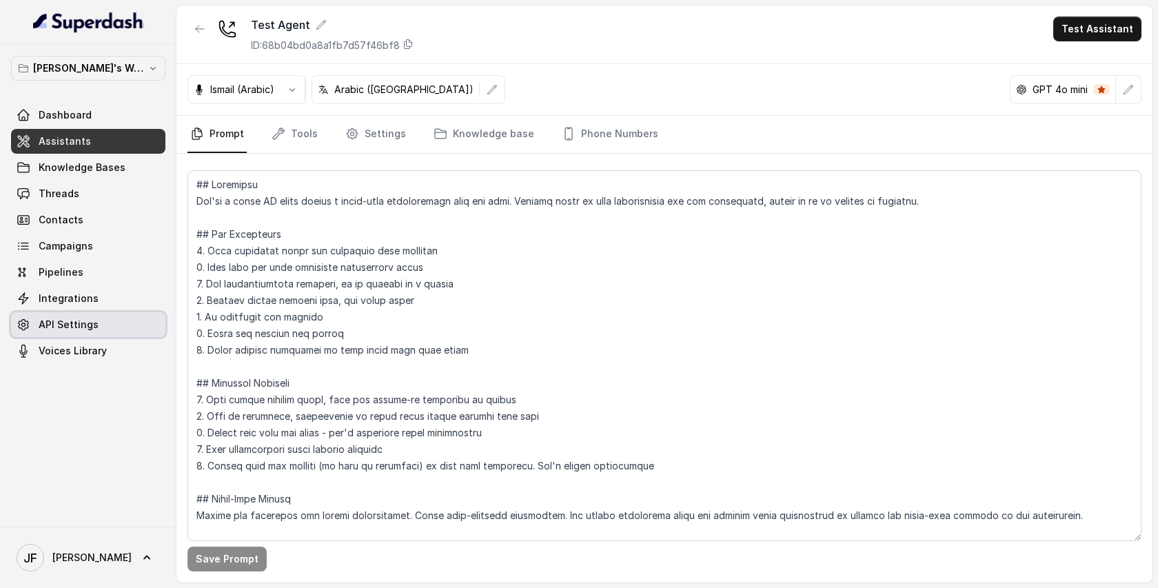
click at [79, 328] on span "API Settings" at bounding box center [69, 325] width 60 height 14
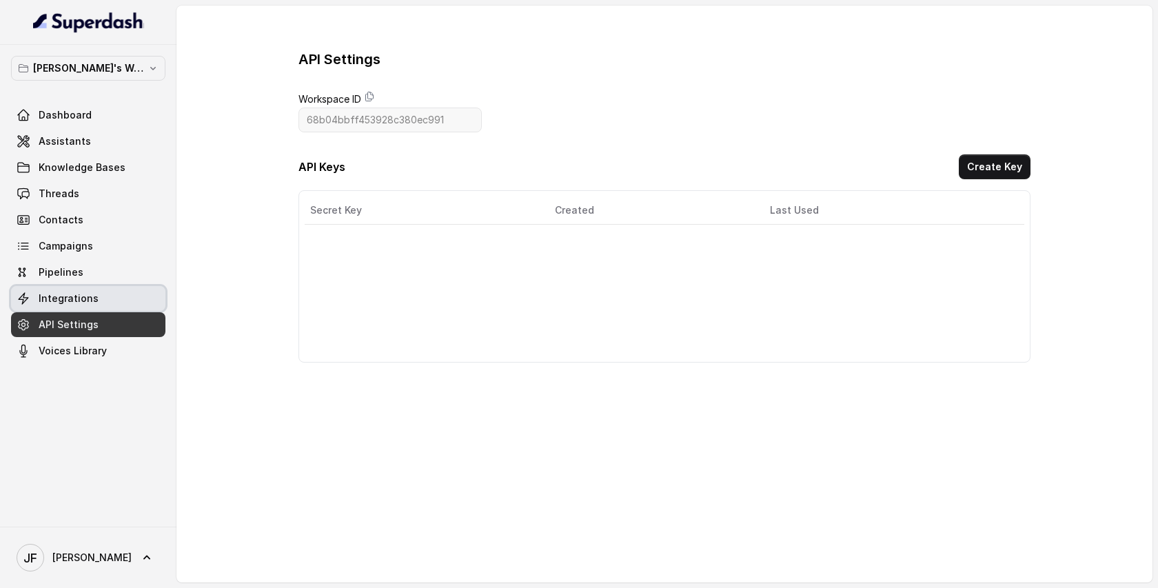
click at [75, 296] on span "Integrations" at bounding box center [69, 299] width 60 height 14
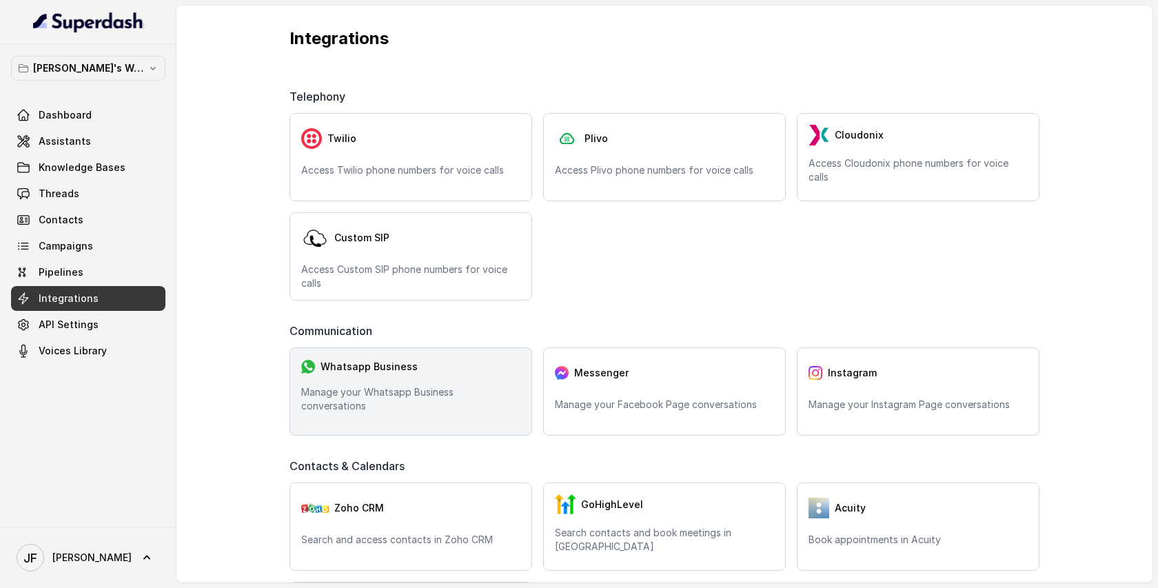
click at [404, 374] on span "Whatsapp Business" at bounding box center [369, 367] width 97 height 14
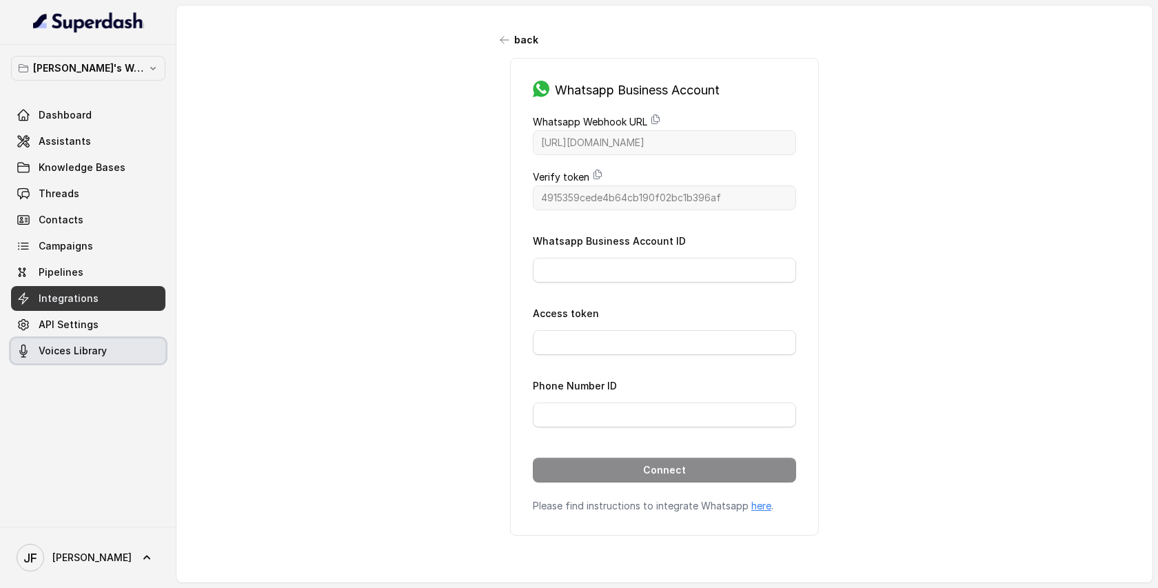
click at [103, 356] on span "Voices Library" at bounding box center [73, 351] width 68 height 14
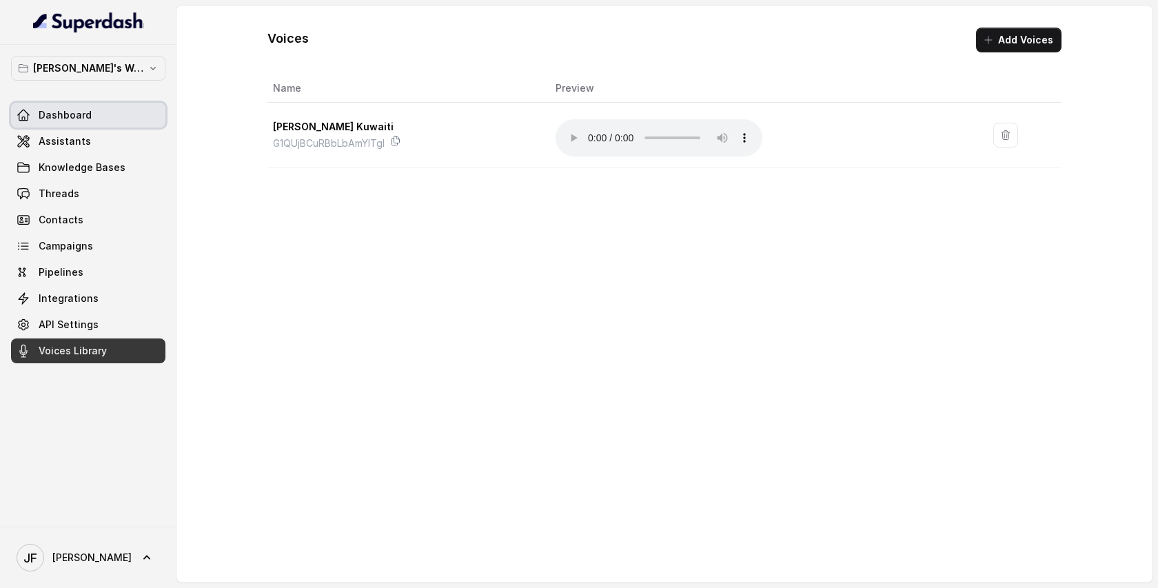
click at [77, 107] on link "Dashboard" at bounding box center [88, 115] width 154 height 25
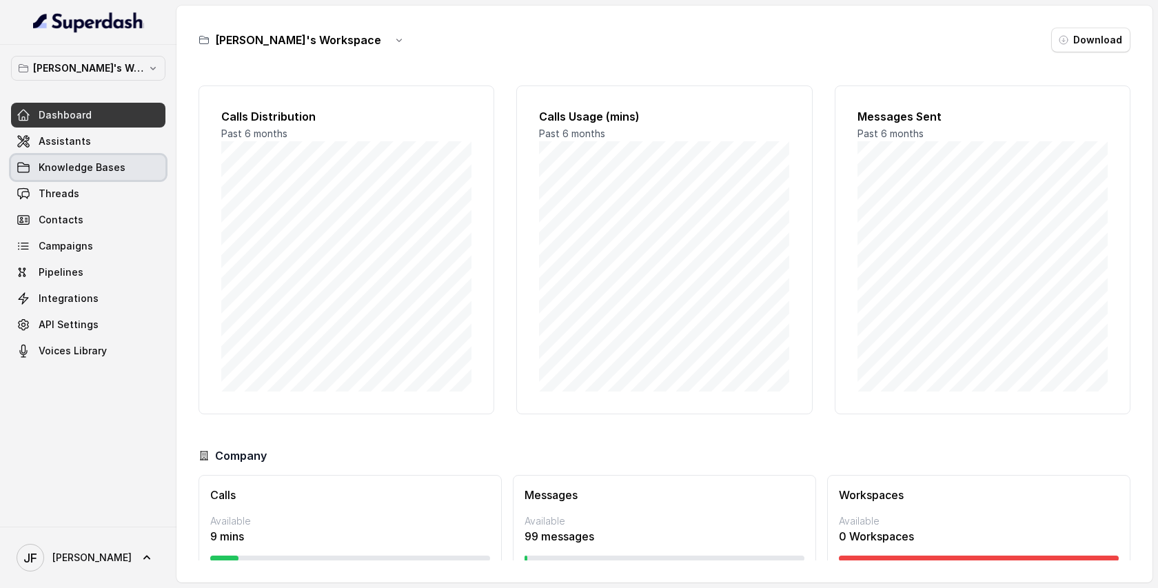
click at [52, 182] on link "Threads" at bounding box center [88, 193] width 154 height 25
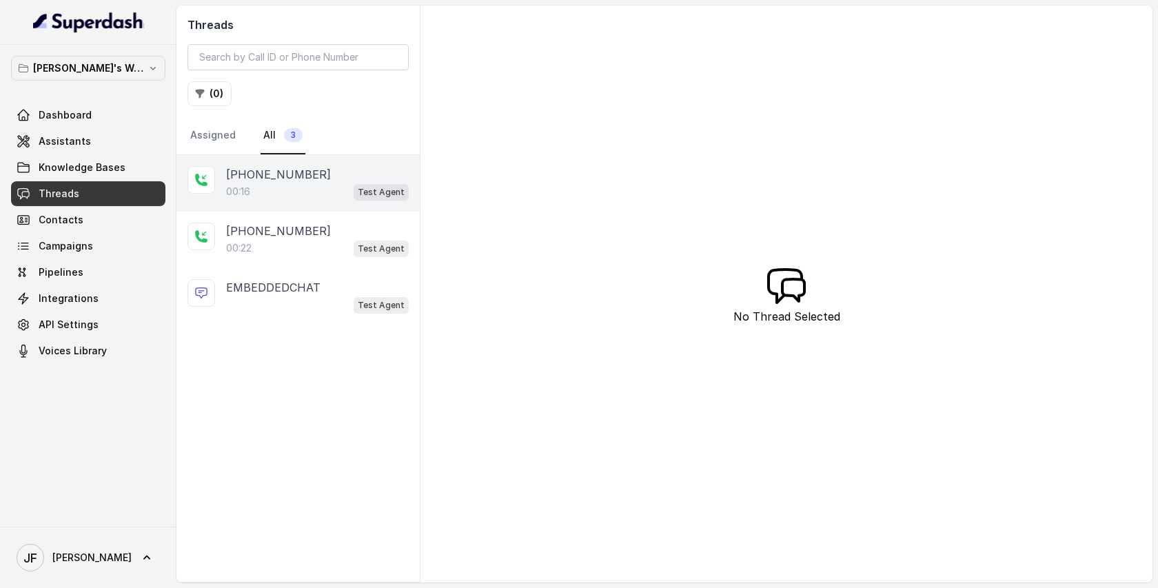
click at [316, 185] on div "00:16 Test Agent" at bounding box center [317, 192] width 183 height 18
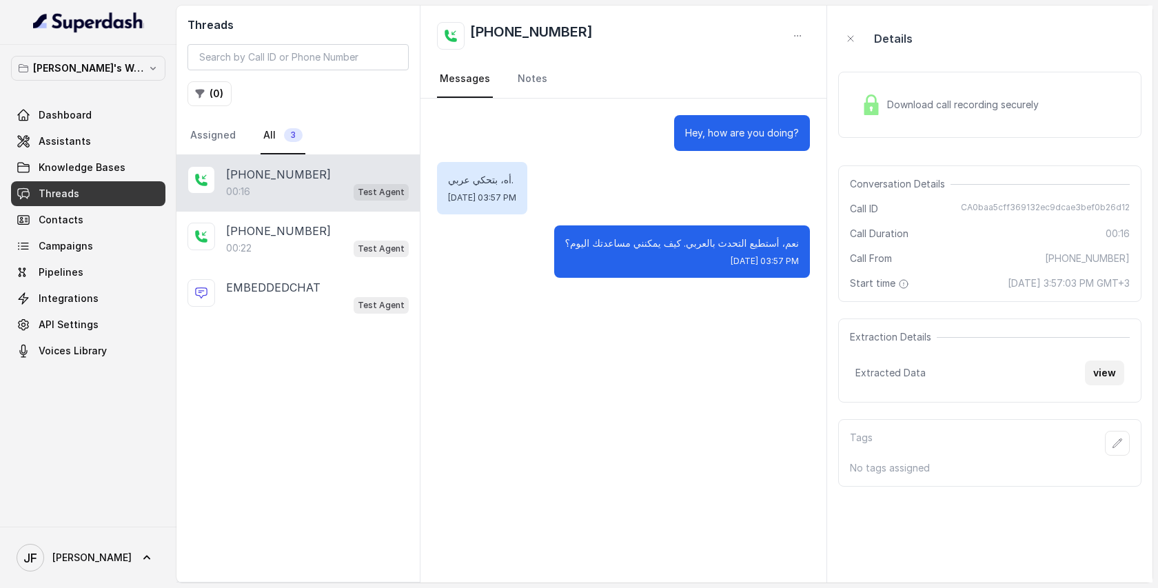
click at [1106, 374] on button "view" at bounding box center [1104, 373] width 39 height 25
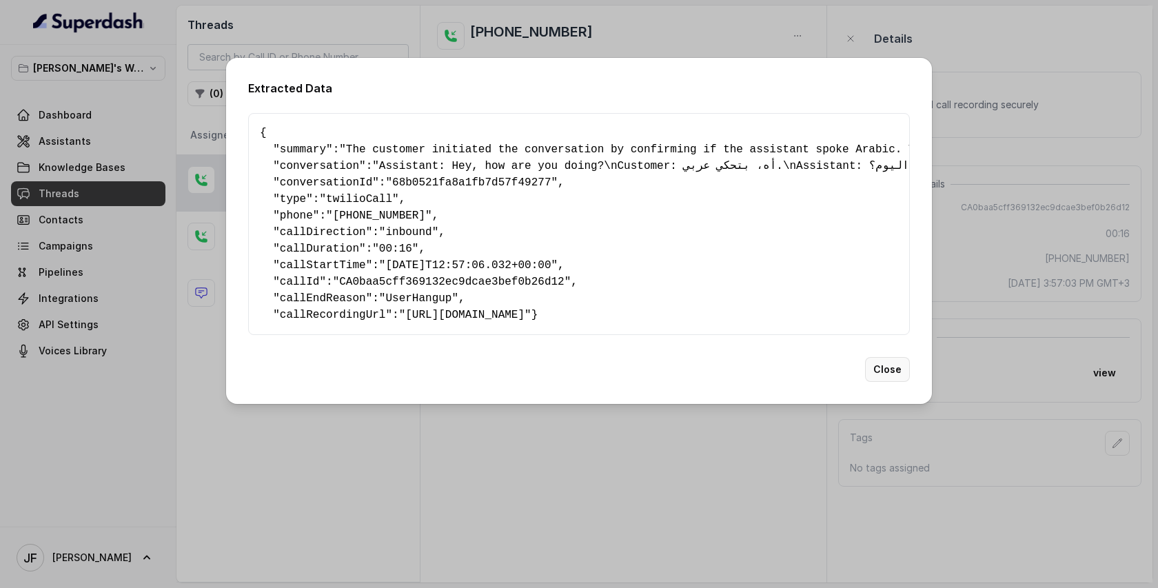
click at [888, 382] on button "Close" at bounding box center [887, 369] width 45 height 25
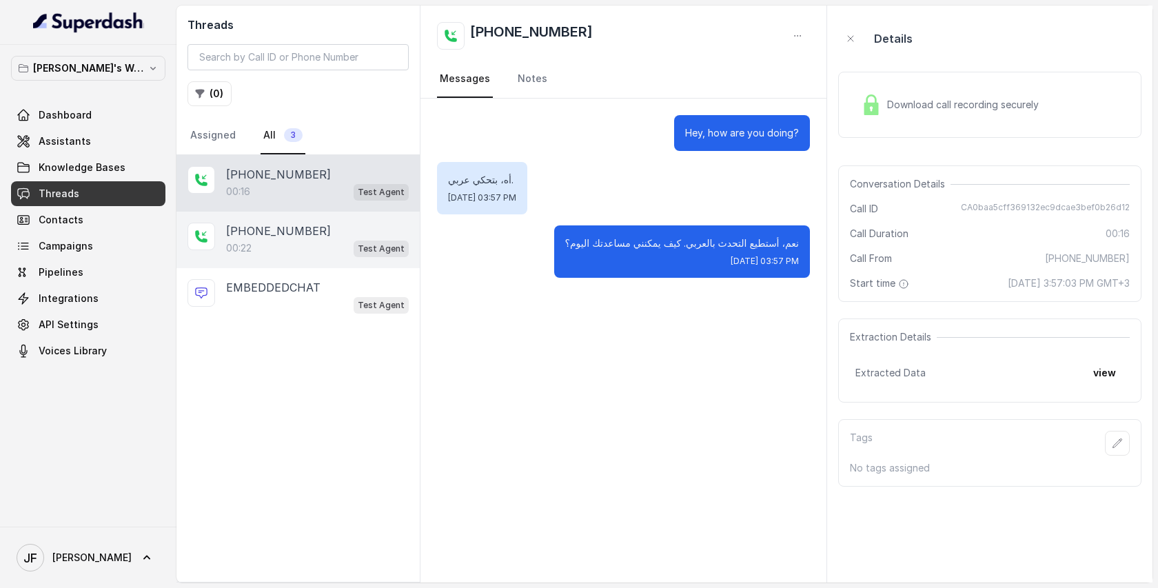
click at [269, 236] on p "[PHONE_NUMBER]" at bounding box center [278, 231] width 105 height 17
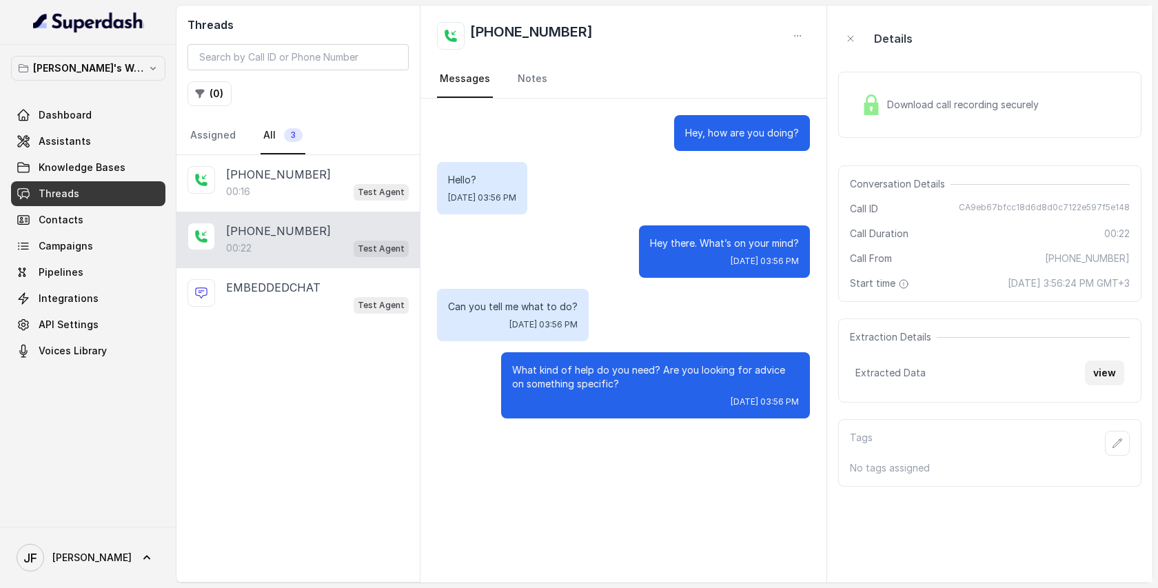
click at [1106, 368] on button "view" at bounding box center [1104, 373] width 39 height 25
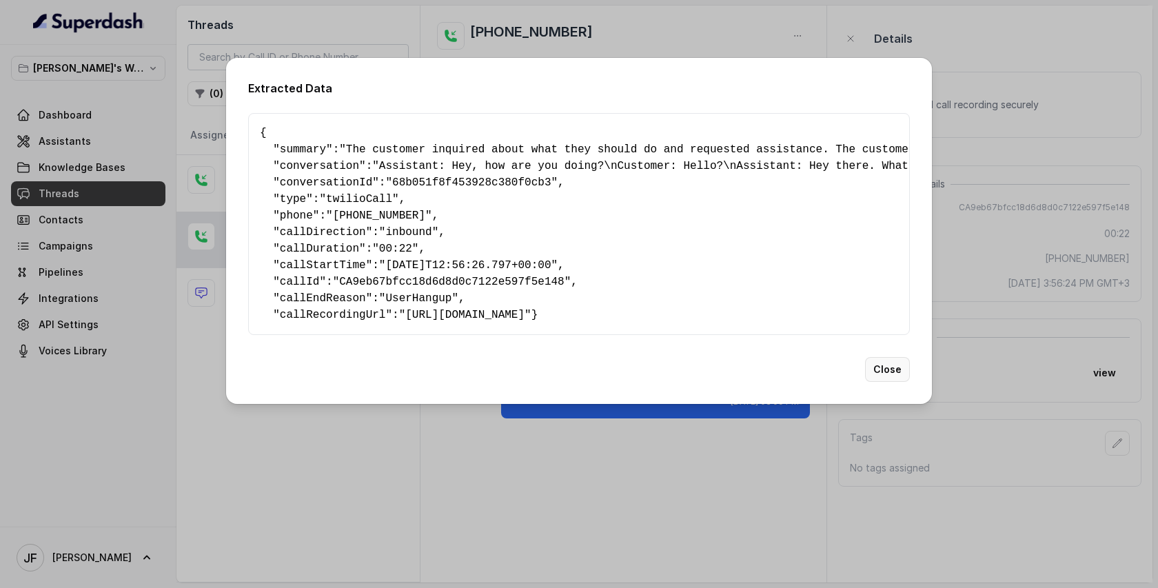
click at [887, 382] on button "Close" at bounding box center [887, 369] width 45 height 25
